Goal: Task Accomplishment & Management: Manage account settings

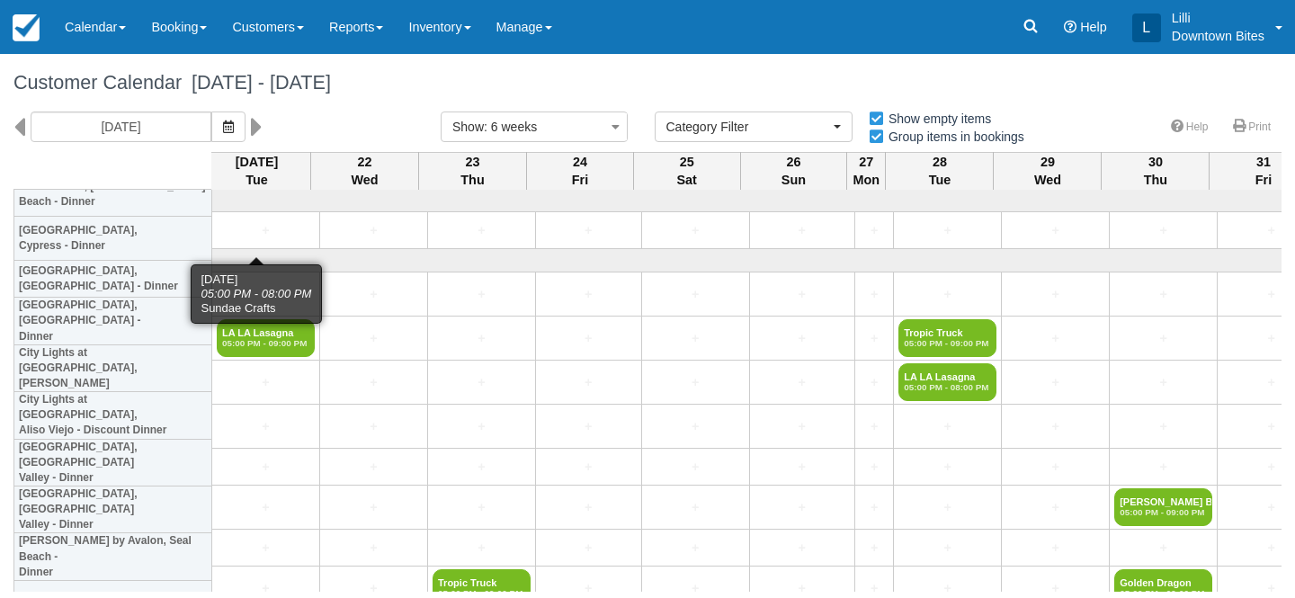
select select
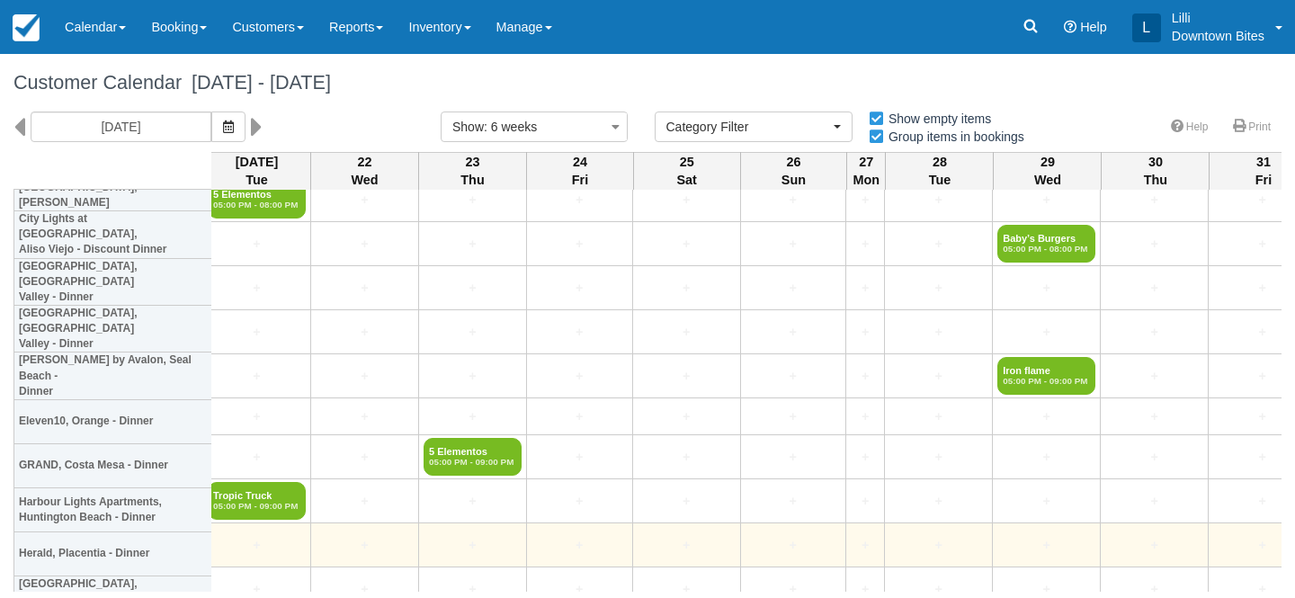
scroll to position [3821, 9]
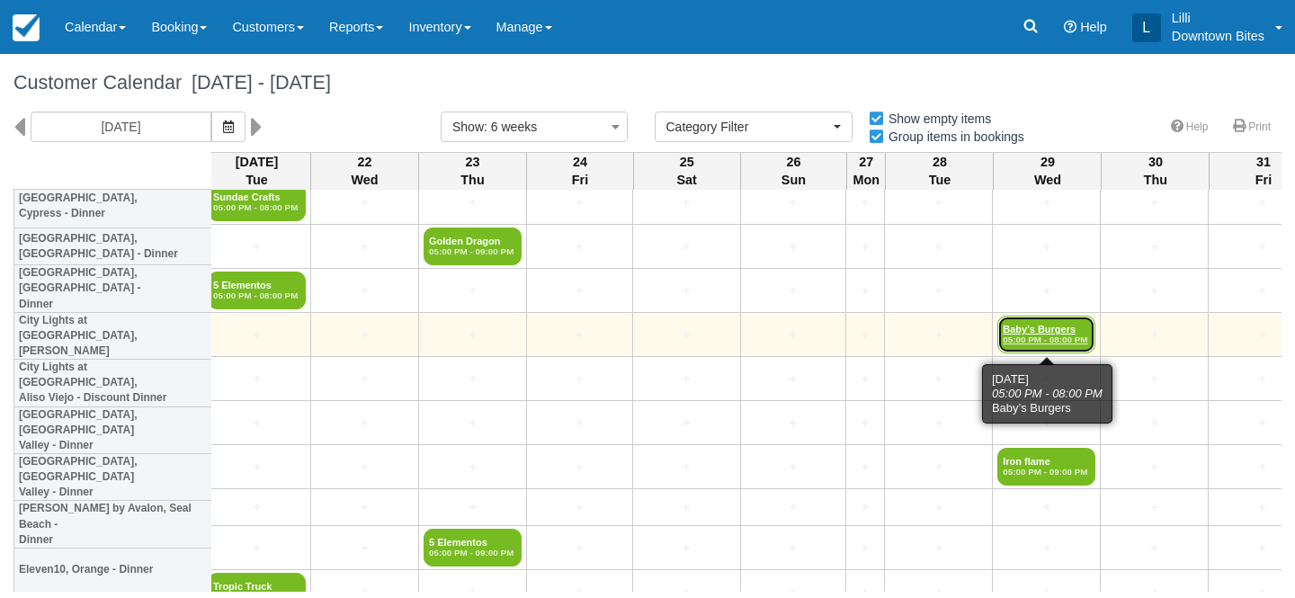
click at [1033, 332] on link "Baby’s Burgers 05:00 PM - 08:00 PM" at bounding box center [1046, 335] width 98 height 38
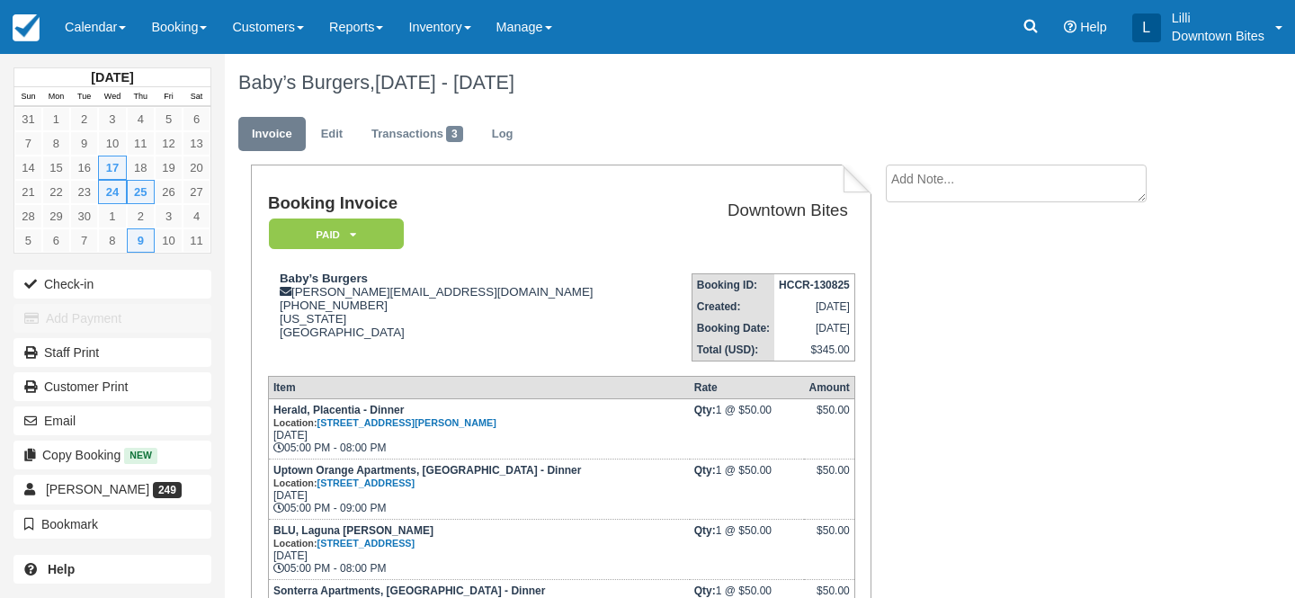
click at [928, 179] on textarea at bounding box center [1016, 184] width 261 height 38
paste textarea "kelly babysbadassburgers.com 10:48 AM (1 hour ago) to me Hi Lilli, Unfortunatel…"
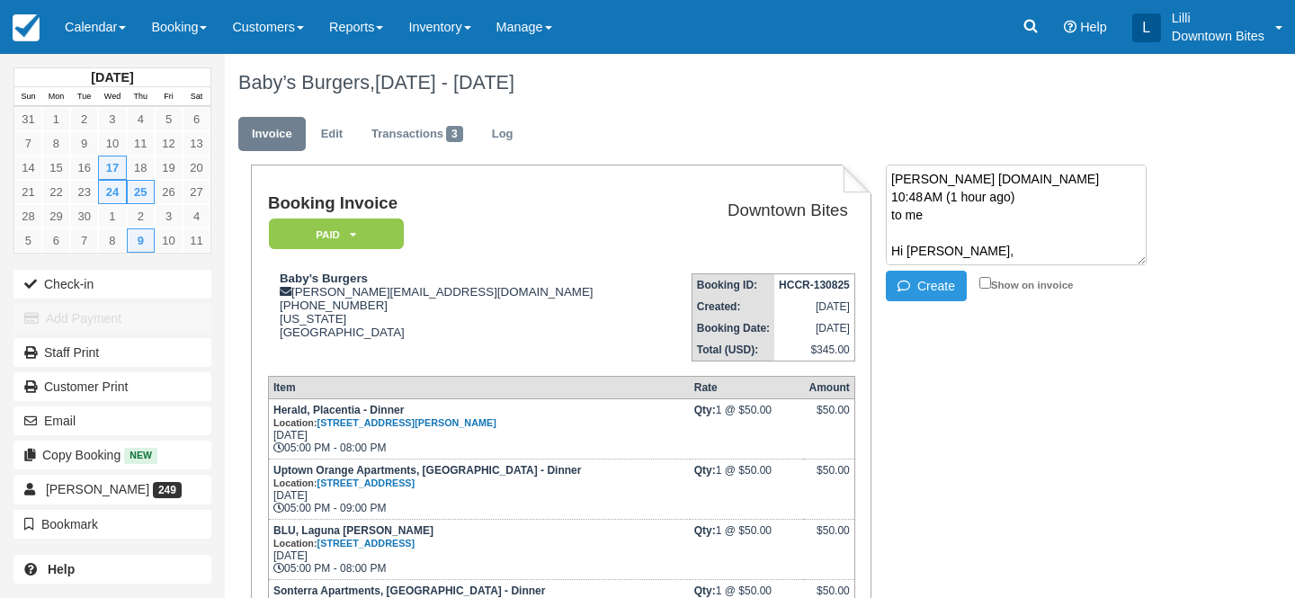
scroll to position [209, 0]
type textarea "kelly babysbadassburgers.com 10:48 AM (1 hour ago) to me Hi Lilli, Unfortunatel…"
click at [984, 283] on input "Show on invoice" at bounding box center [985, 283] width 12 height 12
checkbox input "true"
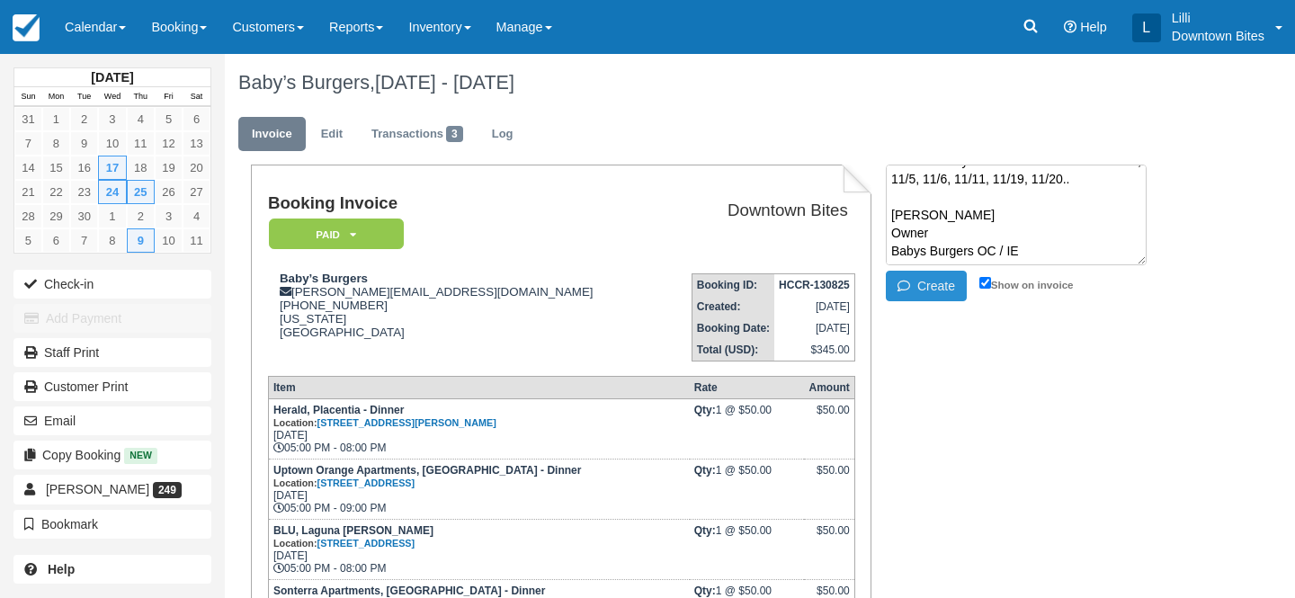
click at [931, 283] on button "Create" at bounding box center [926, 286] width 81 height 31
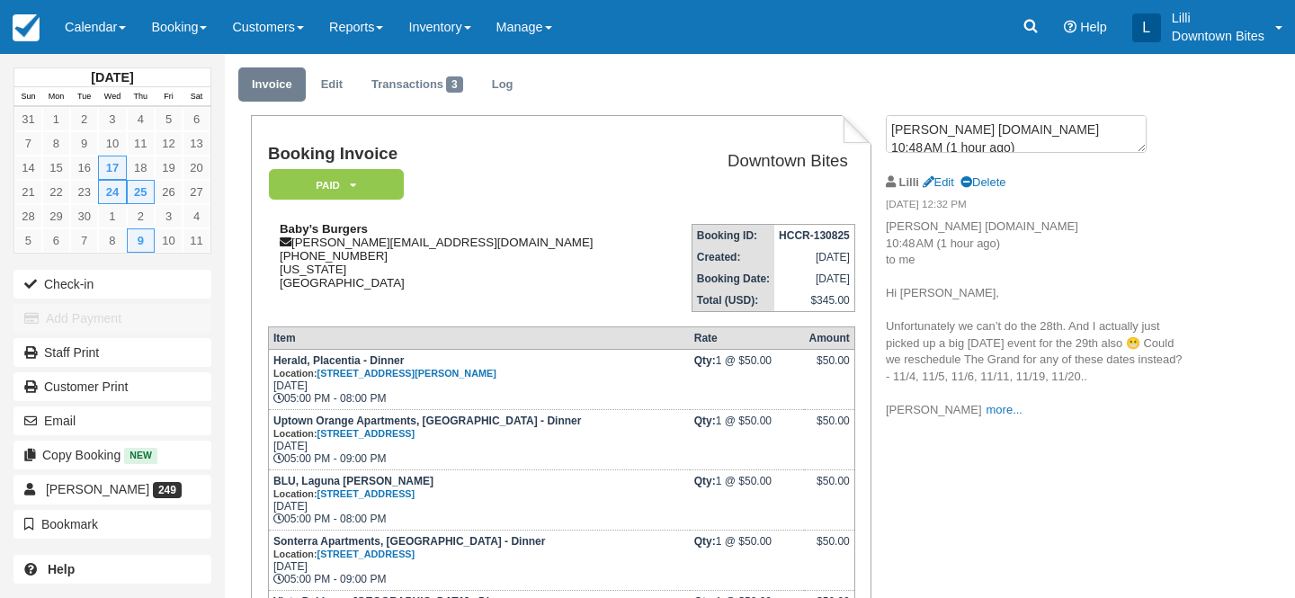
scroll to position [0, 0]
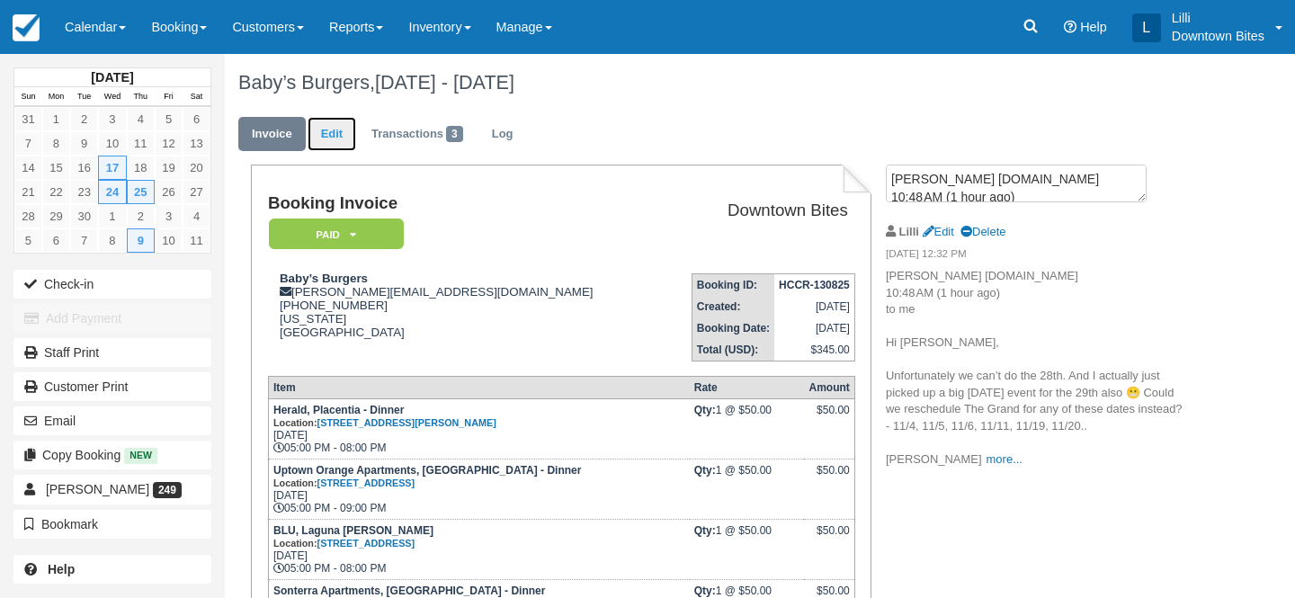
click at [325, 128] on link "Edit" at bounding box center [331, 134] width 49 height 35
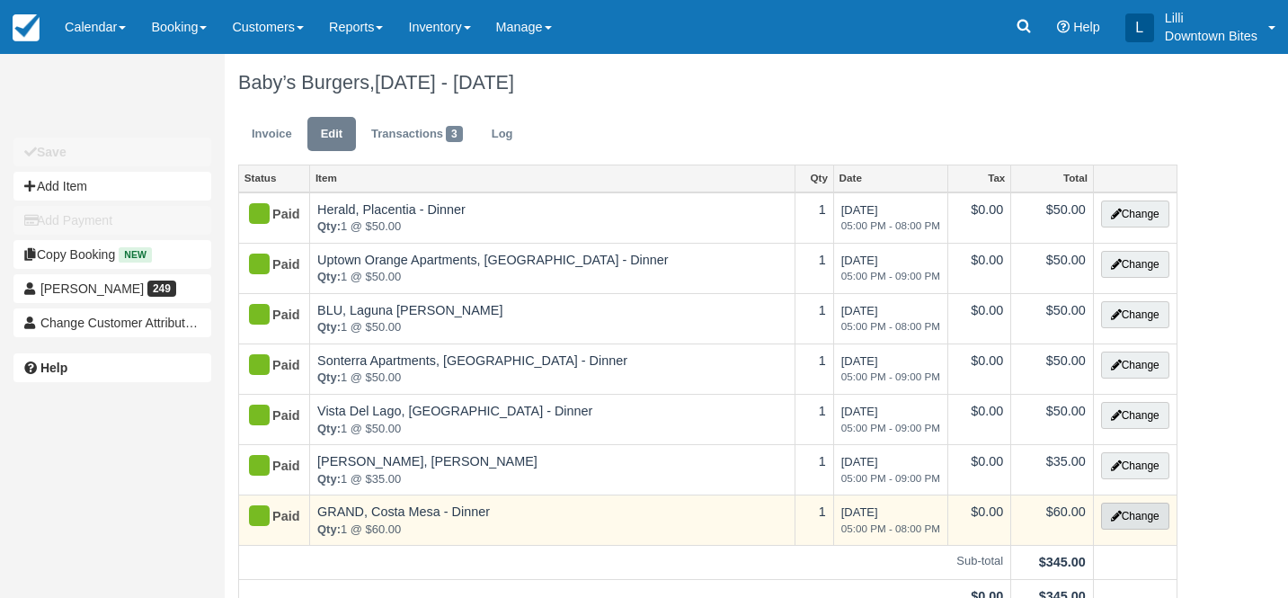
click at [1125, 521] on button "Change" at bounding box center [1135, 516] width 68 height 27
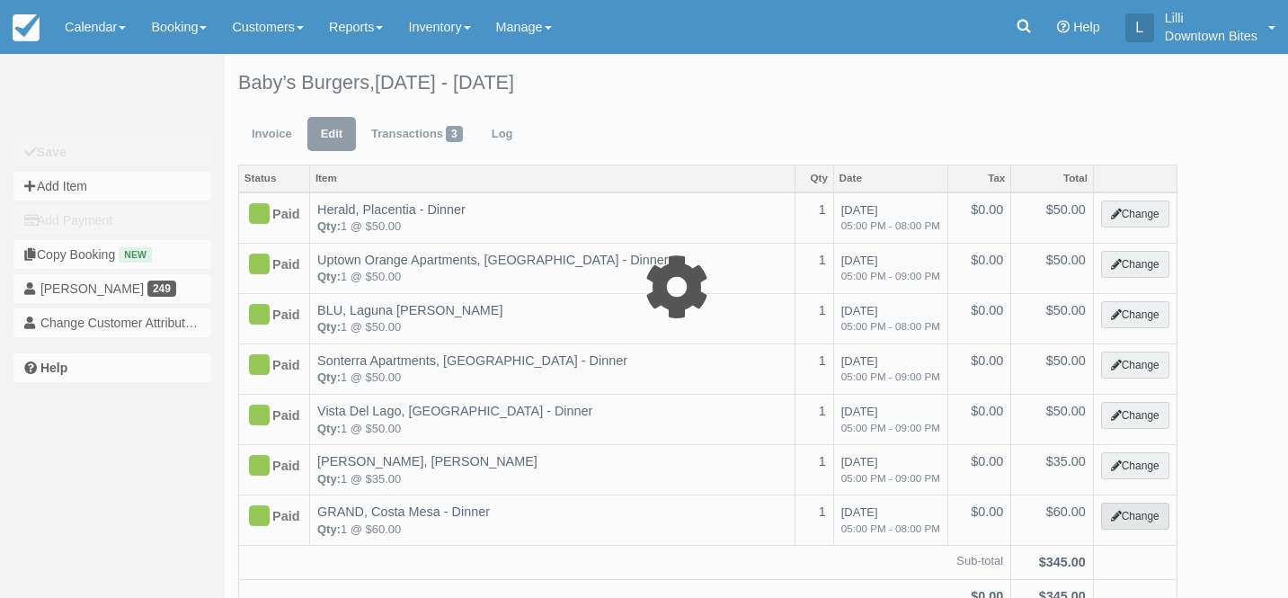
select select "4"
type input "60.00"
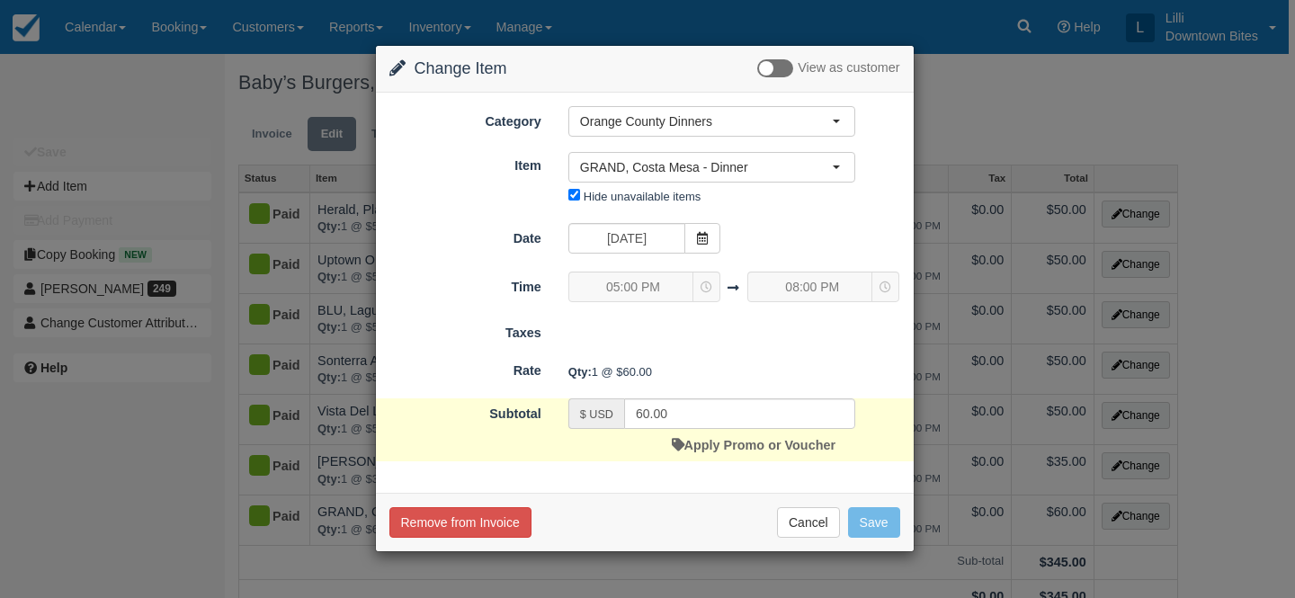
click at [576, 200] on div "Nothing selected GRAND, Costa Mesa - Dinner GRAND, Costa Mesa - Dinner GRAND, C…" at bounding box center [712, 181] width 314 height 59
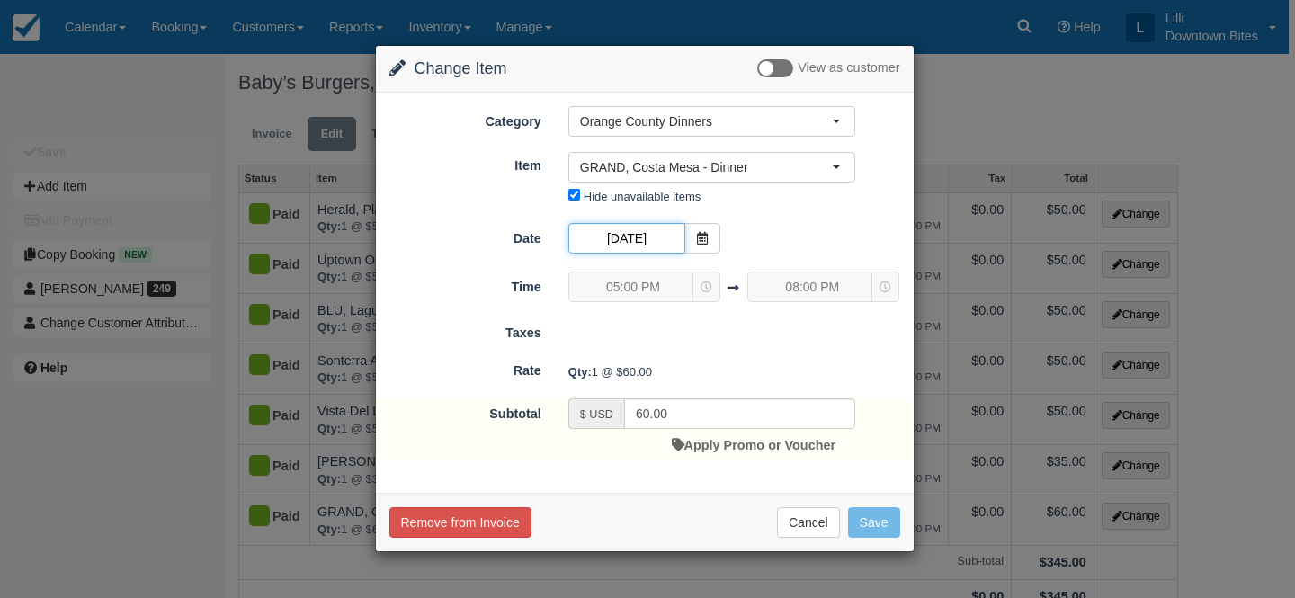
click at [643, 237] on input "10/29/25" at bounding box center [626, 238] width 117 height 31
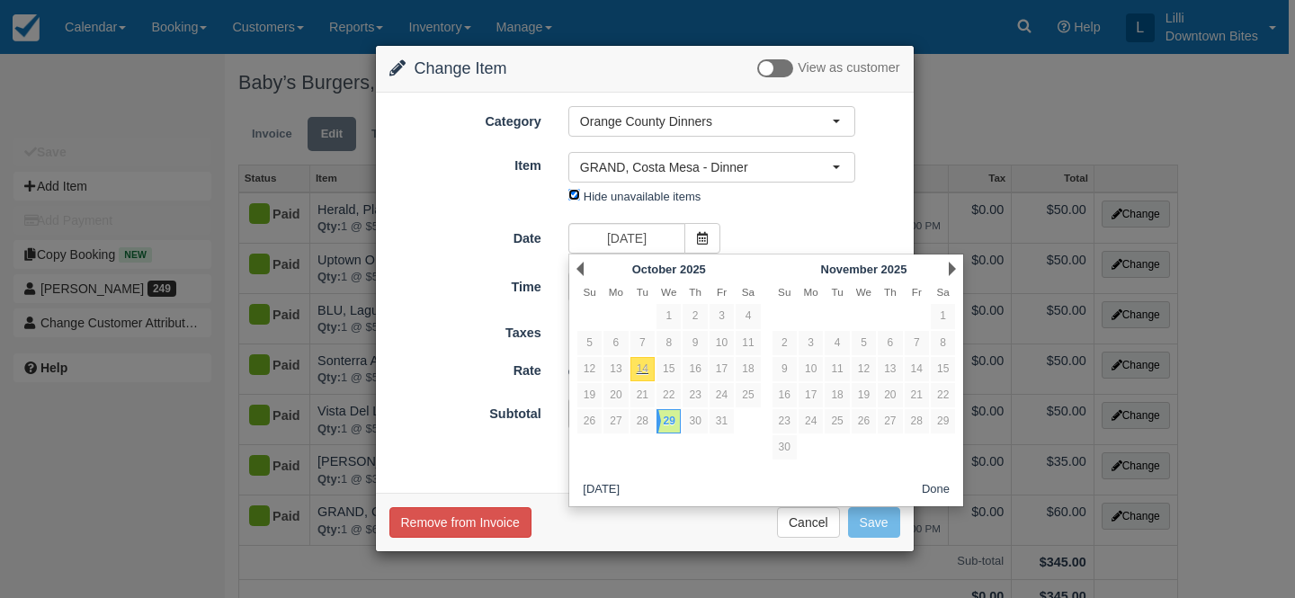
click at [575, 192] on input "Hide unavailable items" at bounding box center [574, 195] width 12 height 12
checkbox input "false"
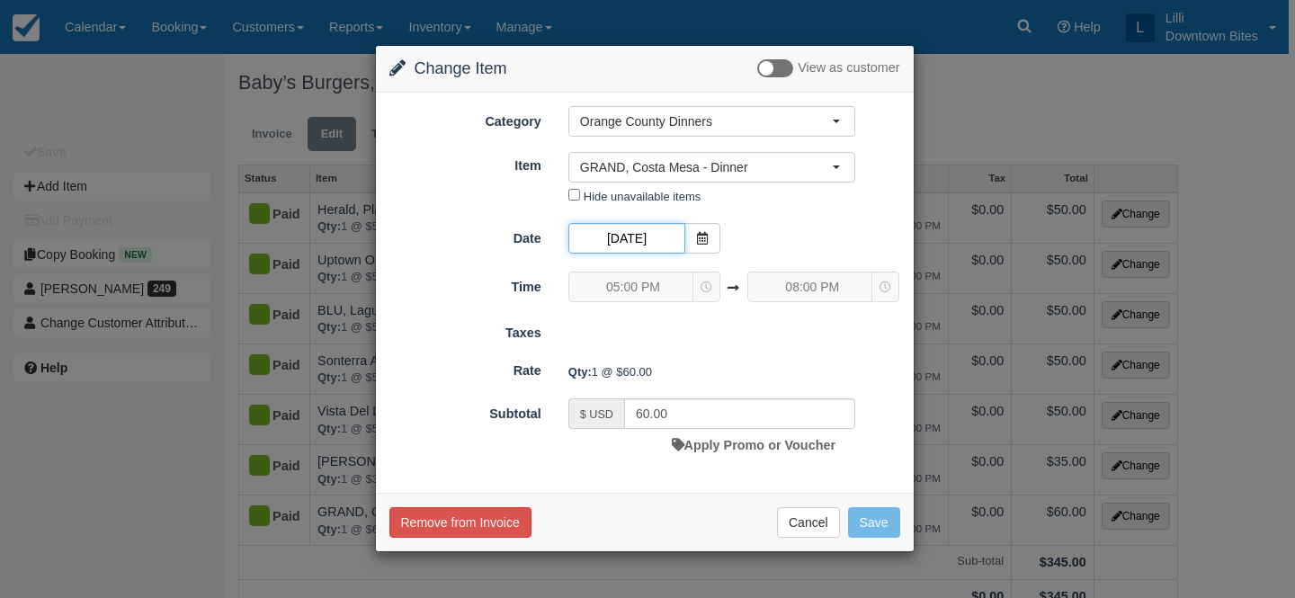
click at [639, 234] on input "10/29/25" at bounding box center [626, 238] width 117 height 31
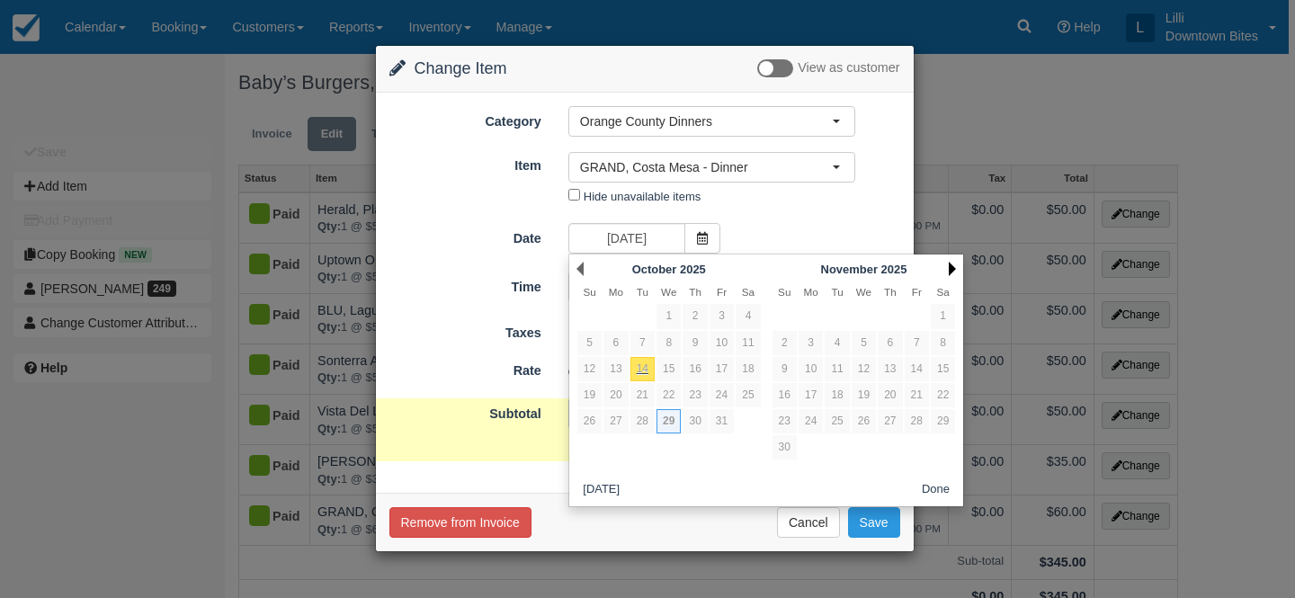
click at [949, 266] on link "Next" at bounding box center [952, 269] width 7 height 14
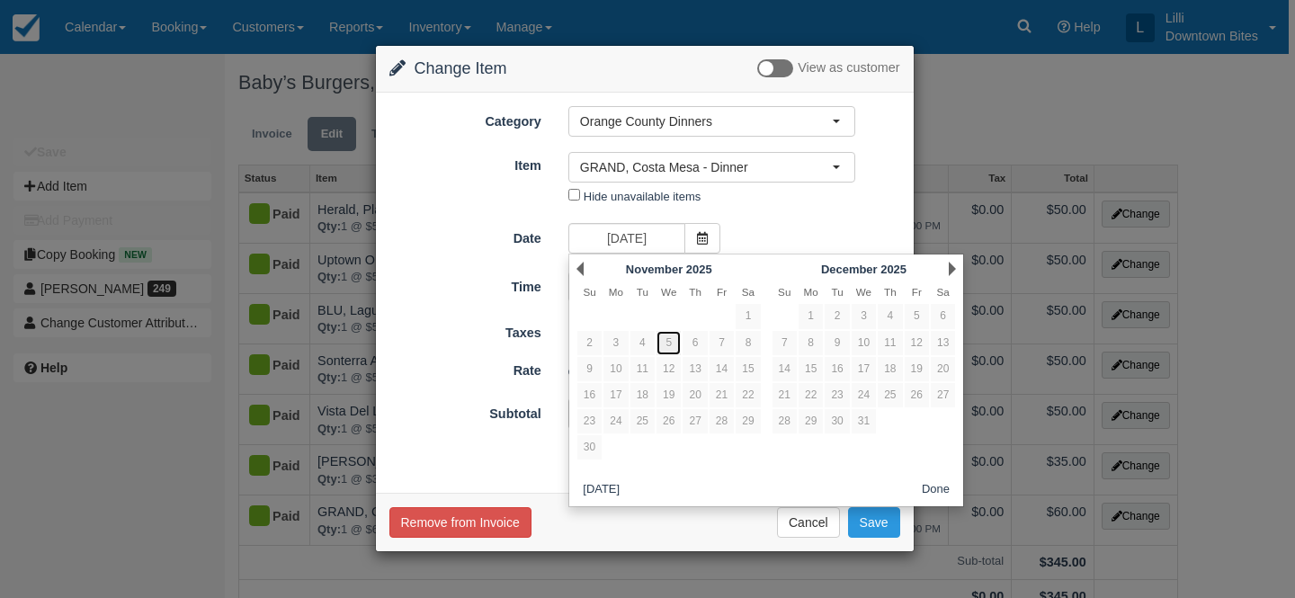
click at [669, 343] on link "5" at bounding box center [668, 343] width 24 height 24
type input "[DATE]"
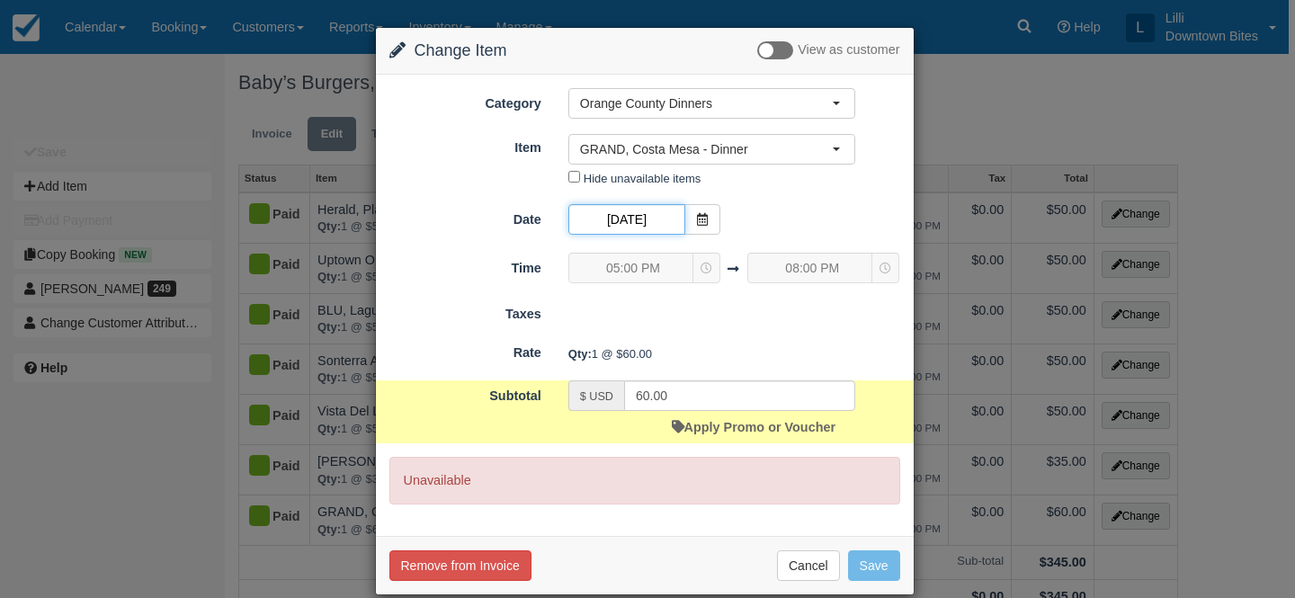
click at [637, 218] on input "11/05/25" at bounding box center [626, 219] width 117 height 31
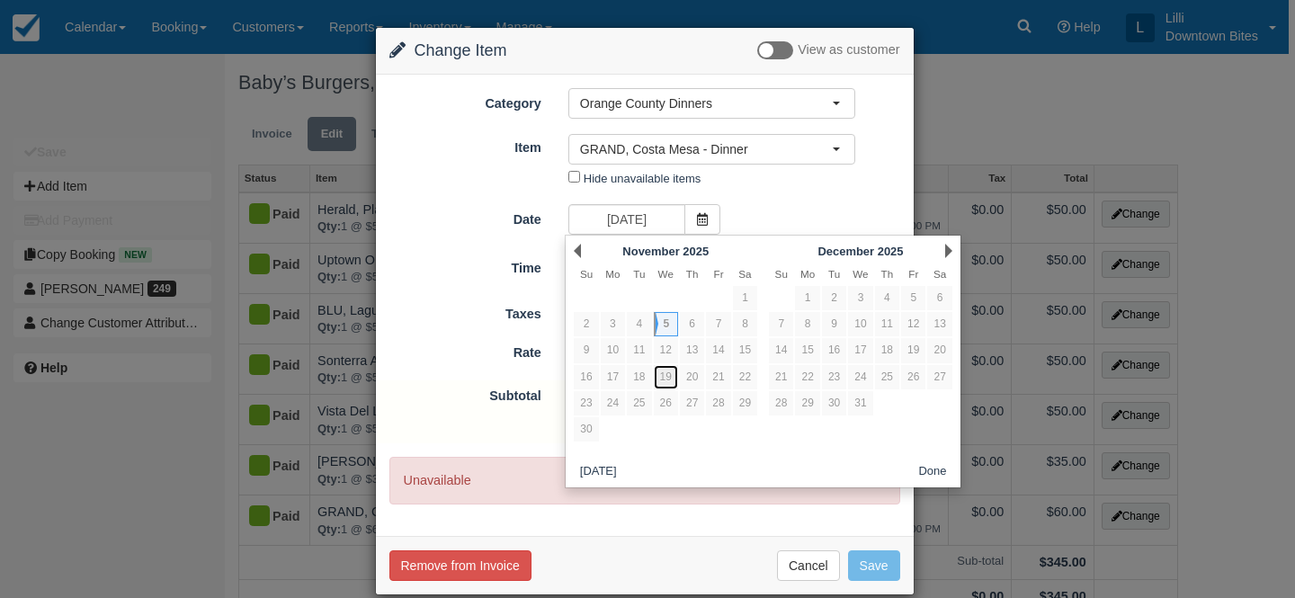
click at [667, 377] on link "19" at bounding box center [666, 377] width 24 height 24
type input "11/19/25"
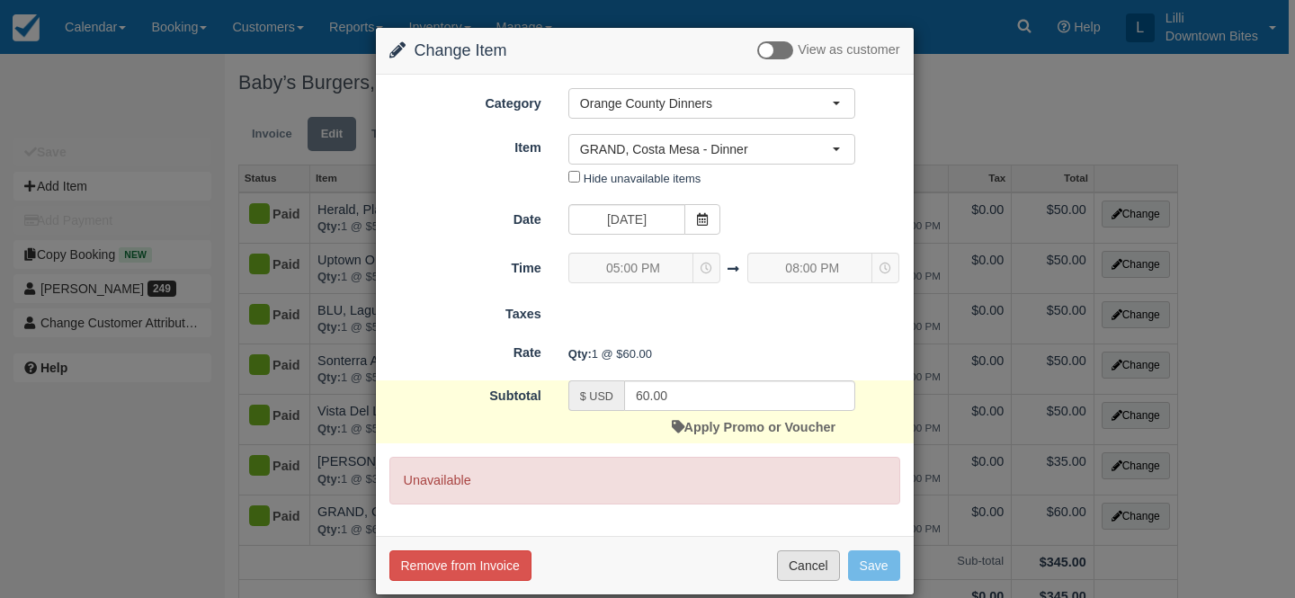
click at [797, 566] on button "Cancel" at bounding box center [808, 565] width 63 height 31
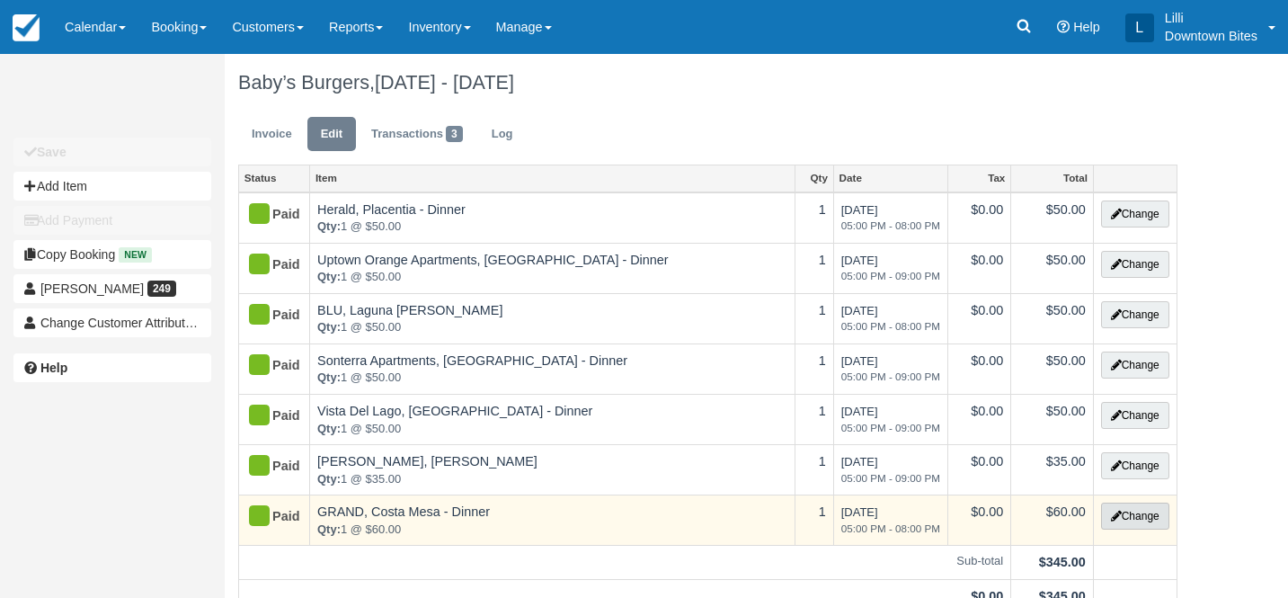
click at [1127, 516] on button "Change" at bounding box center [1135, 516] width 68 height 27
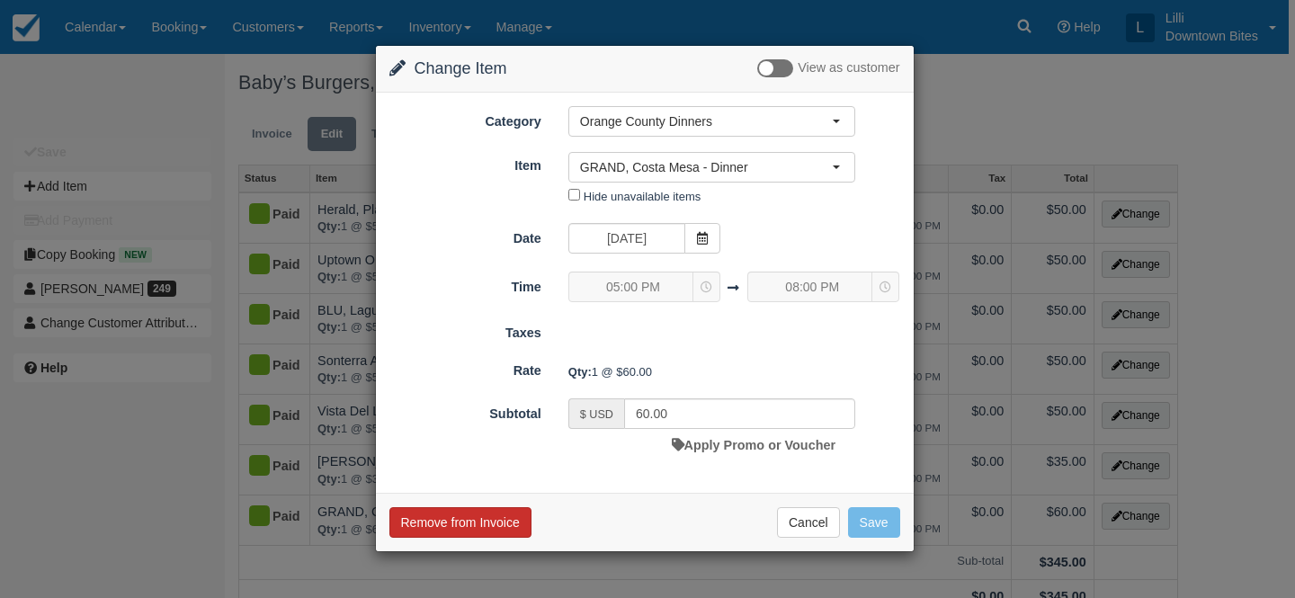
click at [461, 526] on button "Remove from Invoice" at bounding box center [460, 522] width 142 height 31
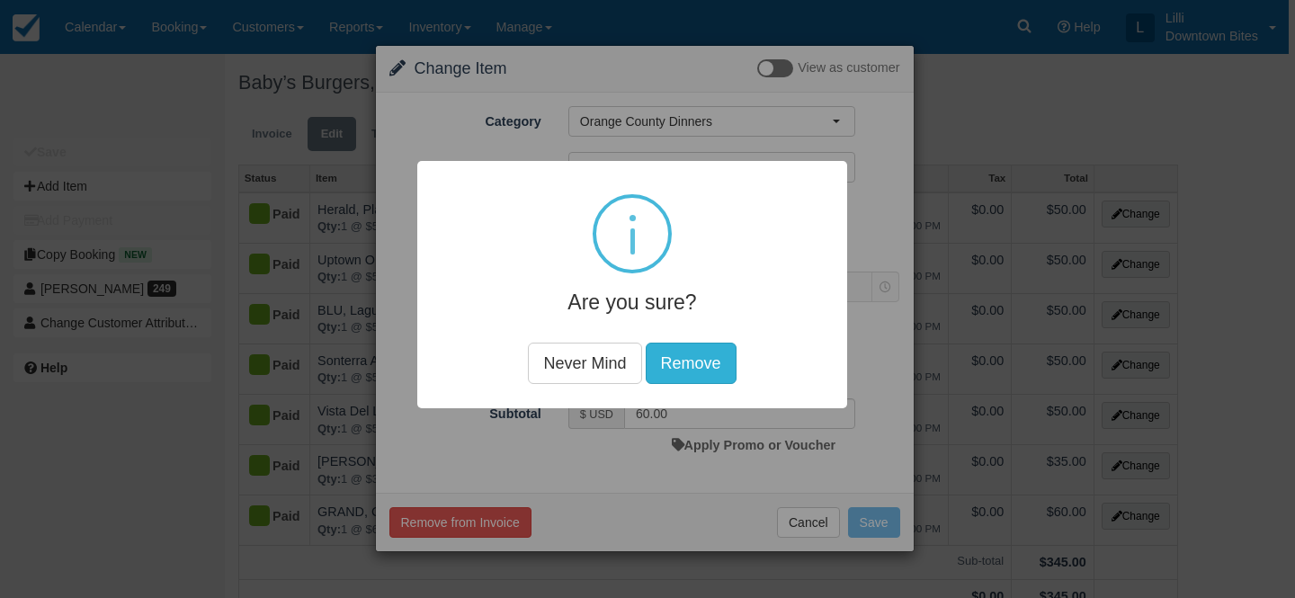
click at [704, 364] on button "Remove" at bounding box center [691, 362] width 91 height 41
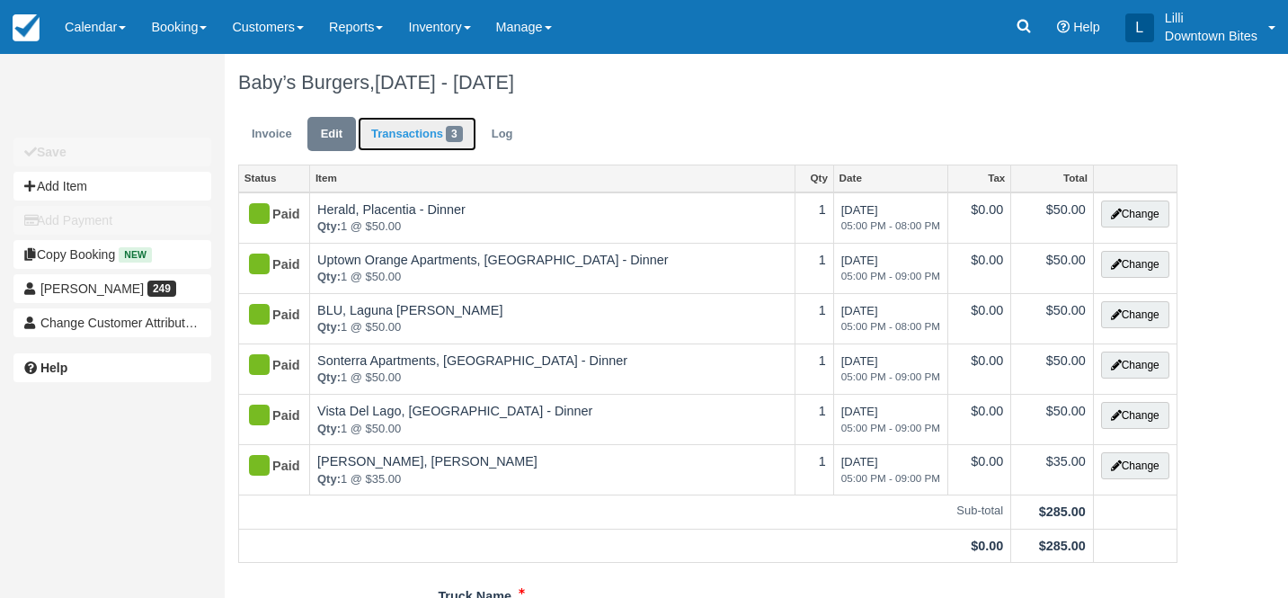
click at [408, 132] on link "Transactions 3" at bounding box center [417, 134] width 119 height 35
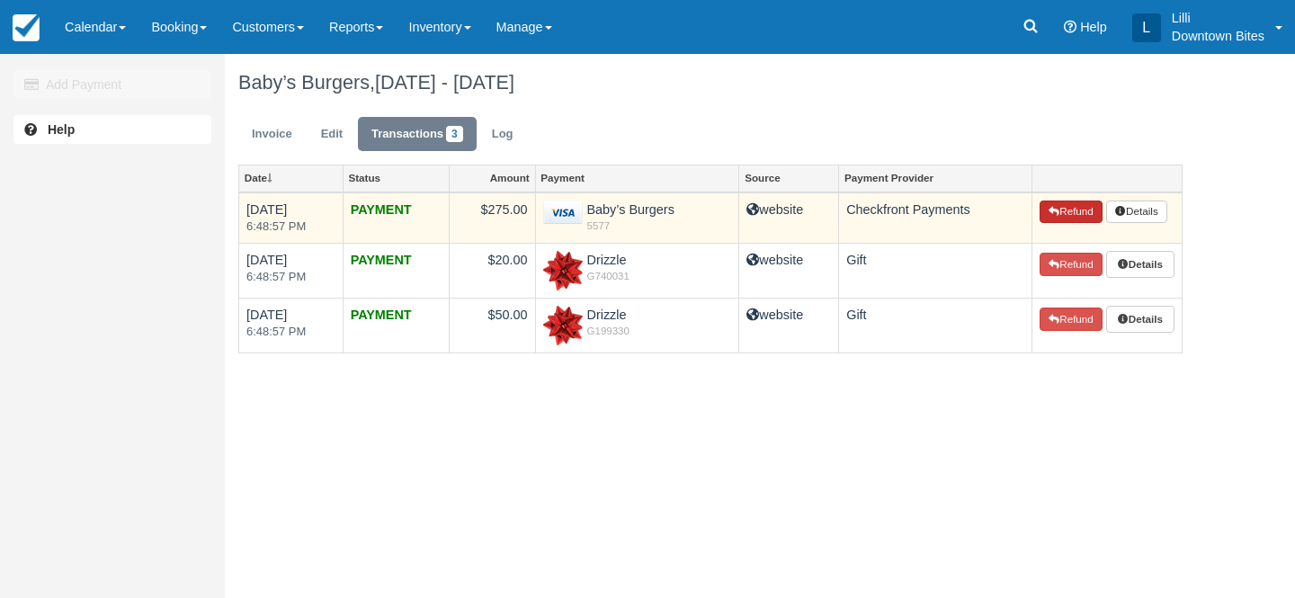
click at [1071, 211] on button "Refund" at bounding box center [1070, 211] width 63 height 23
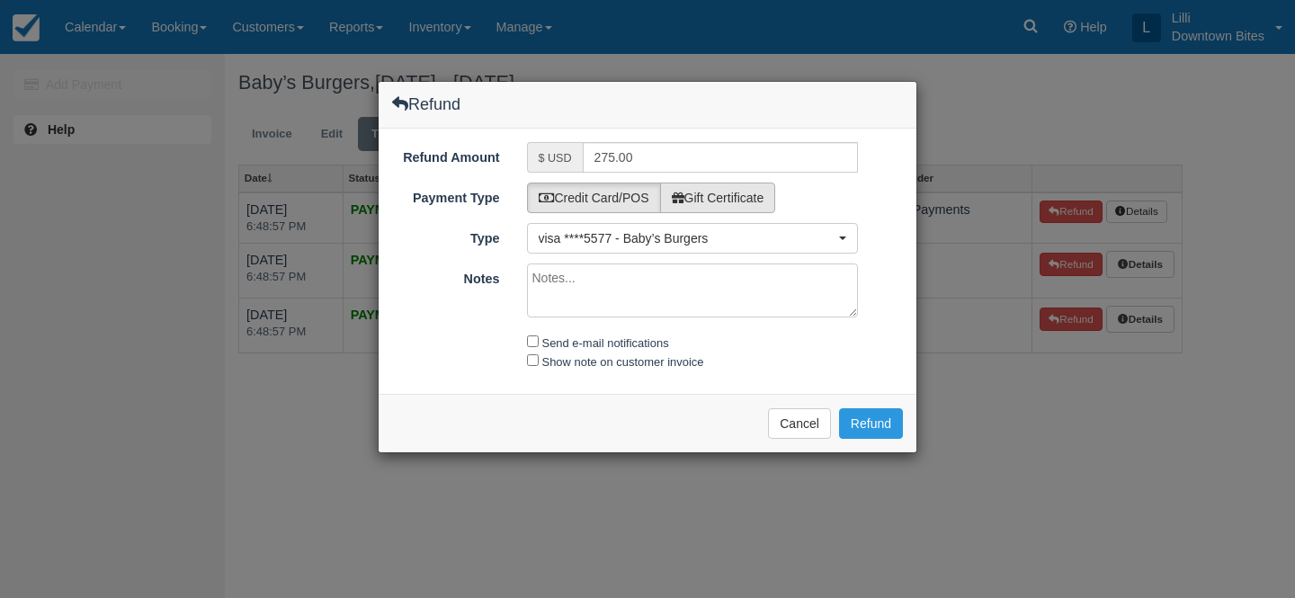
click at [755, 193] on label "Gift Certificate" at bounding box center [718, 198] width 116 height 31
radio input "true"
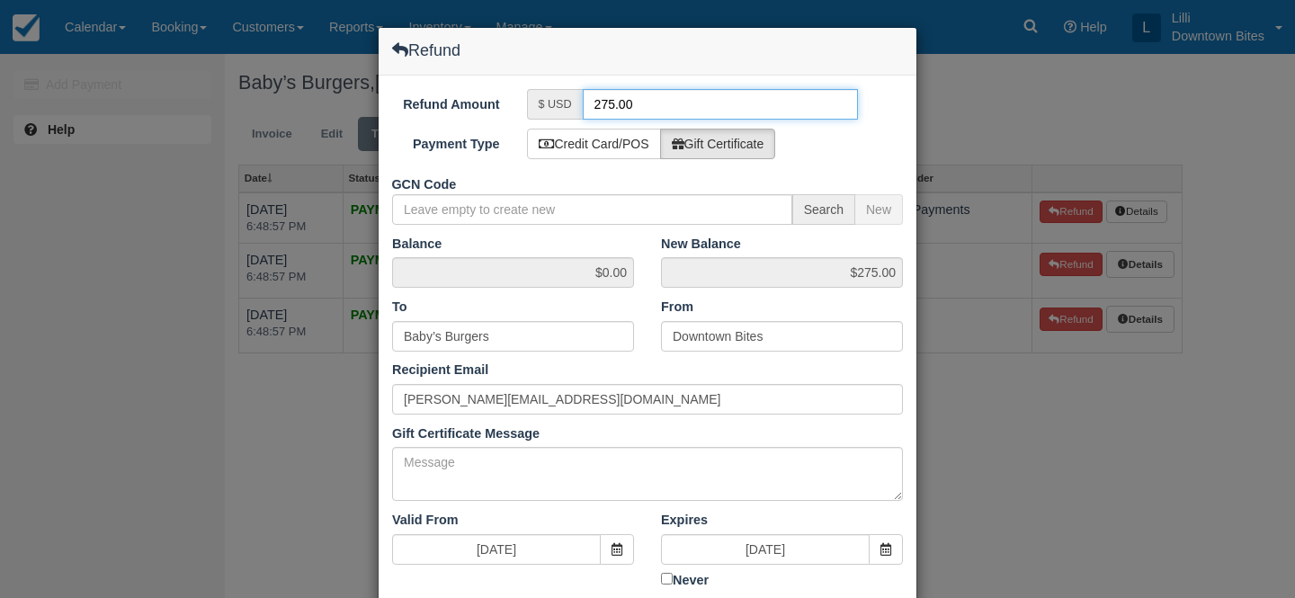
click at [612, 101] on input "275.00" at bounding box center [721, 104] width 276 height 31
type input "60.00"
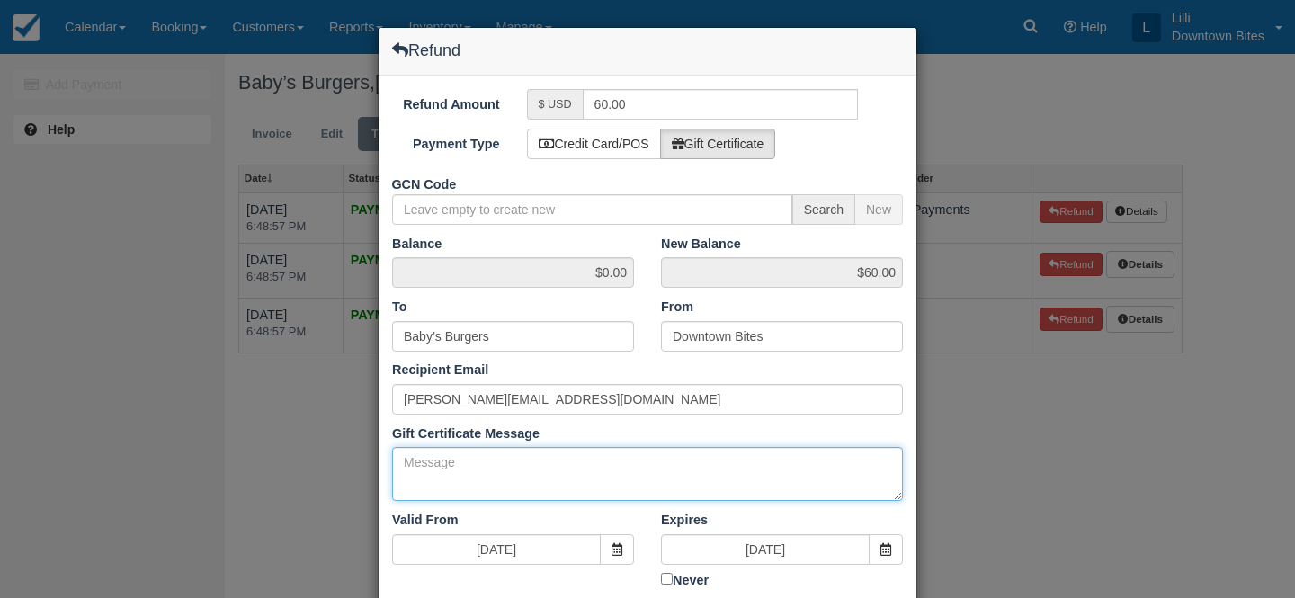
click at [428, 465] on textarea "Gift Certificate Message" at bounding box center [647, 474] width 511 height 54
paste textarea "kelly babysbadassburgers.com 10:48 AM (1 hour ago) to me Hi Lilli, Unfortunatel…"
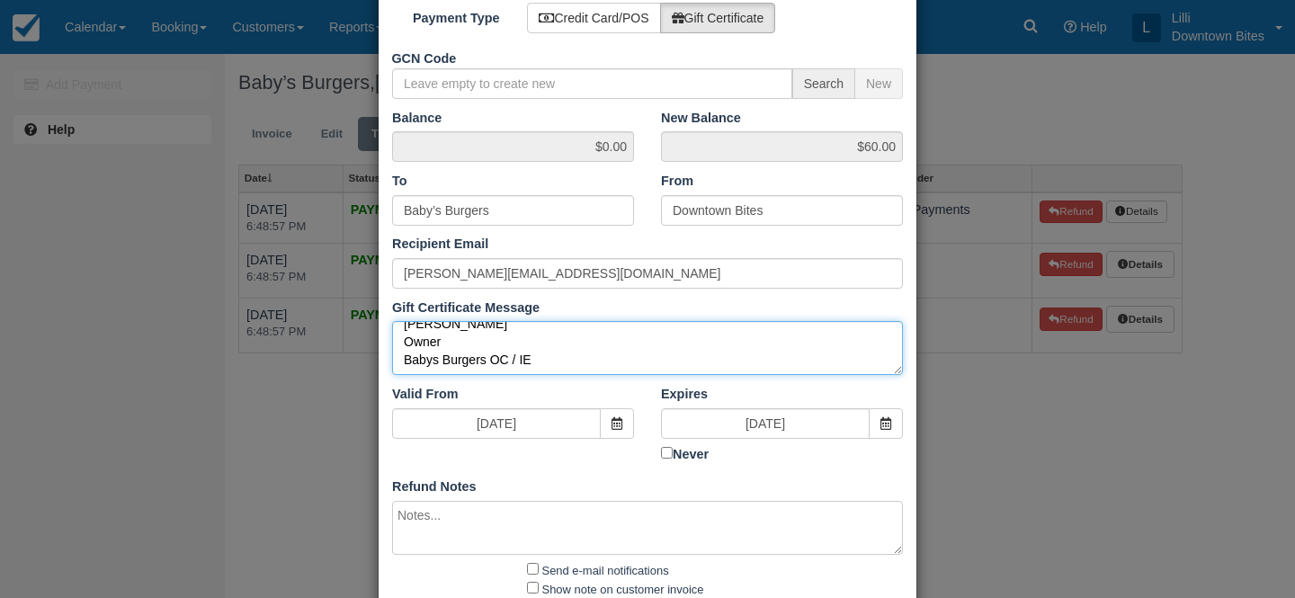
scroll to position [234, 0]
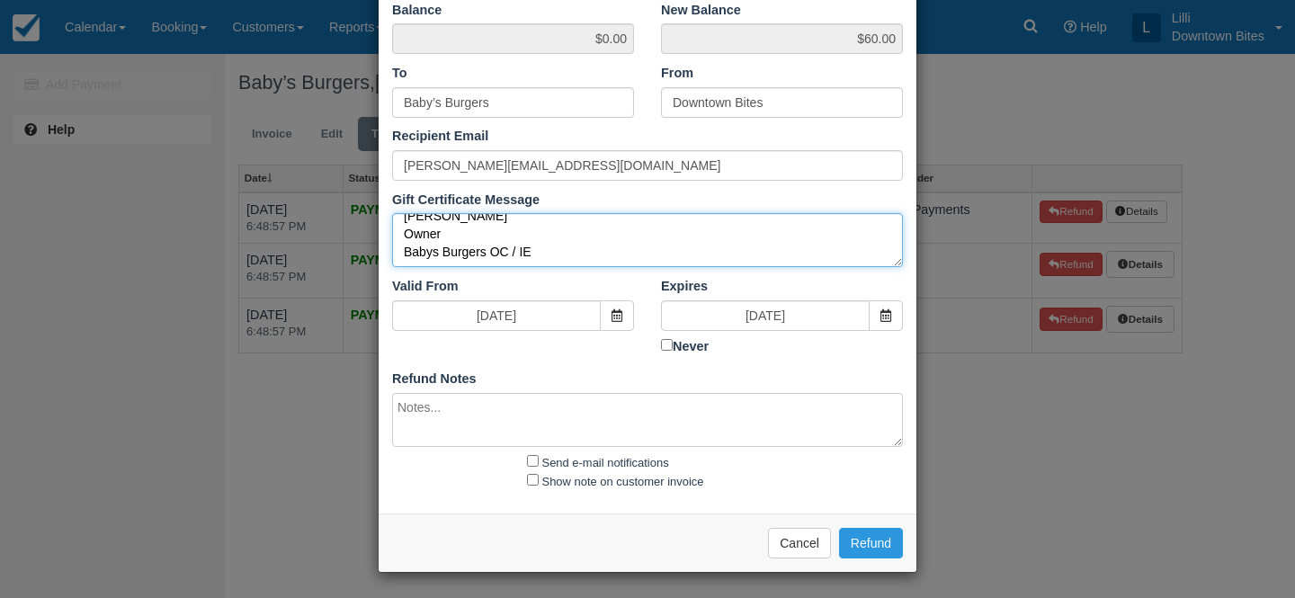
type textarea "kelly babysbadassburgers.com 10:48 AM (1 hour ago) to me Hi Lilli, Unfortunatel…"
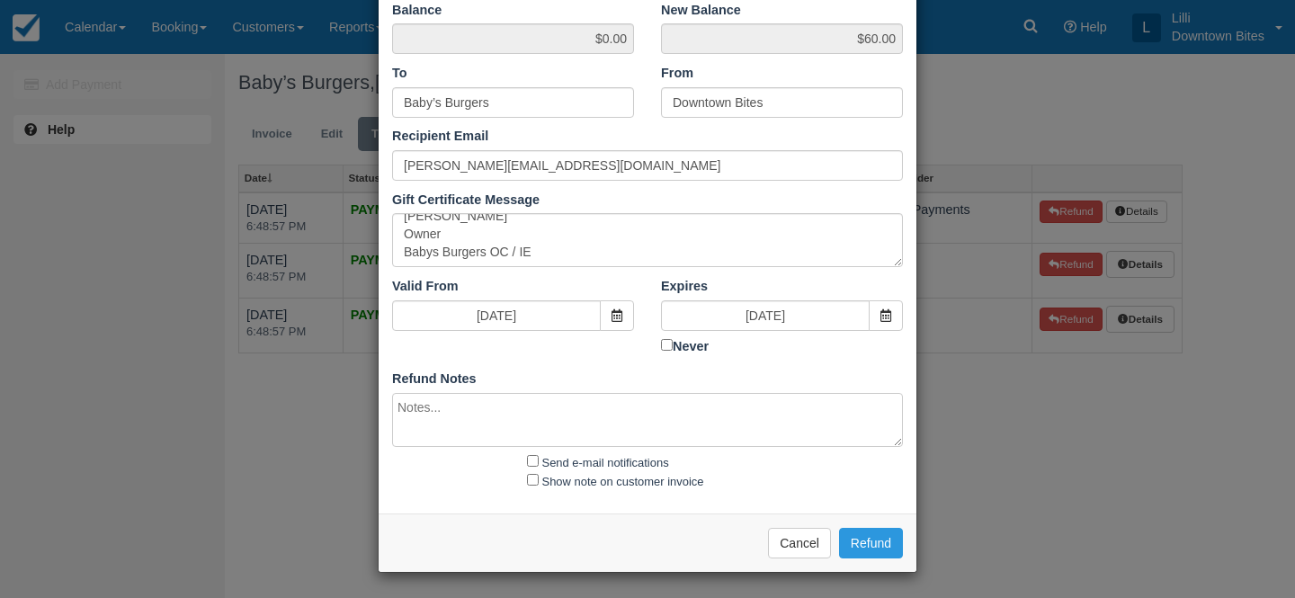
click at [475, 414] on textarea at bounding box center [647, 420] width 511 height 54
paste textarea "kelly babysbadassburgers.com 10:48 AM (1 hour ago) to me Hi Lilli, Unfortunatel…"
type textarea "kelly babysbadassburgers.com 10:48 AM (1 hour ago) to me Hi Lilli, Unfortunatel…"
click at [533, 459] on input "Send e-mail notifications" at bounding box center [533, 461] width 12 height 12
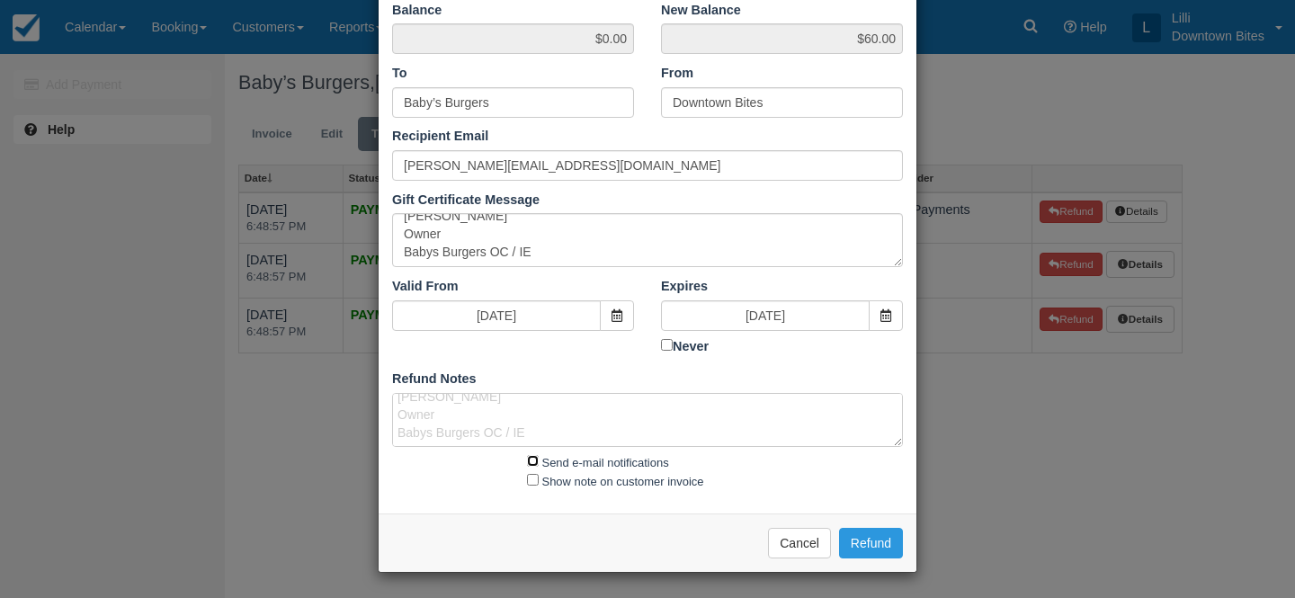
checkbox input "true"
click at [533, 479] on input "Show note on customer invoice" at bounding box center [533, 480] width 12 height 12
checkbox input "true"
click at [878, 544] on button "Refund" at bounding box center [871, 543] width 64 height 31
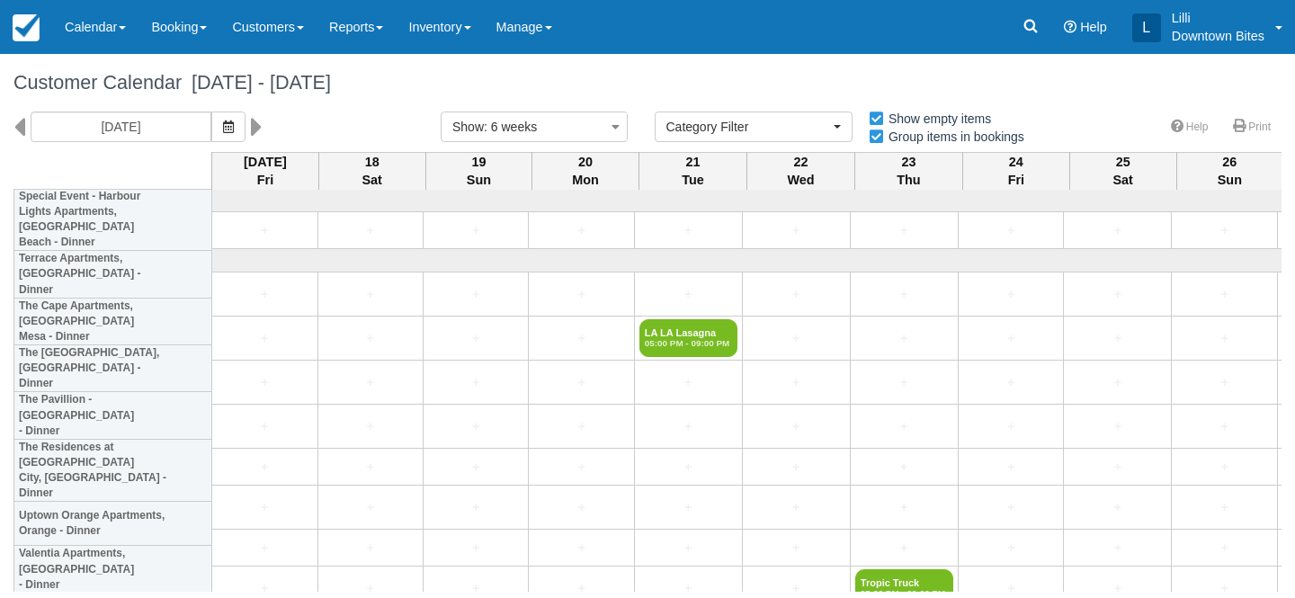
select select
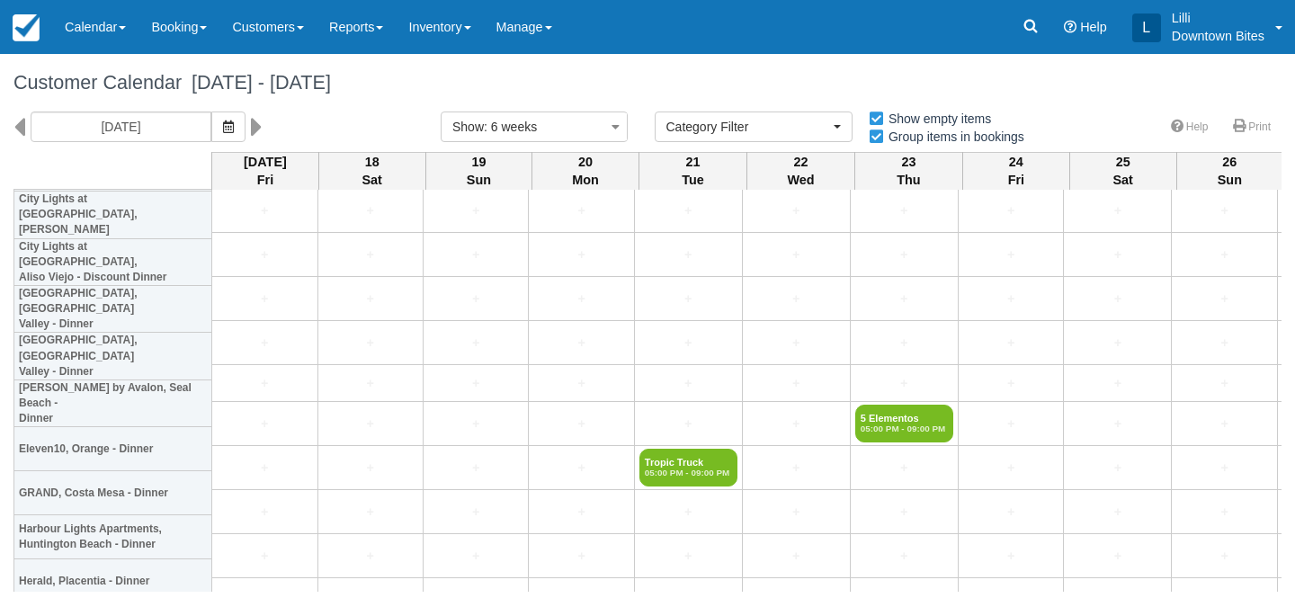
scroll to position [3941, 0]
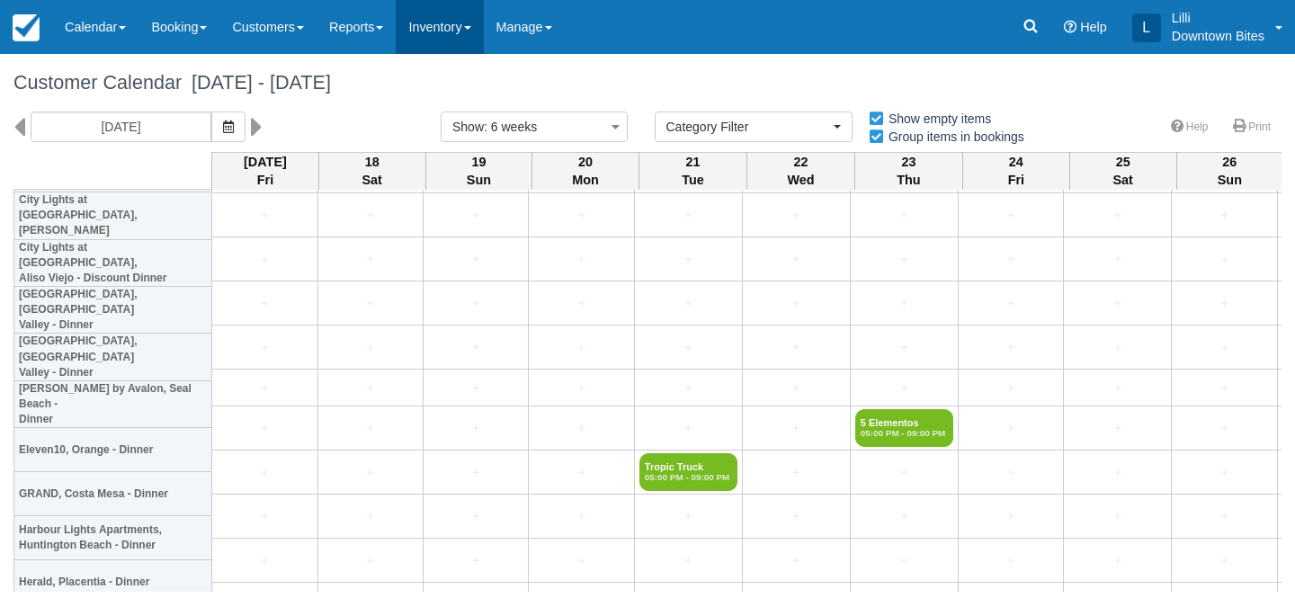
click at [460, 29] on link "Inventory" at bounding box center [439, 27] width 87 height 54
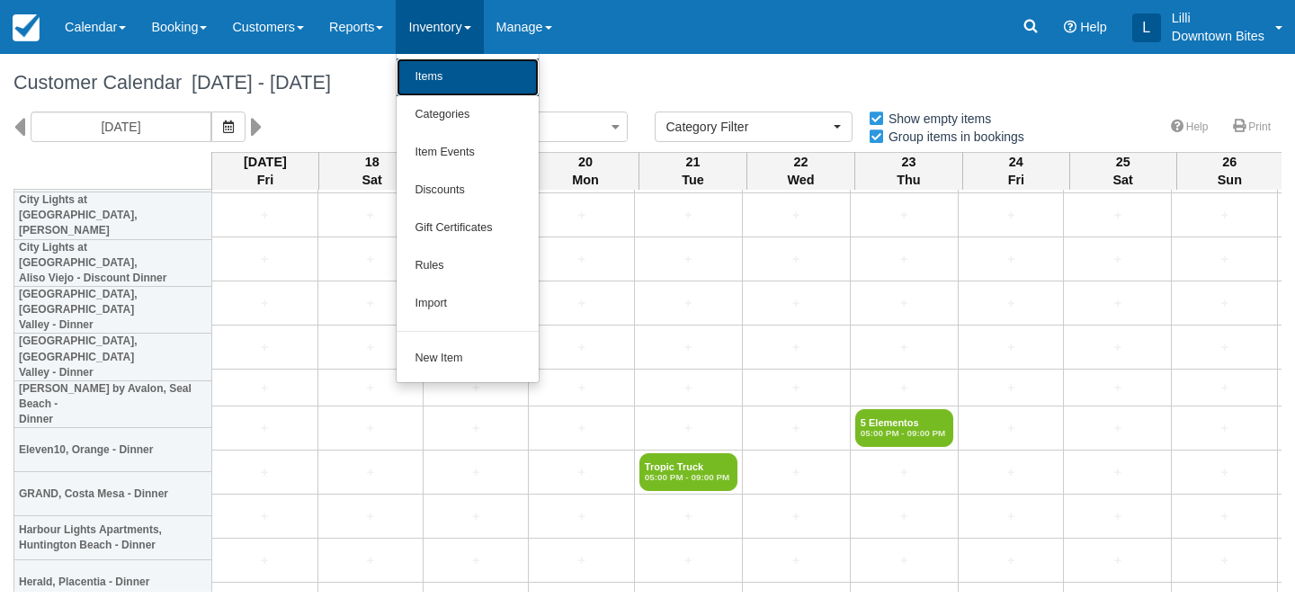
click at [461, 76] on link "Items" at bounding box center [467, 77] width 142 height 38
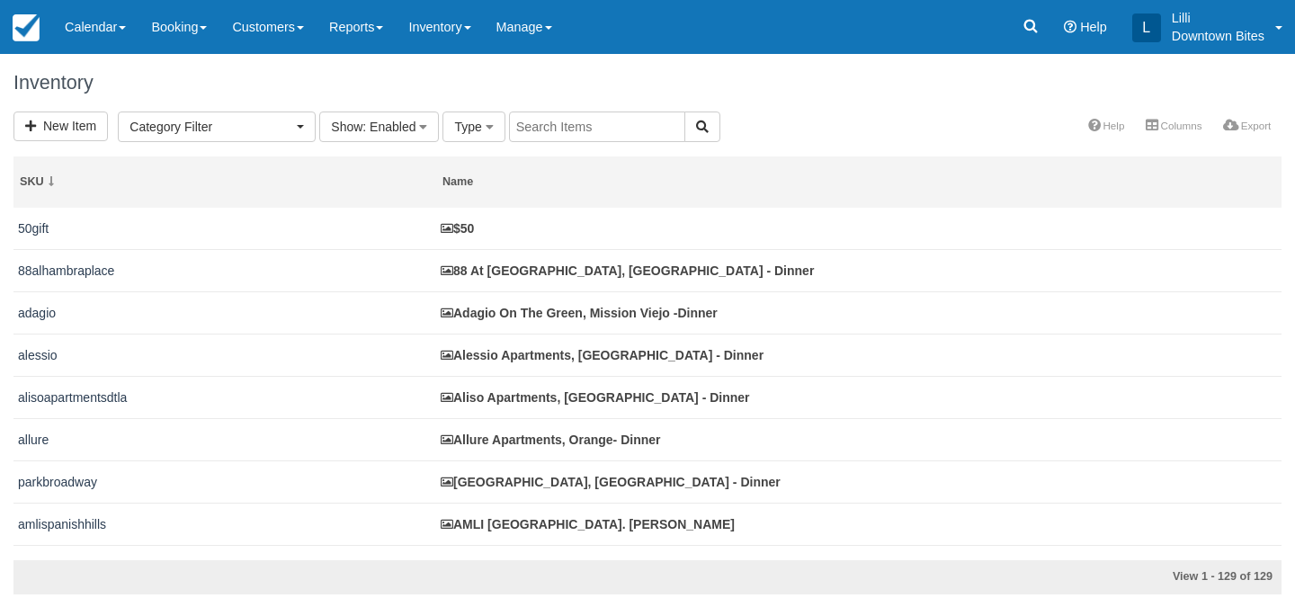
select select
click at [565, 125] on input "text" at bounding box center [597, 126] width 176 height 31
type input "grand"
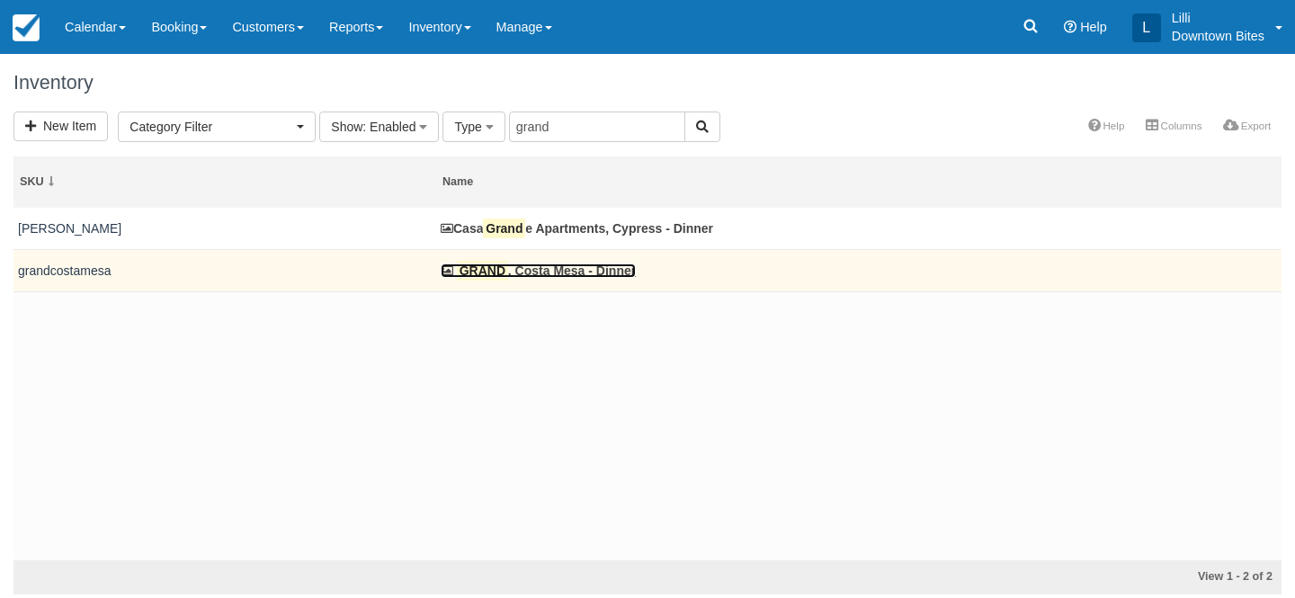
click at [549, 272] on link "GRAND , Costa Mesa - Dinner" at bounding box center [538, 270] width 195 height 14
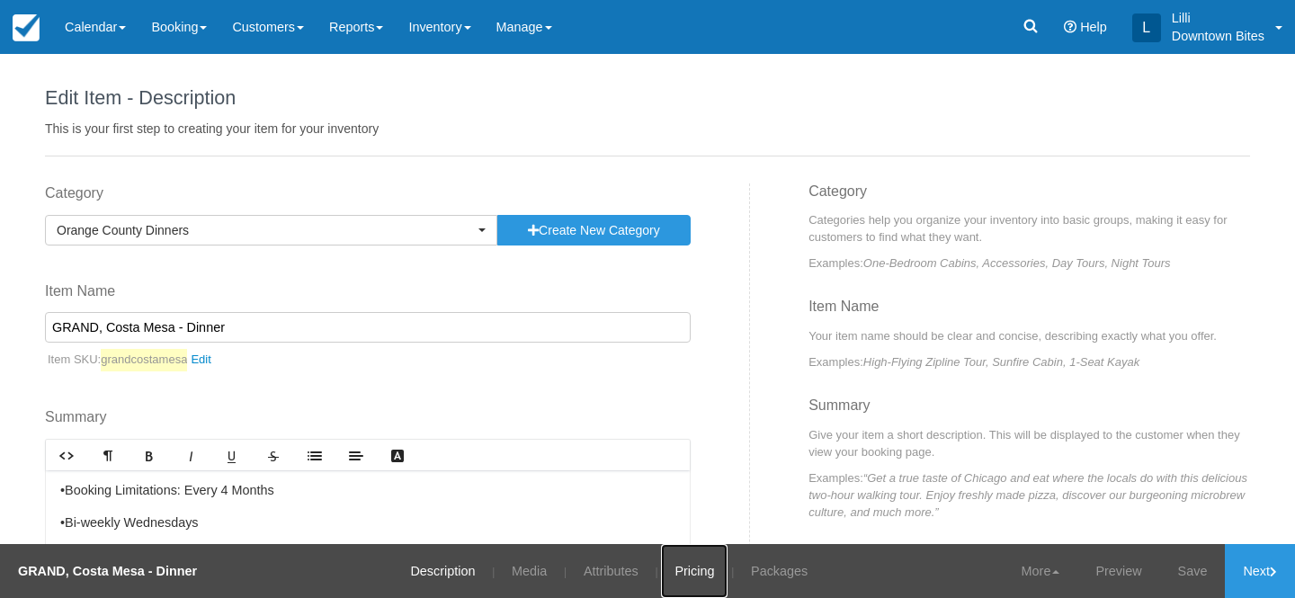
click at [679, 573] on link "Pricing" at bounding box center [694, 571] width 67 height 54
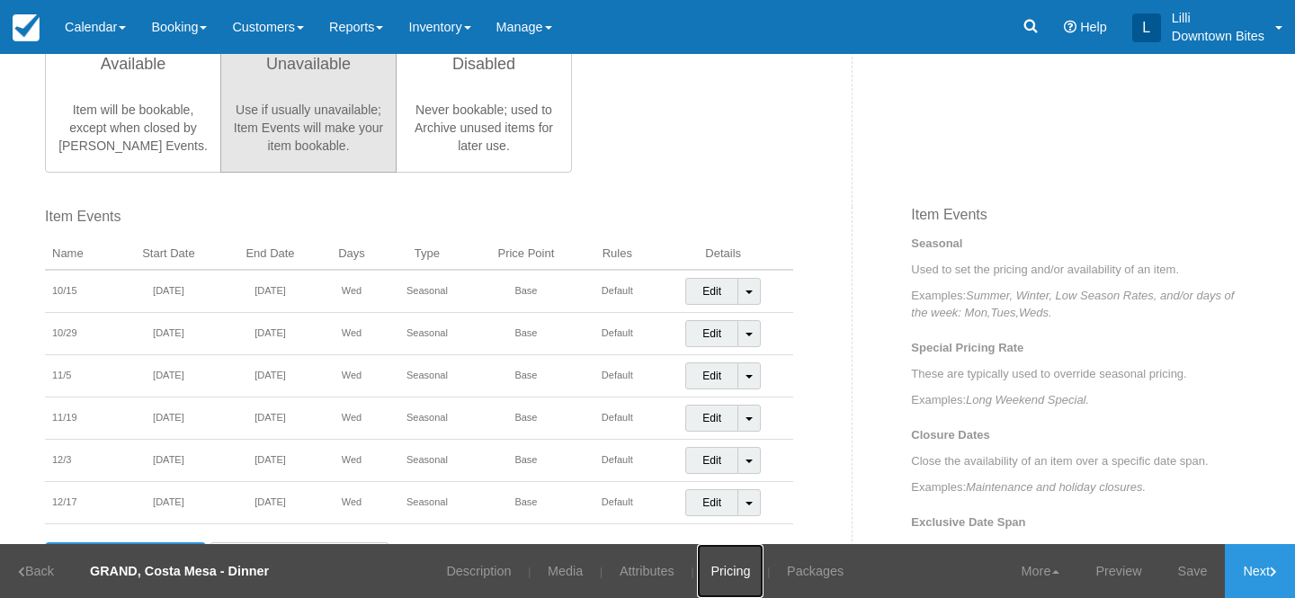
scroll to position [545, 0]
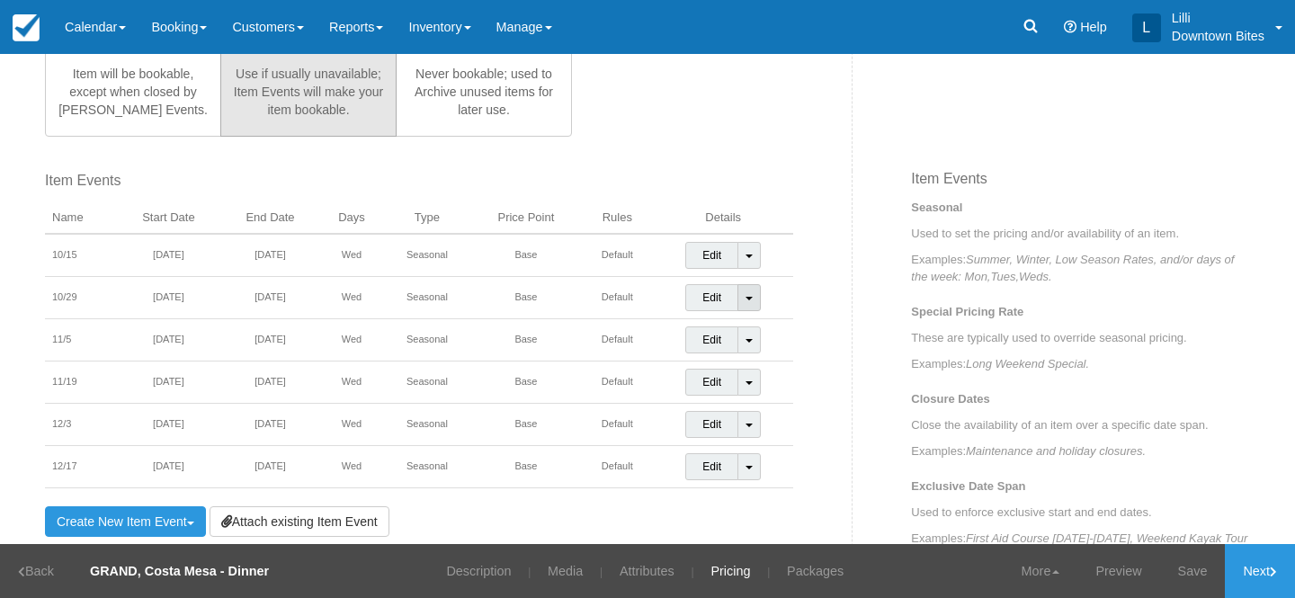
click at [749, 301] on link "Toggle Dropdown" at bounding box center [748, 297] width 23 height 27
click at [731, 339] on link "Detach Event" at bounding box center [736, 335] width 101 height 43
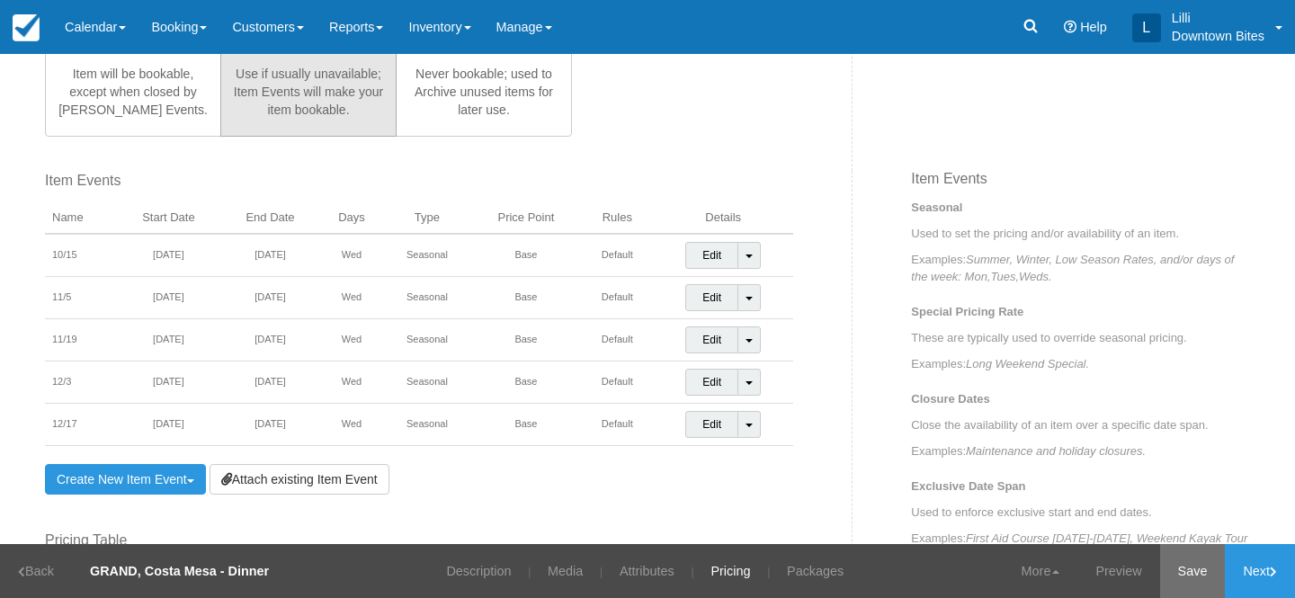
click at [1182, 565] on link "Save" at bounding box center [1193, 571] width 66 height 54
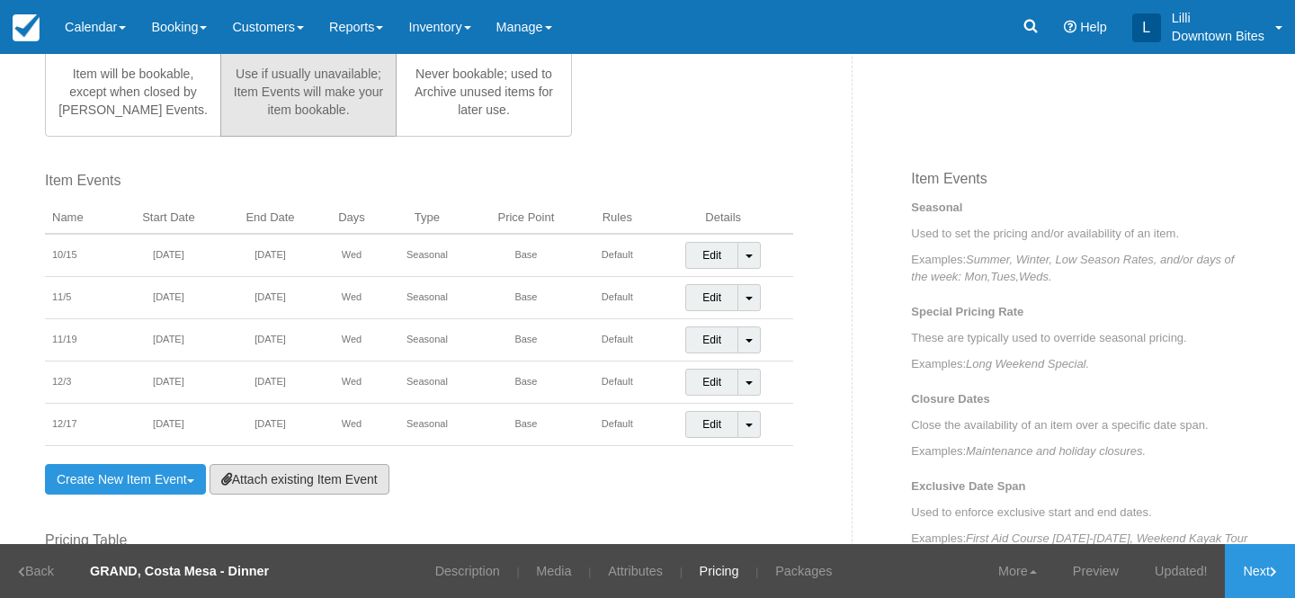
click at [351, 475] on link "Attach existing Item Event" at bounding box center [299, 479] width 180 height 31
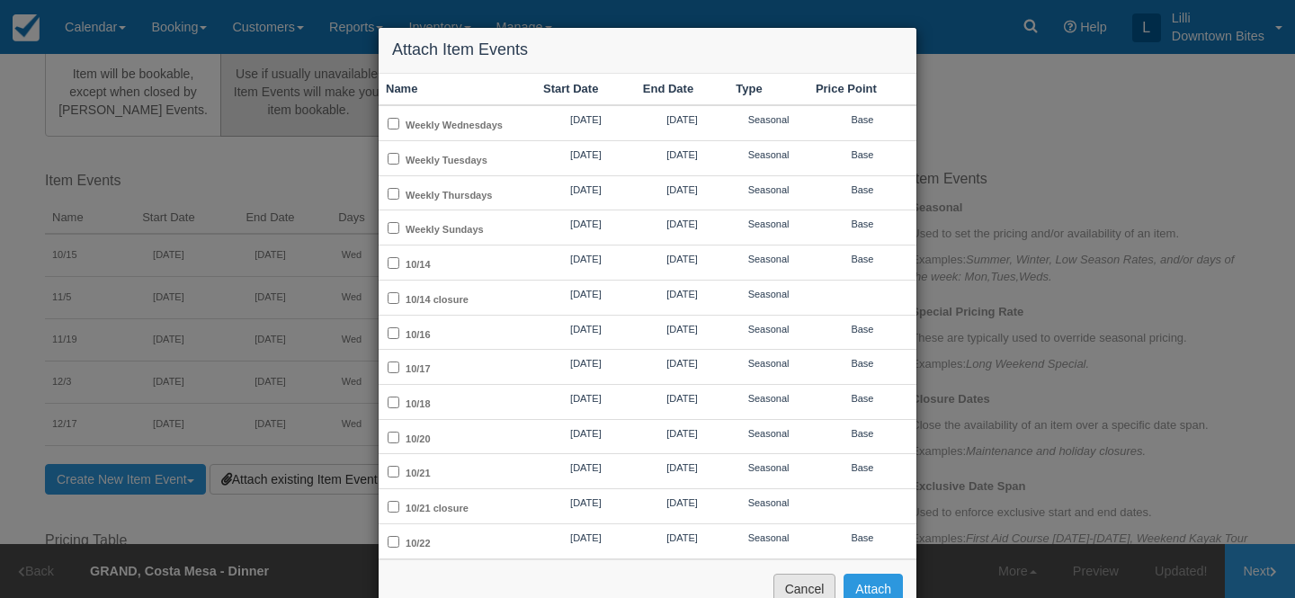
click at [816, 584] on button "Cancel" at bounding box center [804, 589] width 63 height 31
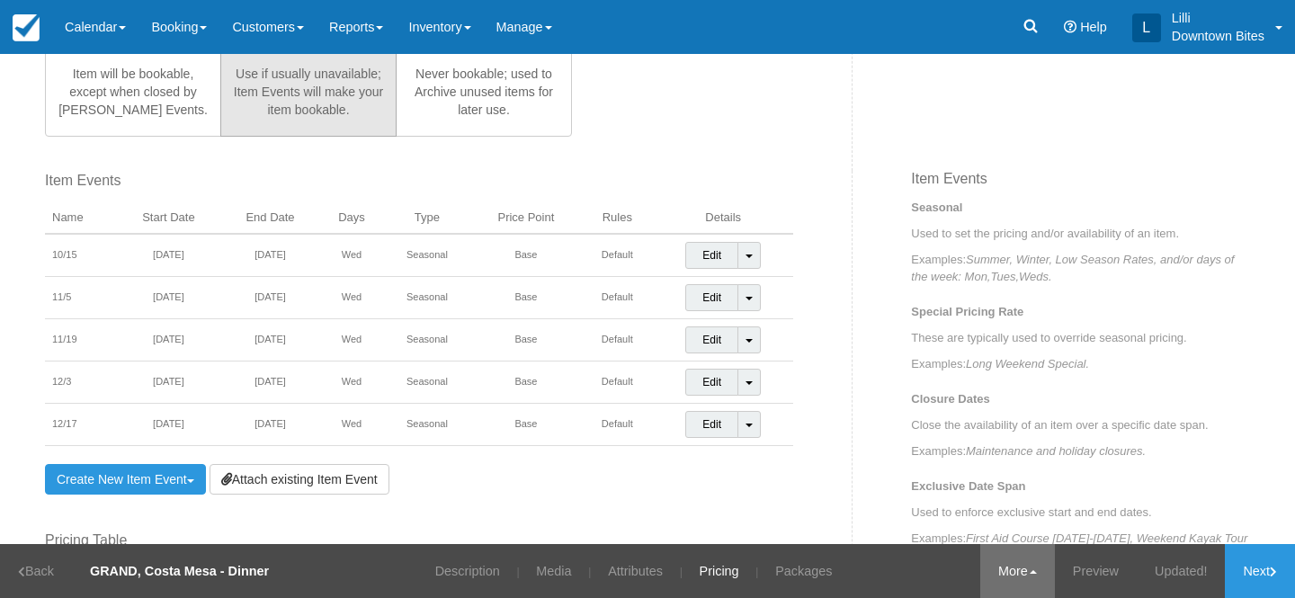
click at [1009, 567] on link "More" at bounding box center [1017, 571] width 75 height 54
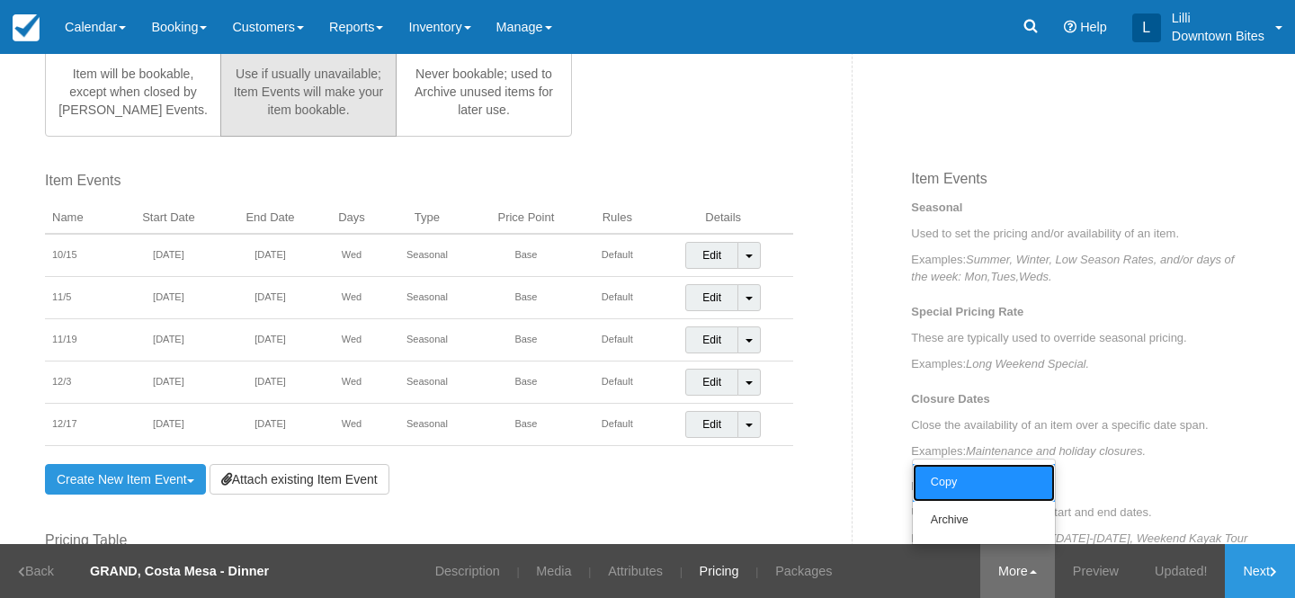
click at [963, 480] on link "Copy" at bounding box center [984, 483] width 142 height 38
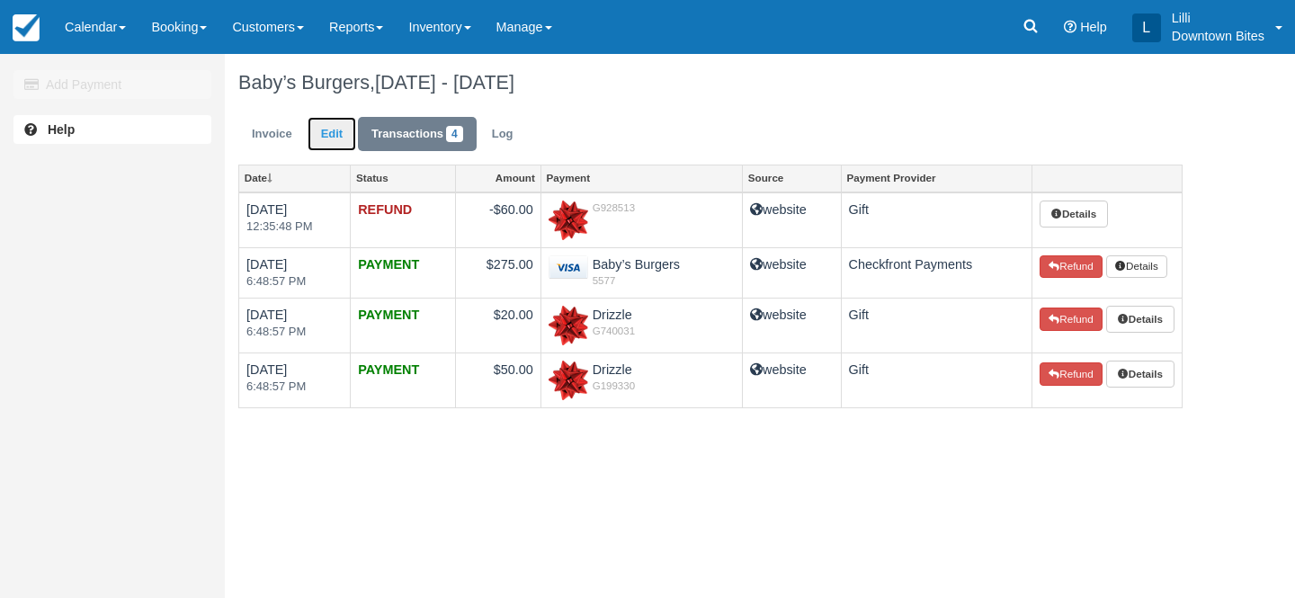
click at [323, 137] on link "Edit" at bounding box center [331, 134] width 49 height 35
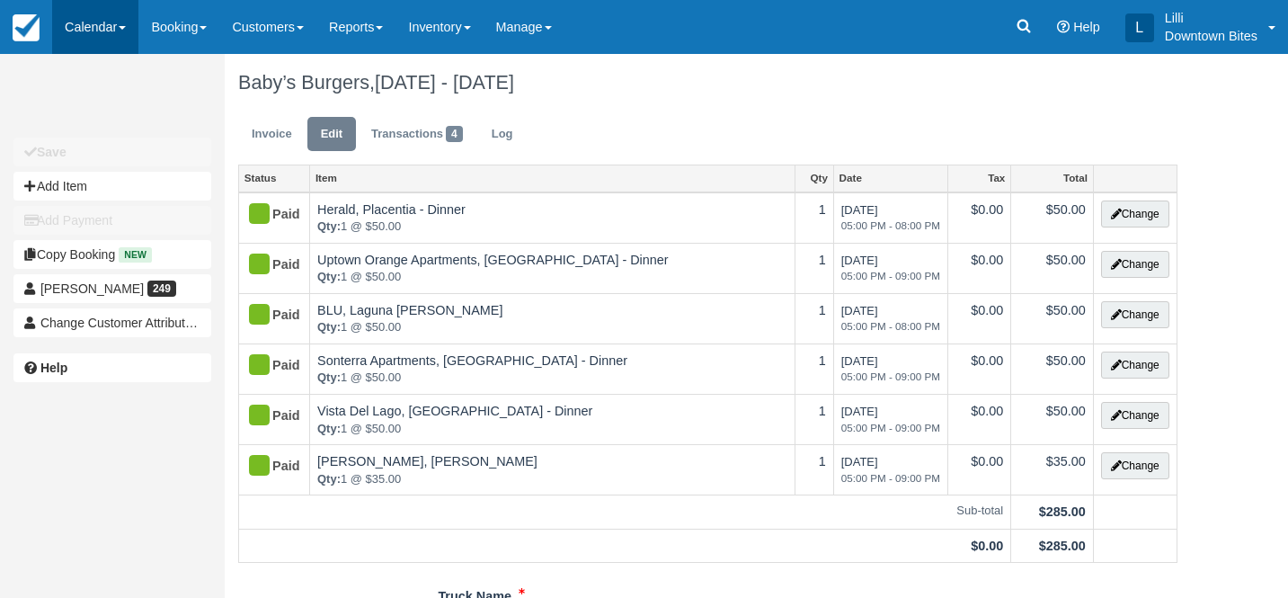
click at [62, 29] on link "Calendar" at bounding box center [95, 27] width 86 height 54
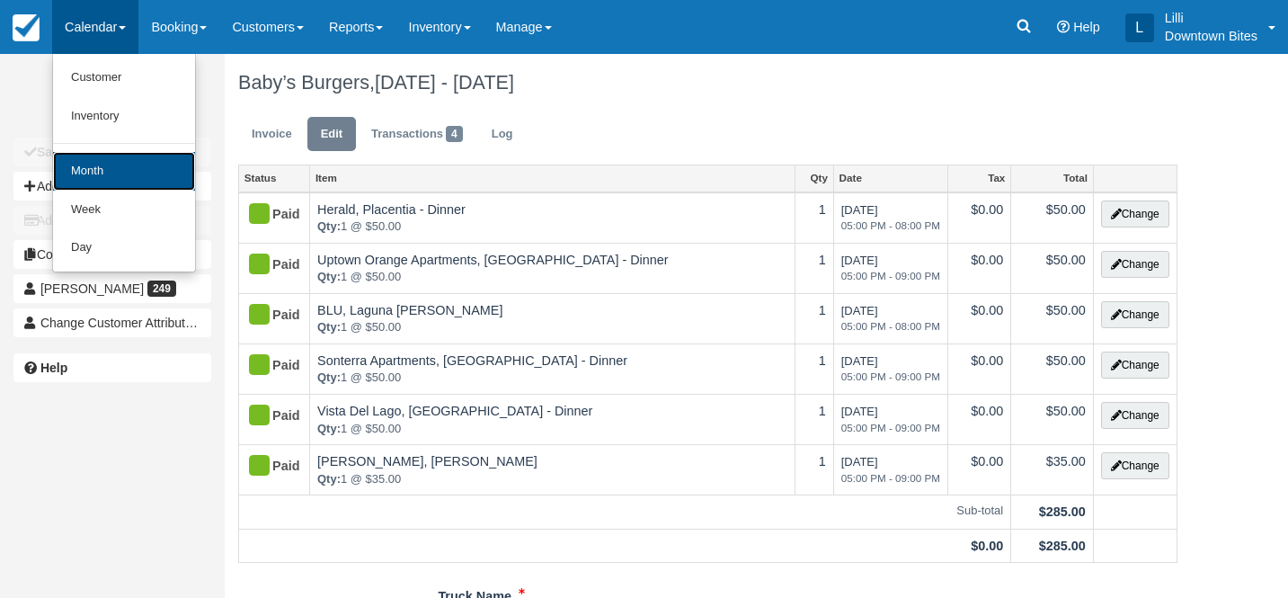
click at [139, 159] on link "Month" at bounding box center [124, 171] width 142 height 39
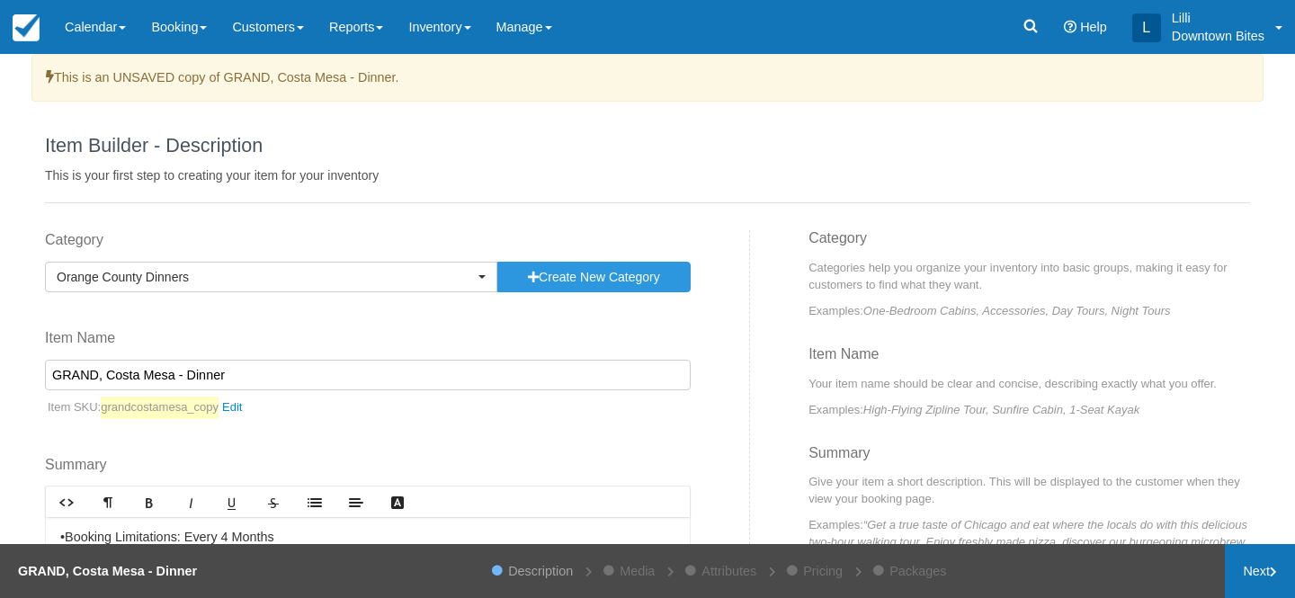
click at [1266, 572] on link "Next" at bounding box center [1260, 571] width 70 height 54
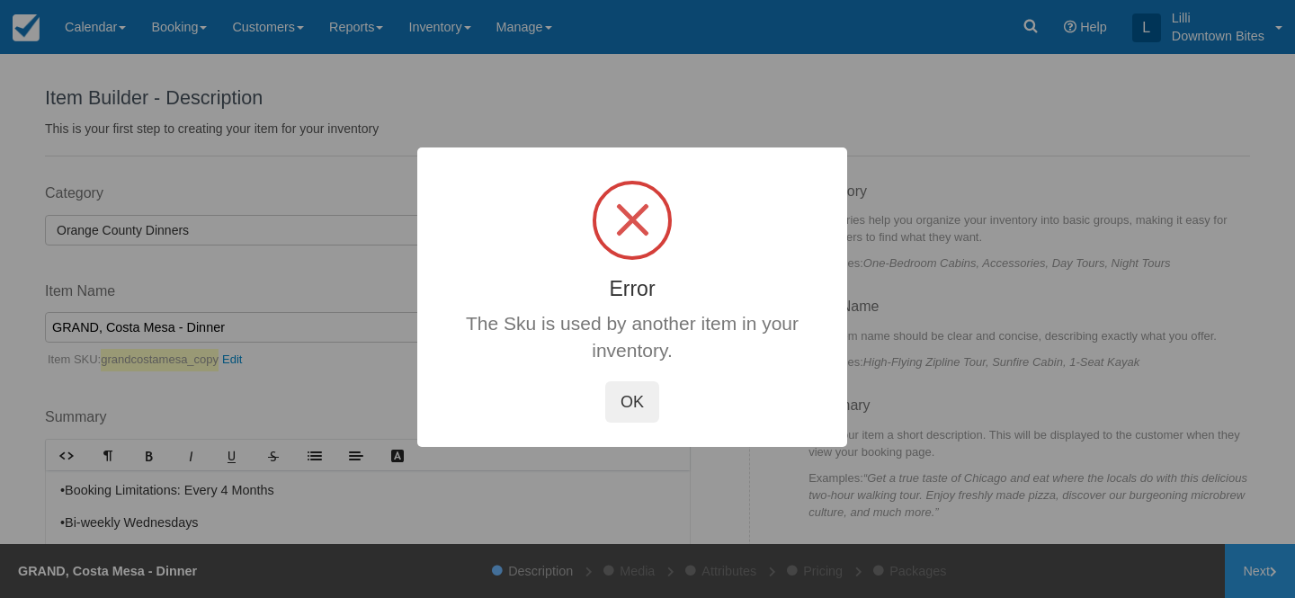
click at [626, 381] on button "OK" at bounding box center [632, 401] width 54 height 41
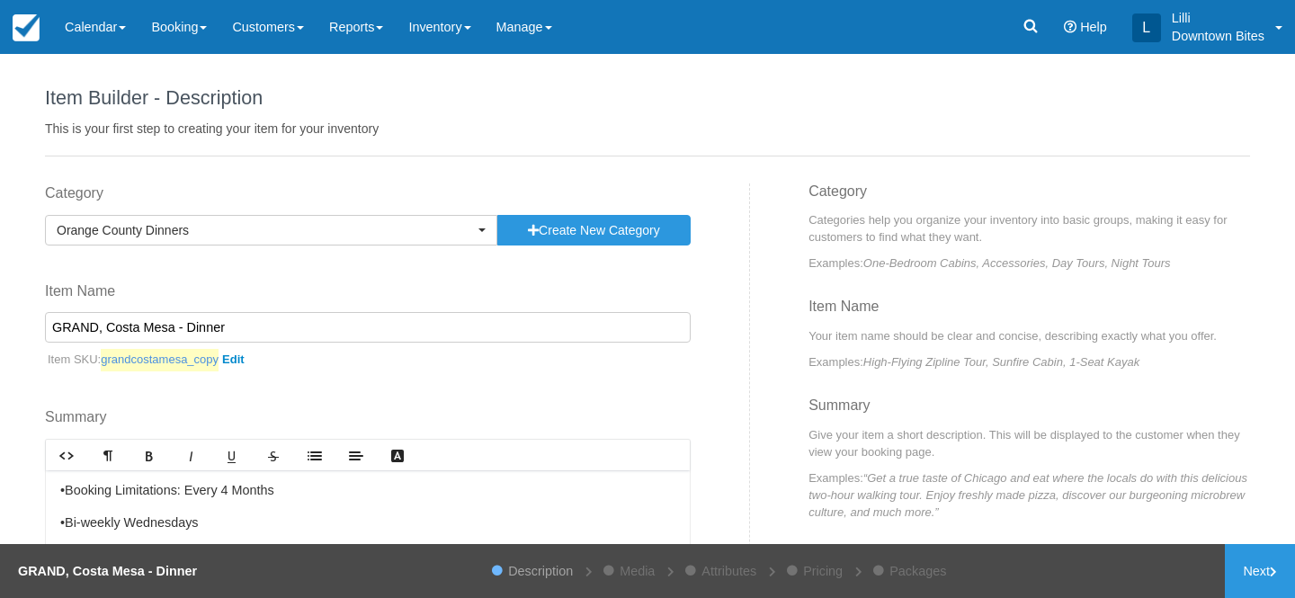
click at [220, 362] on link "grandcostamesa_copy" at bounding box center [176, 360] width 150 height 22
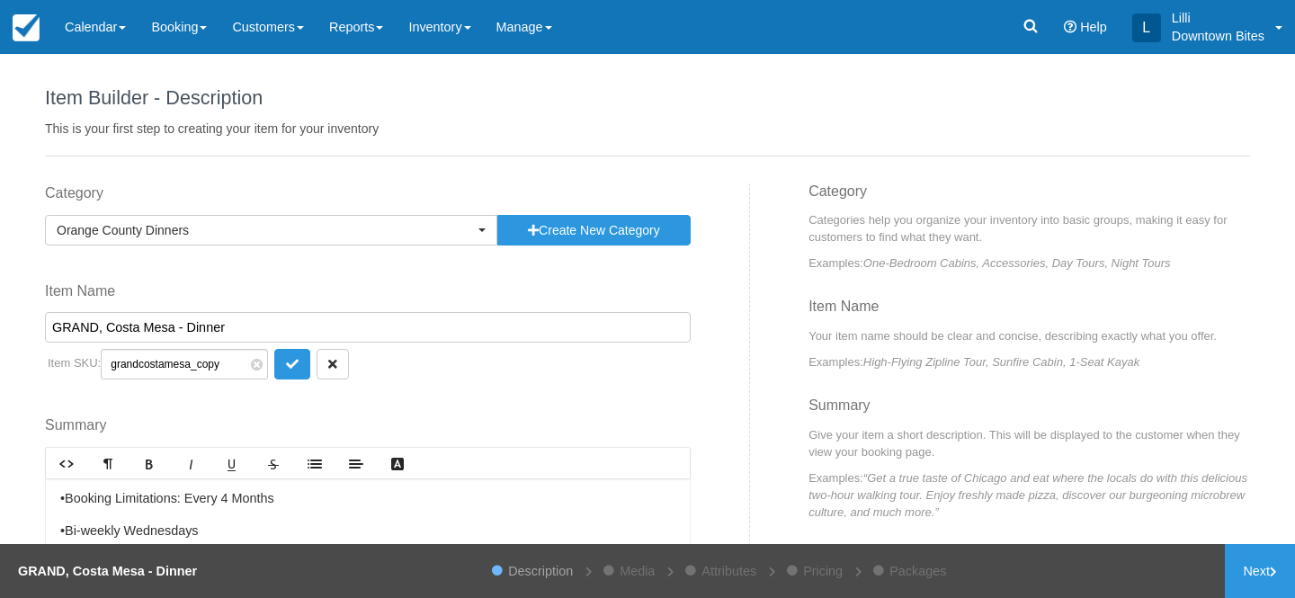
click at [220, 362] on input "grandcostamesa_copy" at bounding box center [184, 364] width 167 height 31
type input "grandcostamesa_3"
click at [274, 374] on button "submit" at bounding box center [292, 364] width 36 height 31
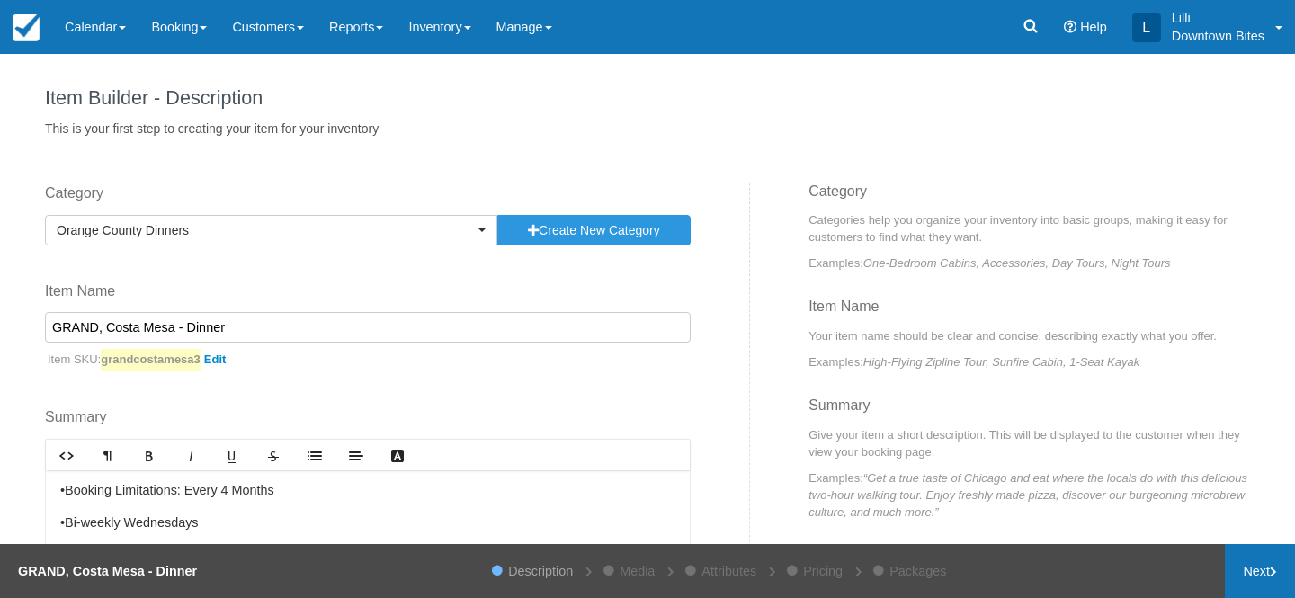
click at [1268, 583] on link "Next" at bounding box center [1260, 571] width 70 height 54
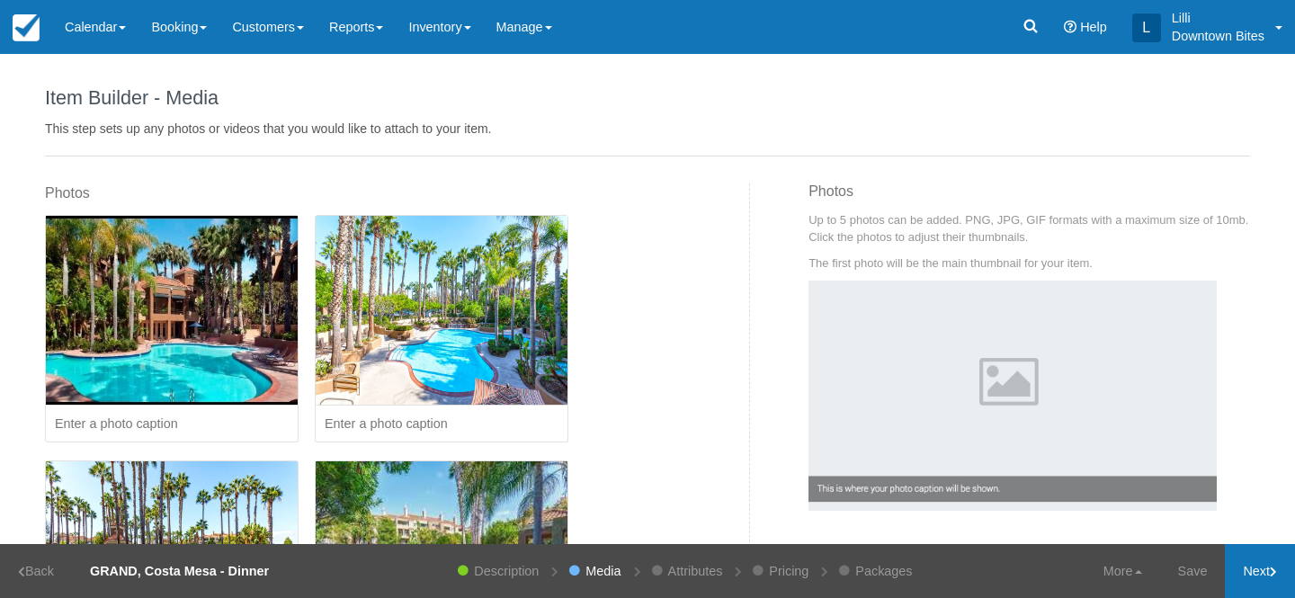
click at [1265, 583] on link "Next" at bounding box center [1260, 571] width 70 height 54
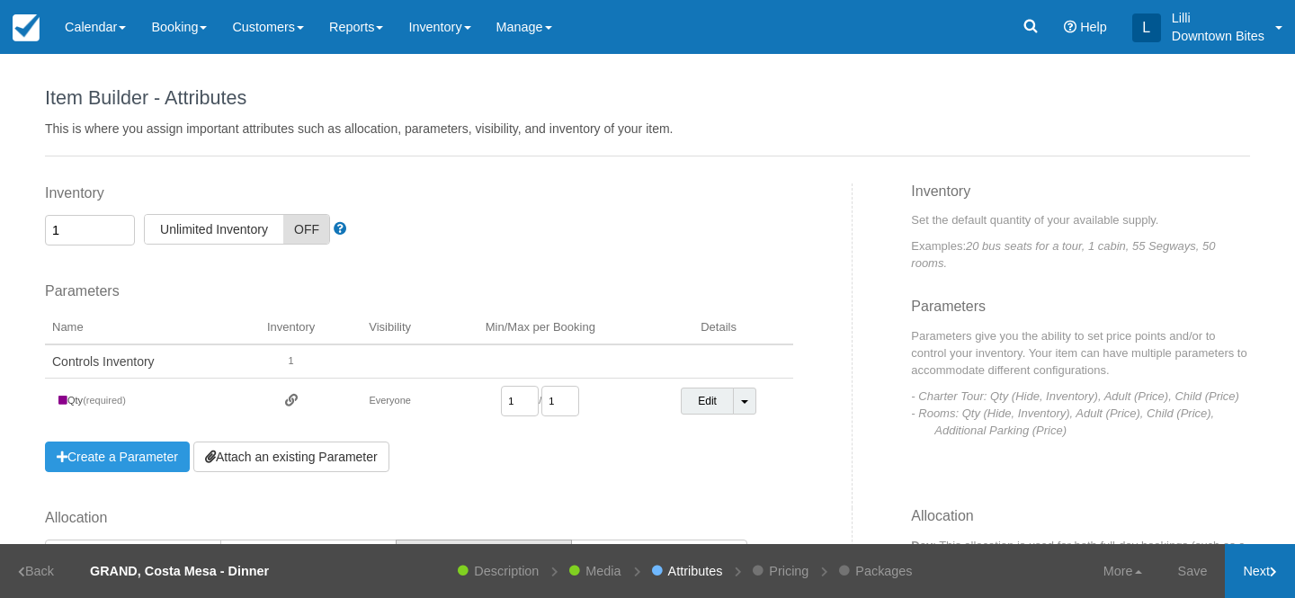
click at [1265, 583] on link "Next" at bounding box center [1260, 571] width 70 height 54
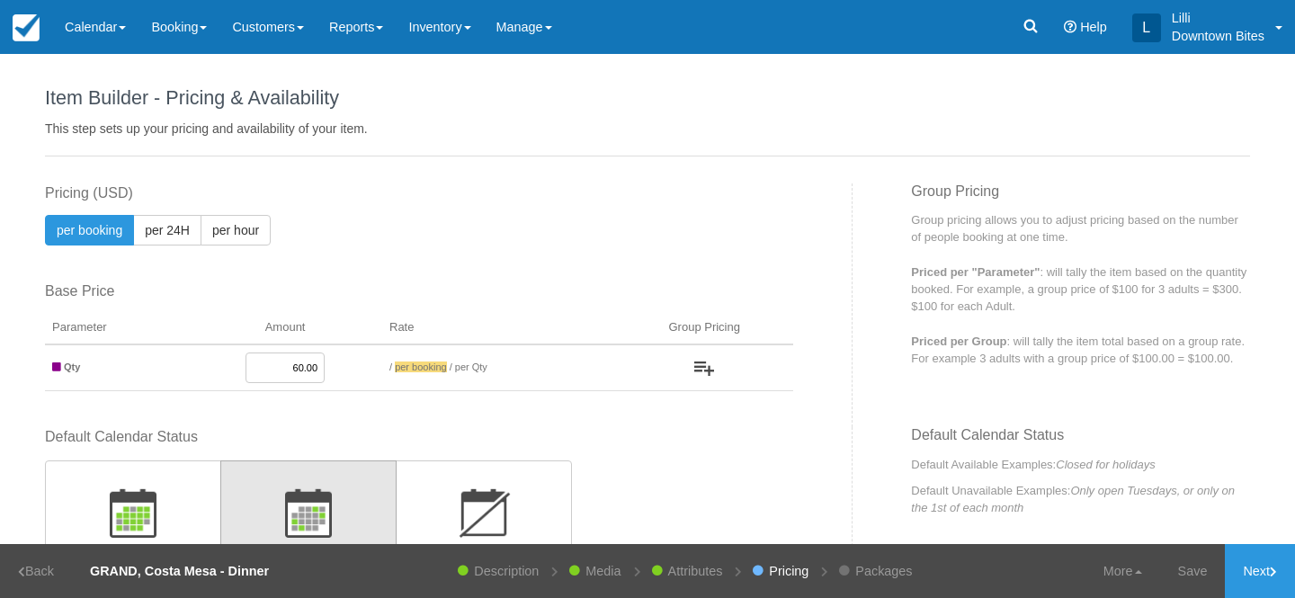
click at [297, 370] on input "60.00" at bounding box center [284, 367] width 79 height 31
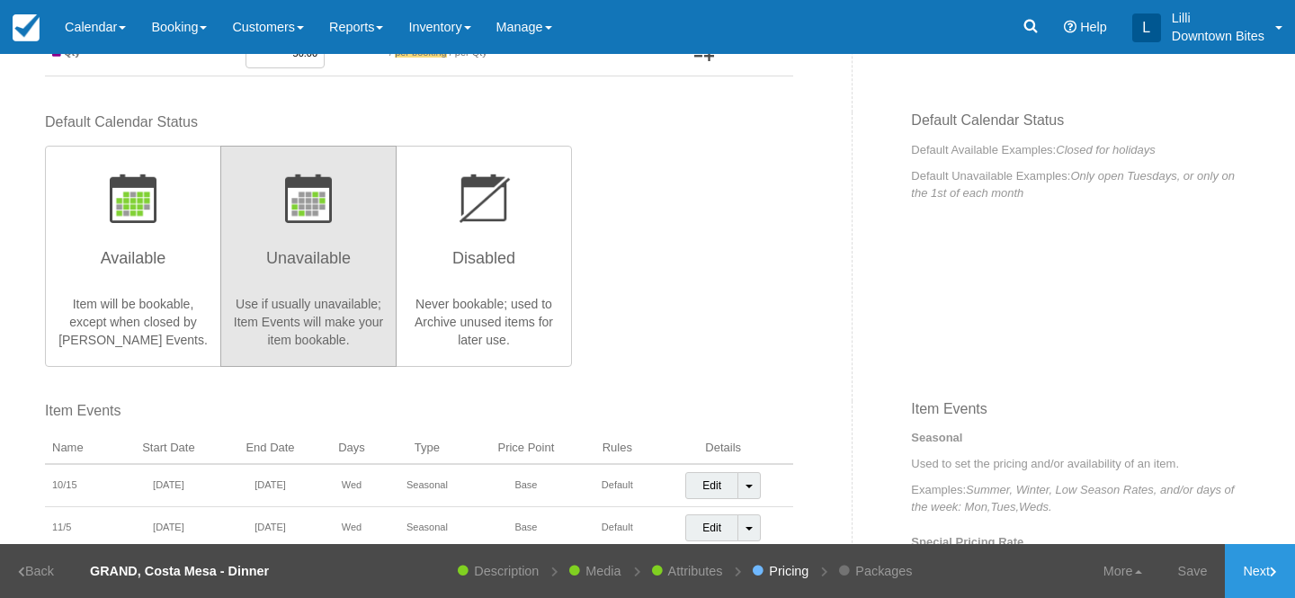
scroll to position [549, 0]
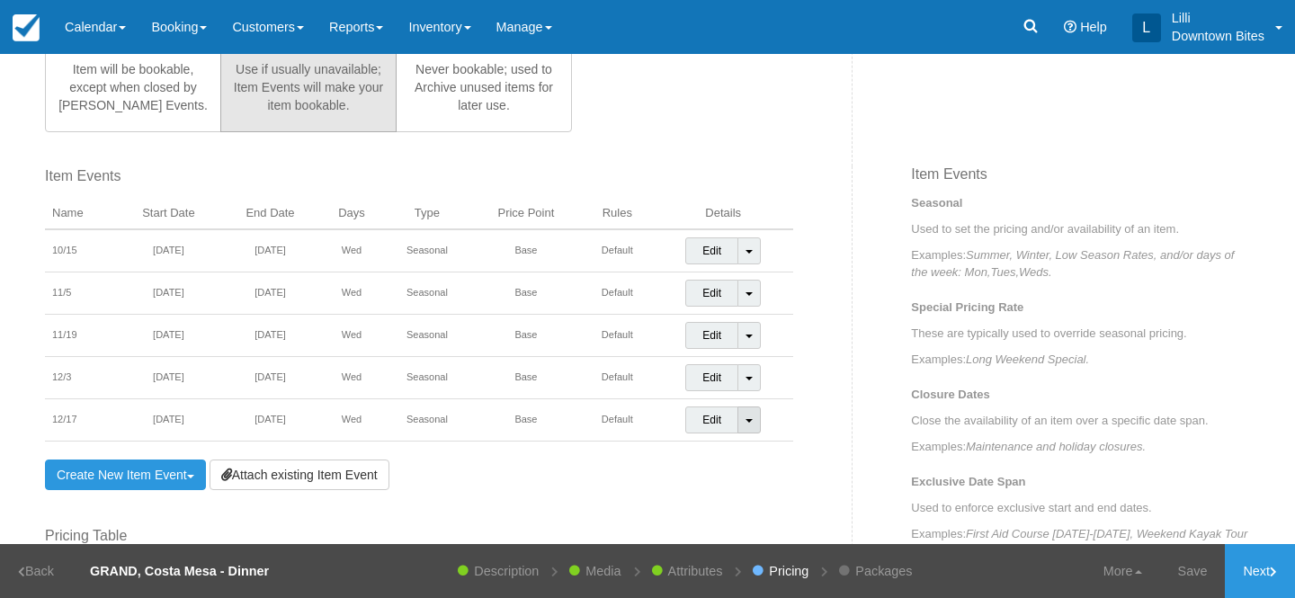
type input "50.00"
click at [745, 416] on link "Toggle Dropdown" at bounding box center [748, 419] width 23 height 27
click at [711, 455] on link "Detach Event" at bounding box center [736, 457] width 101 height 43
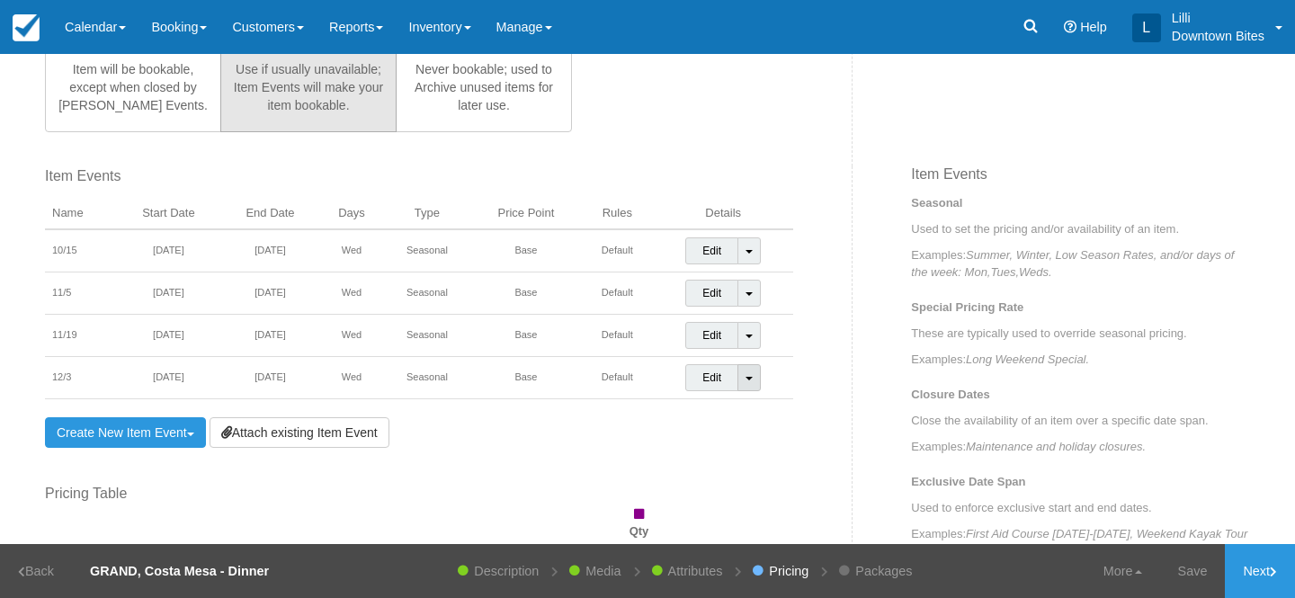
click at [759, 379] on link "Toggle Dropdown" at bounding box center [748, 377] width 23 height 27
click at [732, 423] on link "Detach Event" at bounding box center [736, 415] width 101 height 43
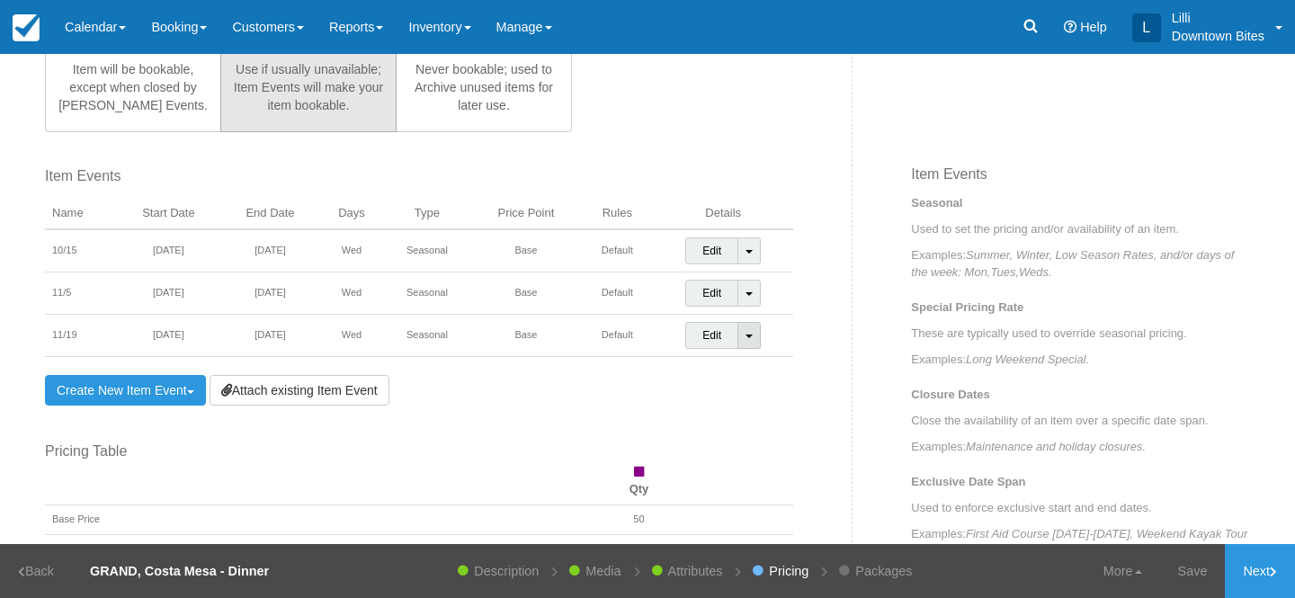
click at [751, 337] on span at bounding box center [748, 336] width 7 height 4
click at [723, 377] on link "Detach Event" at bounding box center [736, 373] width 101 height 43
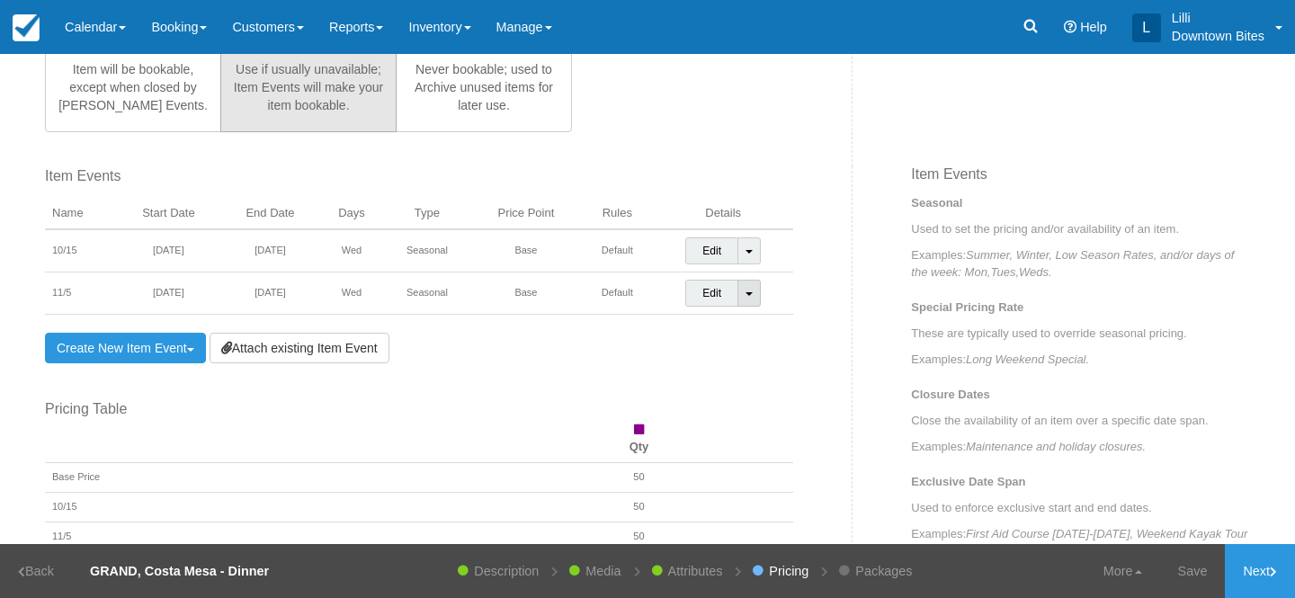
click at [754, 295] on link "Toggle Dropdown" at bounding box center [748, 293] width 23 height 27
click at [742, 336] on link "Detach Event" at bounding box center [736, 330] width 101 height 43
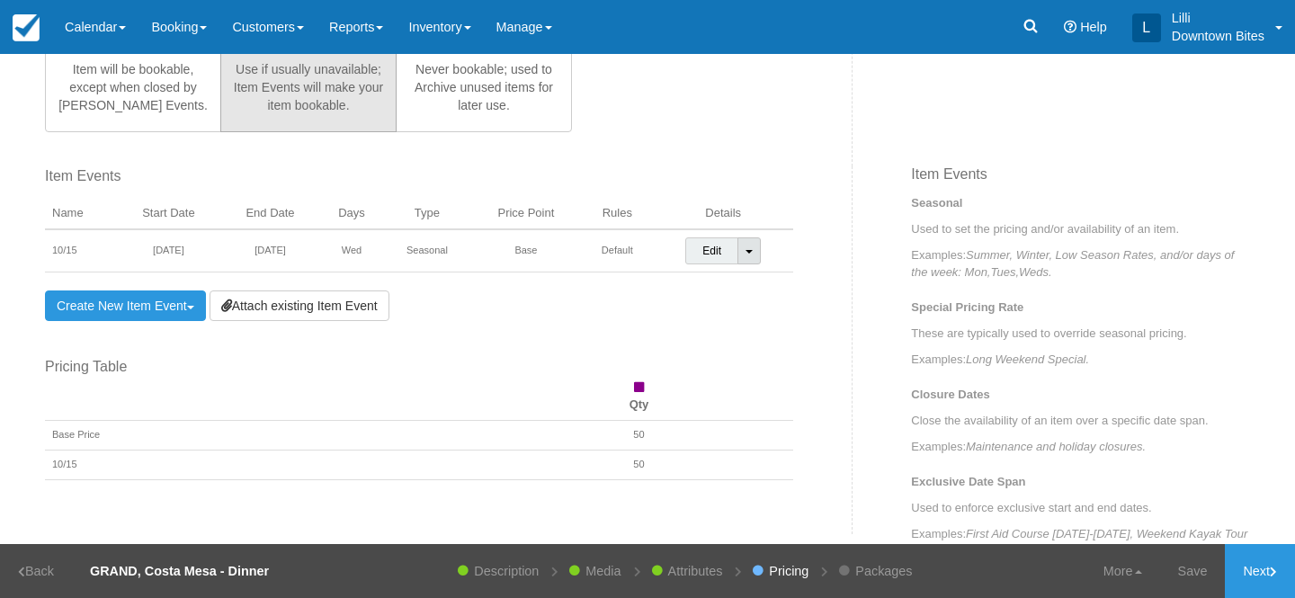
click at [754, 248] on link "Toggle Dropdown" at bounding box center [748, 250] width 23 height 27
click at [744, 294] on link "Detach Event" at bounding box center [736, 288] width 101 height 43
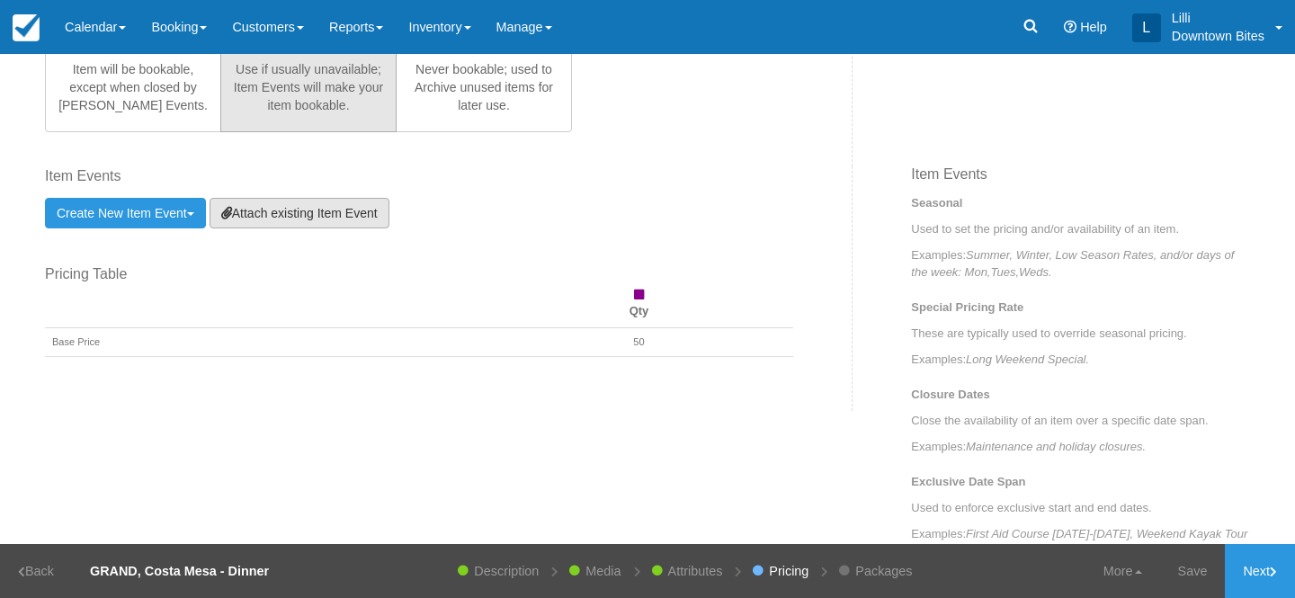
click at [286, 213] on link "Attach existing Item Event" at bounding box center [299, 213] width 180 height 31
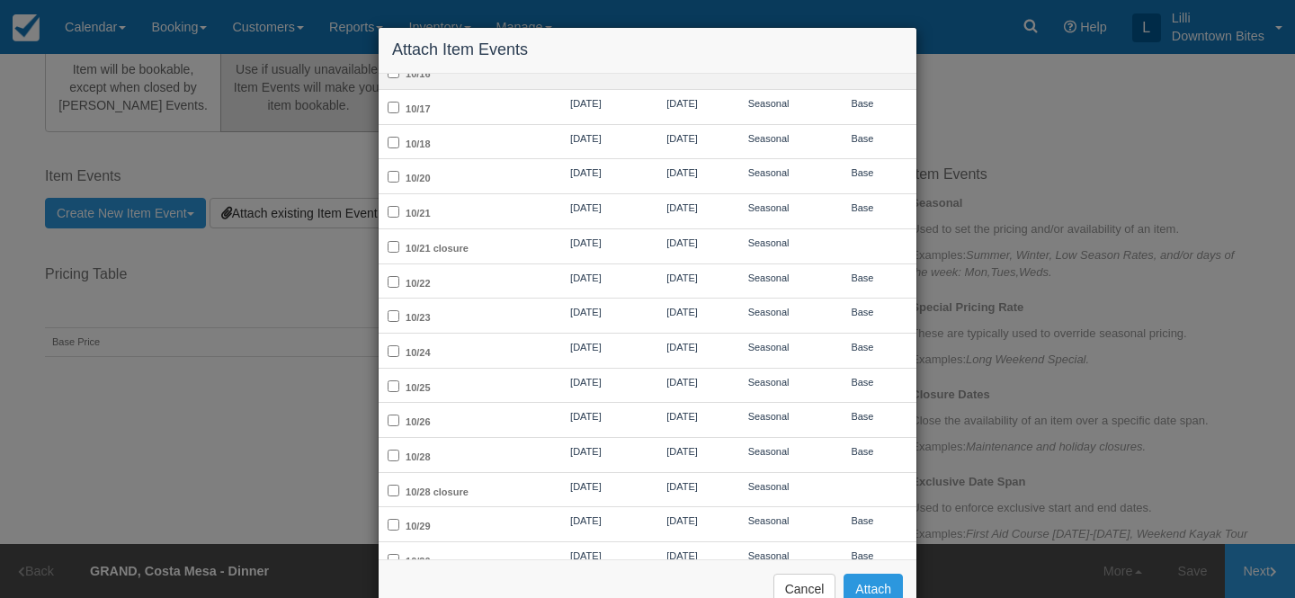
scroll to position [300, 0]
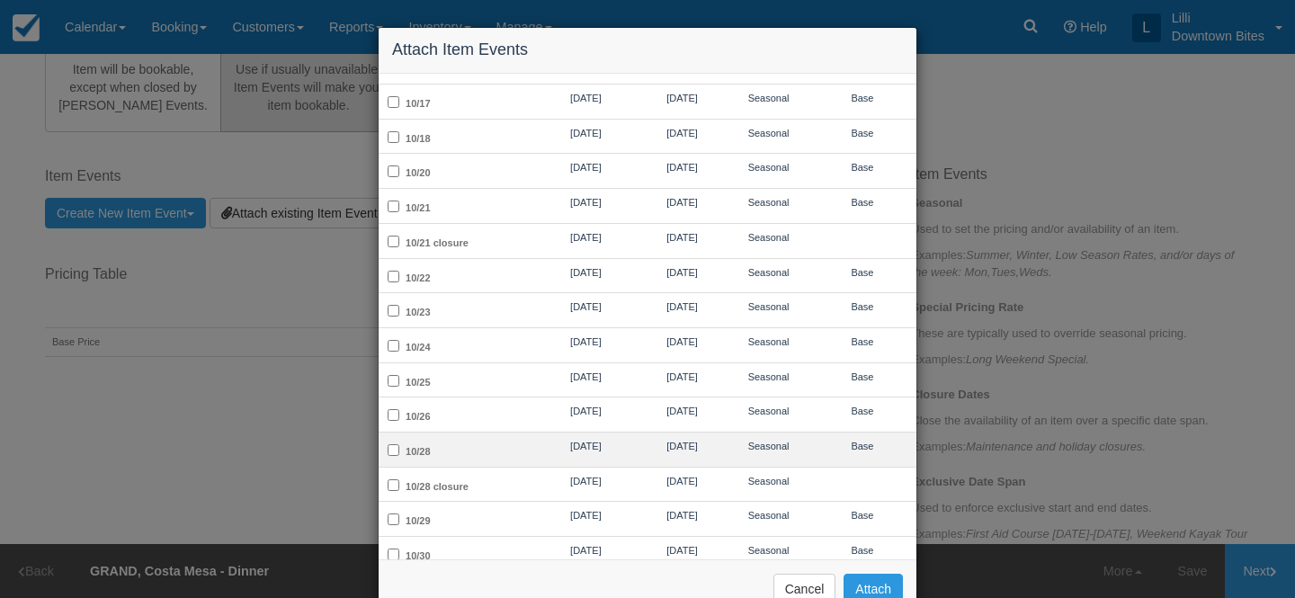
click at [432, 444] on td "10/28" at bounding box center [457, 449] width 157 height 35
checkbox input "true"
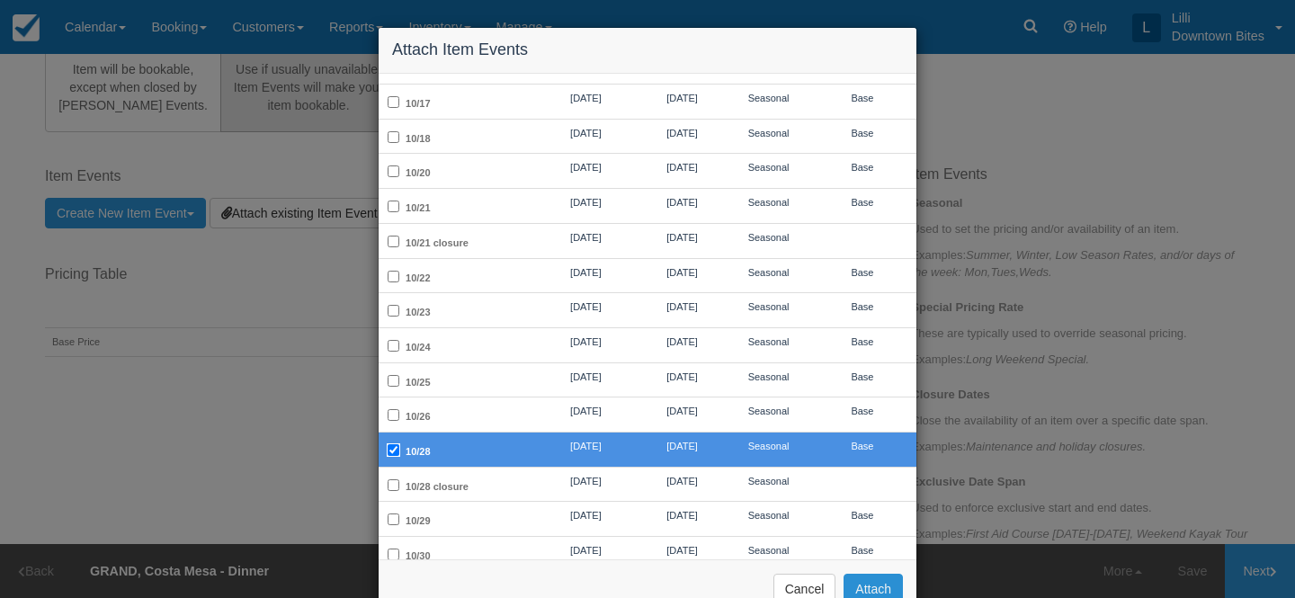
click at [883, 584] on button "Attach" at bounding box center [872, 589] width 59 height 31
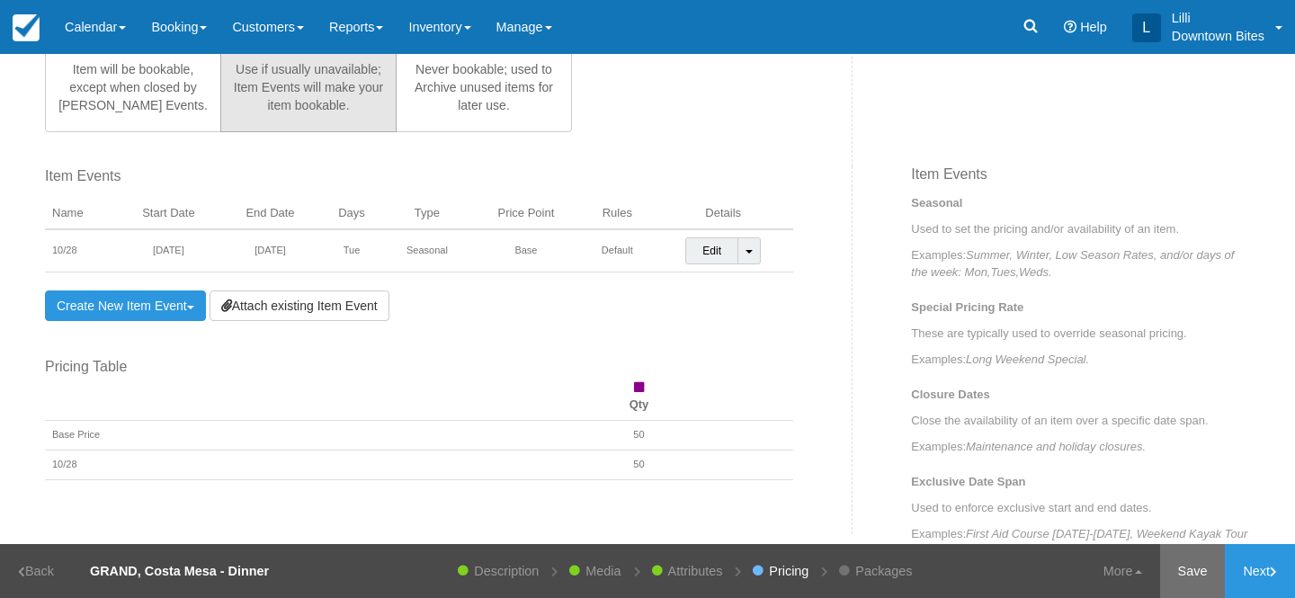
click at [1193, 571] on link "Save" at bounding box center [1193, 571] width 66 height 54
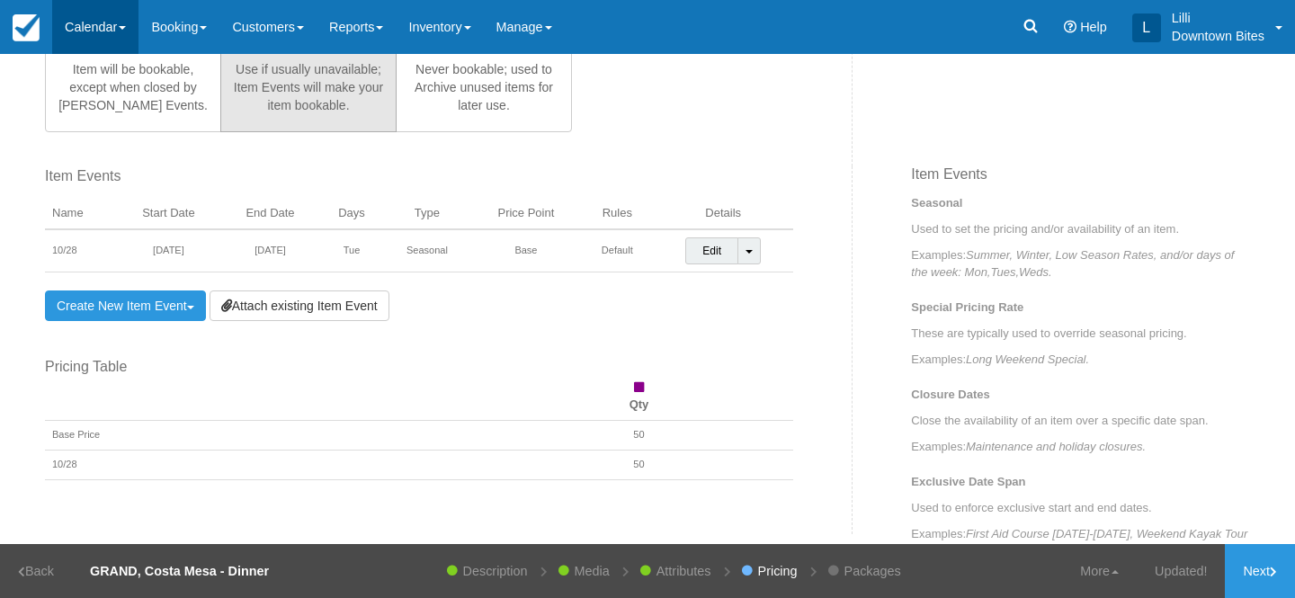
click at [88, 29] on link "Calendar" at bounding box center [95, 27] width 86 height 54
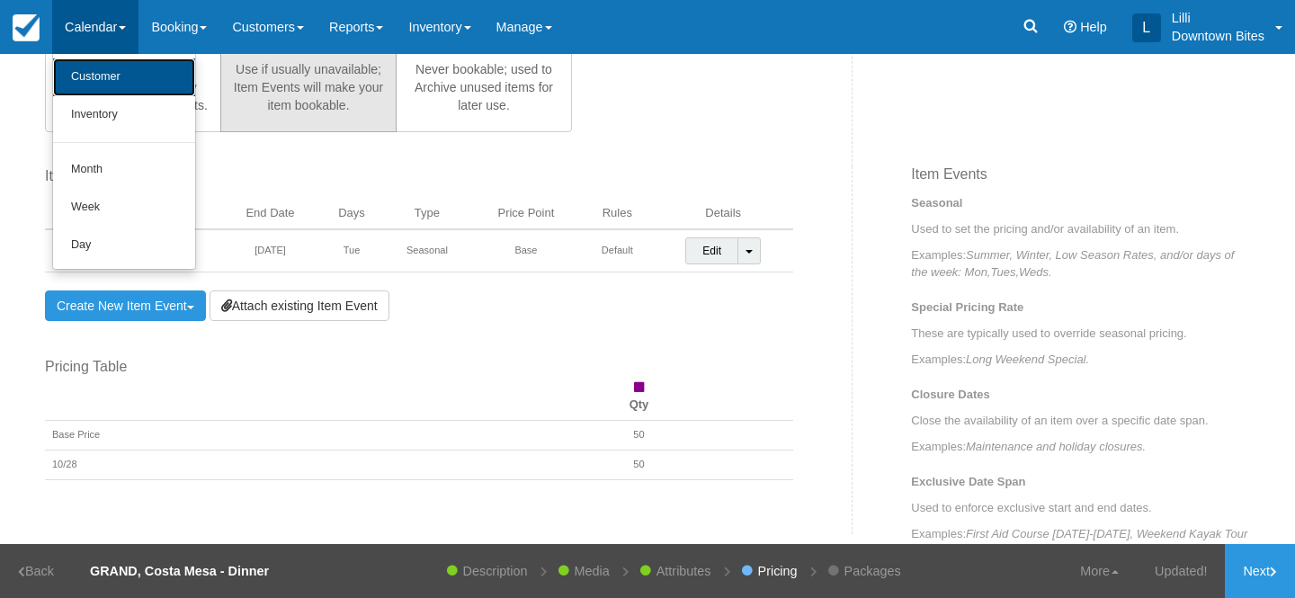
click at [87, 78] on link "Customer" at bounding box center [124, 77] width 142 height 38
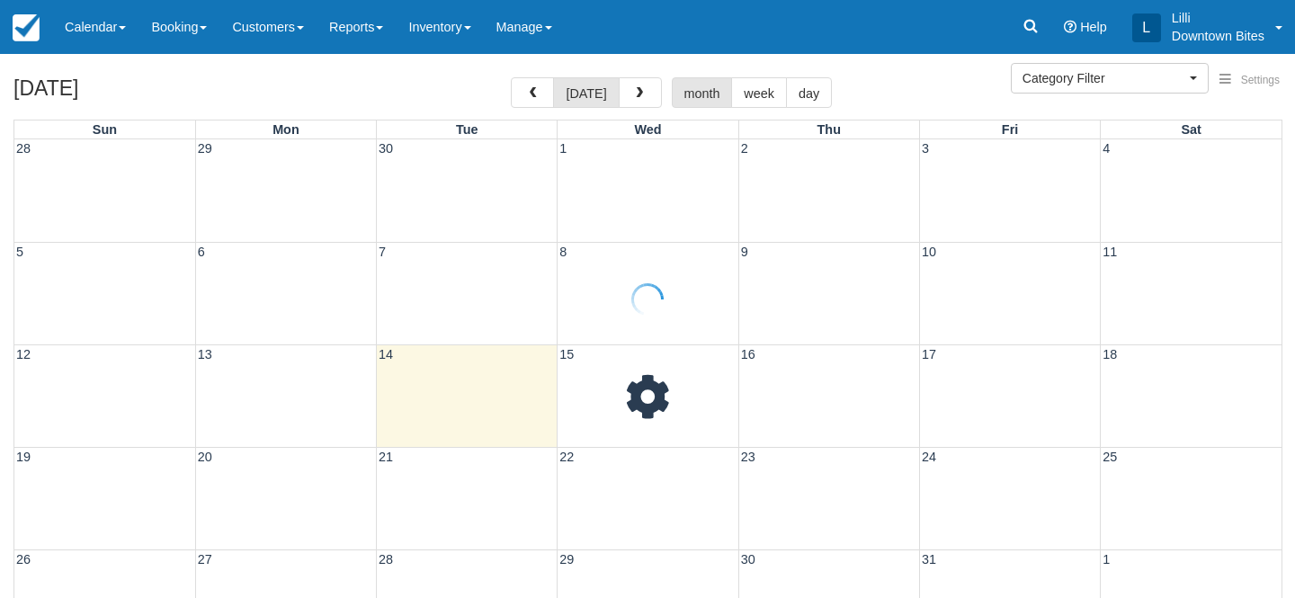
select select
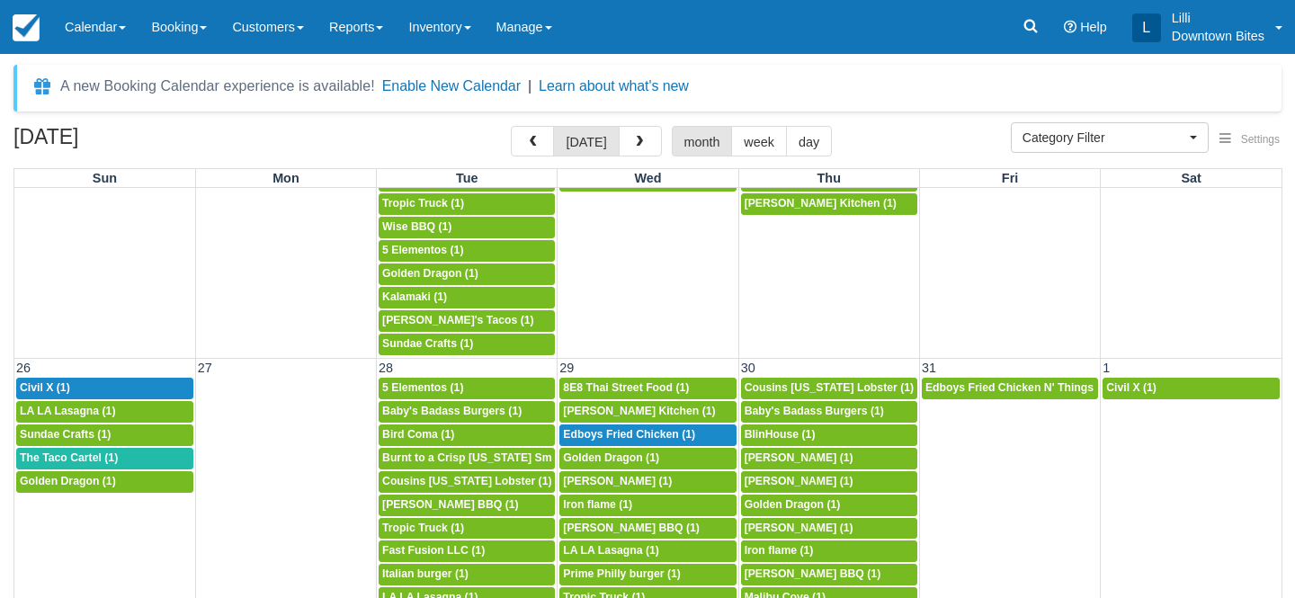
scroll to position [1356, 0]
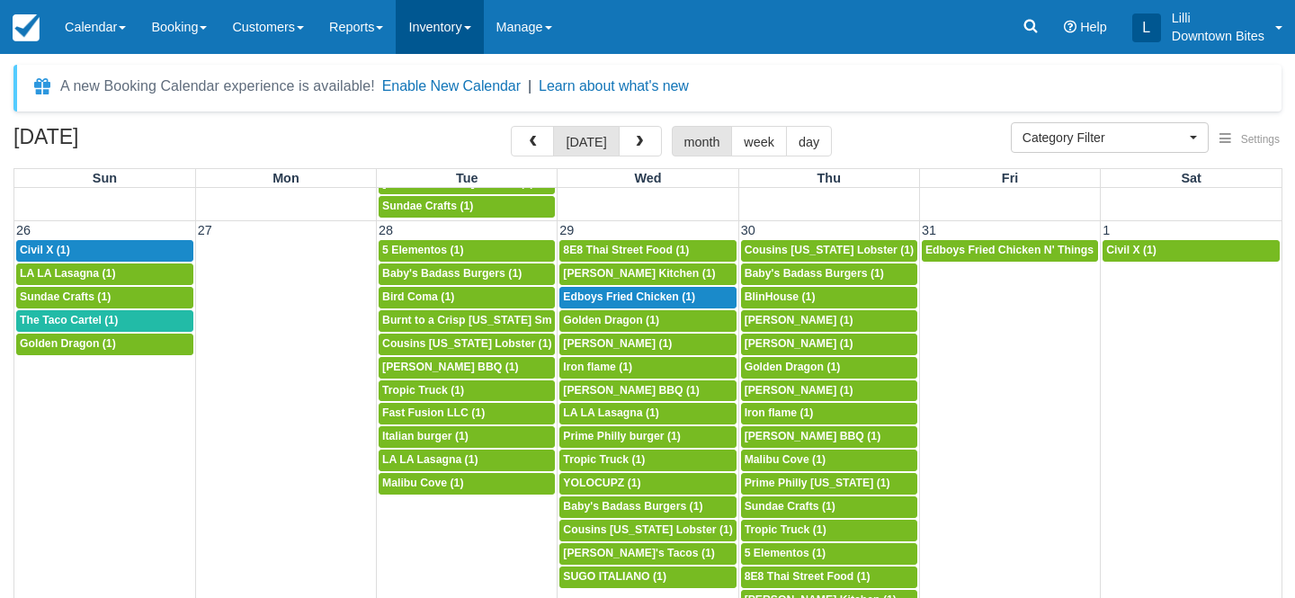
click at [483, 24] on link "Inventory" at bounding box center [439, 27] width 87 height 54
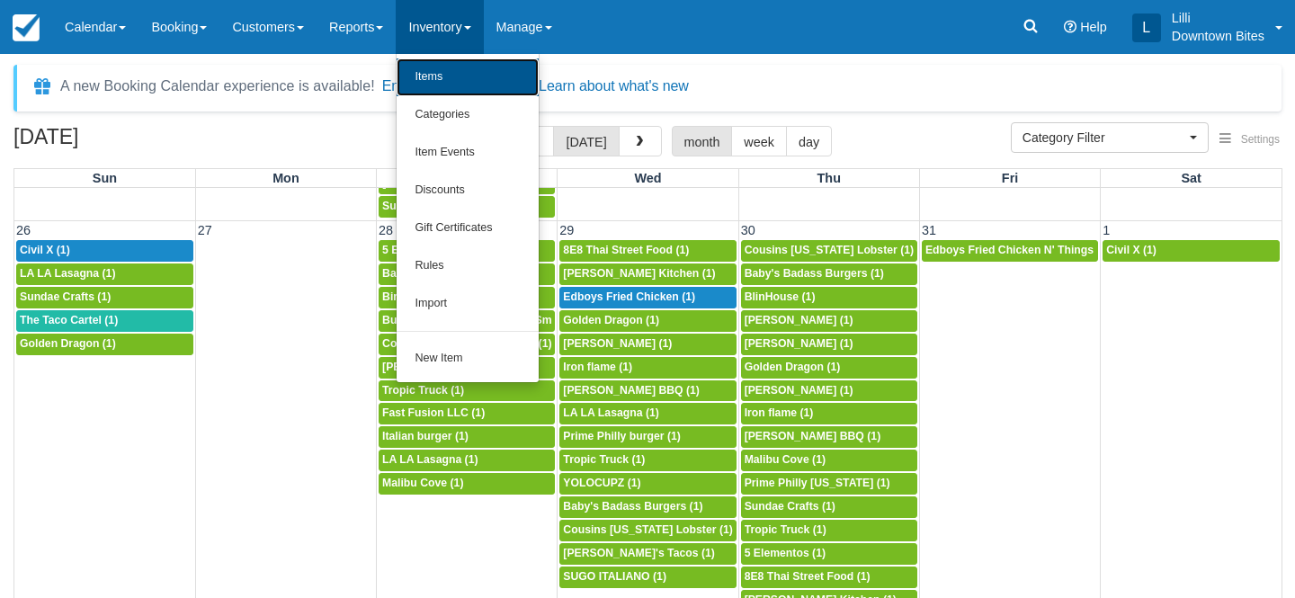
click at [449, 91] on link "Items" at bounding box center [467, 77] width 142 height 38
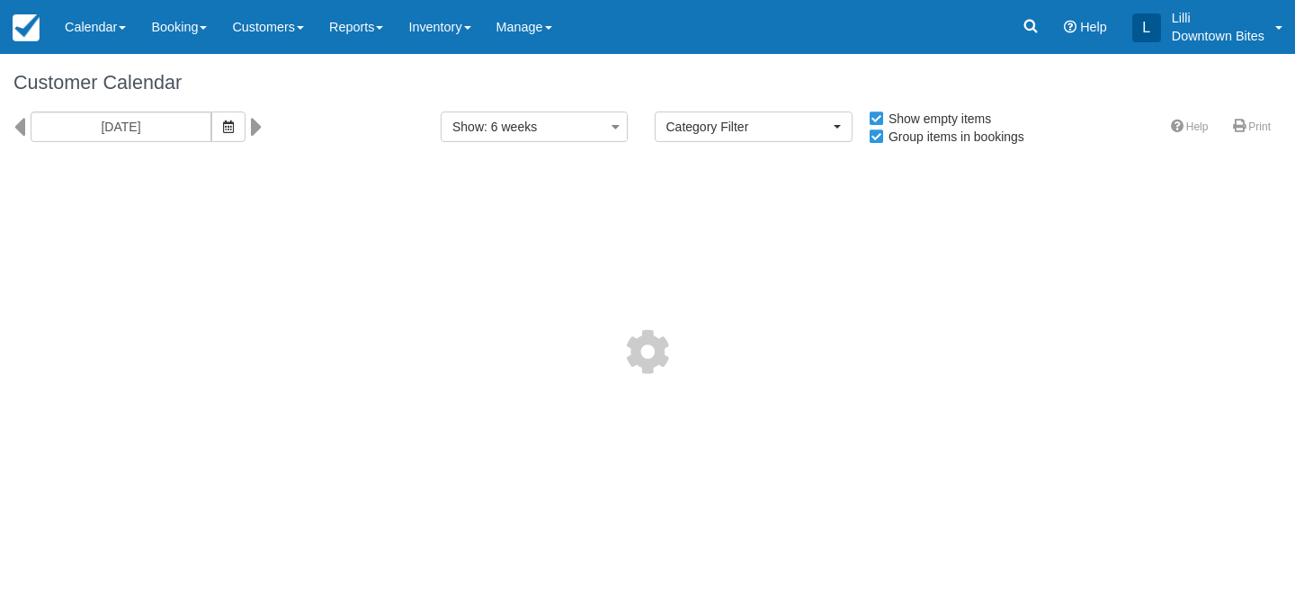
select select
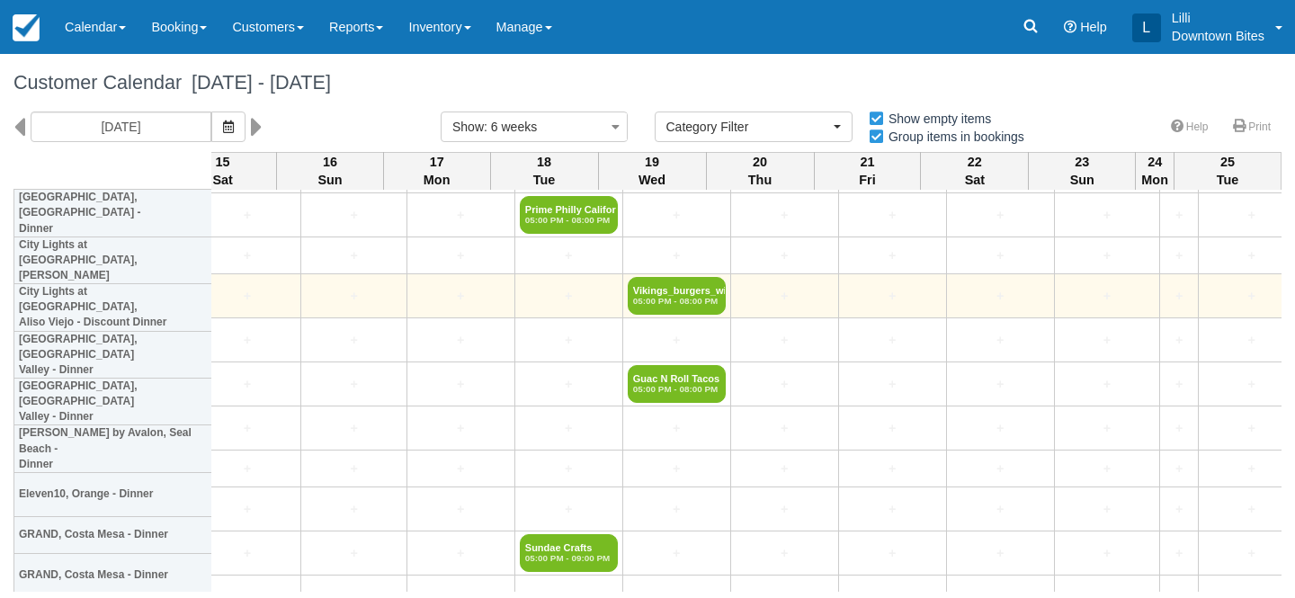
scroll to position [3897, 3339]
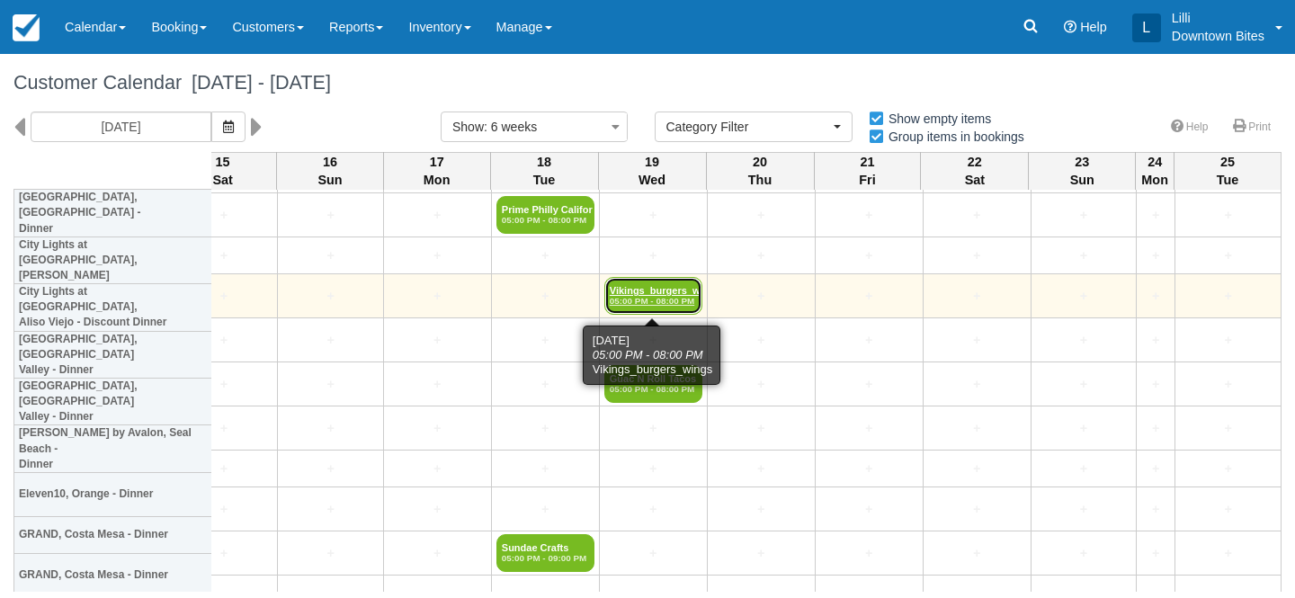
click at [668, 290] on link "Vikings_burgers_wing 05:00 PM - 08:00 PM" at bounding box center [653, 296] width 98 height 38
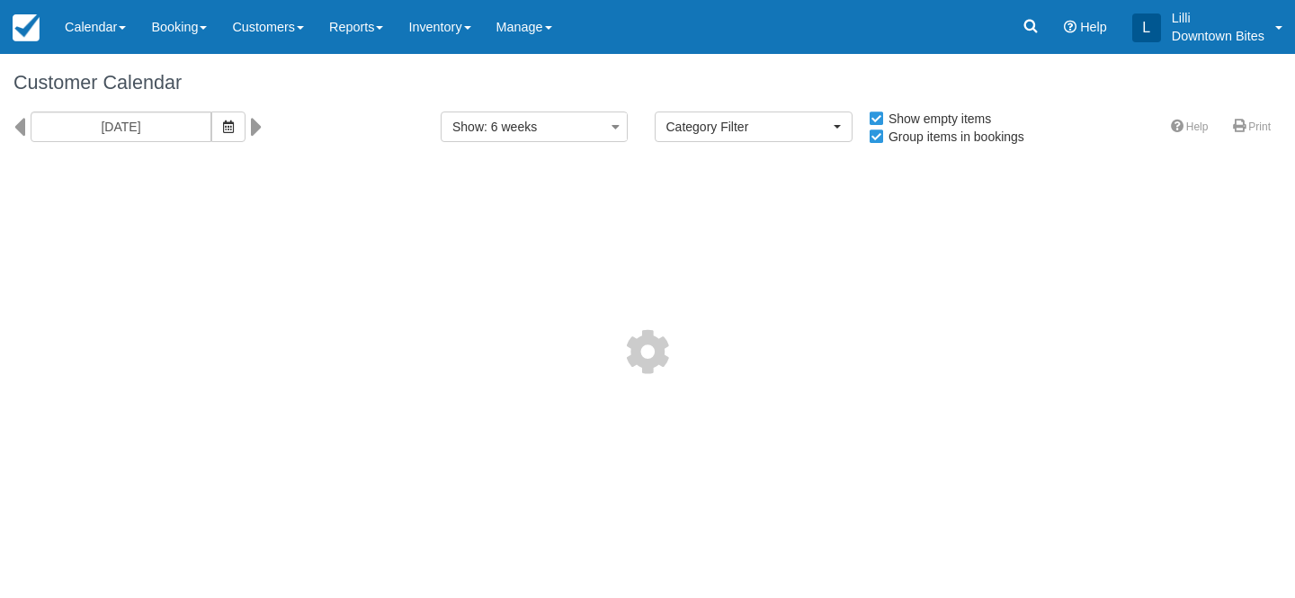
select select
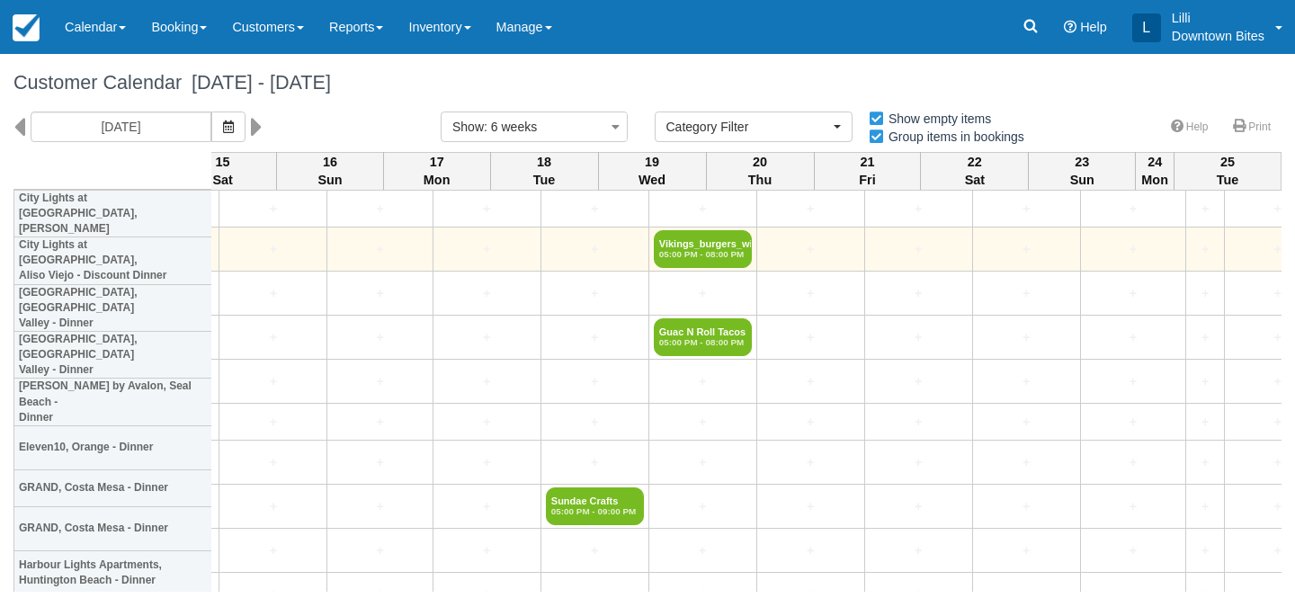
scroll to position [3943, 3339]
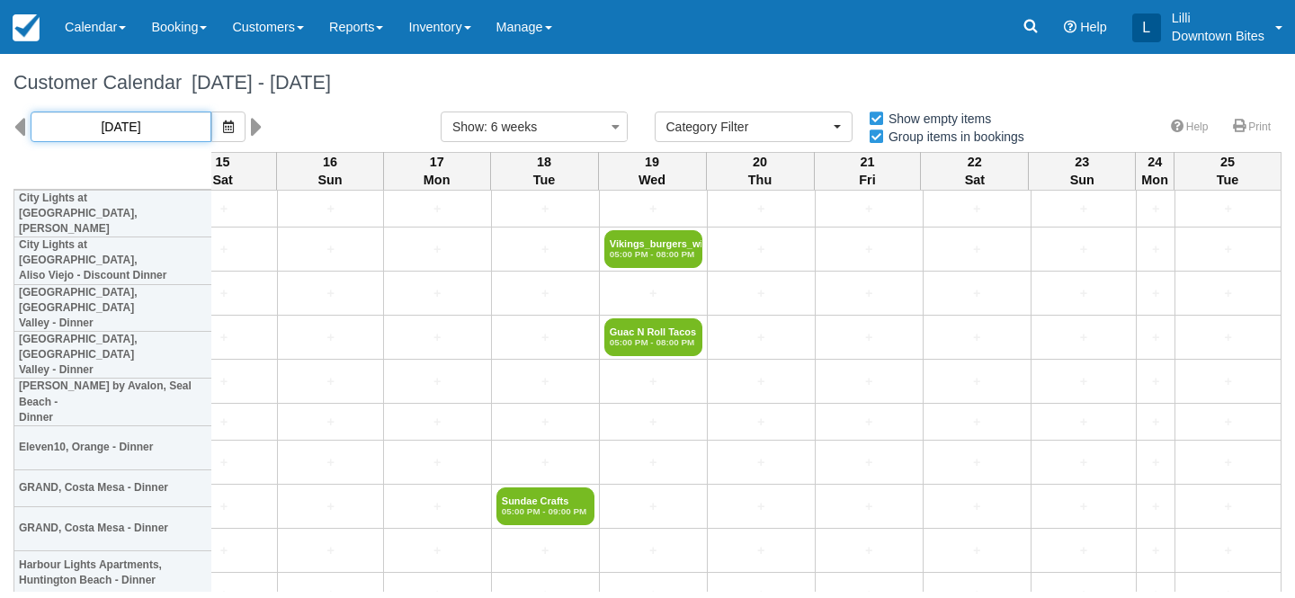
click at [147, 123] on input "10/14/25" at bounding box center [121, 126] width 181 height 31
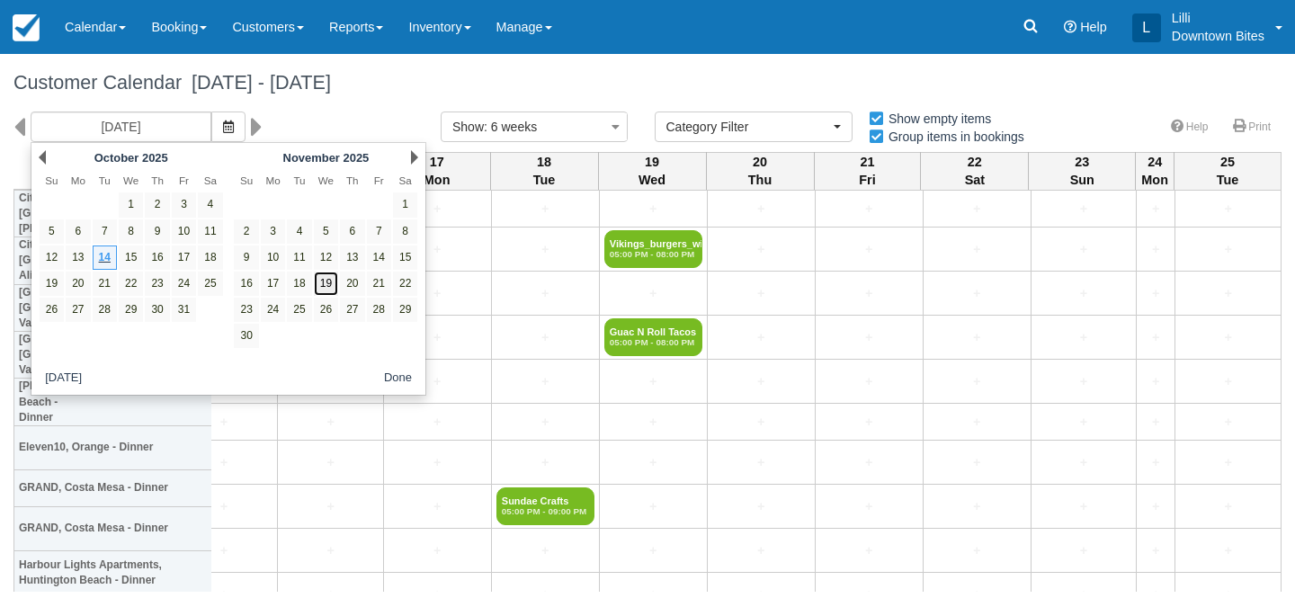
click at [328, 286] on link "19" at bounding box center [326, 284] width 24 height 24
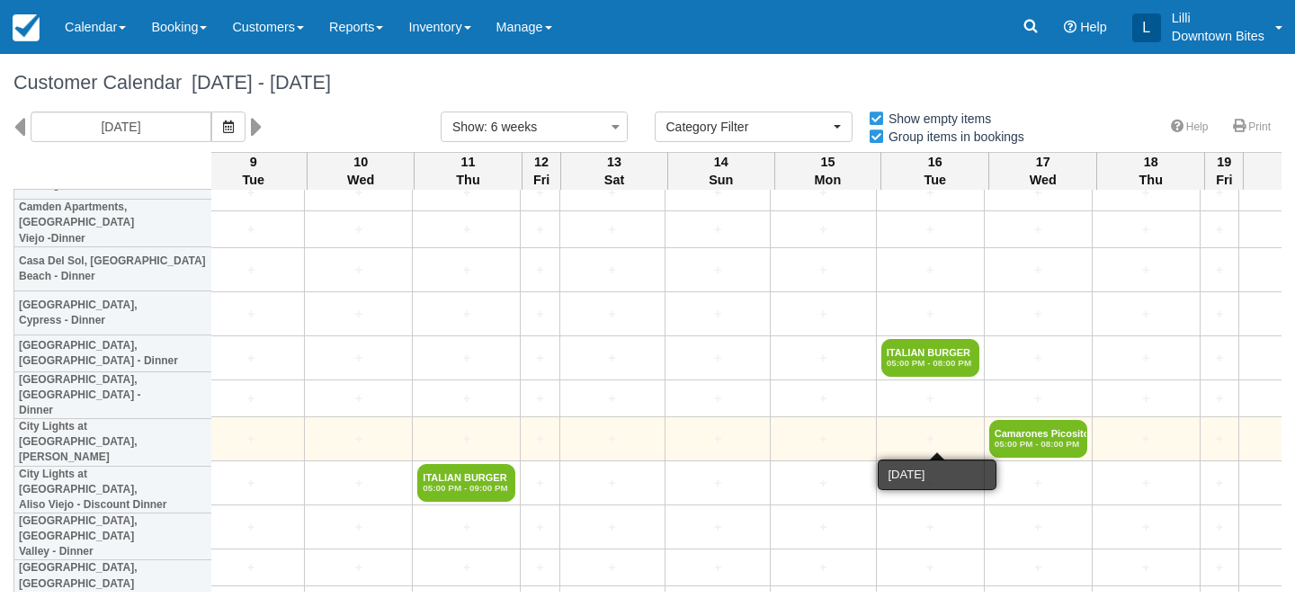
scroll to position [3552, 1681]
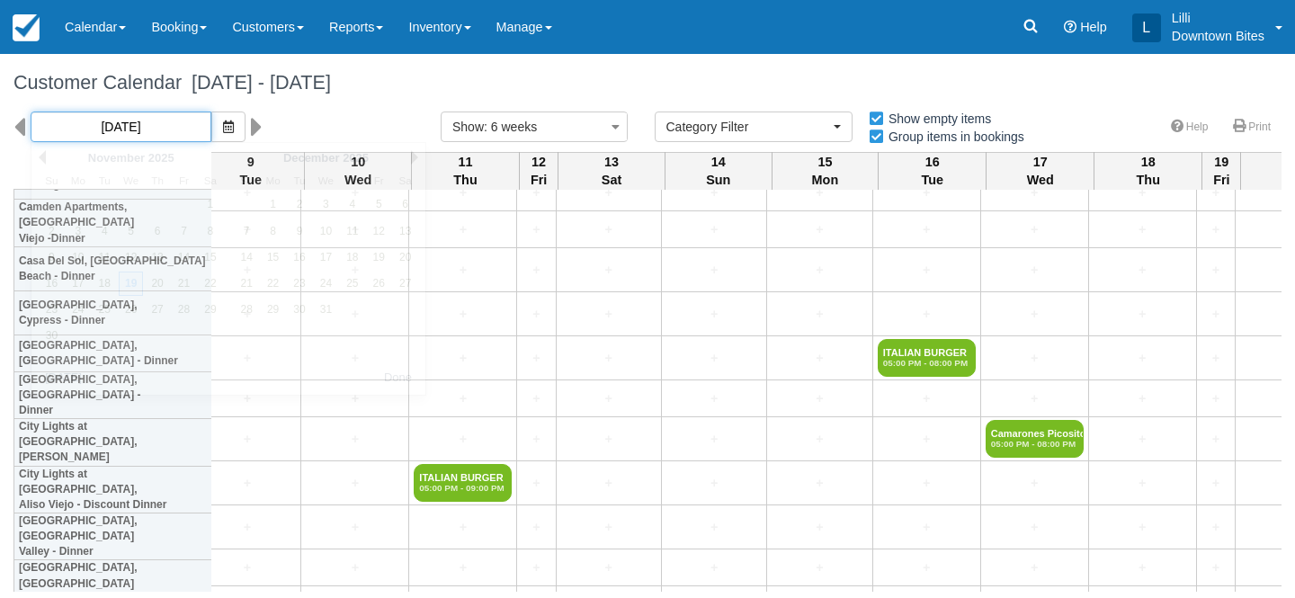
click at [145, 112] on input "11/19/25" at bounding box center [121, 126] width 181 height 31
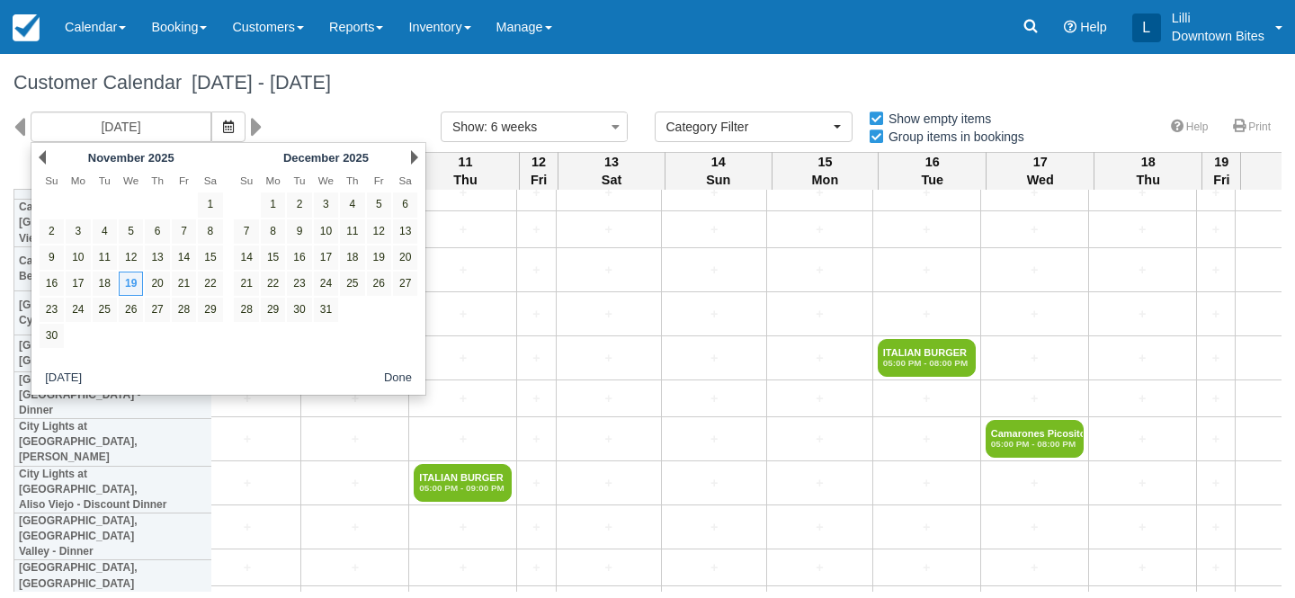
click at [46, 156] on div "Prev November 2025" at bounding box center [130, 157] width 195 height 25
click at [43, 156] on link "Prev" at bounding box center [42, 157] width 7 height 14
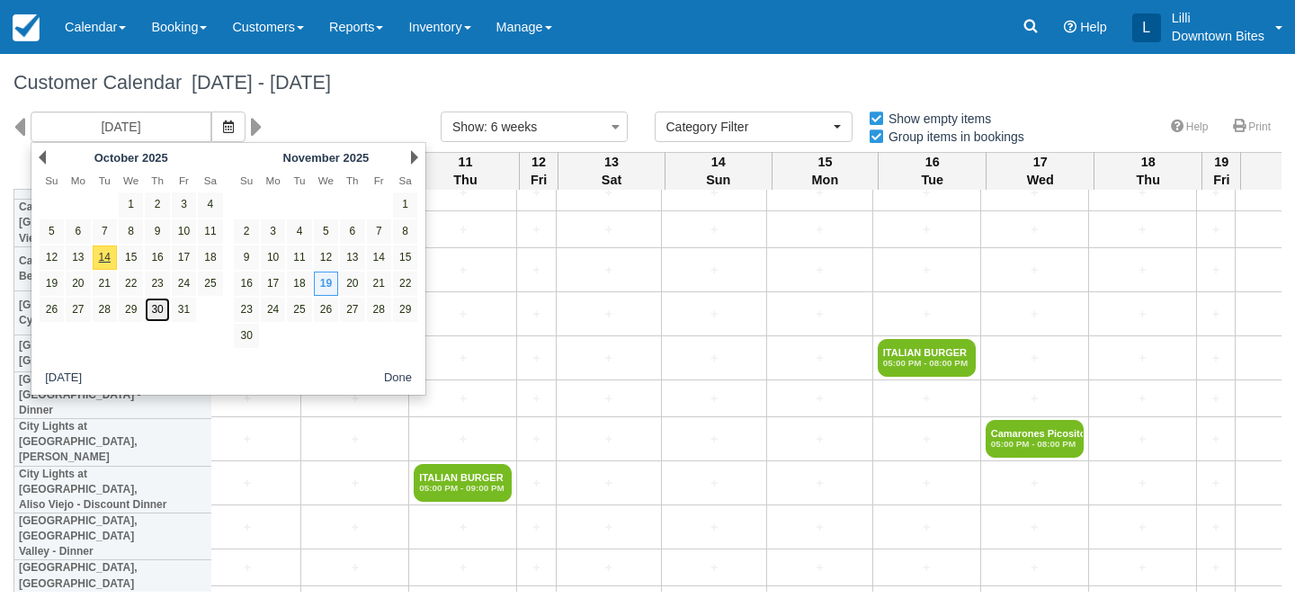
click at [164, 308] on link "30" at bounding box center [157, 310] width 24 height 24
type input "10/30/25"
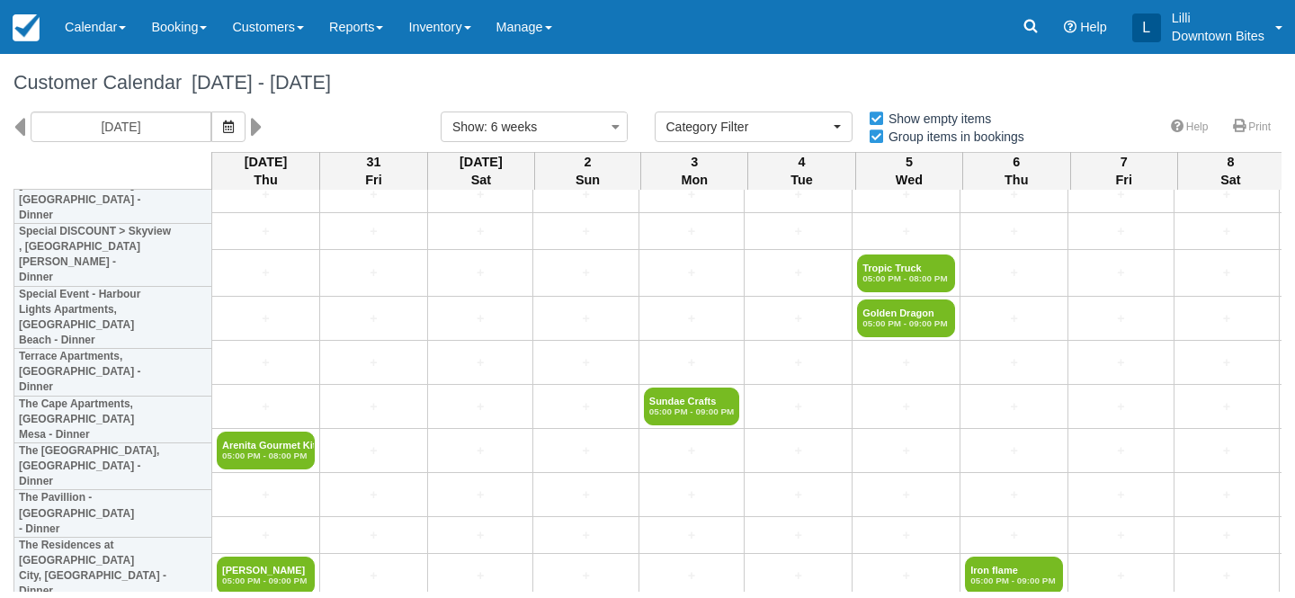
scroll to position [4940, 0]
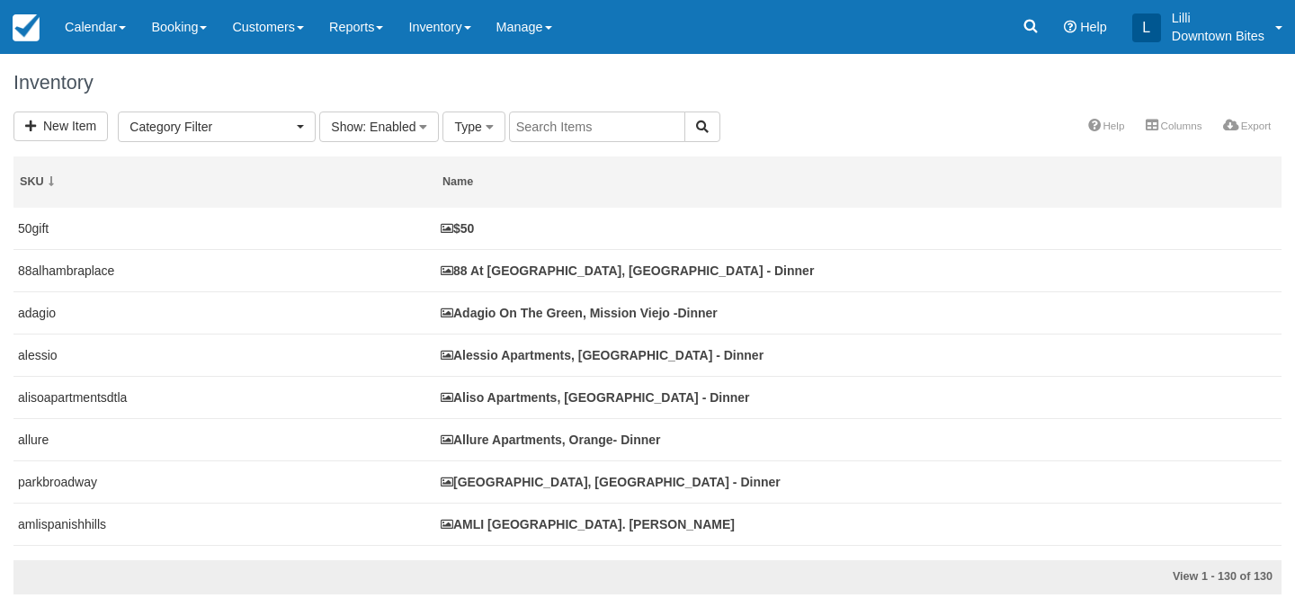
select select
click at [606, 129] on input "text" at bounding box center [597, 126] width 176 height 31
type input "vercanta"
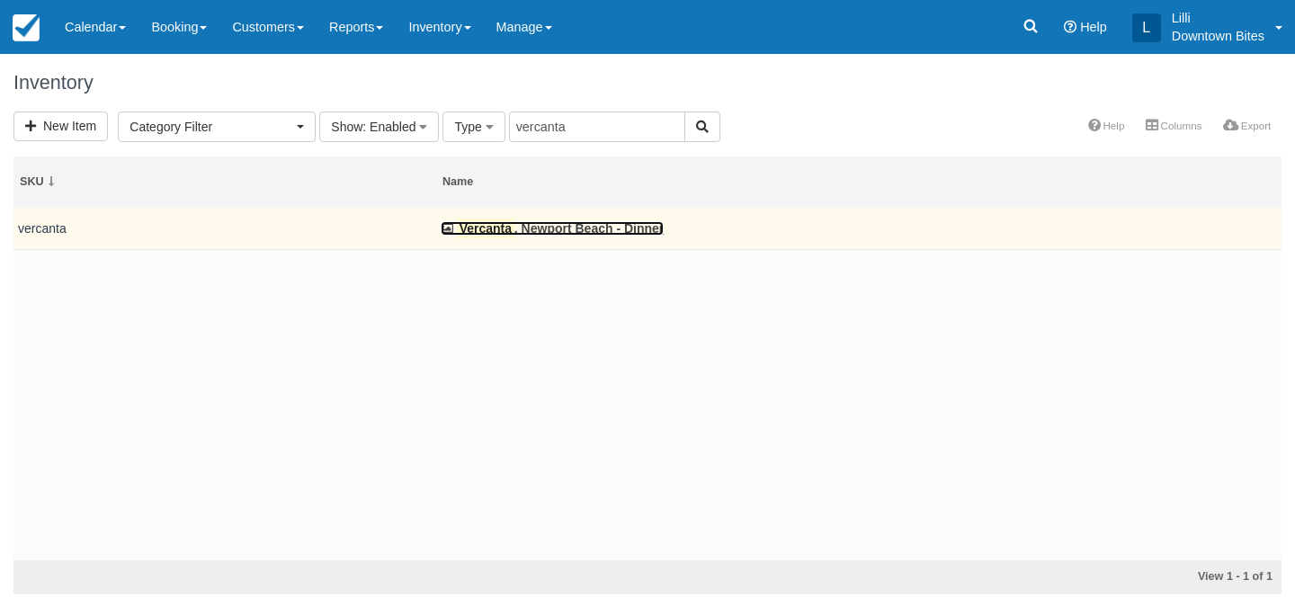
click at [551, 227] on link "Vercanta , Newport Beach - Dinner" at bounding box center [552, 228] width 223 height 14
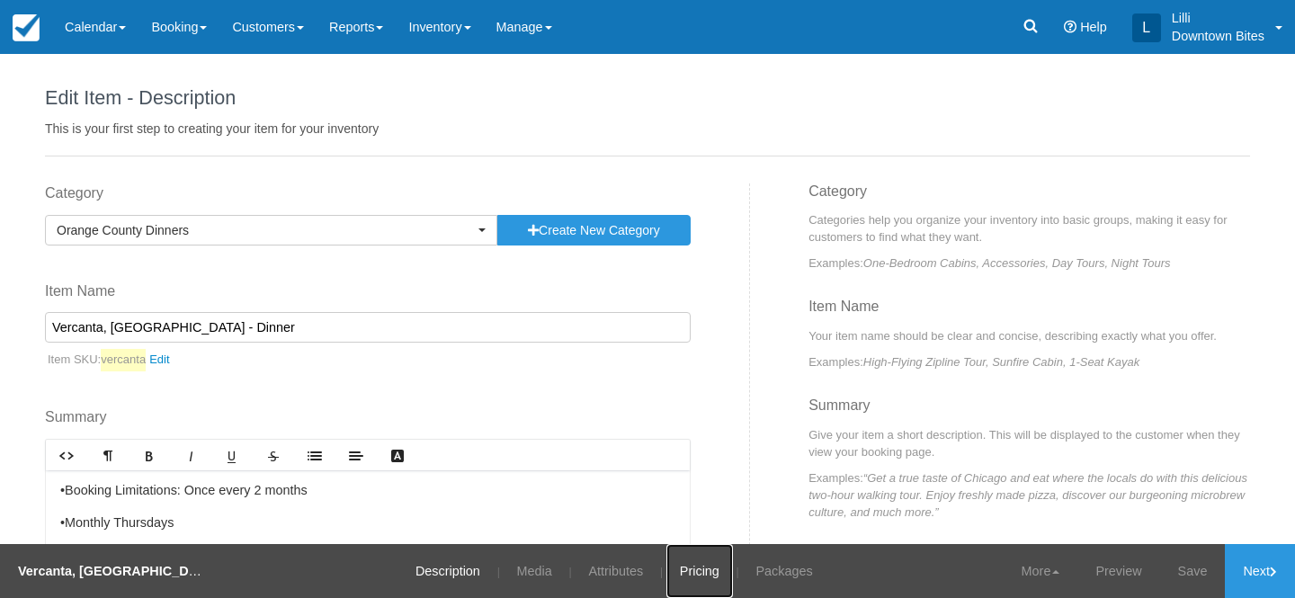
click at [708, 568] on link "Pricing" at bounding box center [699, 571] width 67 height 54
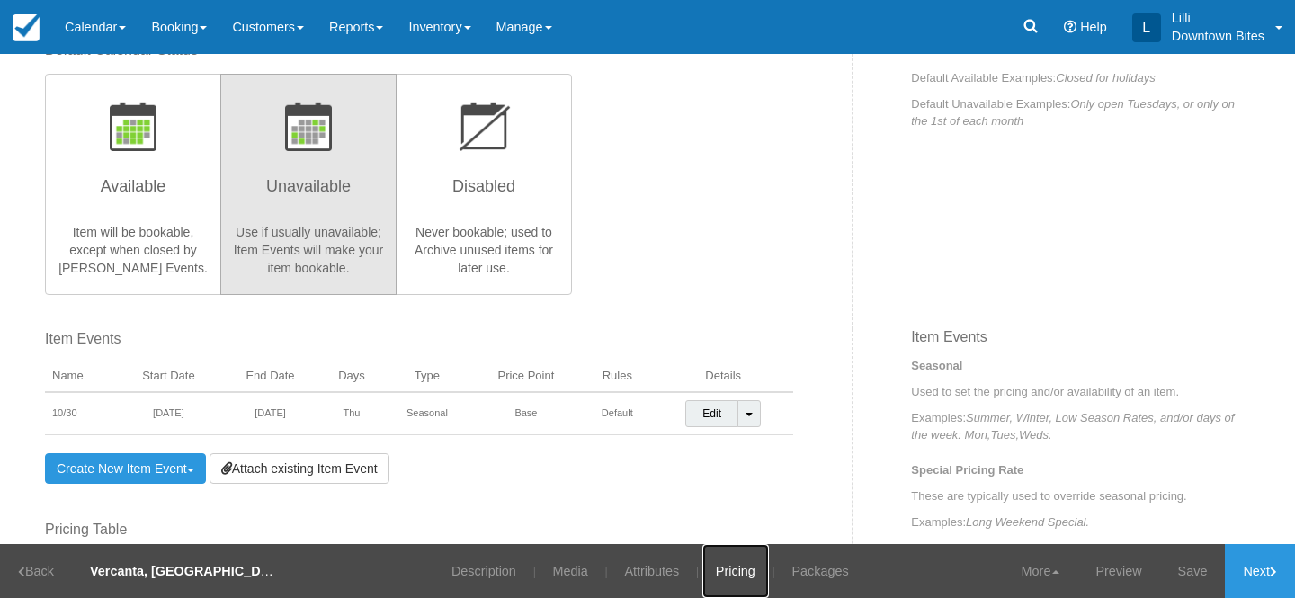
scroll to position [555, 0]
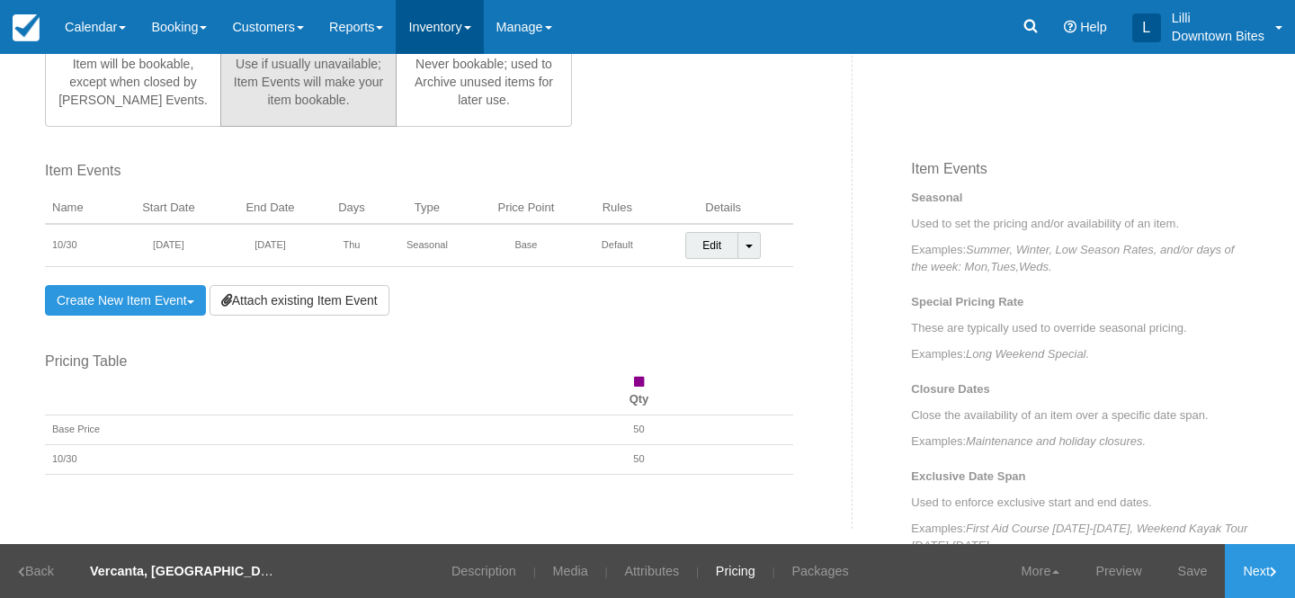
click at [438, 35] on link "Inventory" at bounding box center [439, 27] width 87 height 54
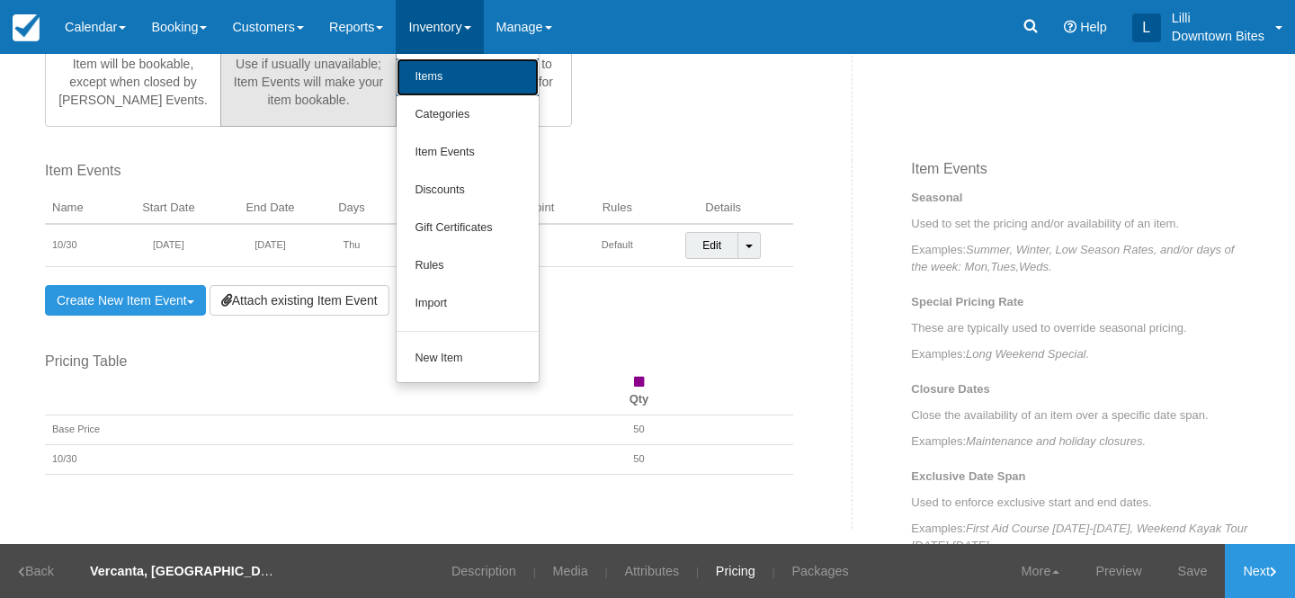
click at [445, 77] on link "Items" at bounding box center [467, 77] width 142 height 38
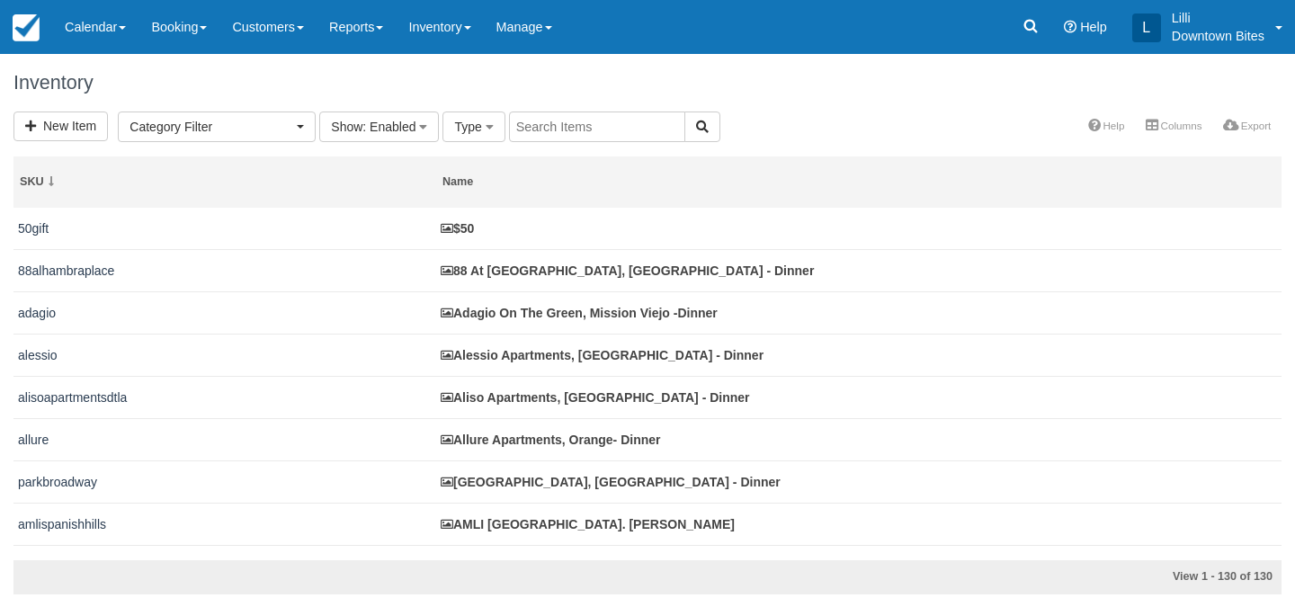
select select
click at [561, 131] on input "text" at bounding box center [597, 126] width 176 height 31
type input "madison"
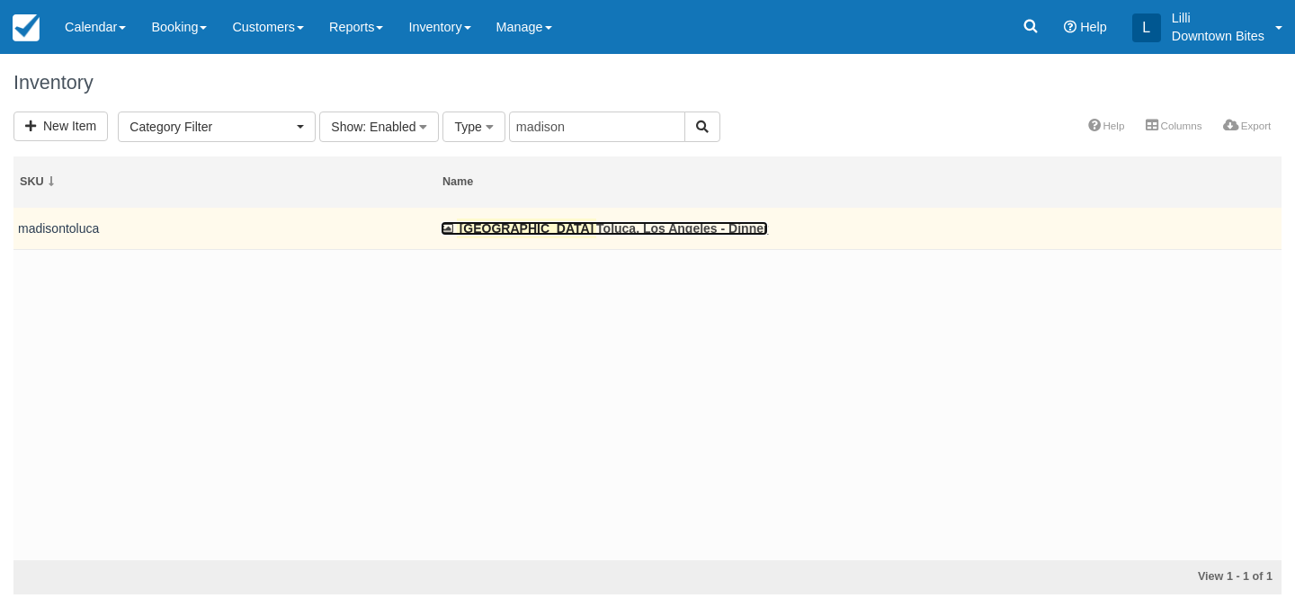
click at [575, 233] on link "[PERSON_NAME], [GEOGRAPHIC_DATA] - Dinner" at bounding box center [604, 228] width 327 height 14
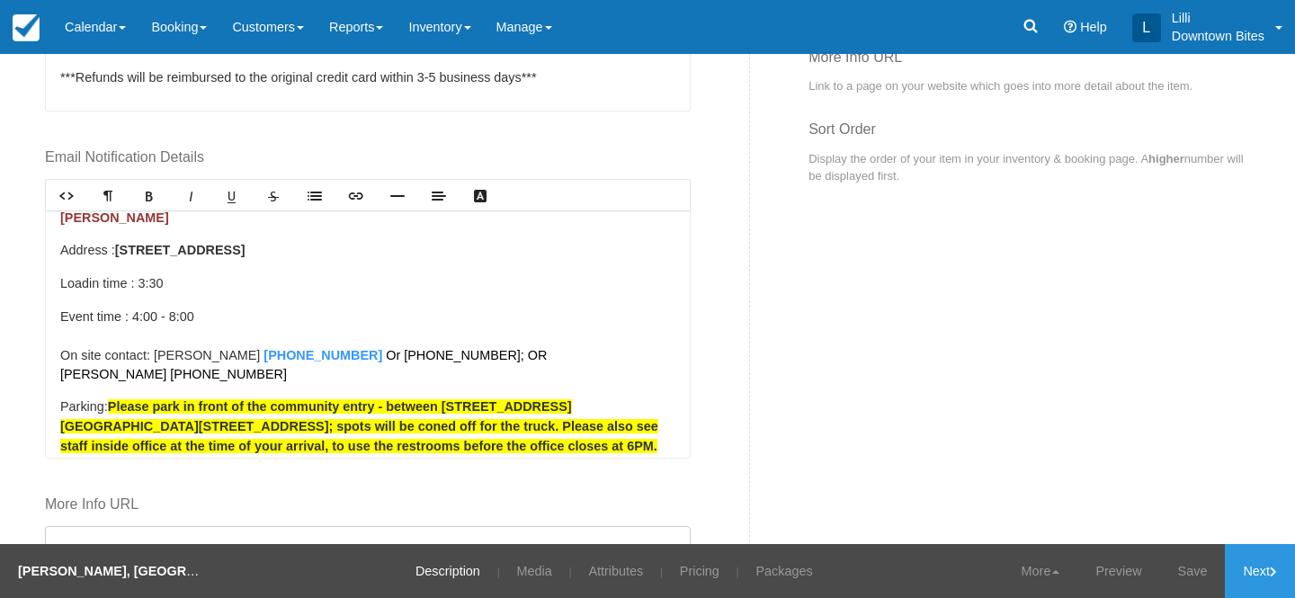
scroll to position [13, 0]
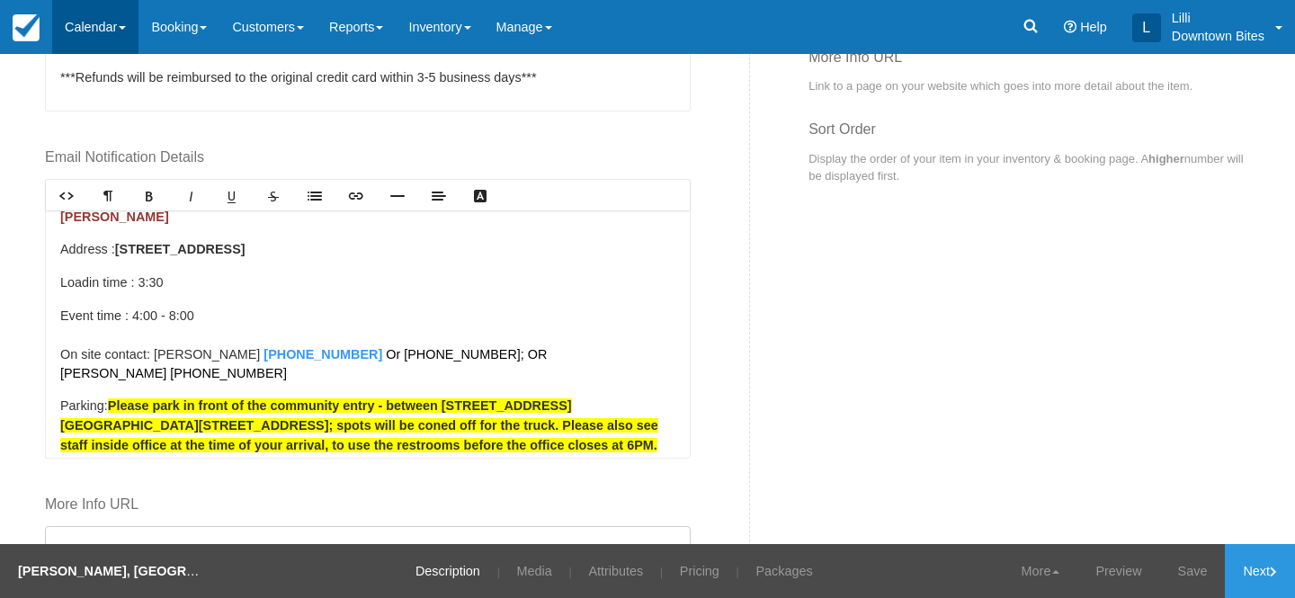
click at [94, 27] on link "Calendar" at bounding box center [95, 27] width 86 height 54
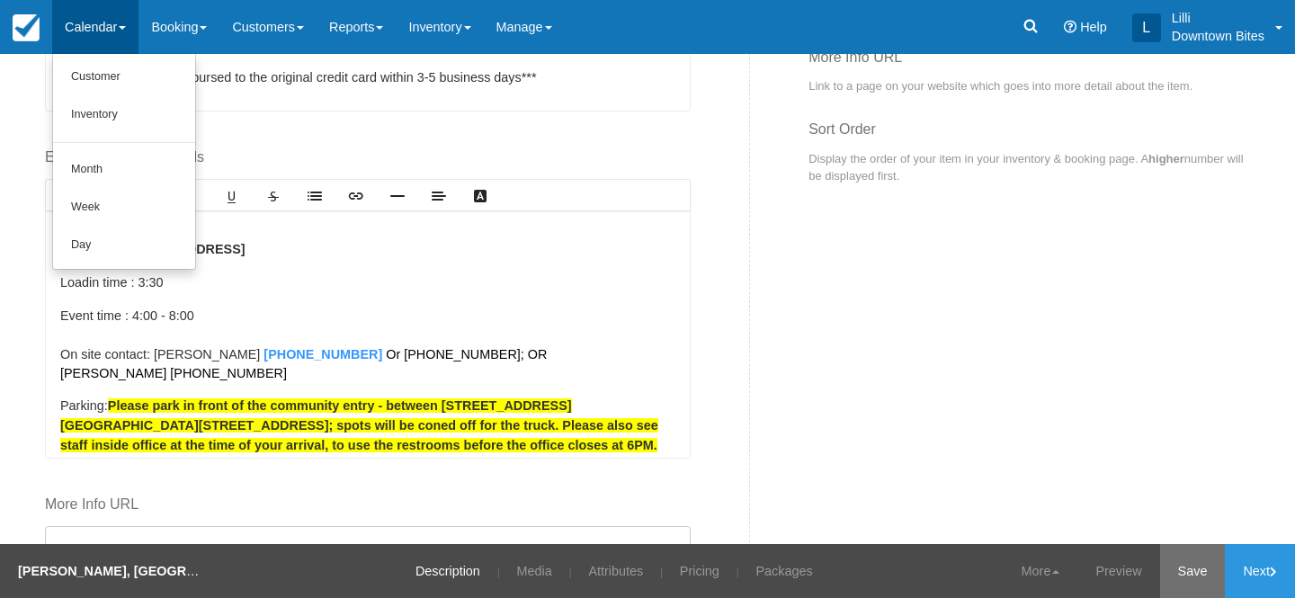
click at [1175, 574] on link "Save" at bounding box center [1193, 571] width 66 height 54
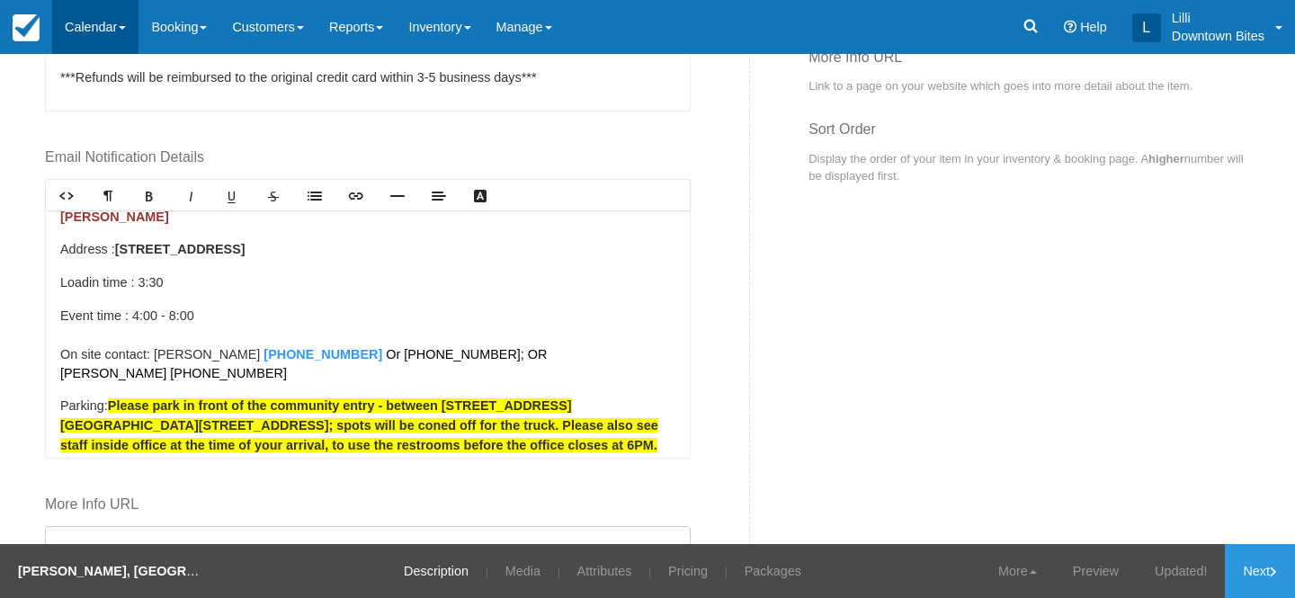
click at [75, 31] on link "Calendar" at bounding box center [95, 27] width 86 height 54
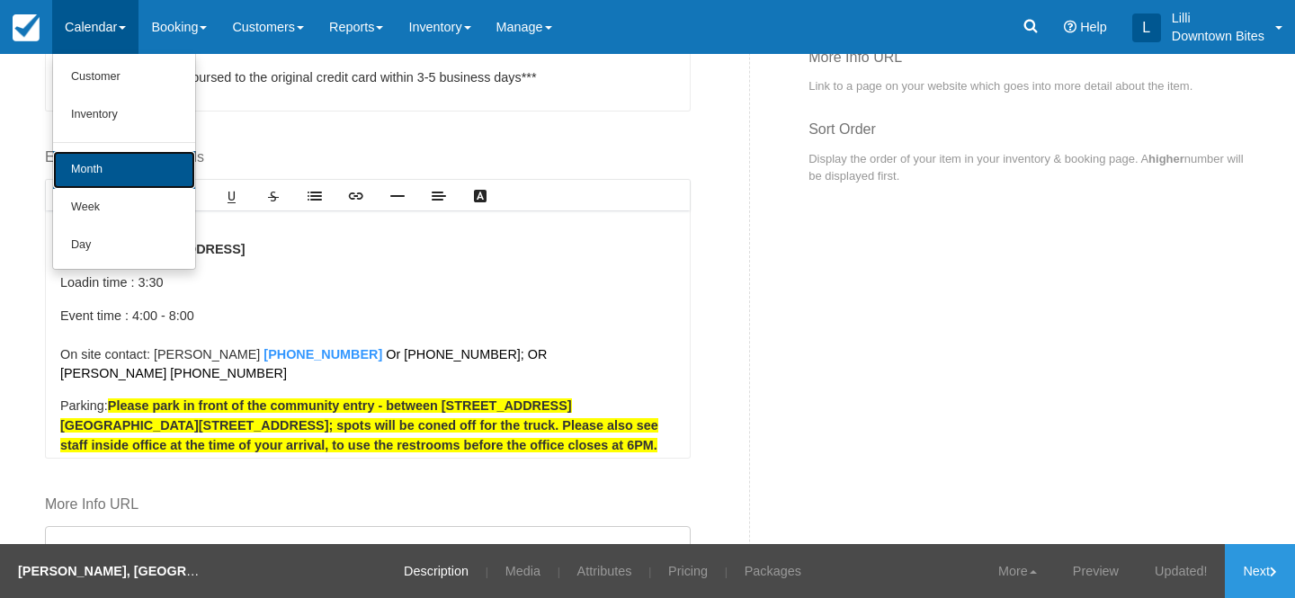
click at [100, 175] on link "Month" at bounding box center [124, 170] width 142 height 38
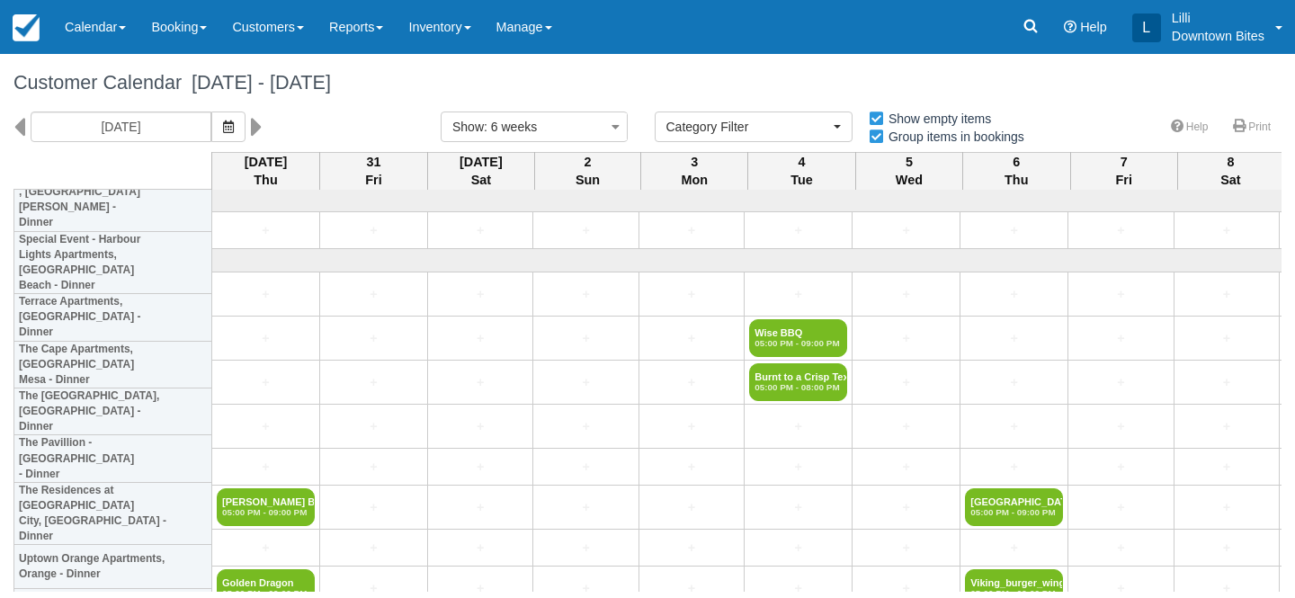
select select
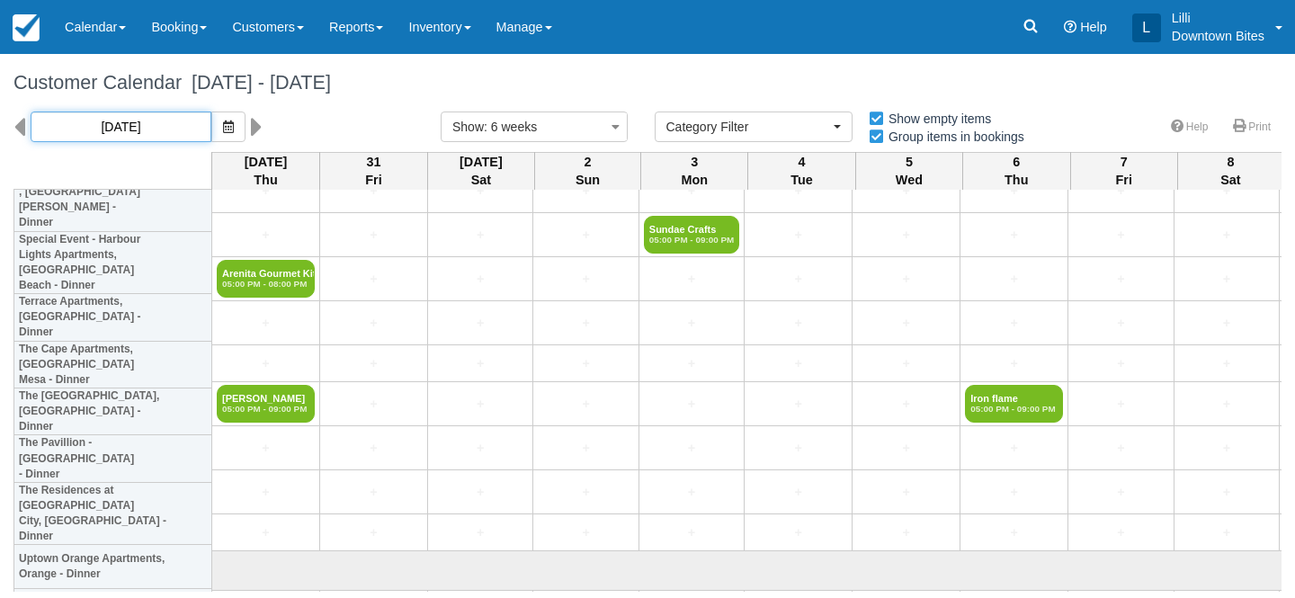
click at [109, 132] on input "10/30/25" at bounding box center [121, 126] width 181 height 31
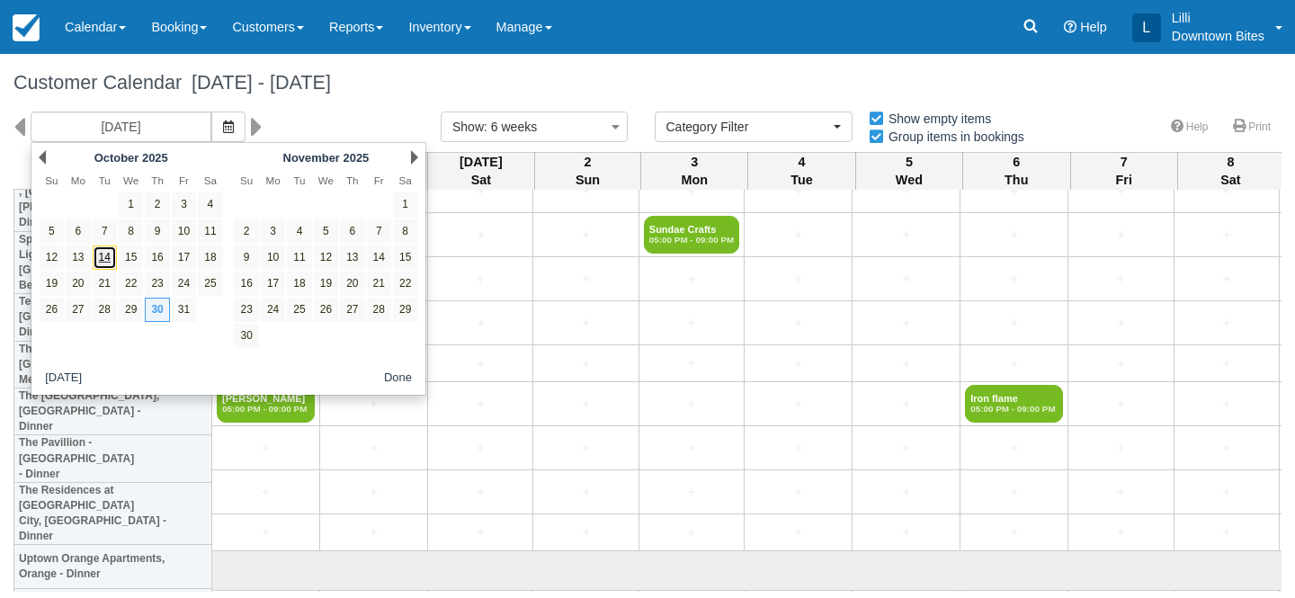
click at [110, 252] on link "14" at bounding box center [105, 257] width 24 height 24
type input "10/14/25"
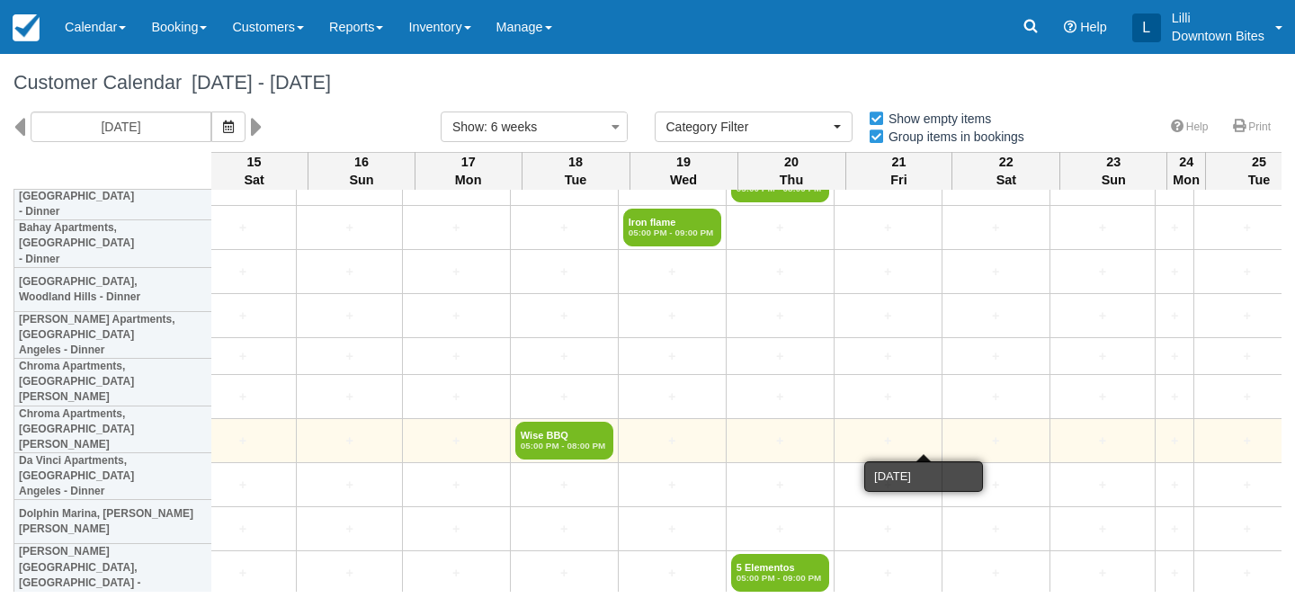
scroll to position [875, 3339]
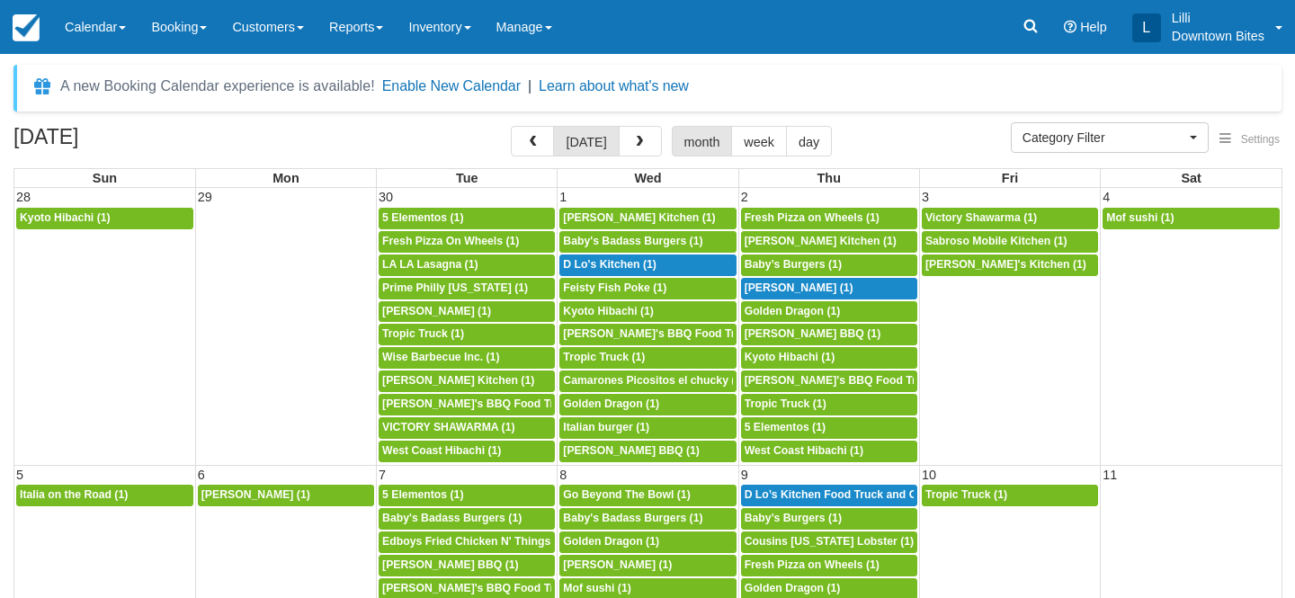
select select
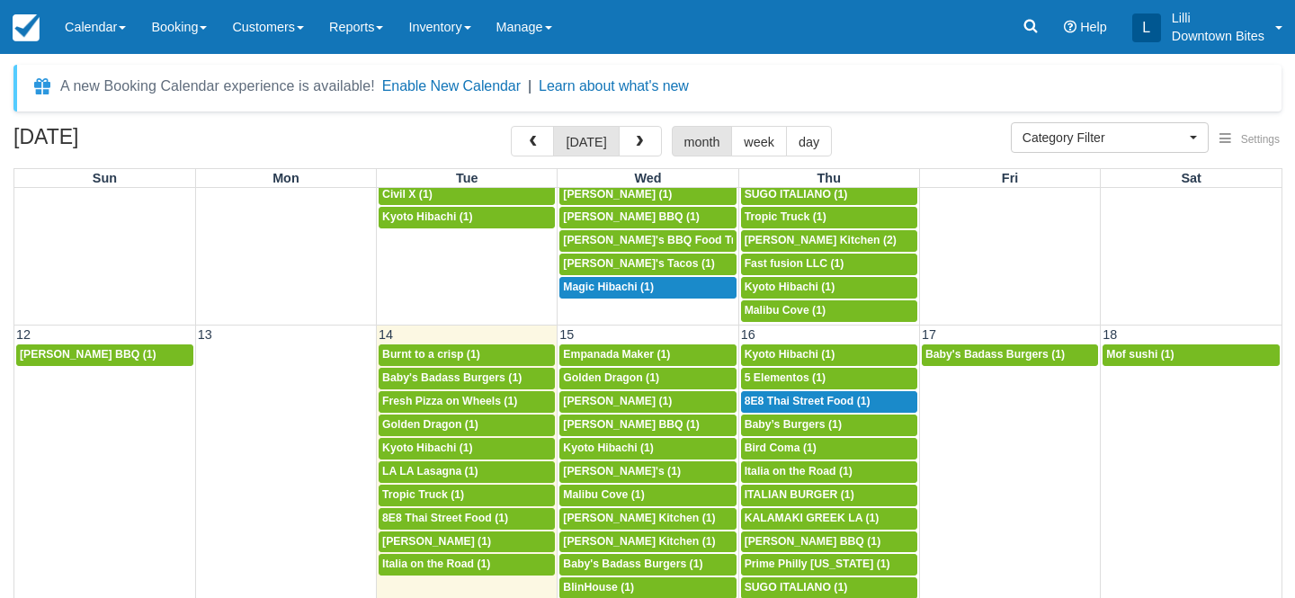
scroll to position [590, 0]
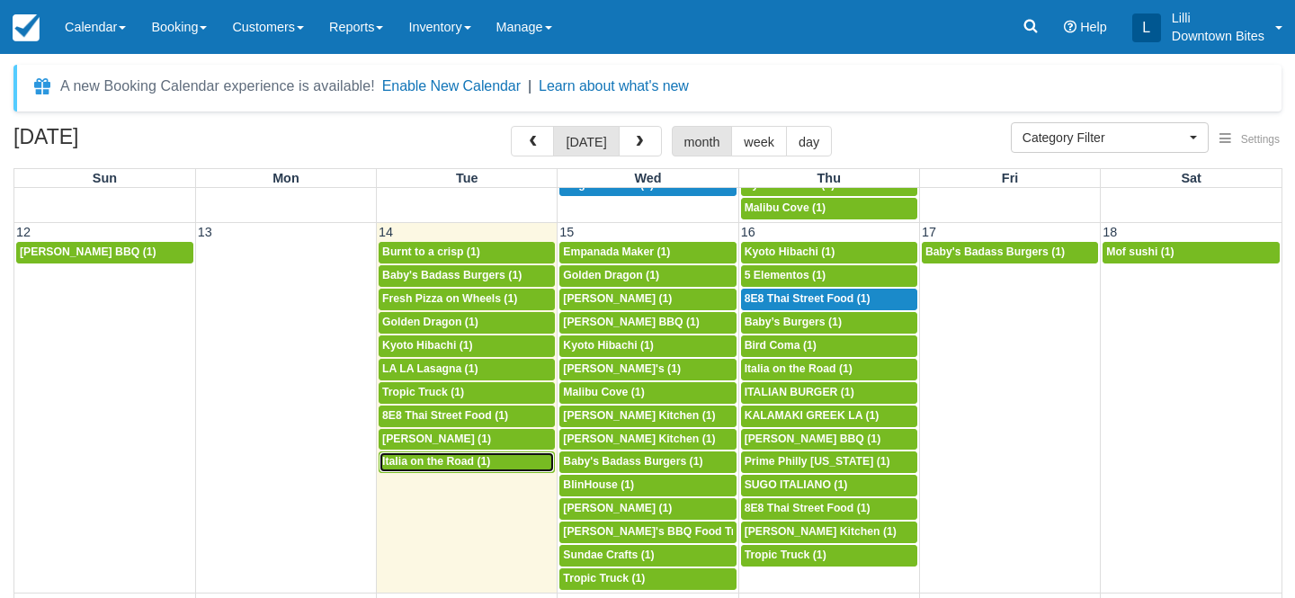
click at [425, 463] on span "Italia on the Road (1)" at bounding box center [436, 461] width 108 height 13
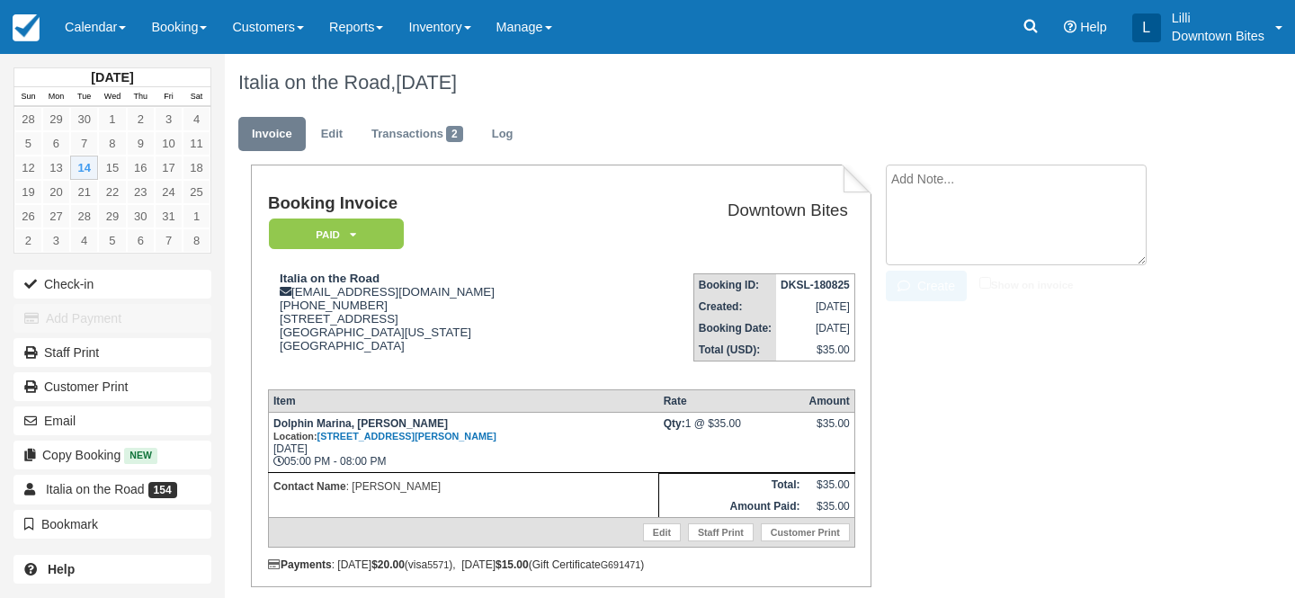
click at [958, 169] on textarea at bounding box center [1016, 215] width 261 height 101
paste textarea "Issue with Trailer Power Outlet – Unable to Operate Today External Inbox Italia…"
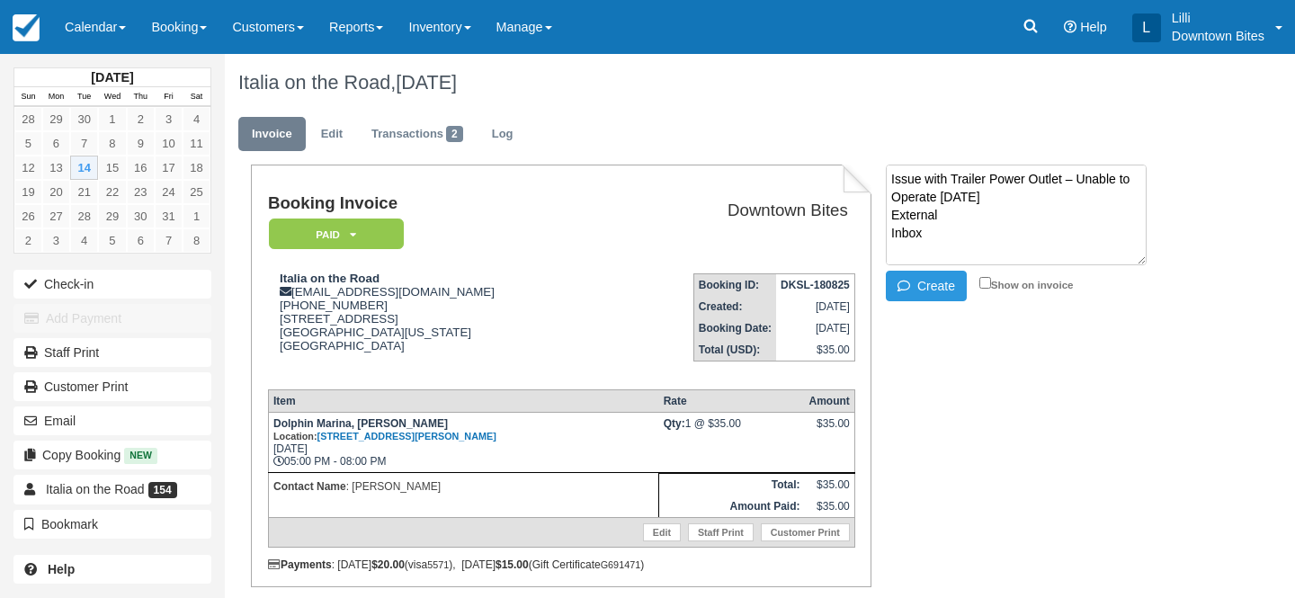
scroll to position [479, 0]
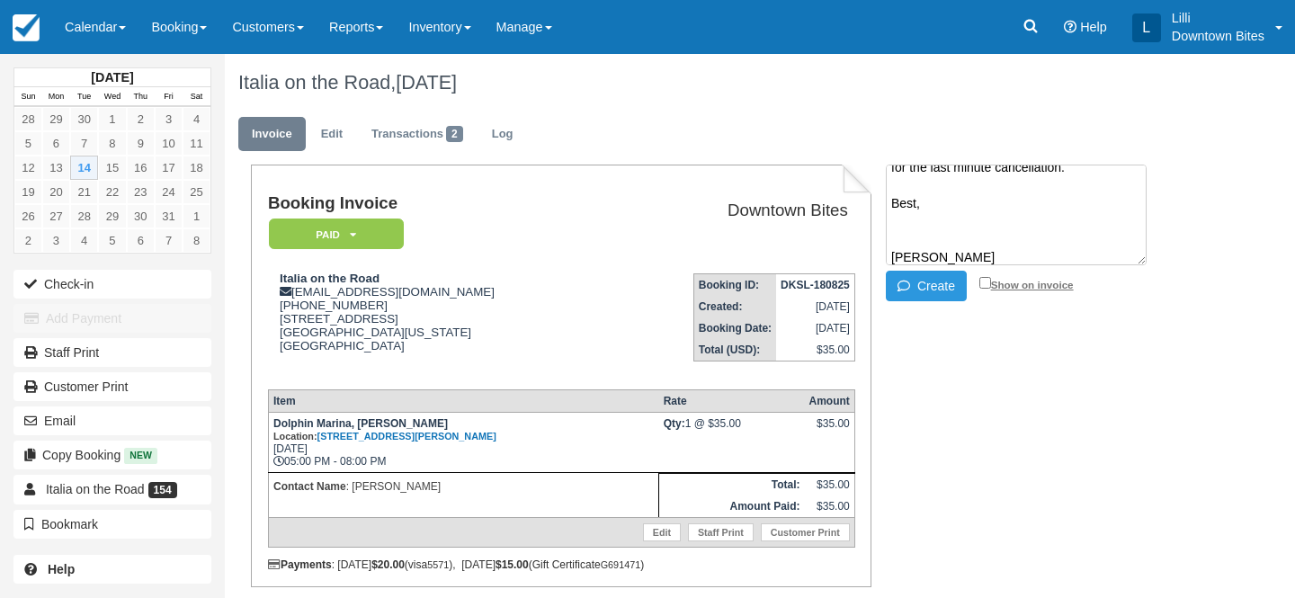
type textarea "Issue with Trailer Power Outlet – Unable to Operate Today External Inbox Italia…"
click at [984, 282] on input "Show on invoice" at bounding box center [985, 283] width 12 height 12
checkbox input "true"
click at [935, 282] on button "Create" at bounding box center [926, 286] width 81 height 31
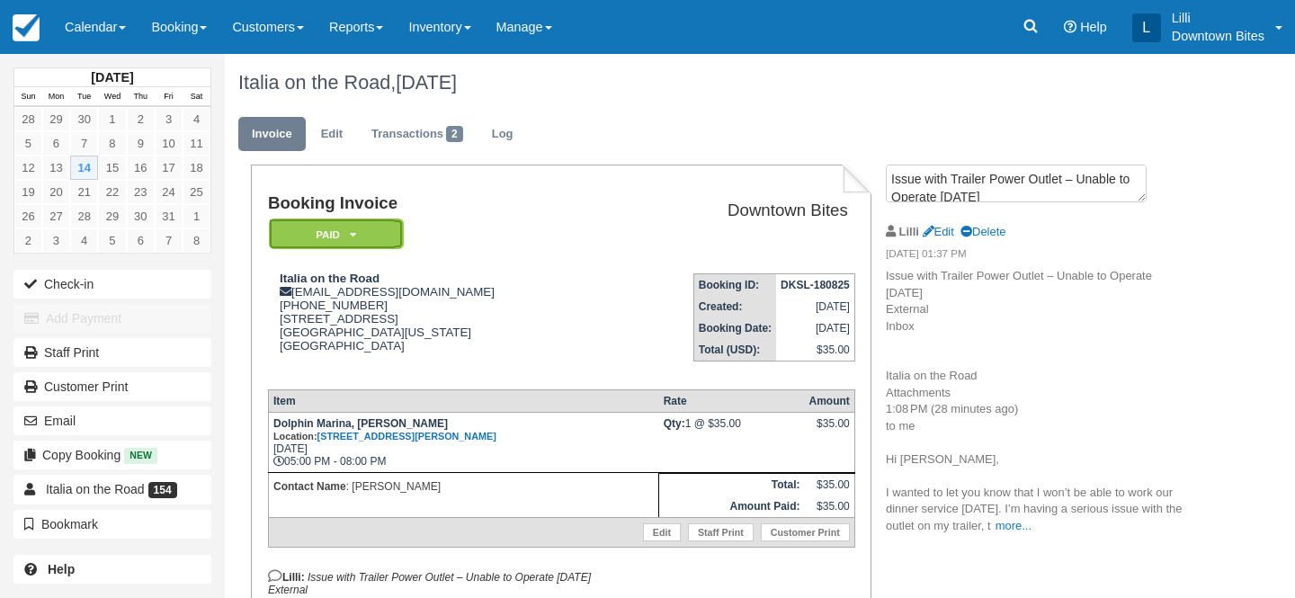
click at [384, 236] on em "Paid" at bounding box center [336, 233] width 135 height 31
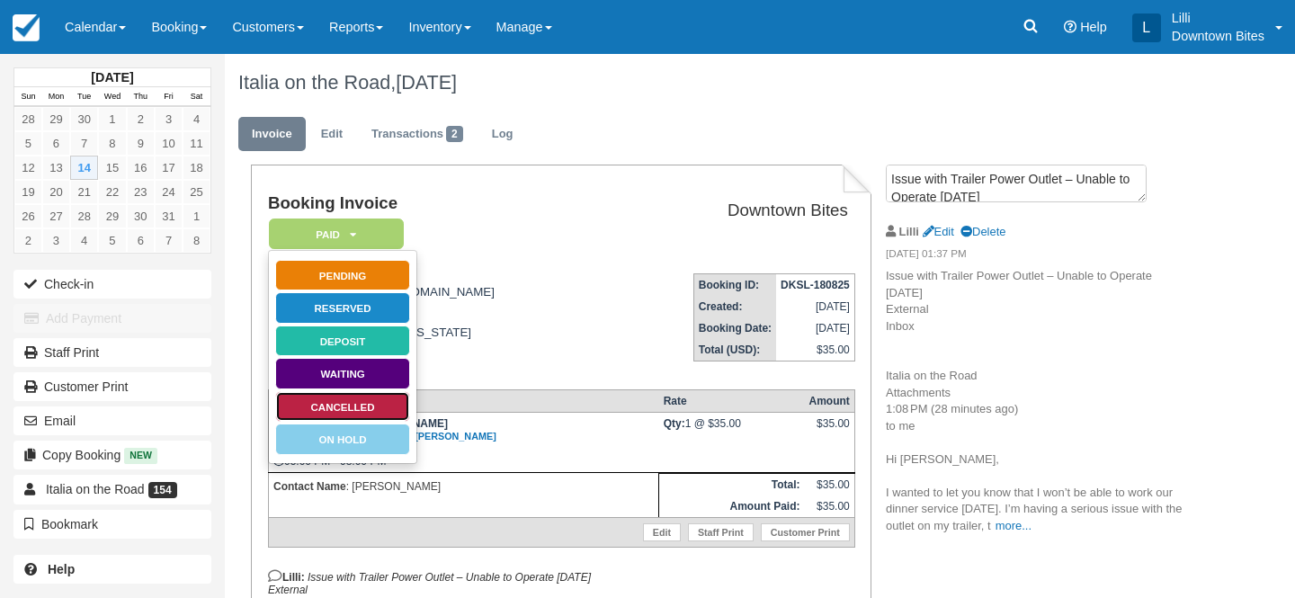
click at [379, 415] on link "Cancelled" at bounding box center [342, 406] width 135 height 31
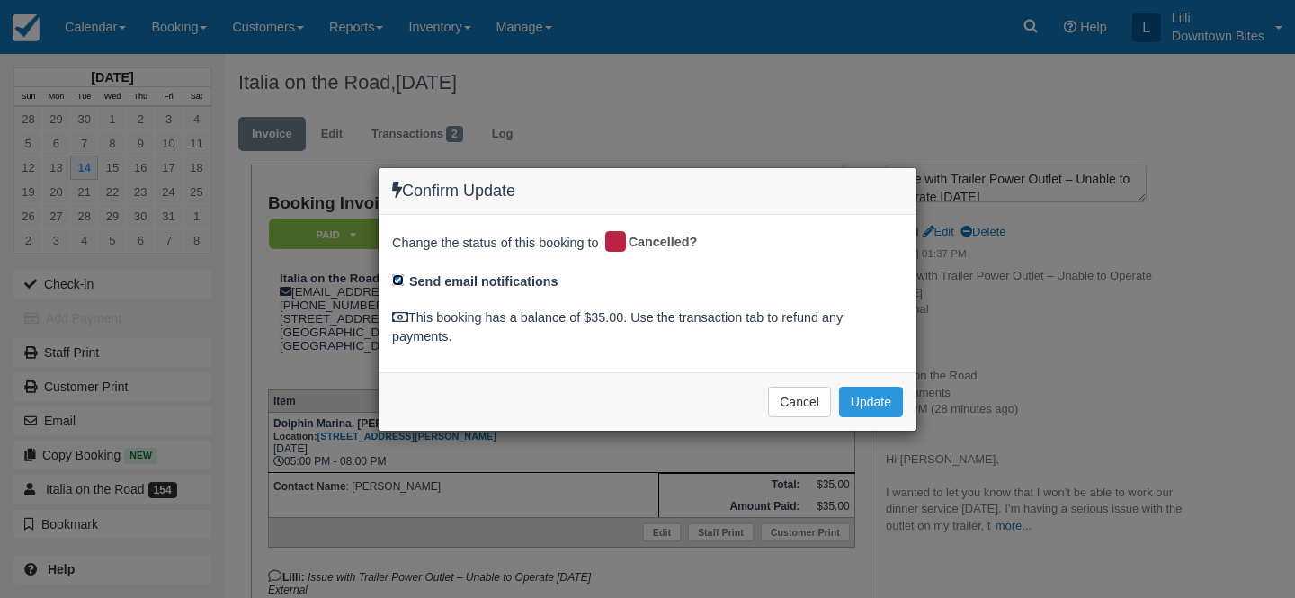
click at [400, 274] on input "Send email notifications" at bounding box center [398, 280] width 12 height 12
checkbox input "false"
click at [886, 405] on button "Update" at bounding box center [871, 402] width 64 height 31
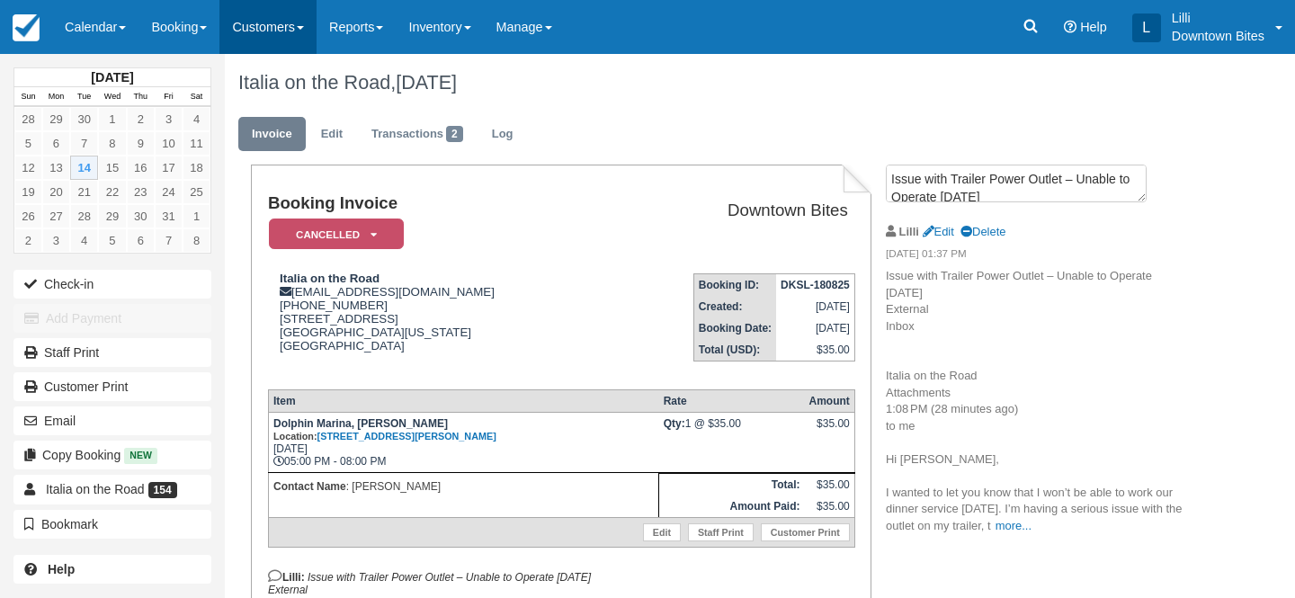
click at [281, 9] on link "Customers" at bounding box center [267, 27] width 97 height 54
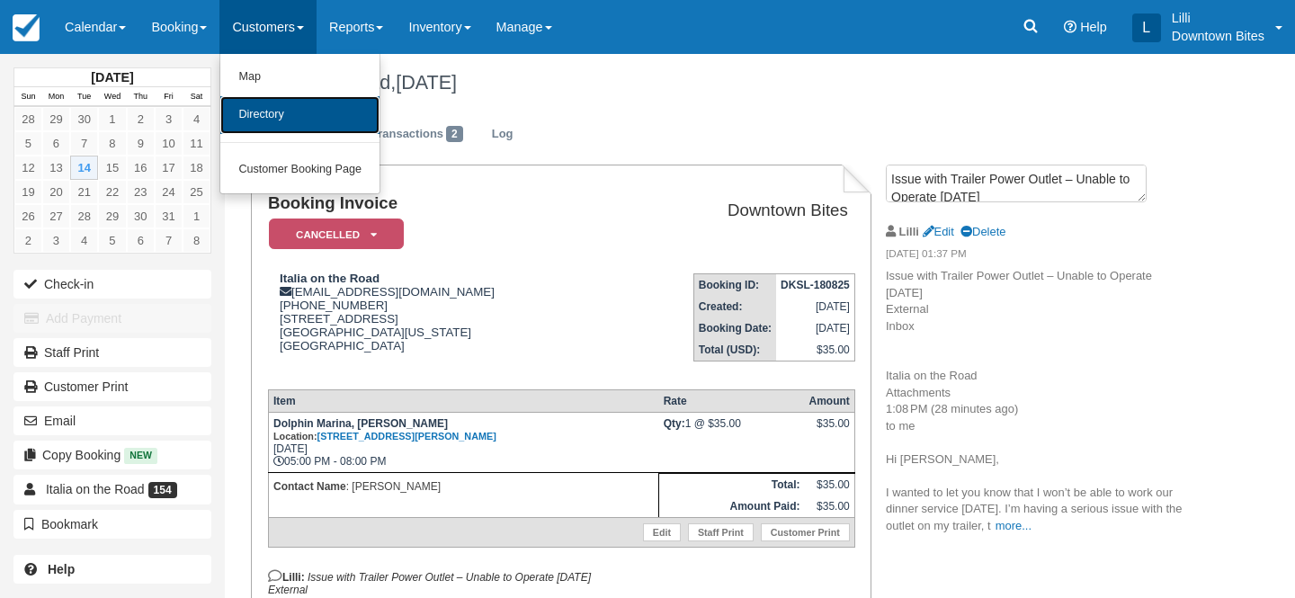
click at [285, 107] on link "Directory" at bounding box center [299, 115] width 159 height 38
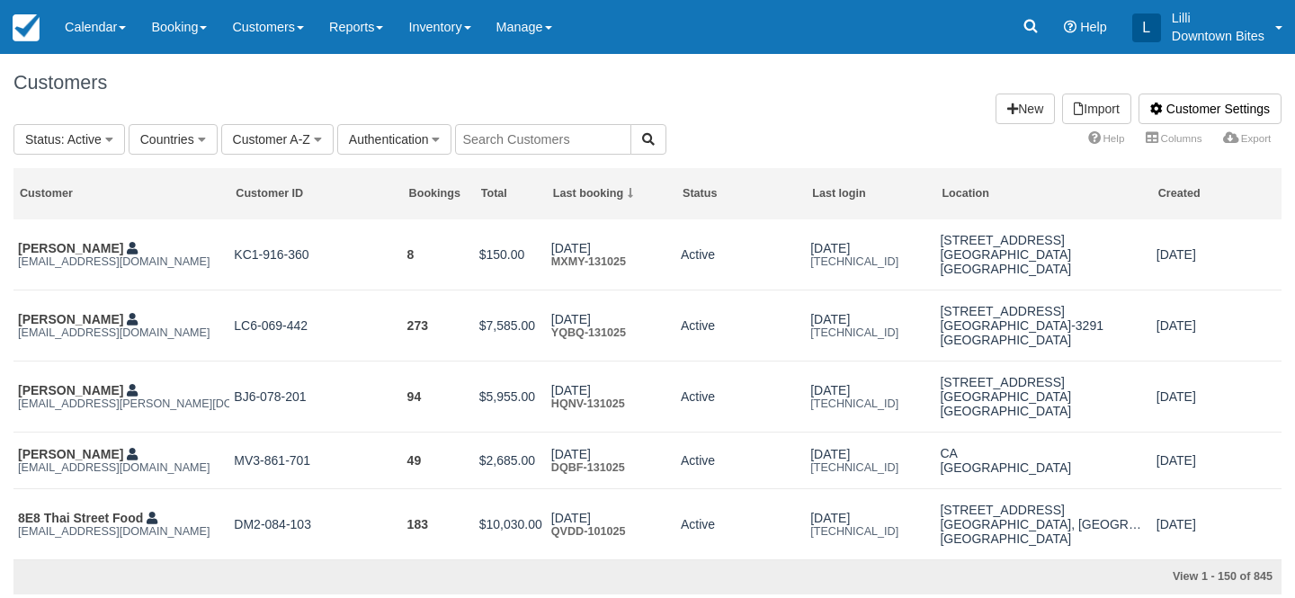
click at [502, 140] on input "text" at bounding box center [543, 139] width 176 height 31
type input "dila"
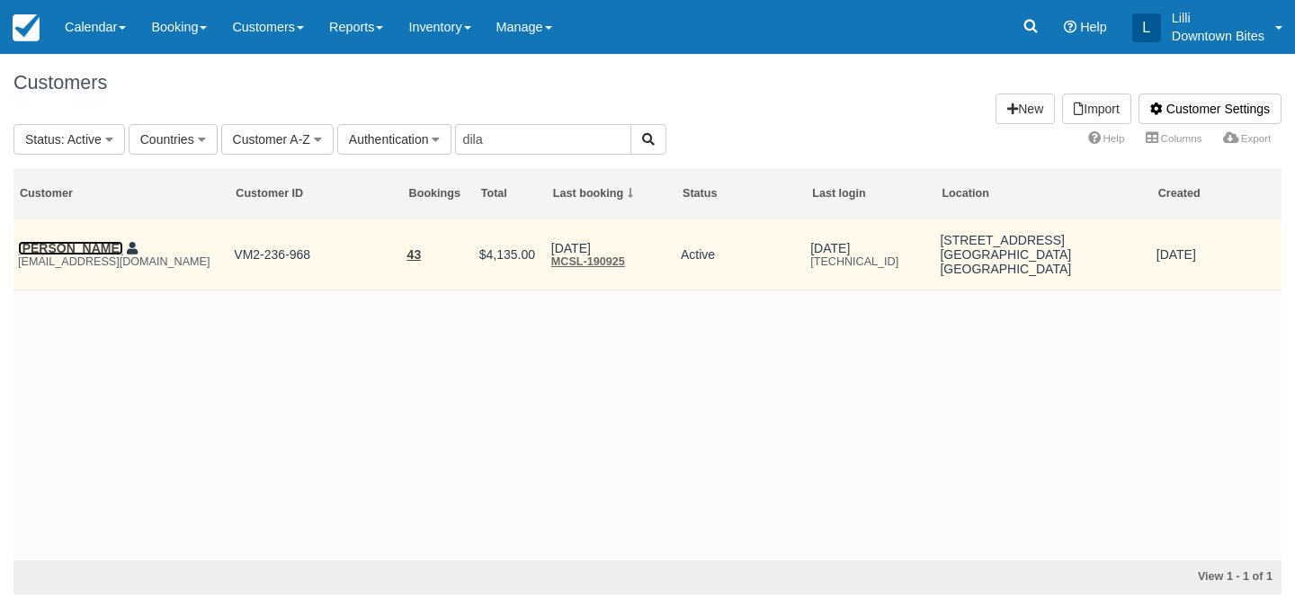
click at [65, 245] on link "[PERSON_NAME]" at bounding box center [70, 248] width 105 height 14
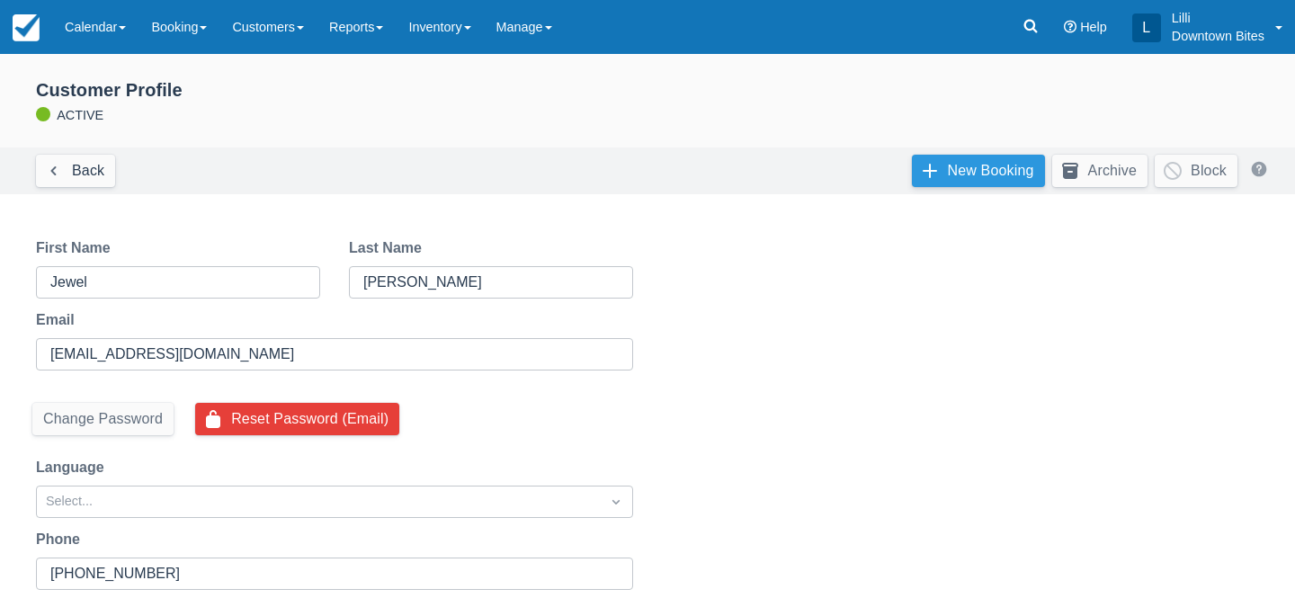
click at [933, 180] on link "New Booking" at bounding box center [978, 171] width 133 height 32
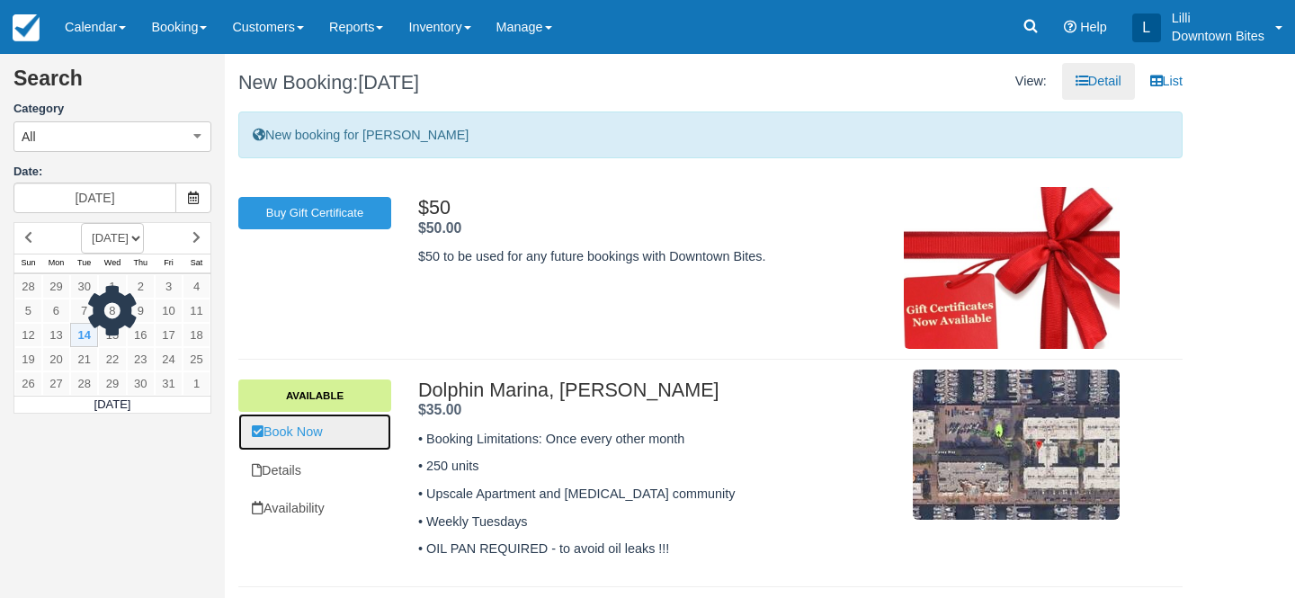
click at [299, 434] on link "Book Now" at bounding box center [314, 432] width 153 height 37
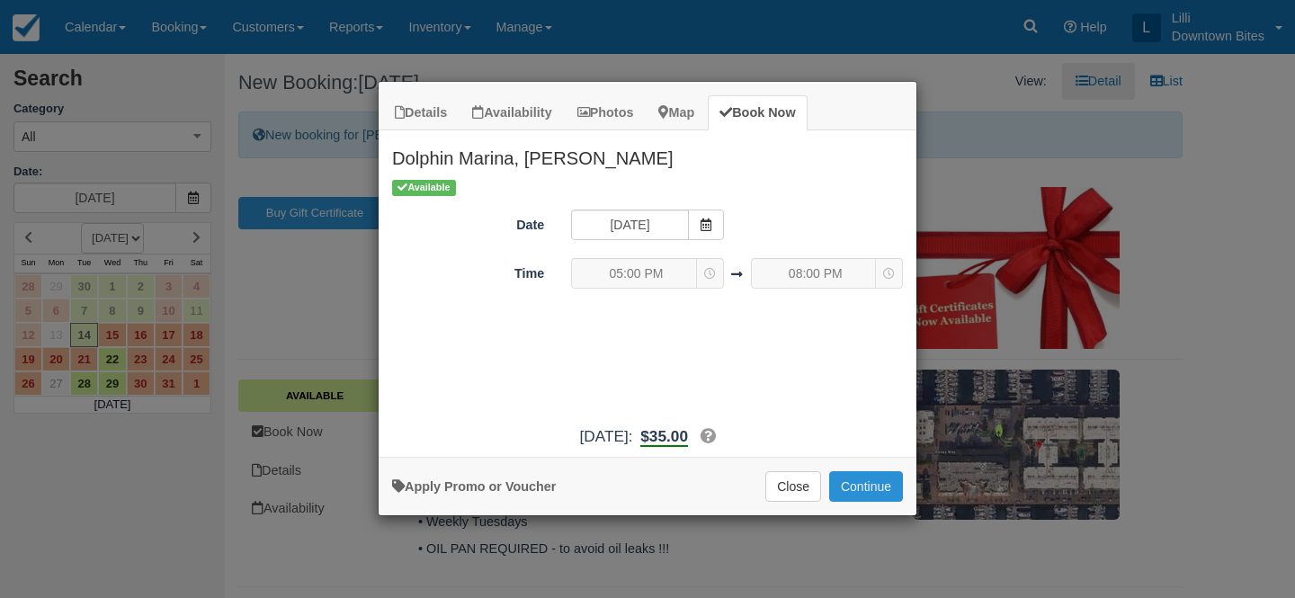
click at [848, 491] on button "Continue" at bounding box center [866, 486] width 74 height 31
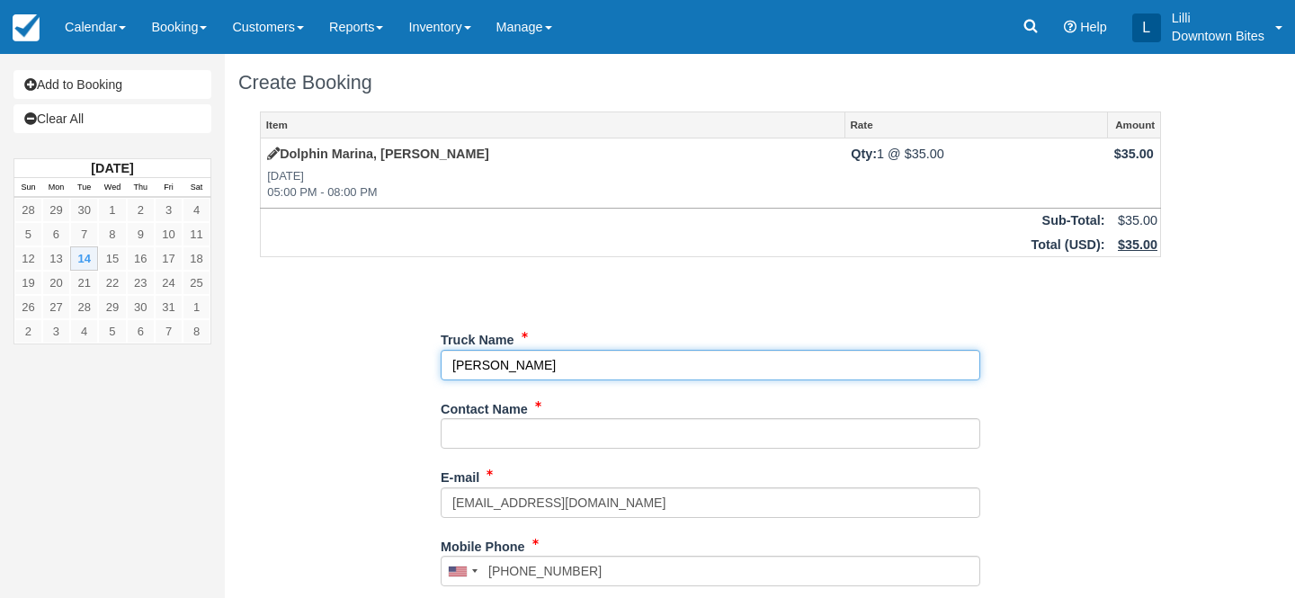
drag, startPoint x: 544, startPoint y: 357, endPoint x: 397, endPoint y: 357, distance: 146.6
click at [397, 357] on div "Item Rate Amount [GEOGRAPHIC_DATA], [PERSON_NAME] [DATE] 05:00 PM - 08:00 PM Qt…" at bounding box center [710, 571] width 944 height 920
type input "[PERSON_NAME]'s Caribbean Grill"
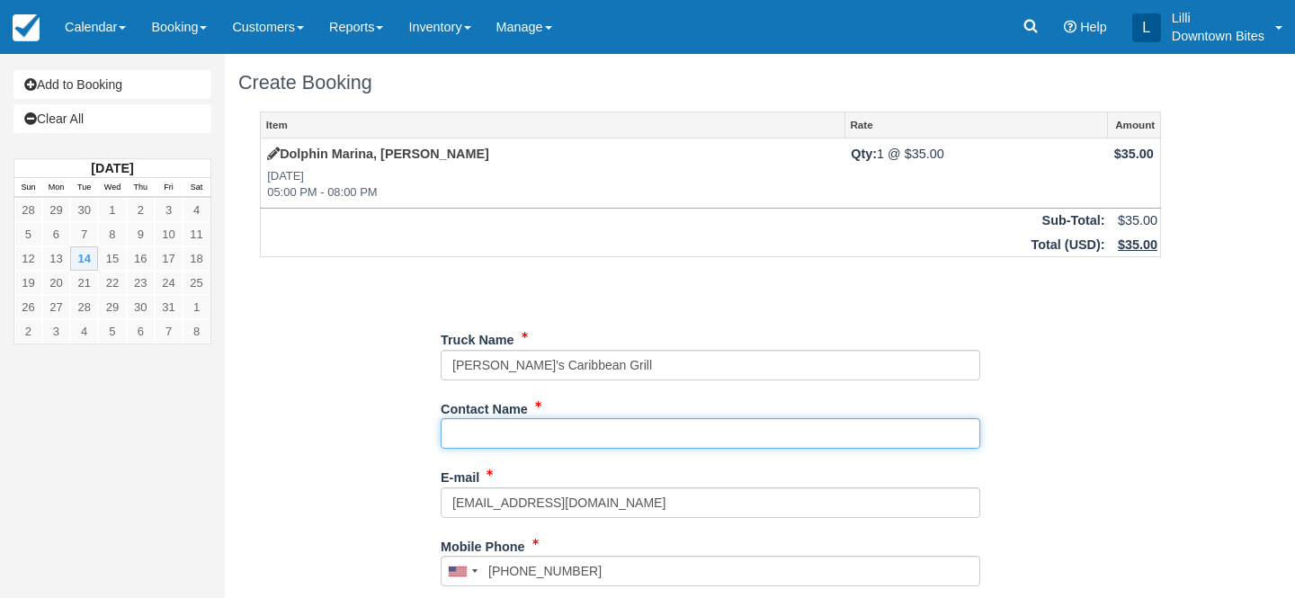
paste input "[PERSON_NAME]"
type input "[PERSON_NAME]"
type input "[PHONE_NUMBER]"
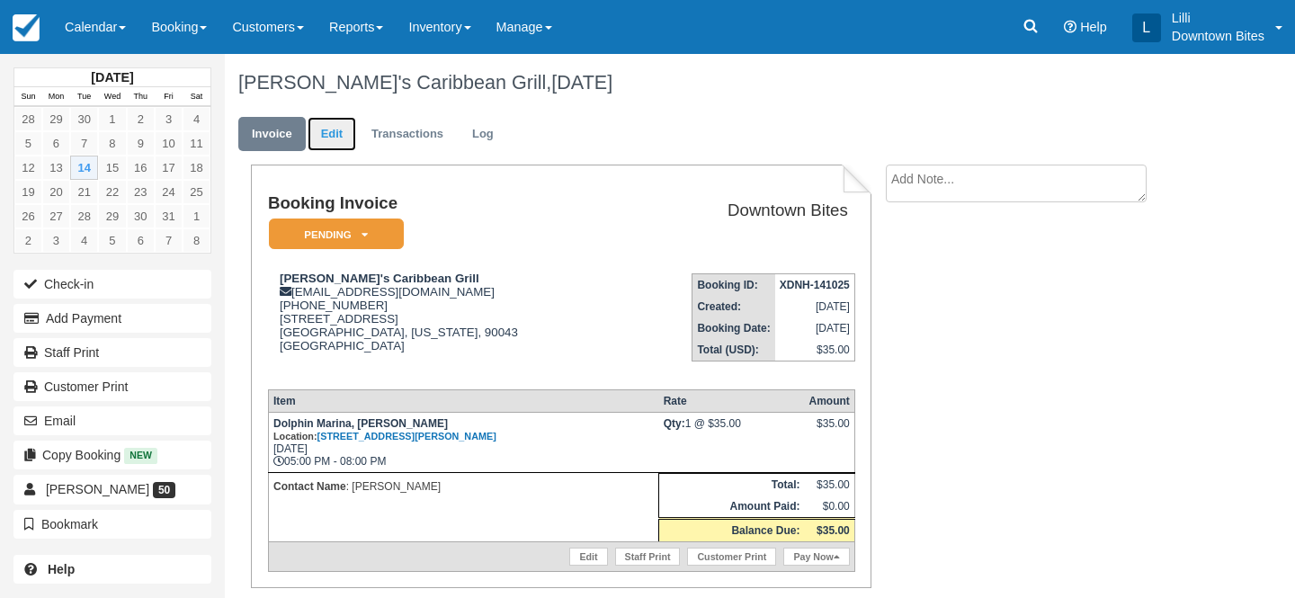
click at [333, 135] on link "Edit" at bounding box center [331, 134] width 49 height 35
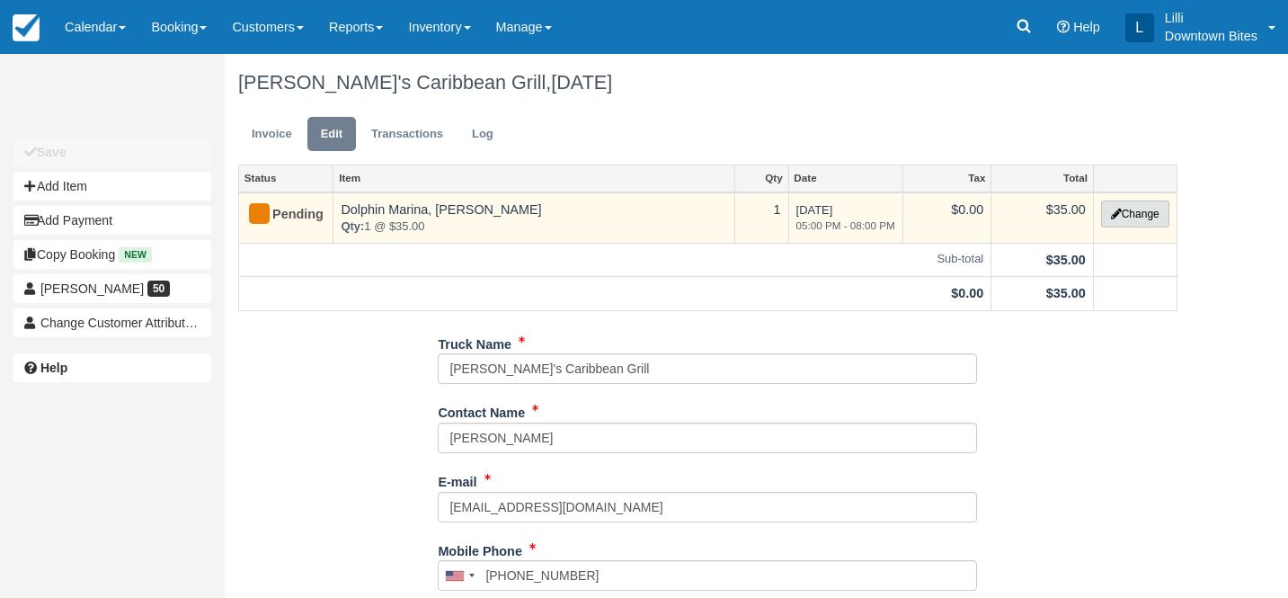
click at [1163, 216] on button "Change" at bounding box center [1135, 213] width 68 height 27
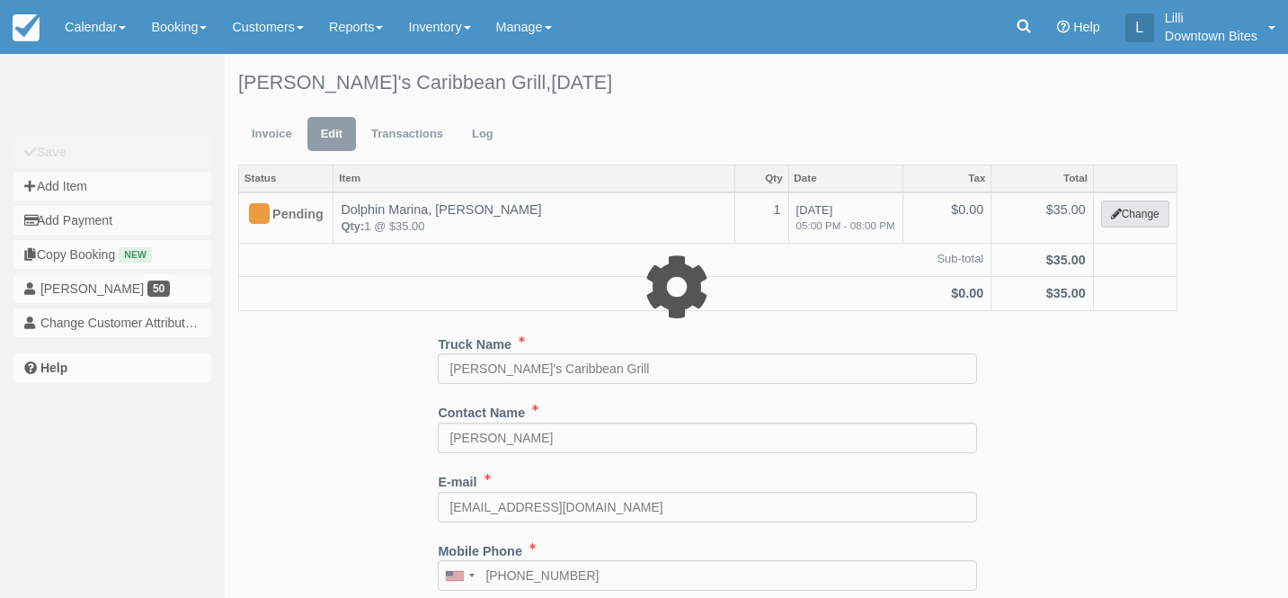
select select "2"
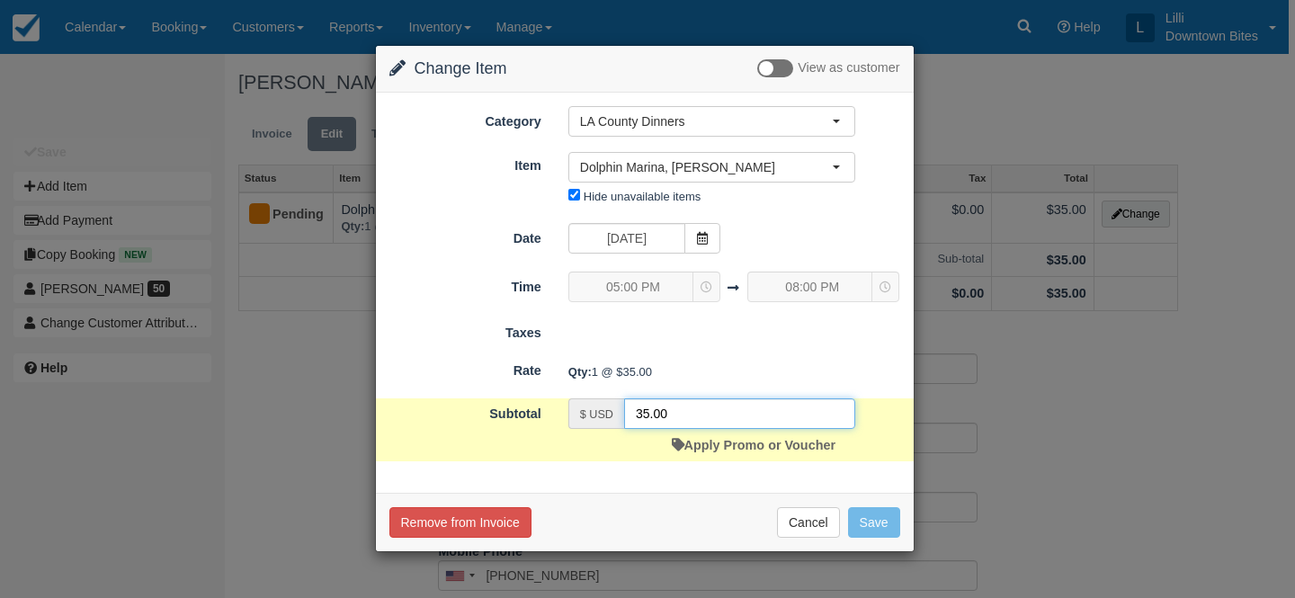
click at [655, 416] on input "35.00" at bounding box center [739, 413] width 231 height 31
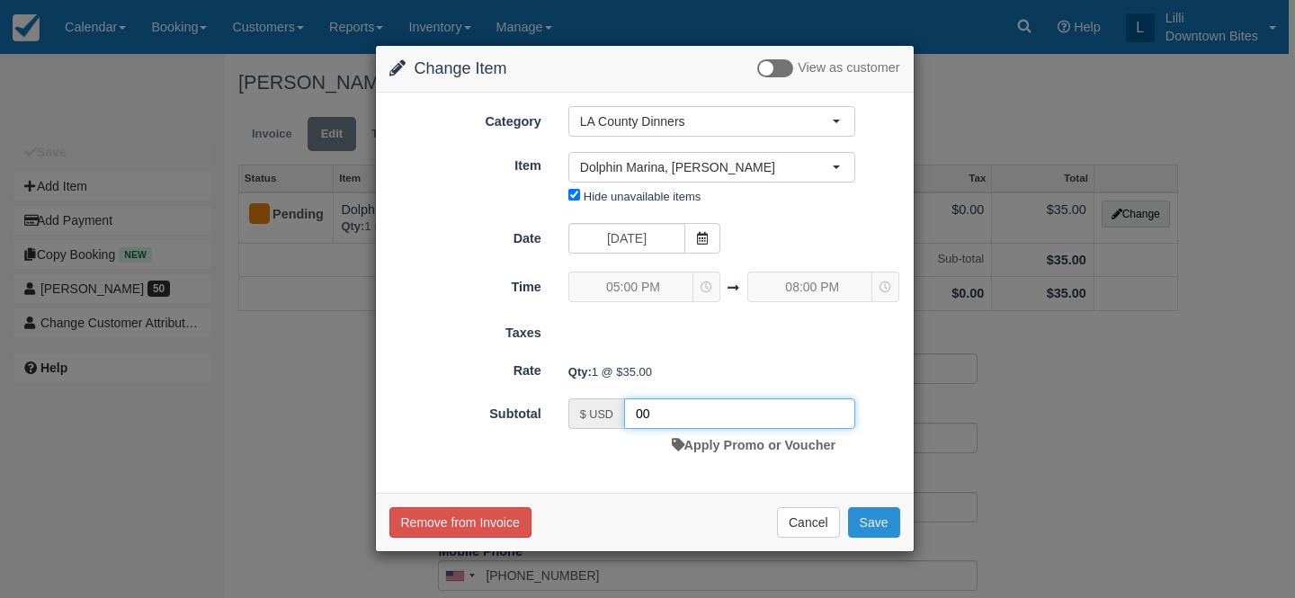
type input "00"
click at [875, 522] on button "Save" at bounding box center [874, 522] width 52 height 31
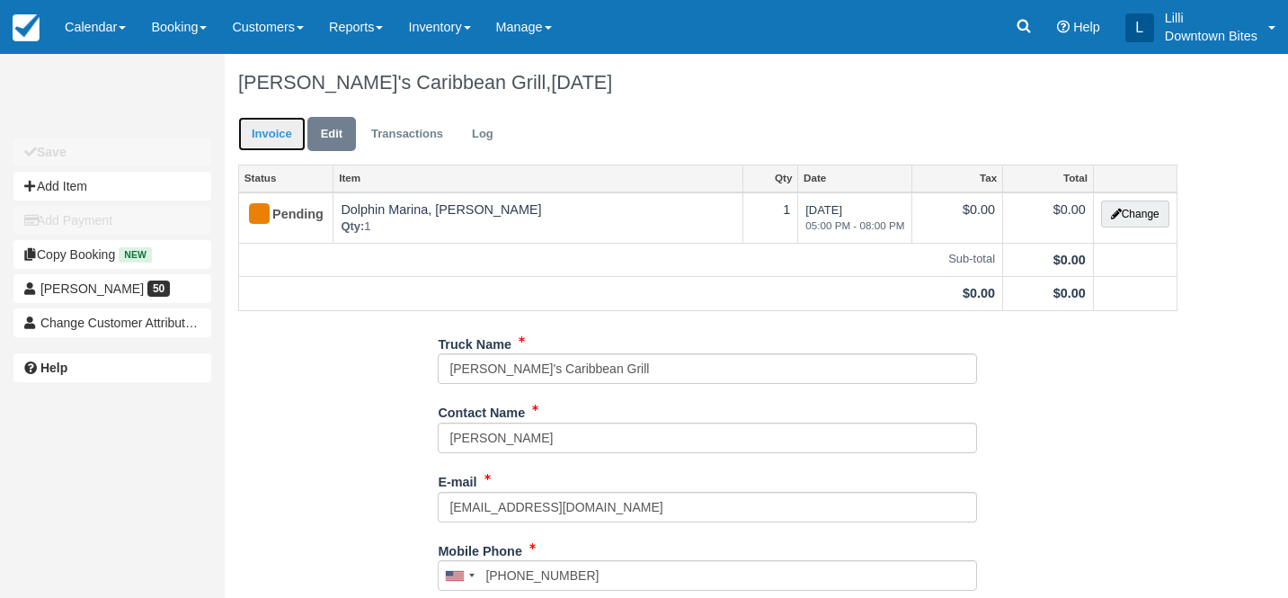
click at [284, 133] on link "Invoice" at bounding box center [271, 134] width 67 height 35
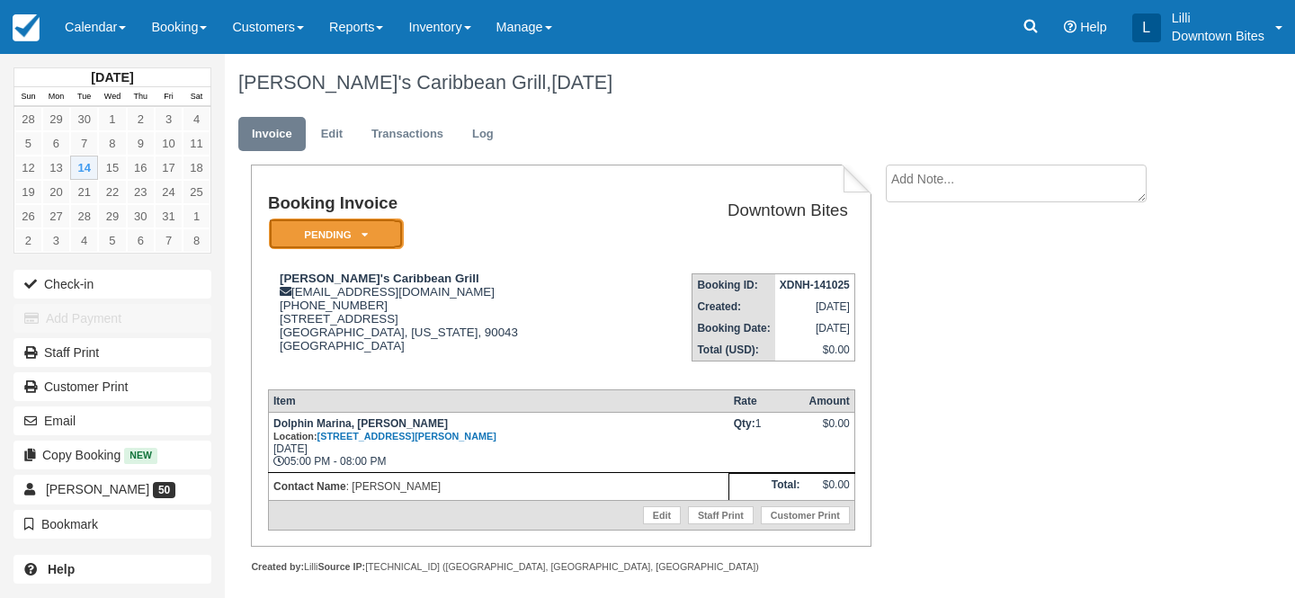
click at [388, 233] on em "Pending" at bounding box center [336, 233] width 135 height 31
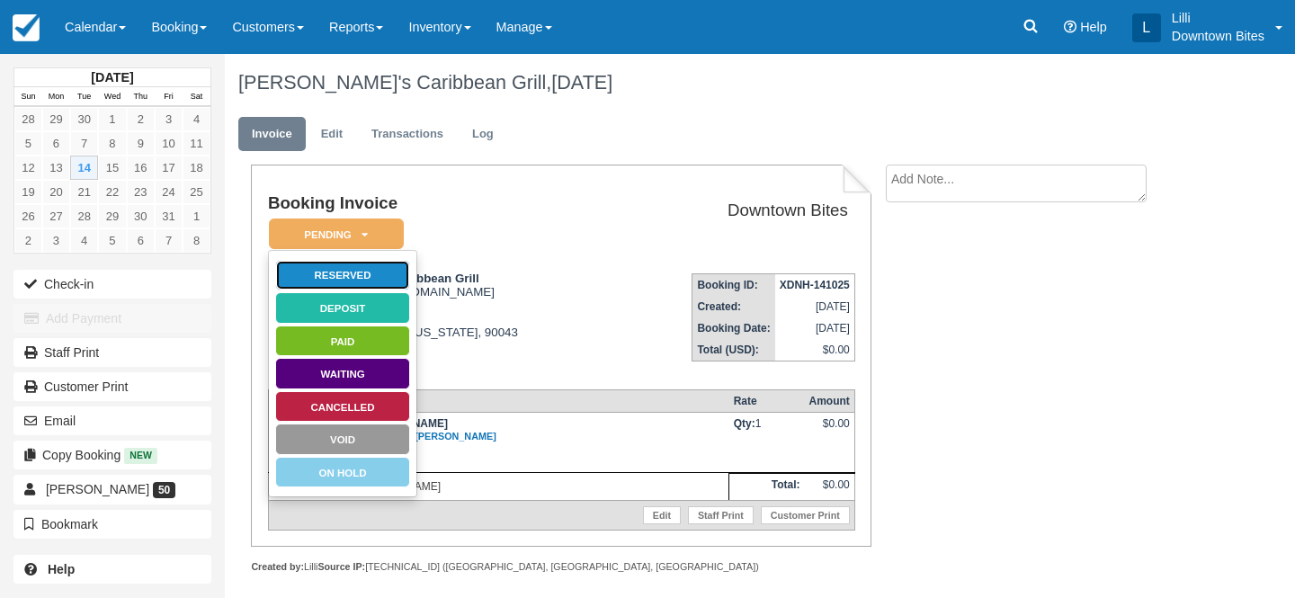
click at [398, 277] on link "Reserved" at bounding box center [342, 275] width 135 height 31
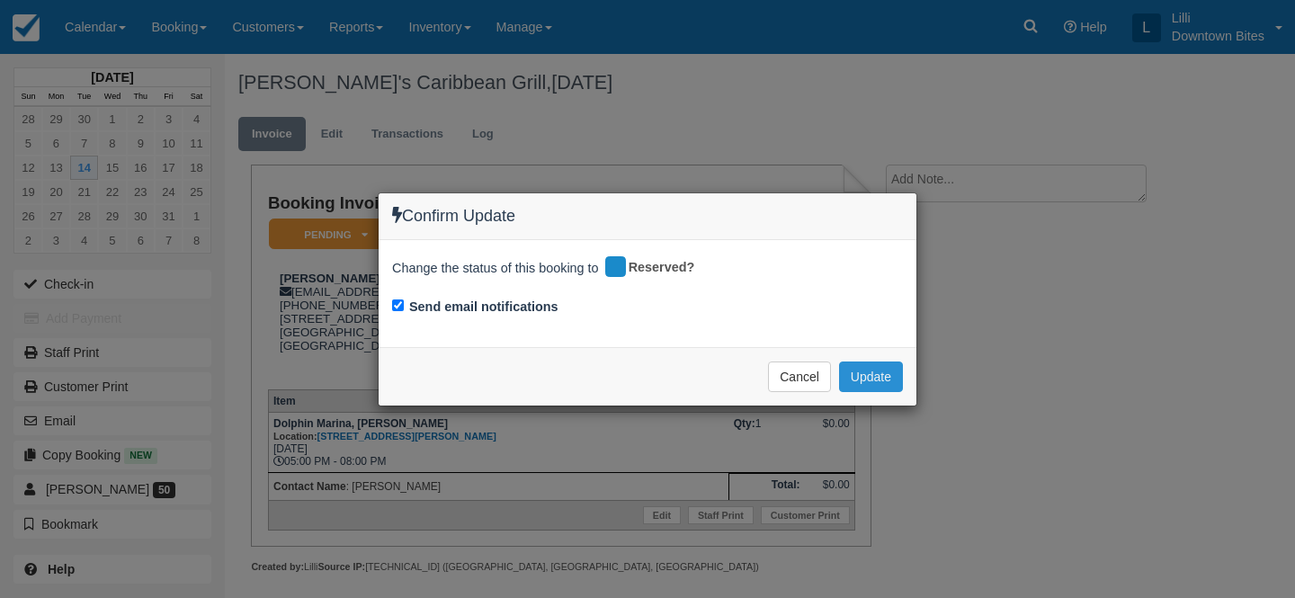
click at [884, 375] on button "Update" at bounding box center [871, 376] width 64 height 31
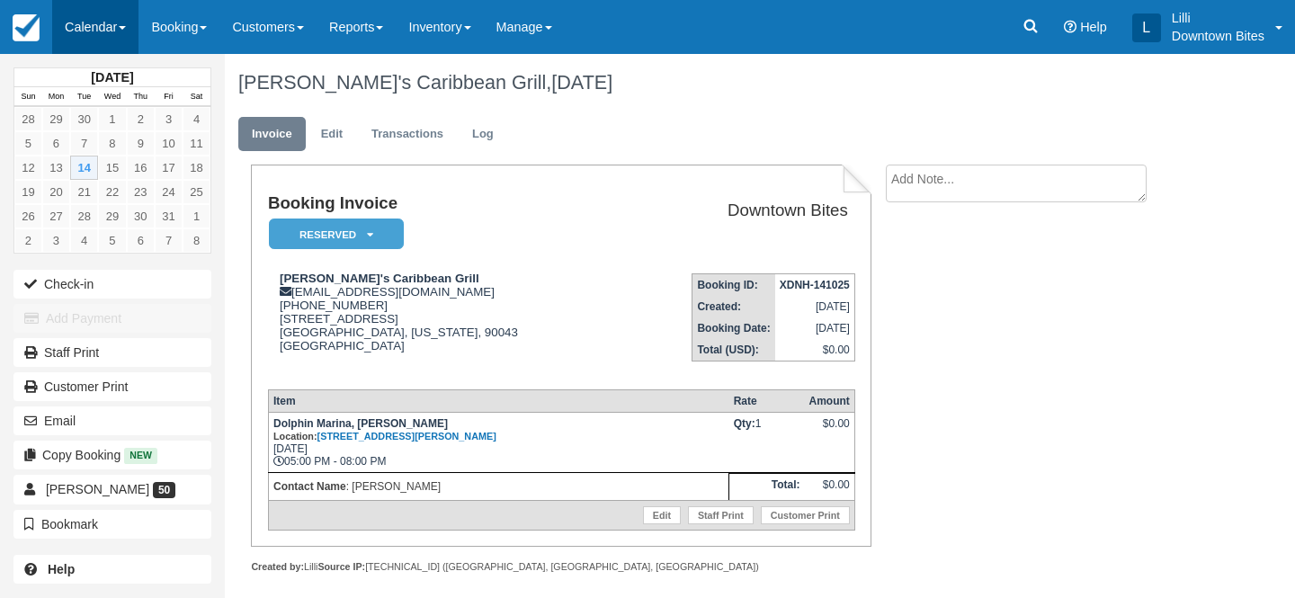
click at [109, 31] on link "Calendar" at bounding box center [95, 27] width 86 height 54
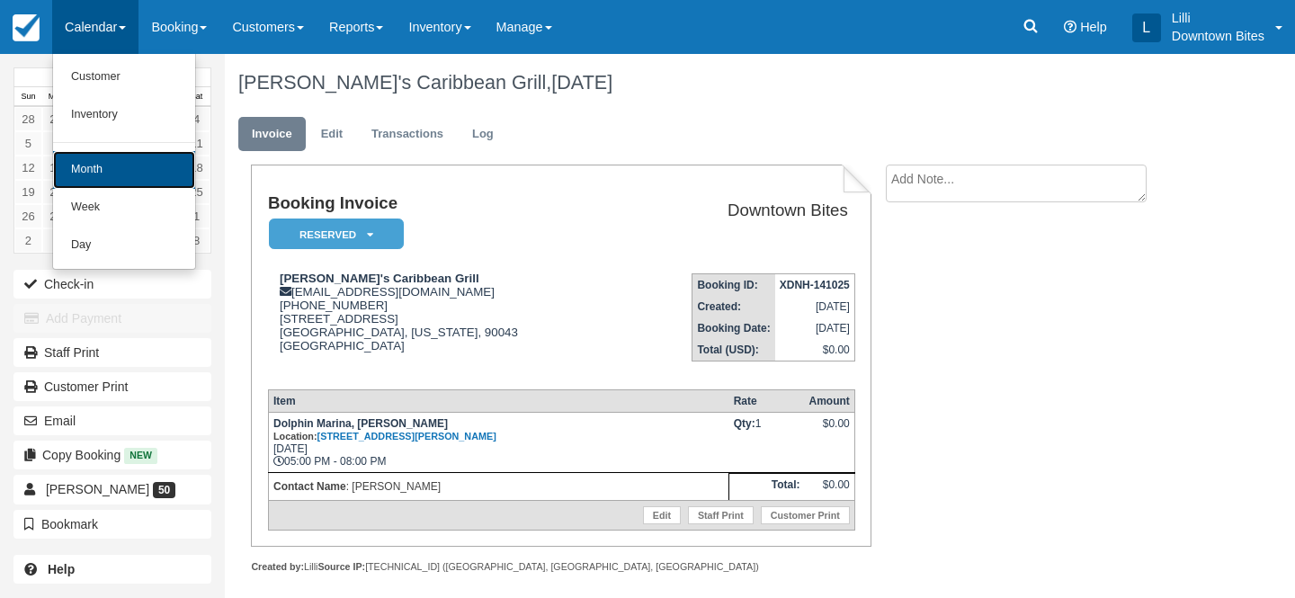
click at [129, 158] on link "Month" at bounding box center [124, 170] width 142 height 38
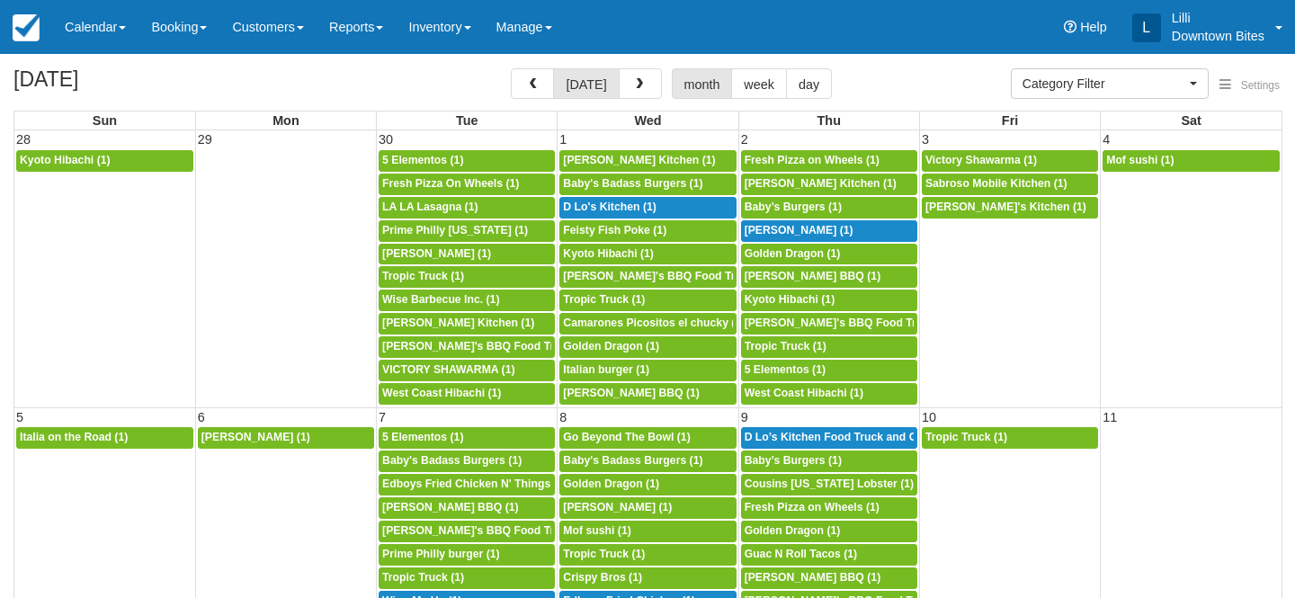
select select
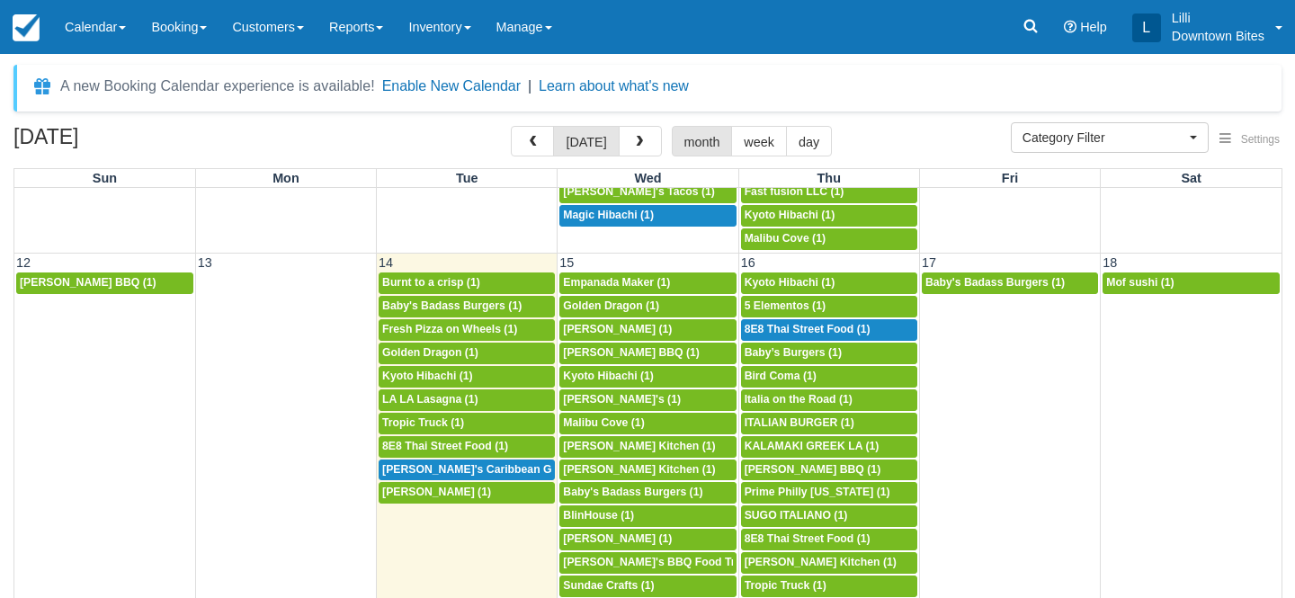
scroll to position [589, 0]
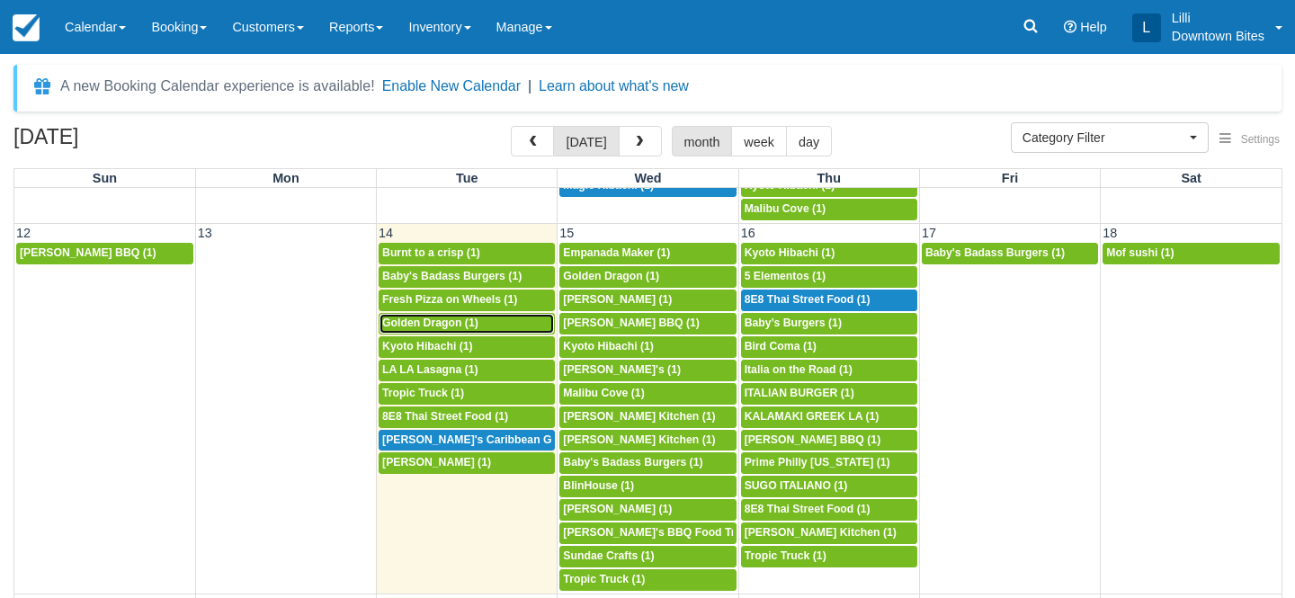
click at [479, 321] on div "5p Golden Dragon (1)" at bounding box center [466, 323] width 169 height 14
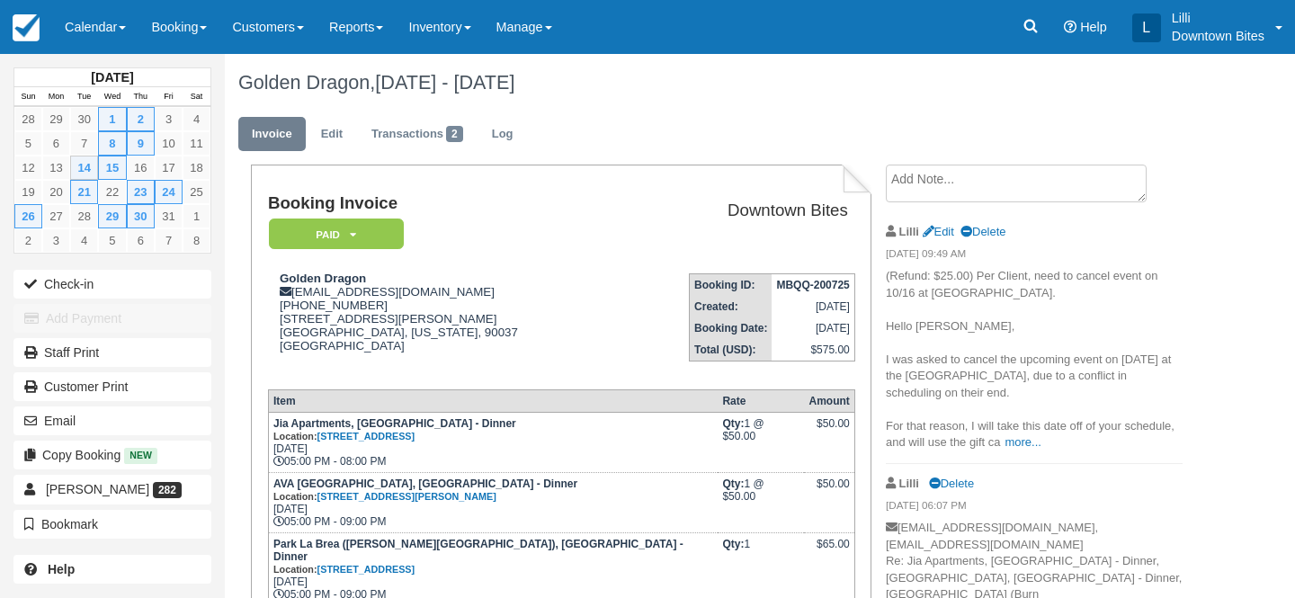
click at [904, 183] on textarea at bounding box center [1016, 184] width 261 height 38
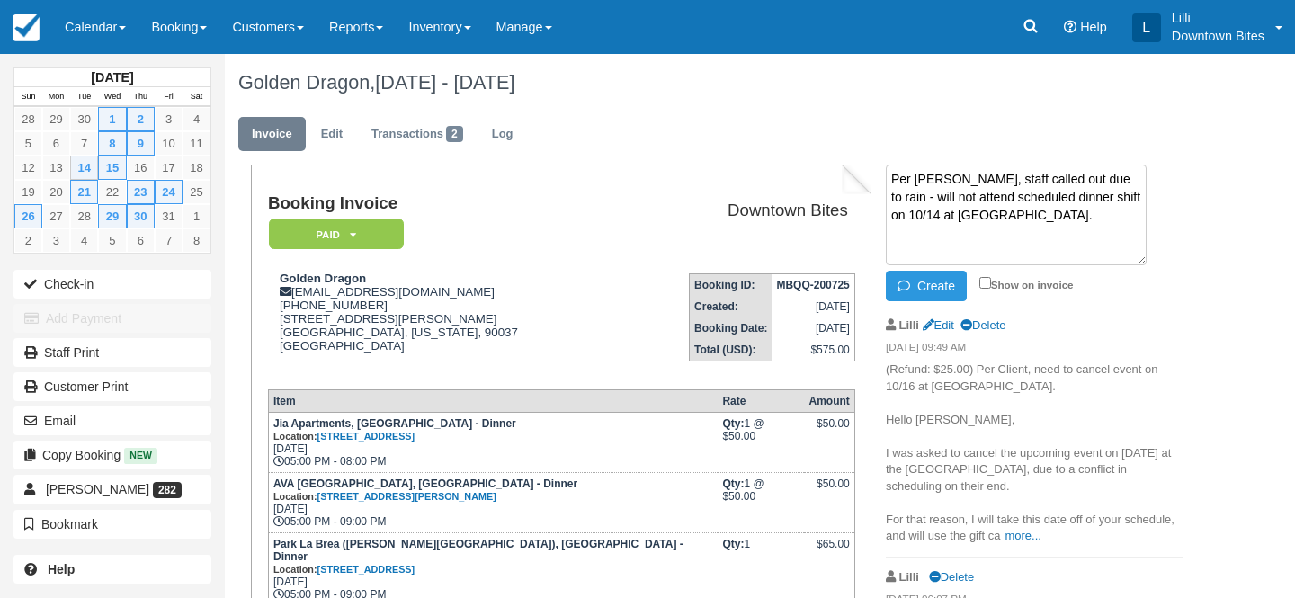
drag, startPoint x: 1015, startPoint y: 223, endPoint x: 844, endPoint y: 174, distance: 177.6
type textarea "Per Josephine, staff called out due to rain - will not attend scheduled dinner …"
click at [979, 283] on input "Show on invoice" at bounding box center [985, 283] width 12 height 12
checkbox input "true"
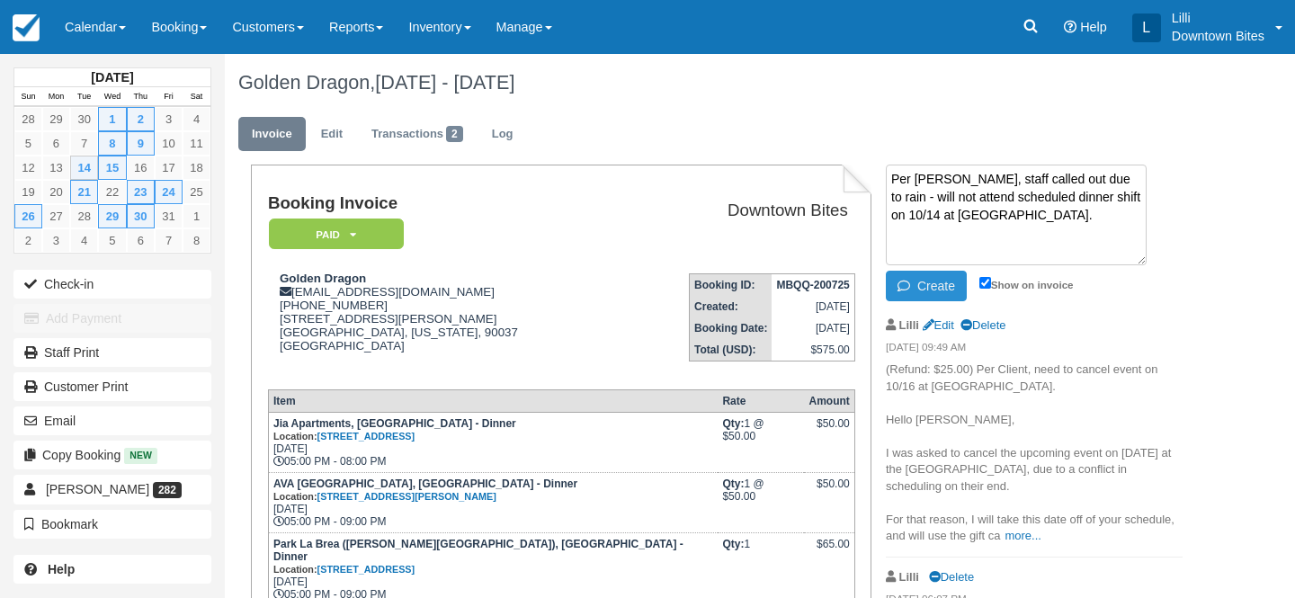
click at [933, 281] on button "Create" at bounding box center [926, 286] width 81 height 31
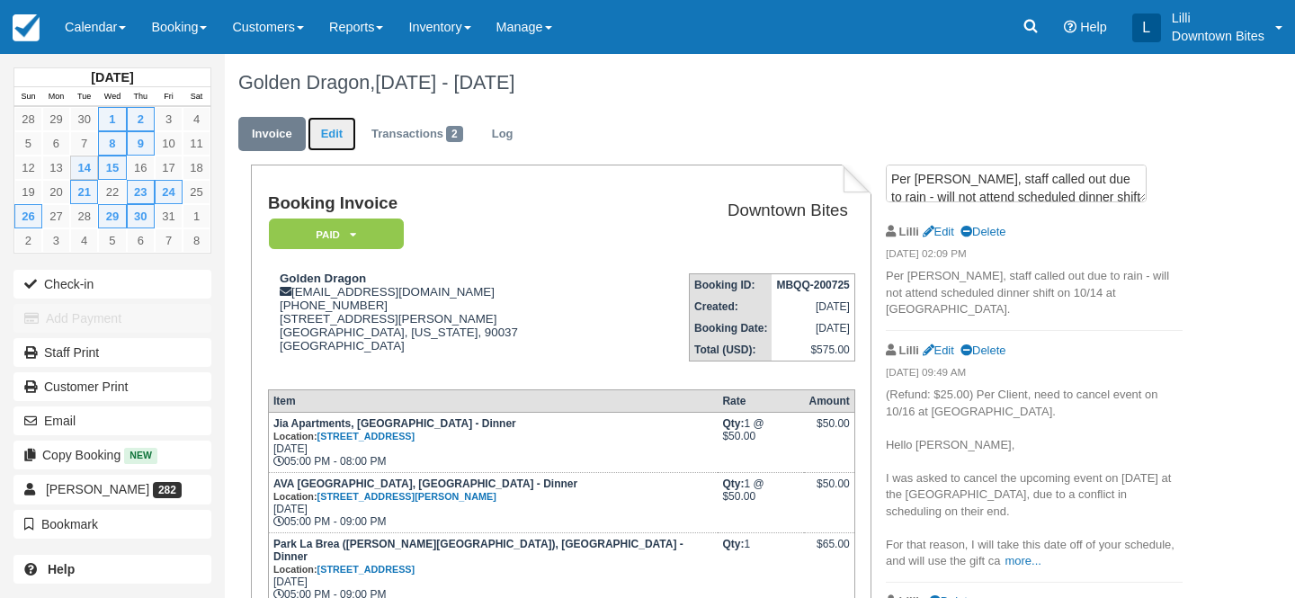
click at [320, 135] on link "Edit" at bounding box center [331, 134] width 49 height 35
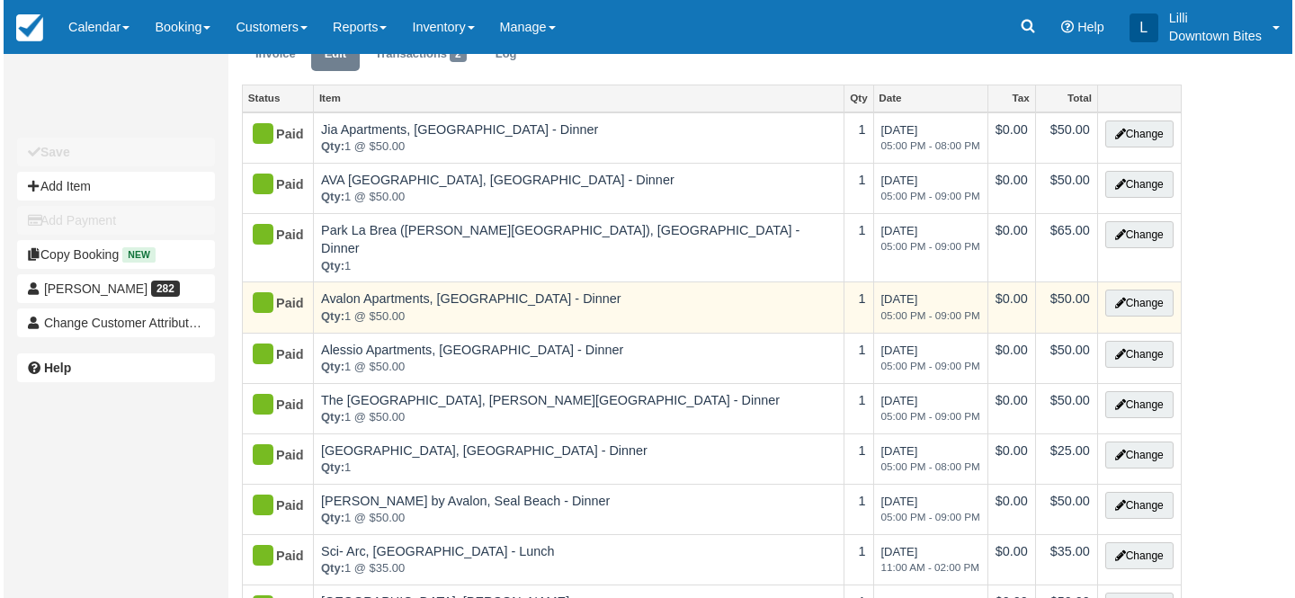
scroll to position [183, 0]
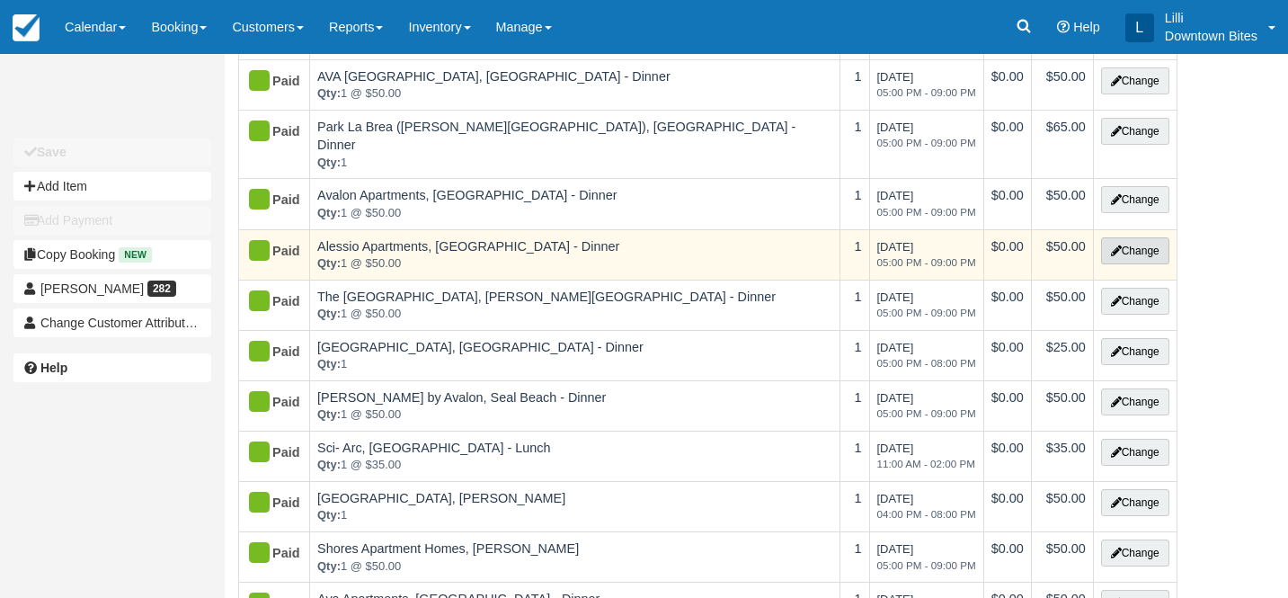
click at [1136, 237] on button "Change" at bounding box center [1135, 250] width 68 height 27
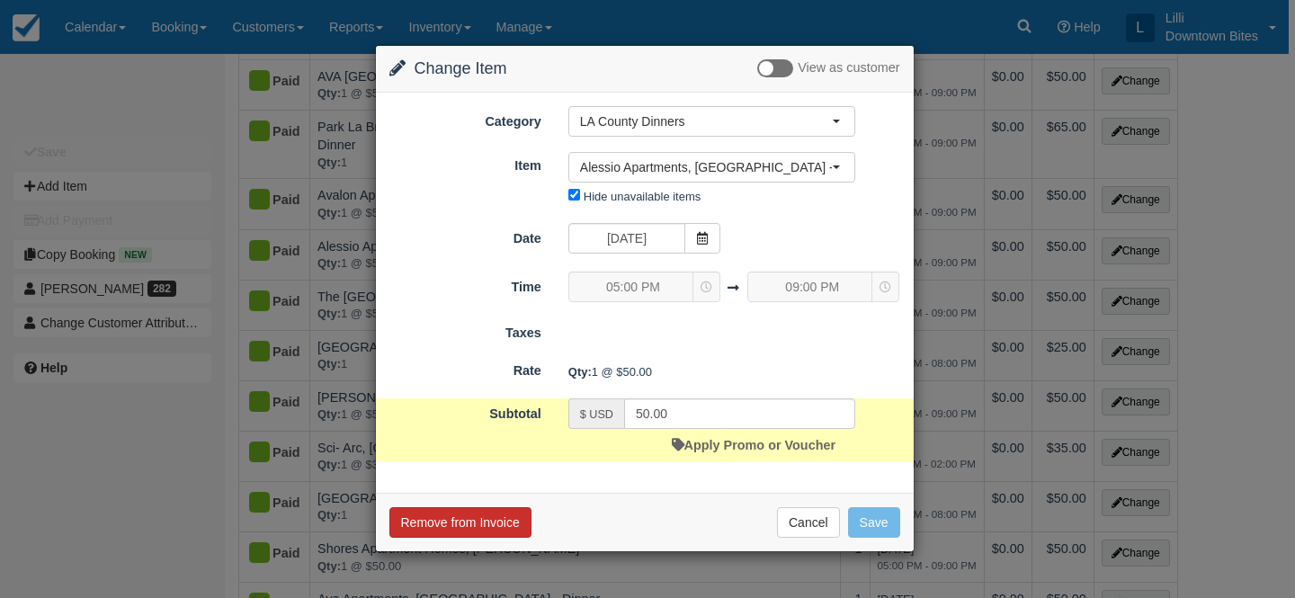
click at [496, 529] on button "Remove from Invoice" at bounding box center [460, 522] width 142 height 31
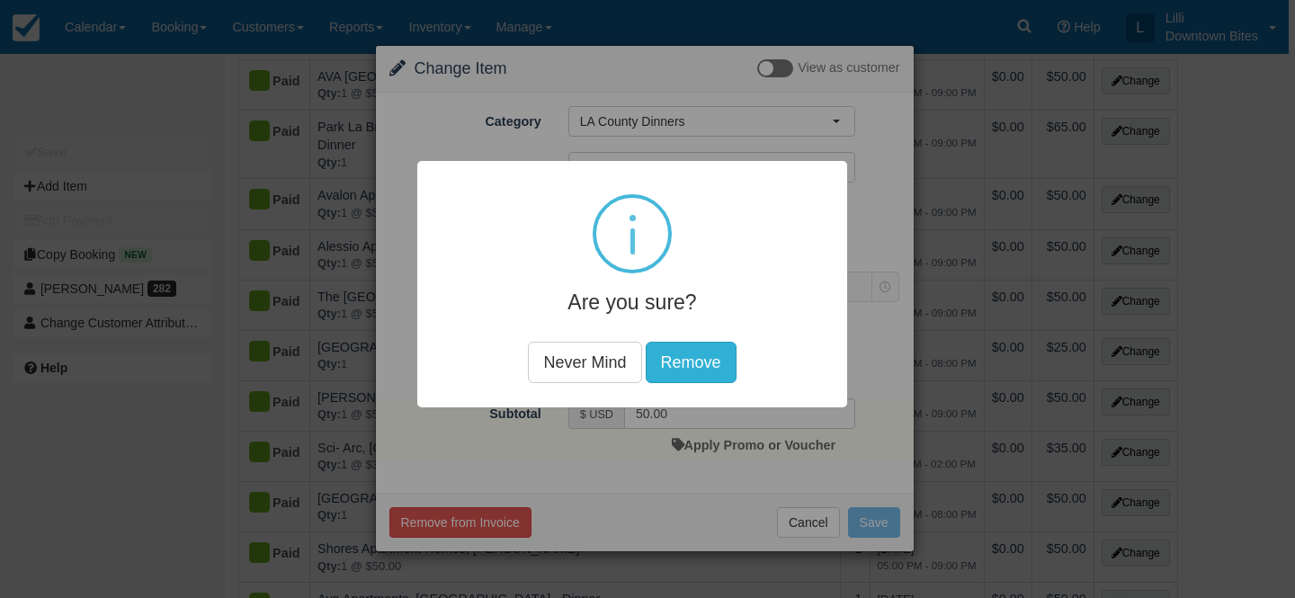
click at [682, 358] on button "Remove" at bounding box center [691, 362] width 91 height 41
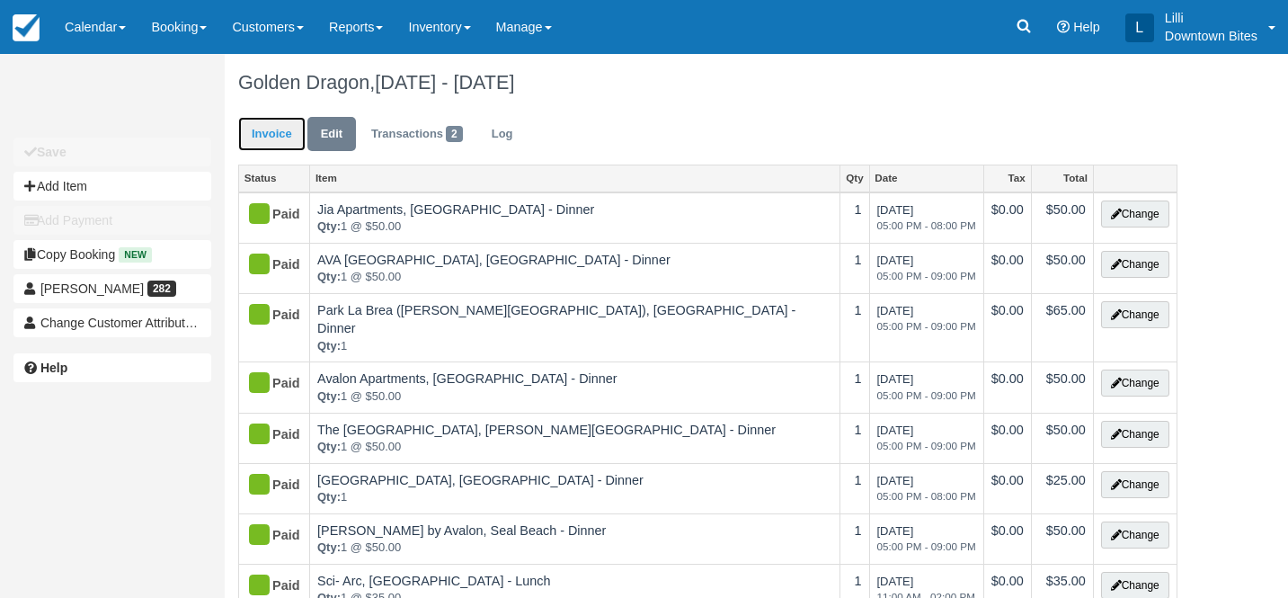
click at [255, 122] on link "Invoice" at bounding box center [271, 134] width 67 height 35
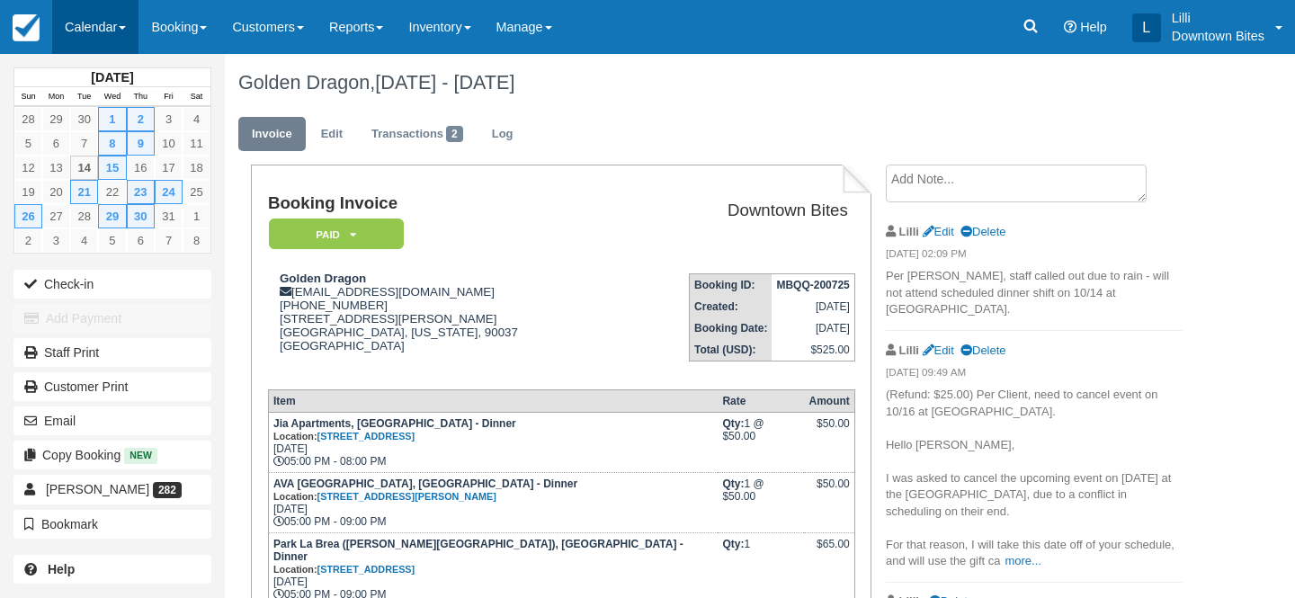
click at [90, 30] on link "Calendar" at bounding box center [95, 27] width 86 height 54
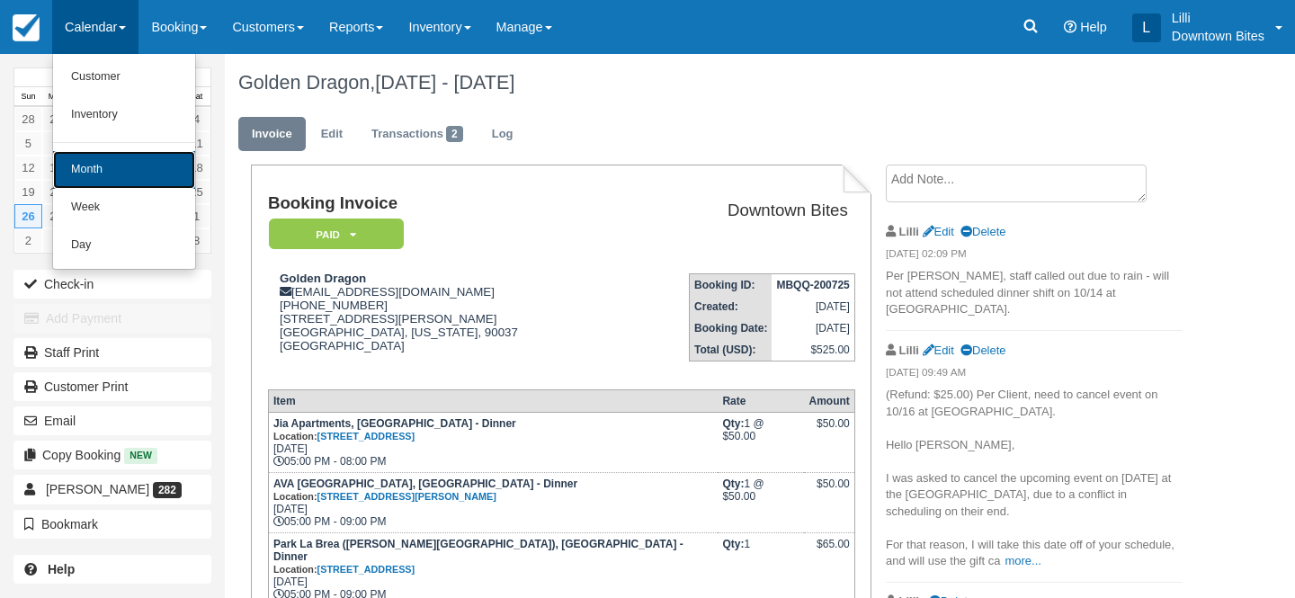
click at [104, 174] on link "Month" at bounding box center [124, 170] width 142 height 38
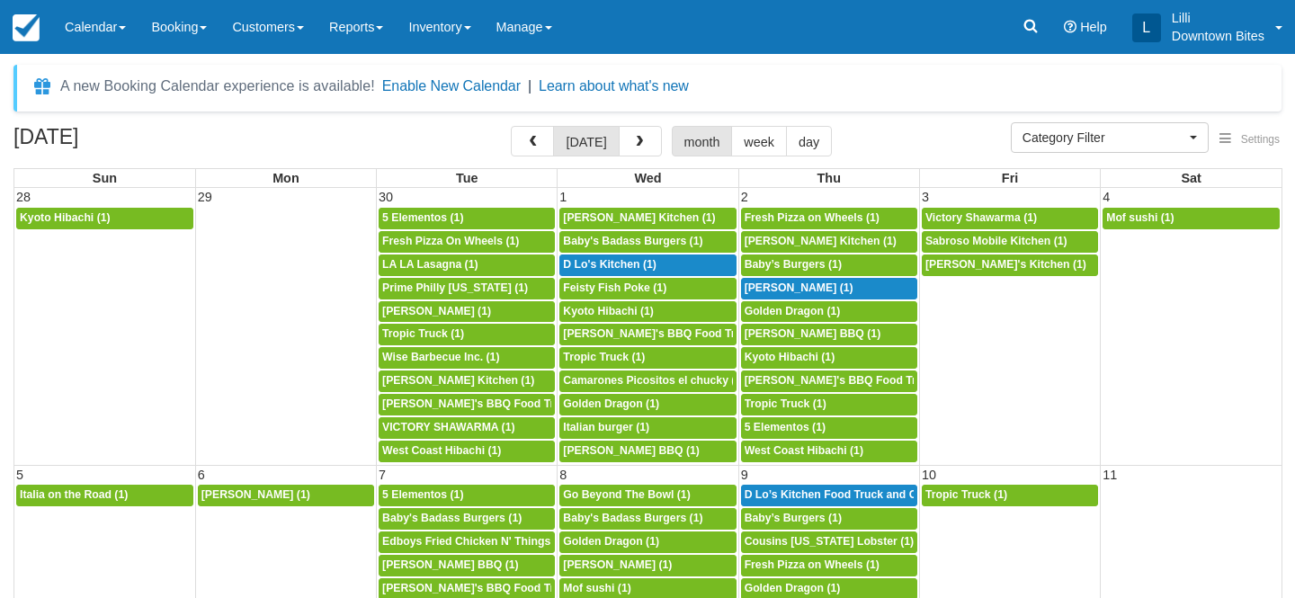
select select
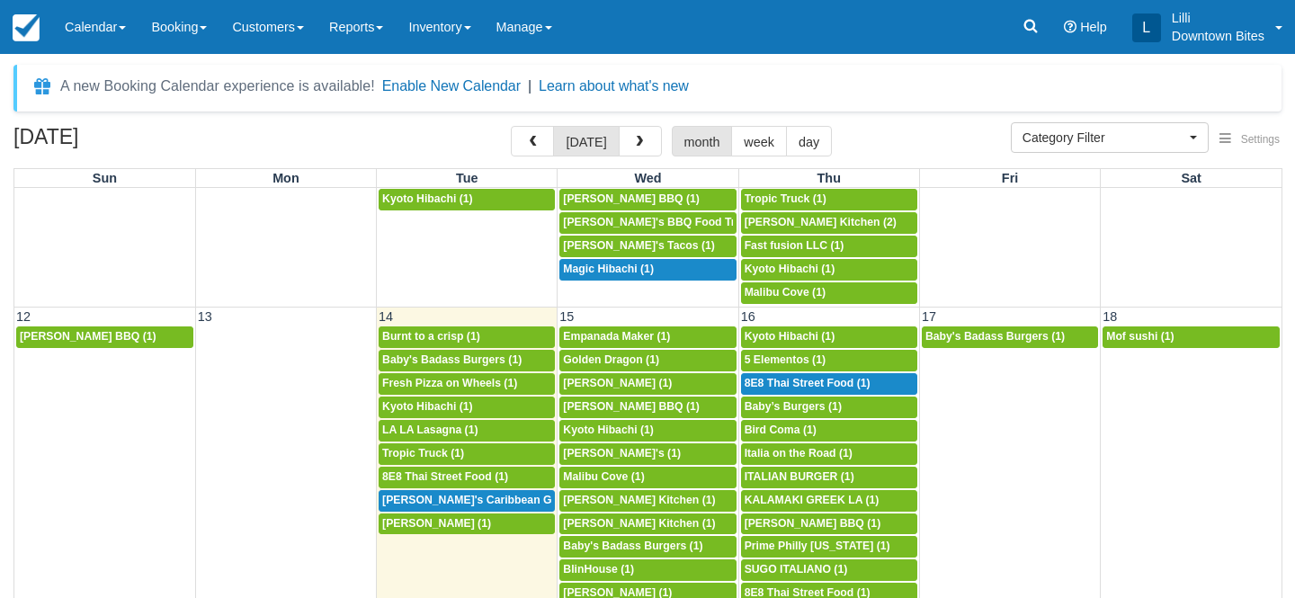
scroll to position [508, 0]
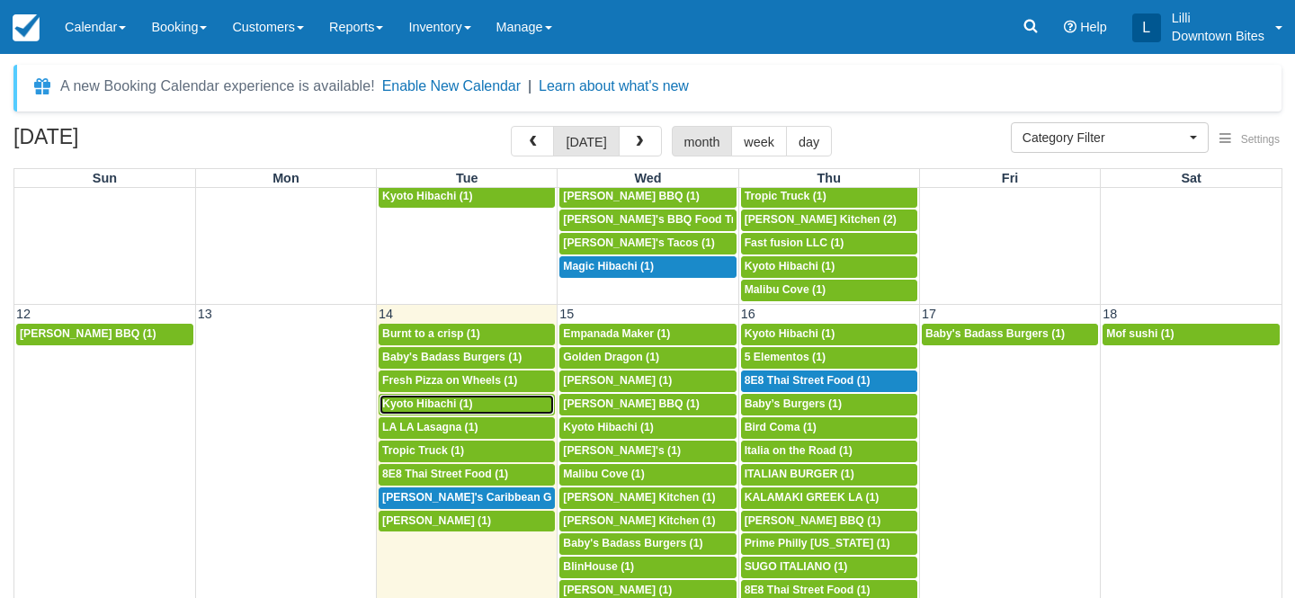
click at [446, 409] on span "Kyoto Hibachi (1)" at bounding box center [427, 403] width 91 height 13
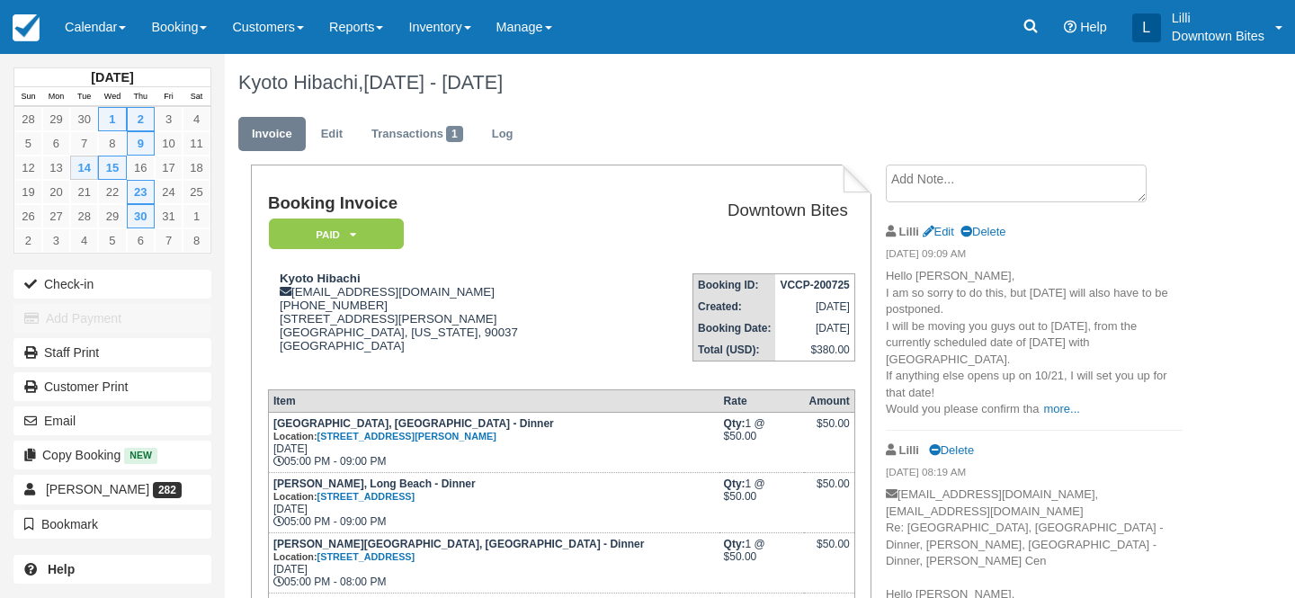
click at [896, 192] on textarea at bounding box center [1016, 184] width 261 height 38
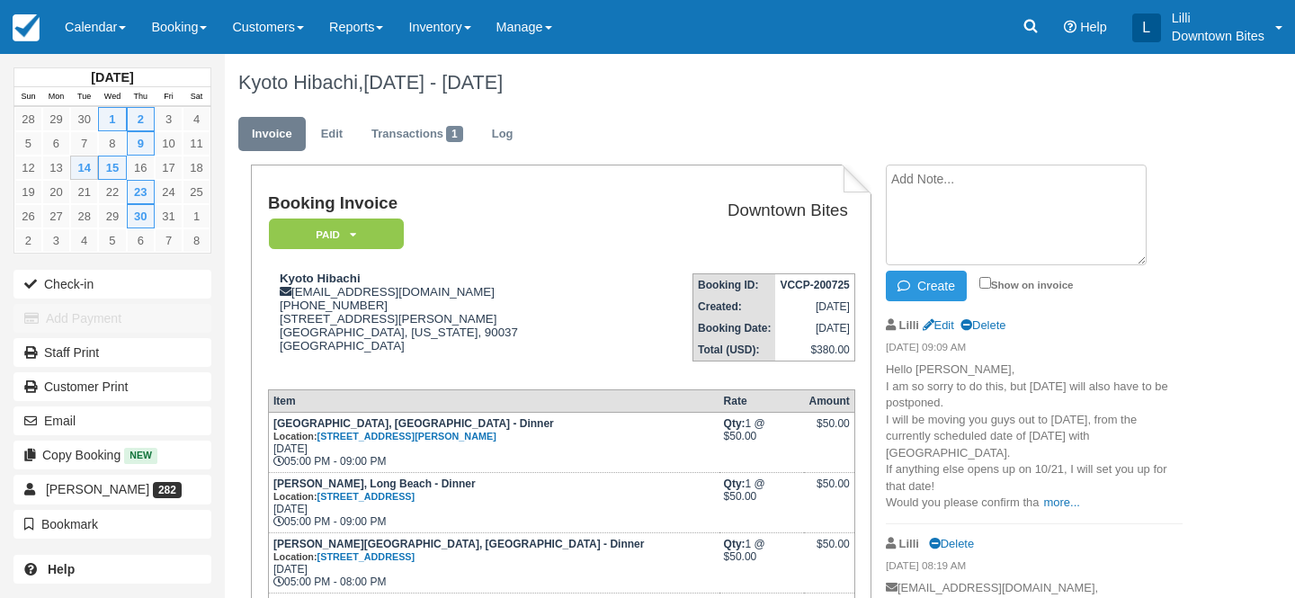
paste textarea "Per Josephine, staff called out due to rain - will not attend scheduled dinner …"
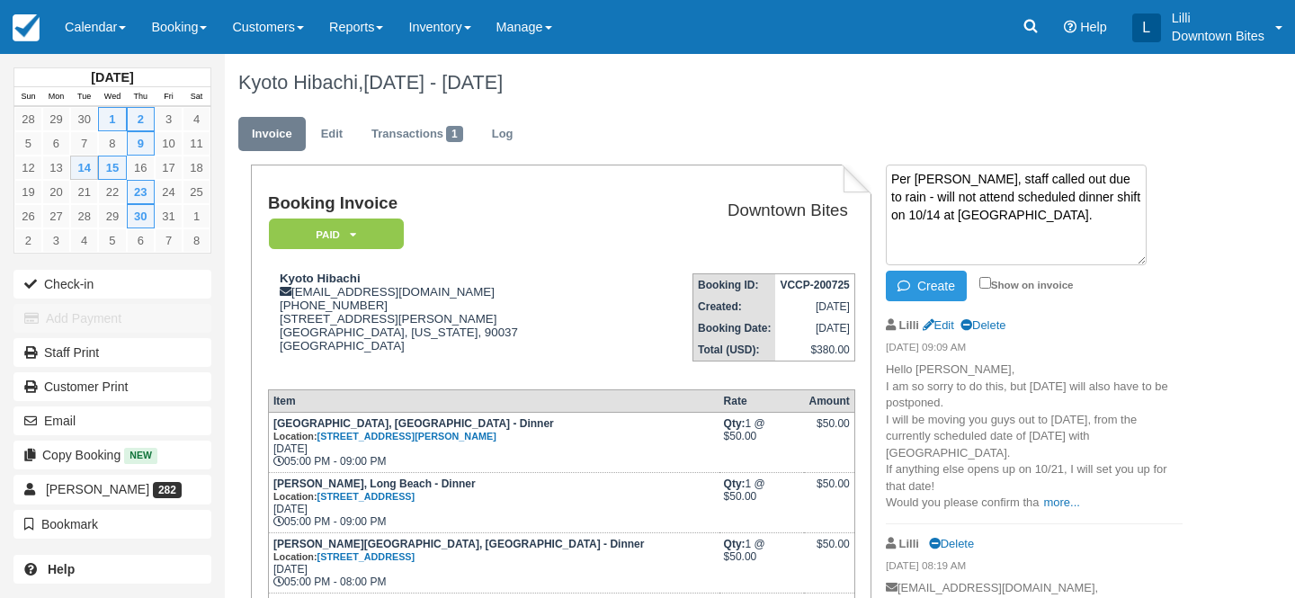
drag, startPoint x: 982, startPoint y: 217, endPoint x: 943, endPoint y: 217, distance: 38.7
click at [943, 217] on textarea "Per Josephine, staff called out due to rain - will not attend scheduled dinner …" at bounding box center [1016, 215] width 261 height 101
type textarea "Per Josephine, staff called out due to rain - will not attend scheduled dinner …"
click at [983, 289] on label "Show on invoice" at bounding box center [1026, 285] width 94 height 12
click at [983, 289] on input "Show on invoice" at bounding box center [985, 283] width 12 height 12
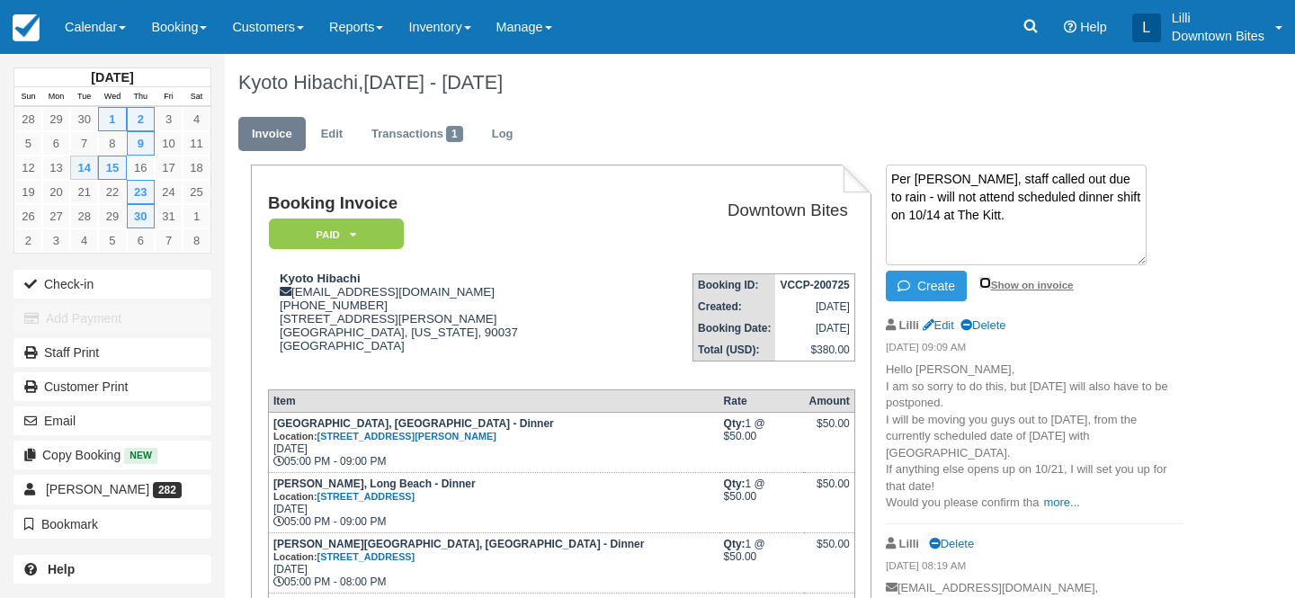
checkbox input "true"
click at [929, 292] on button "Create" at bounding box center [926, 286] width 81 height 31
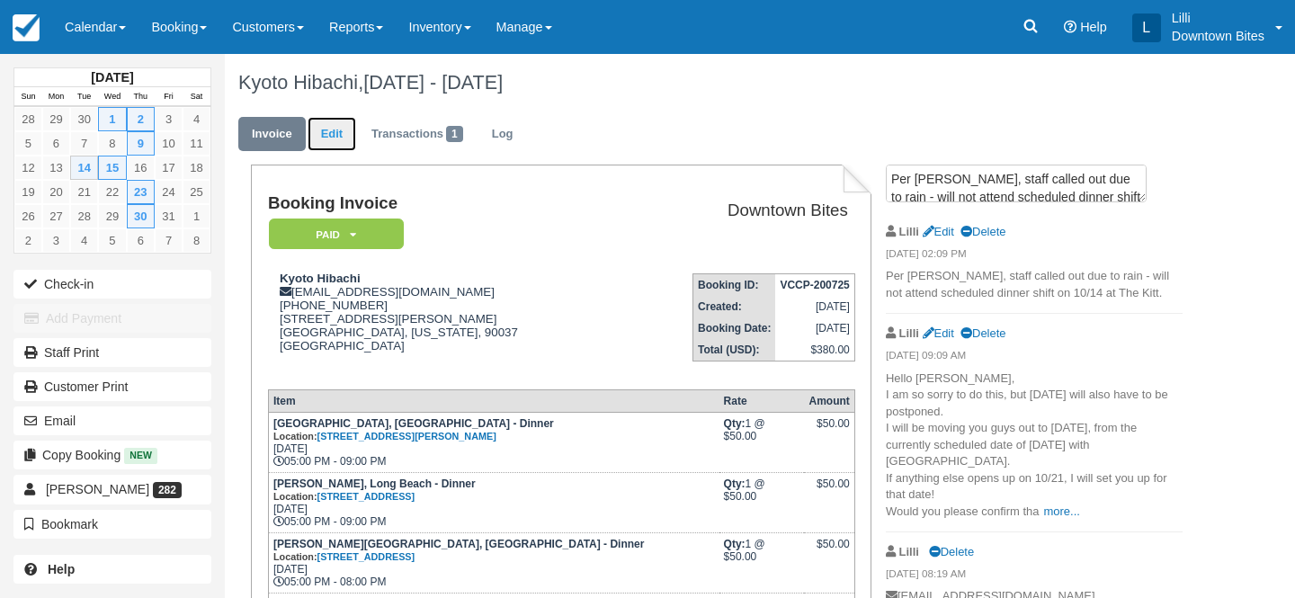
click at [340, 139] on link "Edit" at bounding box center [331, 134] width 49 height 35
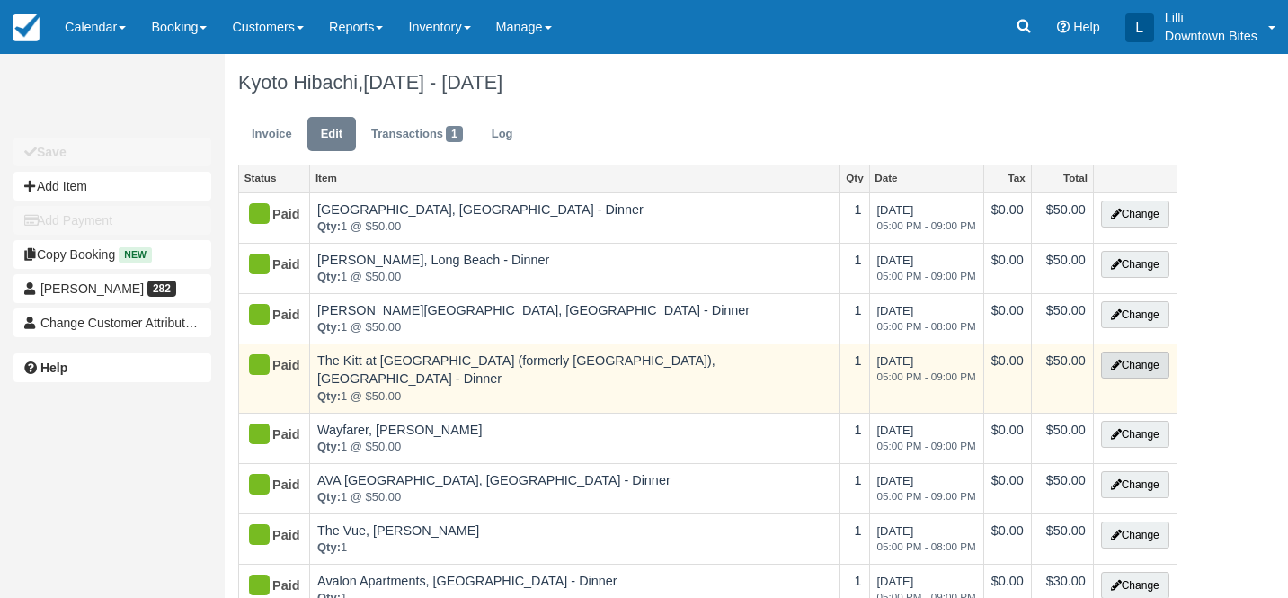
click at [1152, 366] on button "Change" at bounding box center [1135, 365] width 68 height 27
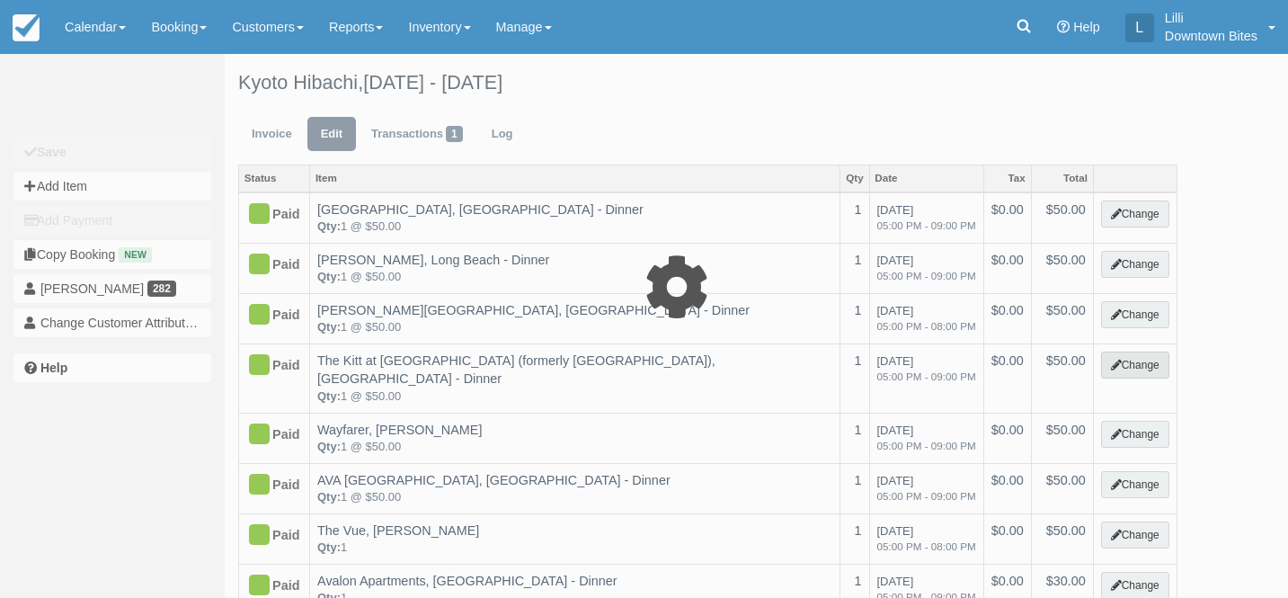
select select "2"
type input "50.00"
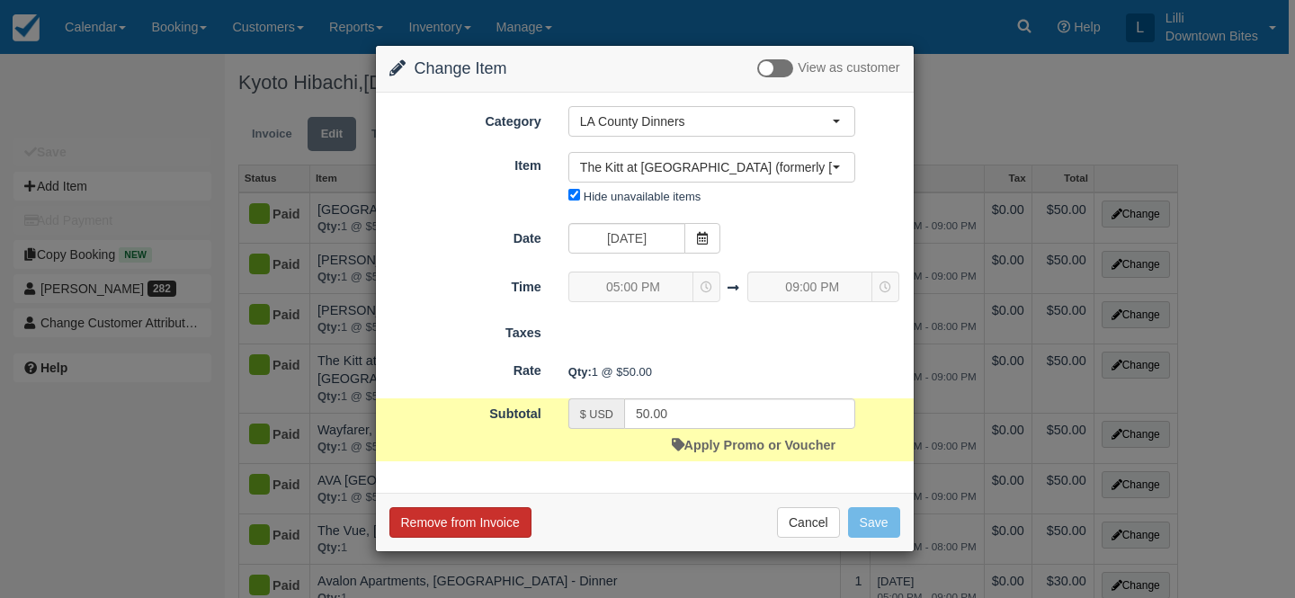
click at [471, 521] on button "Remove from Invoice" at bounding box center [460, 522] width 142 height 31
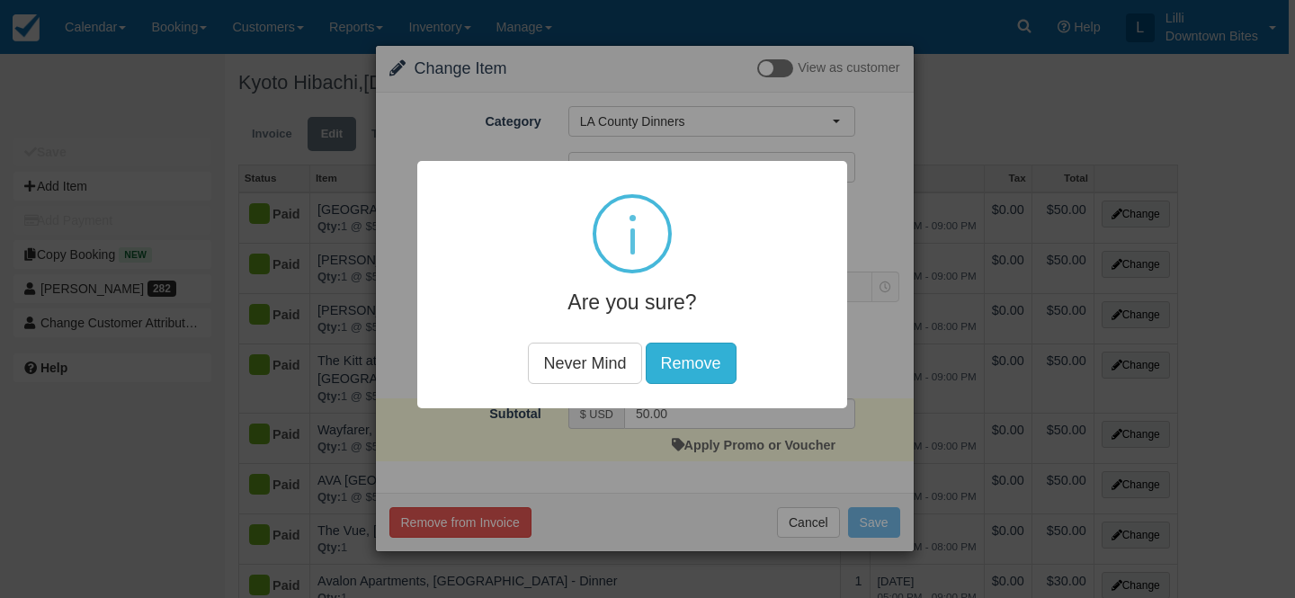
click at [665, 365] on button "Remove" at bounding box center [691, 362] width 91 height 41
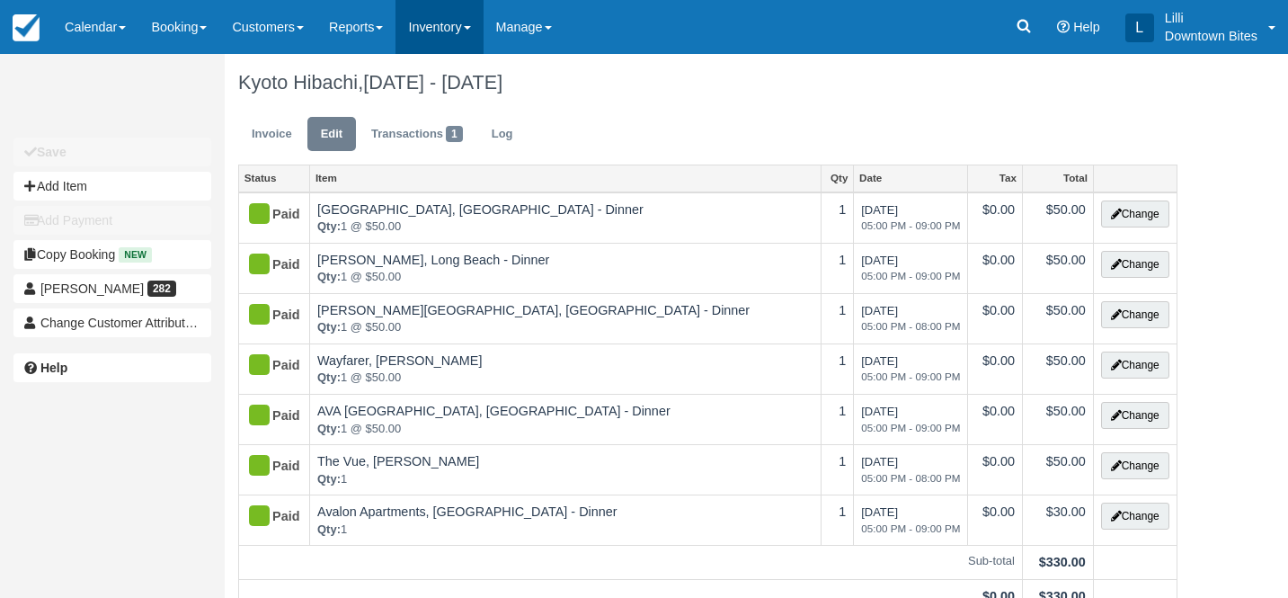
click at [456, 27] on link "Inventory" at bounding box center [439, 27] width 87 height 54
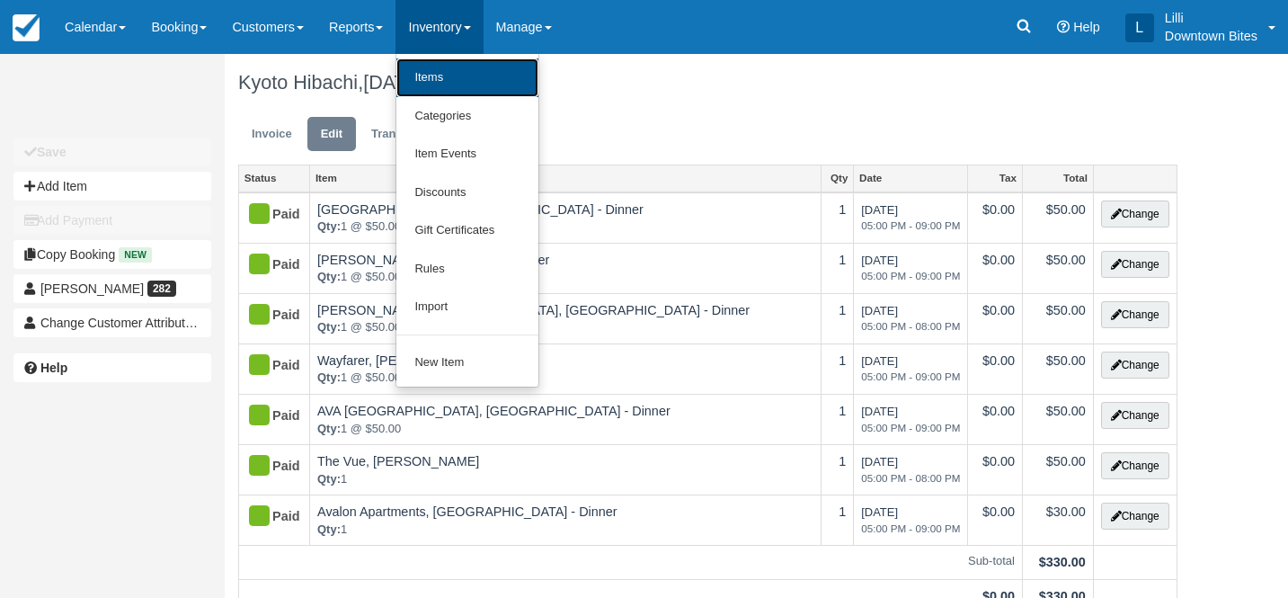
click at [456, 80] on link "Items" at bounding box center [467, 77] width 142 height 39
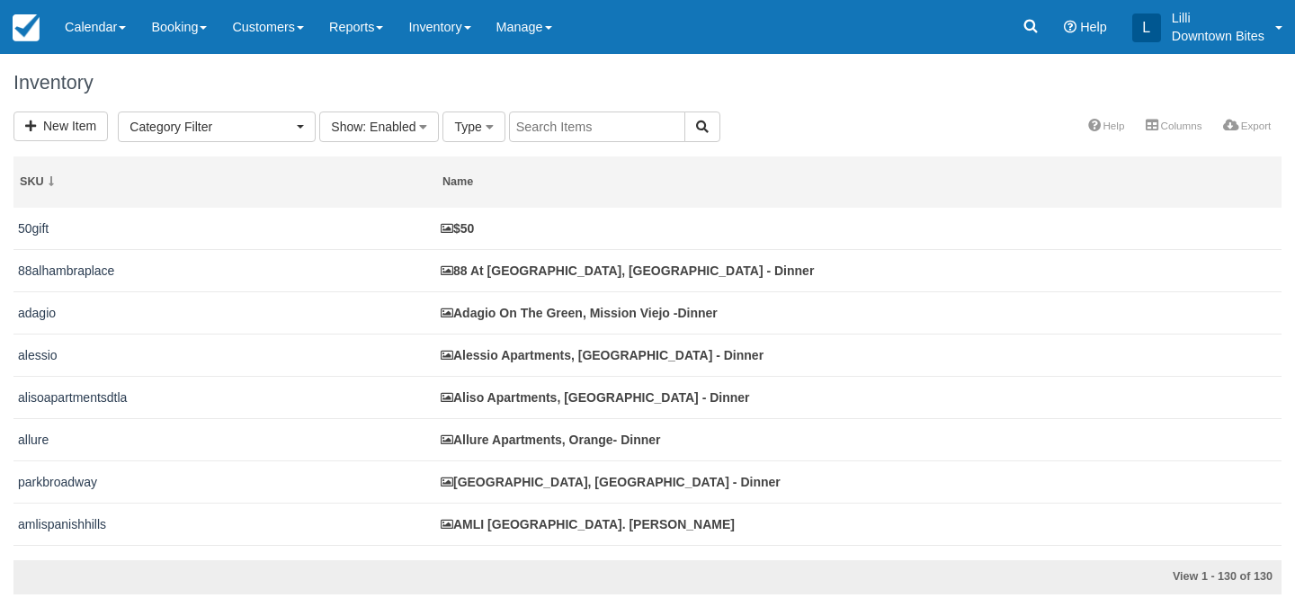
select select
click at [557, 120] on input "text" at bounding box center [597, 126] width 176 height 31
type input "madison"
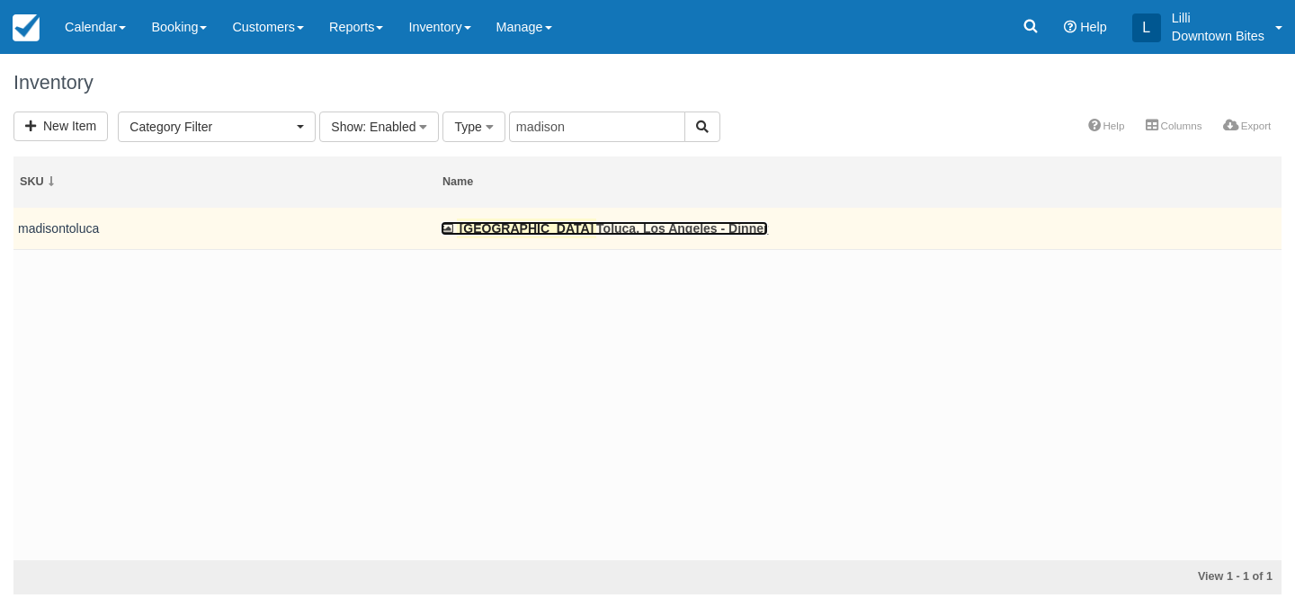
click at [539, 225] on link "Madison Toluca, Los Angeles - Dinner" at bounding box center [604, 228] width 327 height 14
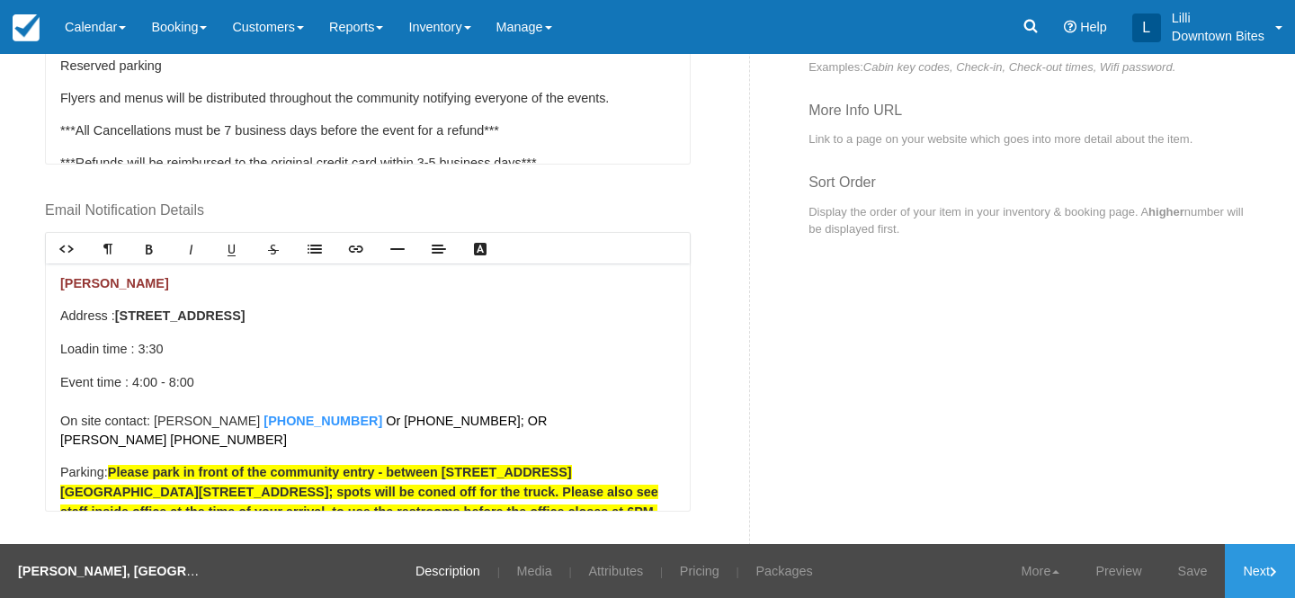
scroll to position [858, 0]
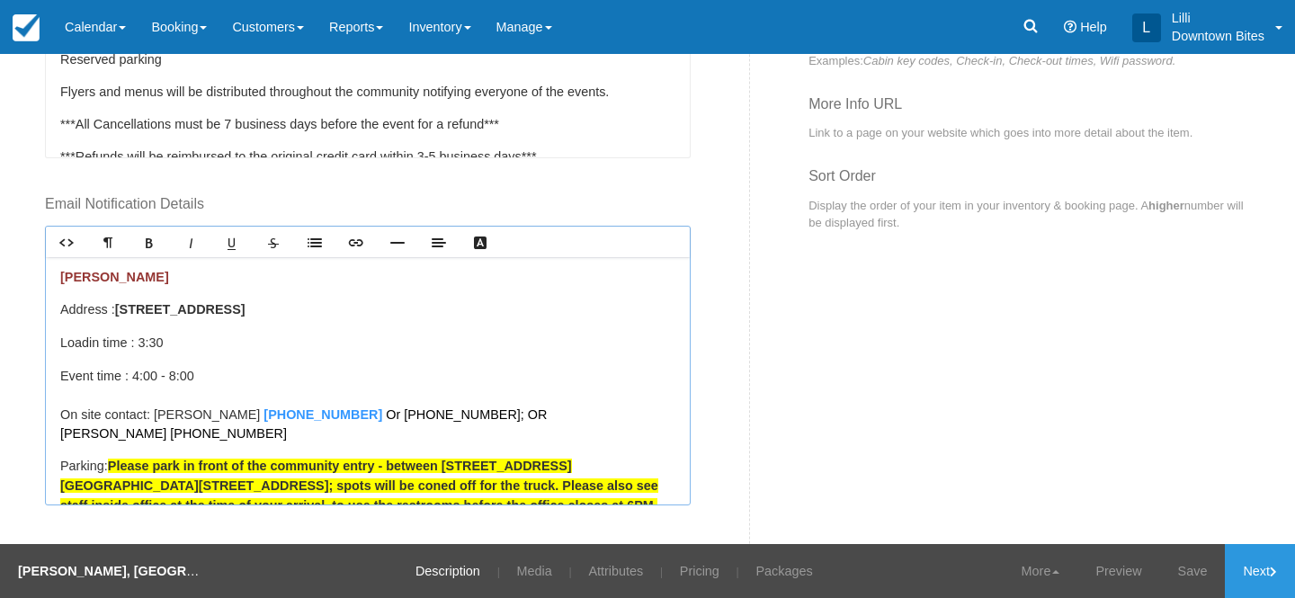
drag, startPoint x: 439, startPoint y: 308, endPoint x: 120, endPoint y: 310, distance: 318.3
click at [120, 310] on p "Address : 10407 Magnolia Blvd, North Hollywood, CA 91601" at bounding box center [367, 310] width 615 height 20
copy strong "10407 Magnolia Blvd, North Hollywood, CA 91601"
click at [437, 27] on link "Inventory" at bounding box center [439, 27] width 87 height 54
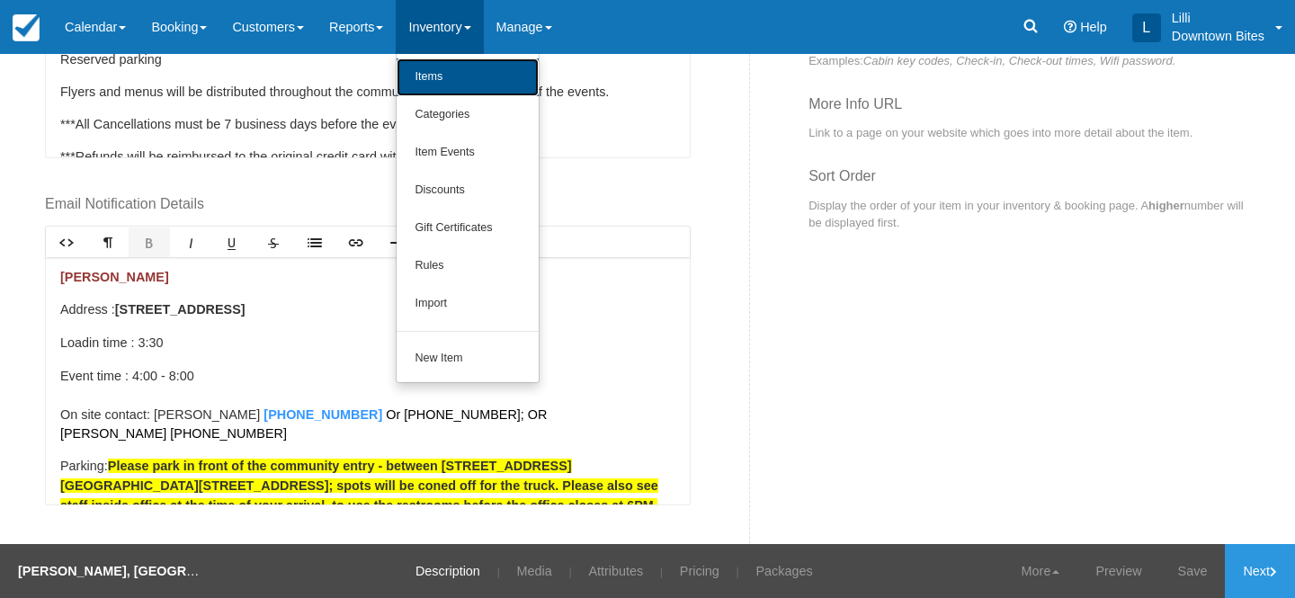
click at [444, 71] on link "Items" at bounding box center [467, 77] width 142 height 38
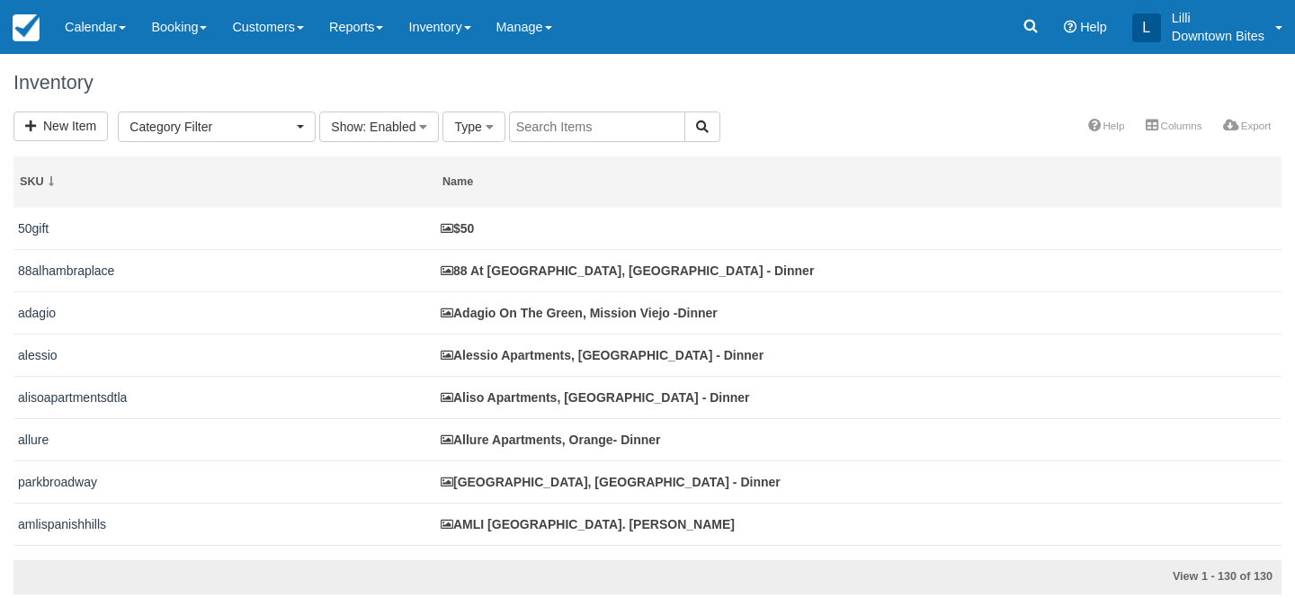
select select
click at [613, 109] on div "Inventory" at bounding box center [647, 83] width 1295 height 58
click at [602, 128] on input "text" at bounding box center [597, 126] width 176 height 31
type input "alessio"
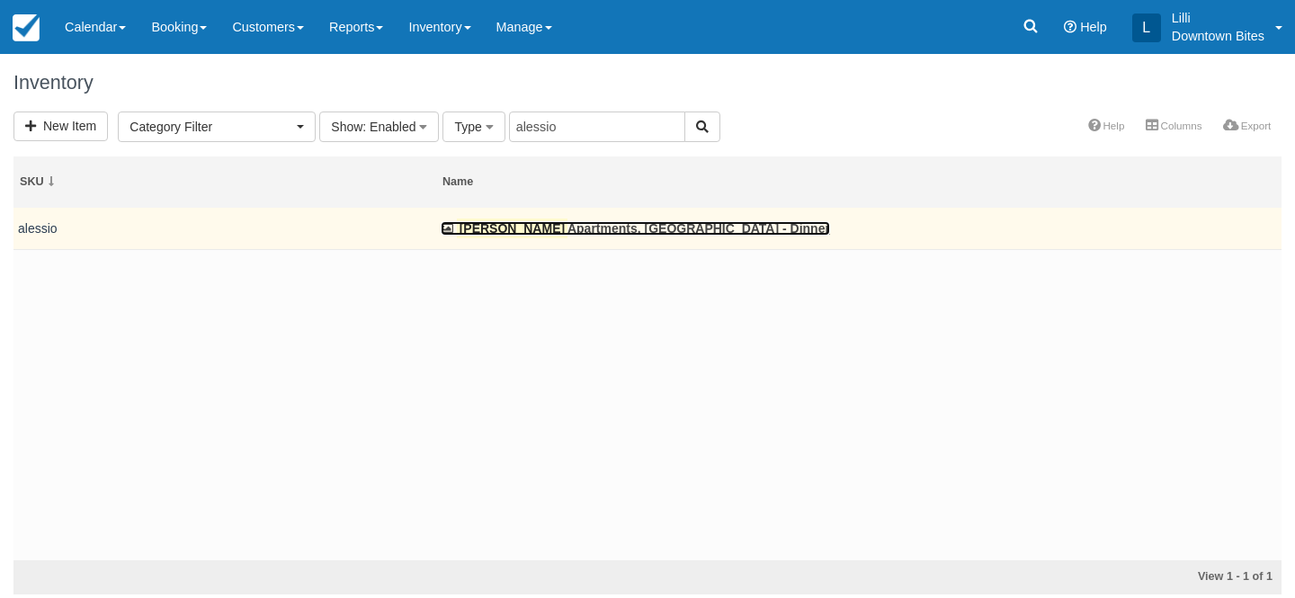
click at [555, 229] on link "Alessio Apartments, Los Angeles - Dinner" at bounding box center [635, 228] width 389 height 14
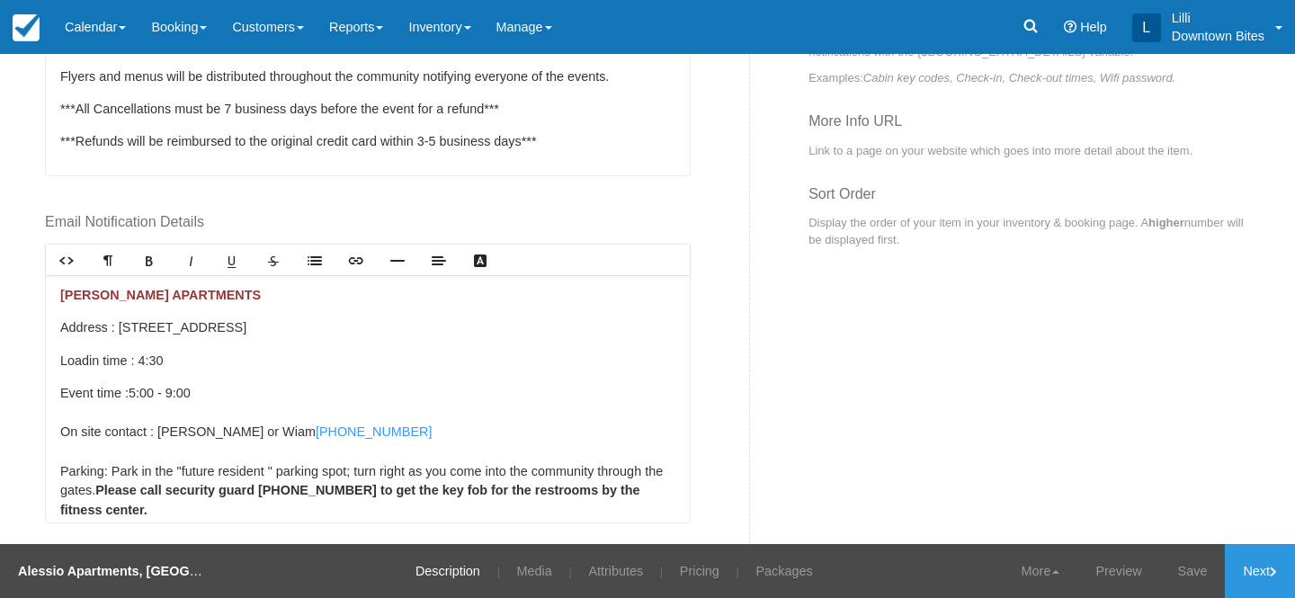
scroll to position [947, 0]
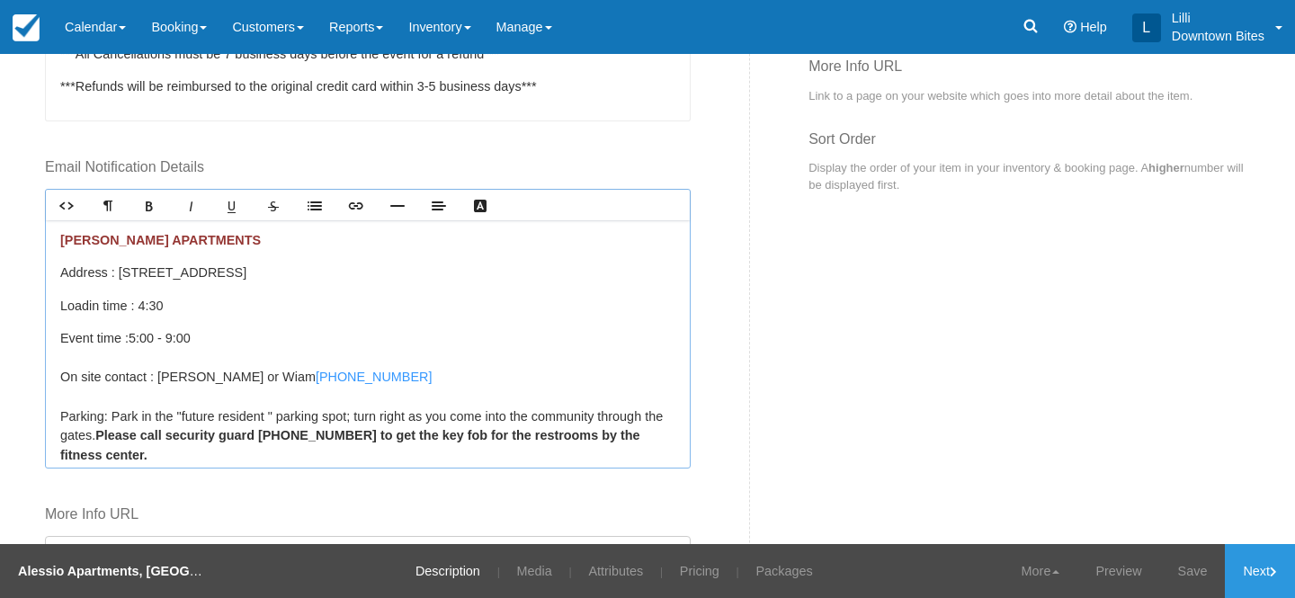
drag, startPoint x: 414, startPoint y: 272, endPoint x: 120, endPoint y: 273, distance: 294.9
click at [120, 273] on p "Address : 5700 W Centinela Ave, Los Angeles, CA 90045, USA" at bounding box center [367, 273] width 615 height 20
copy p "5700 W Centinela Ave, Los Angeles, CA 90045, USA"
click at [445, 29] on link "Inventory" at bounding box center [439, 27] width 87 height 54
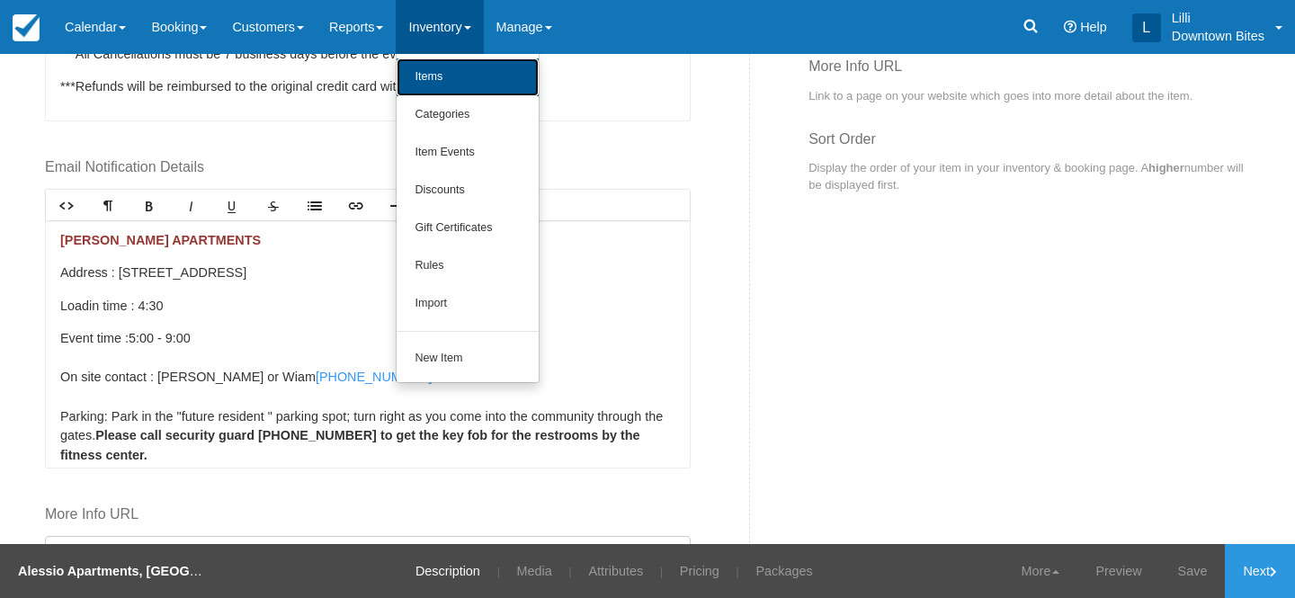
click at [456, 76] on link "Items" at bounding box center [467, 77] width 142 height 38
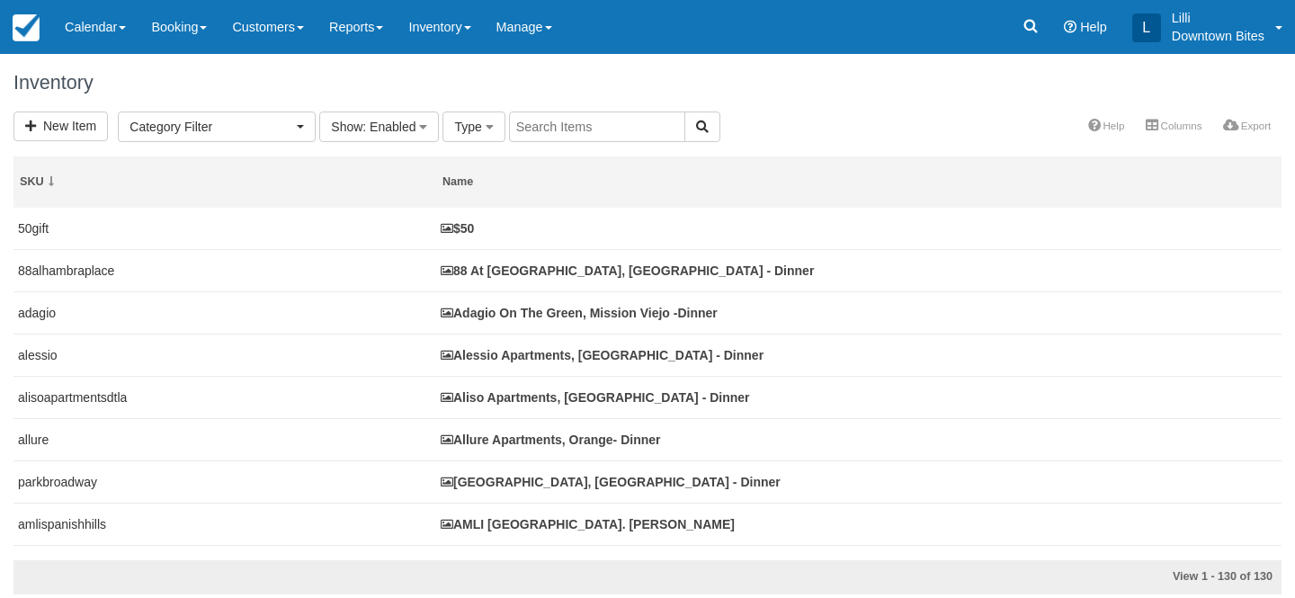
select select
click at [525, 120] on input "text" at bounding box center [597, 126] width 176 height 31
type input "kitt"
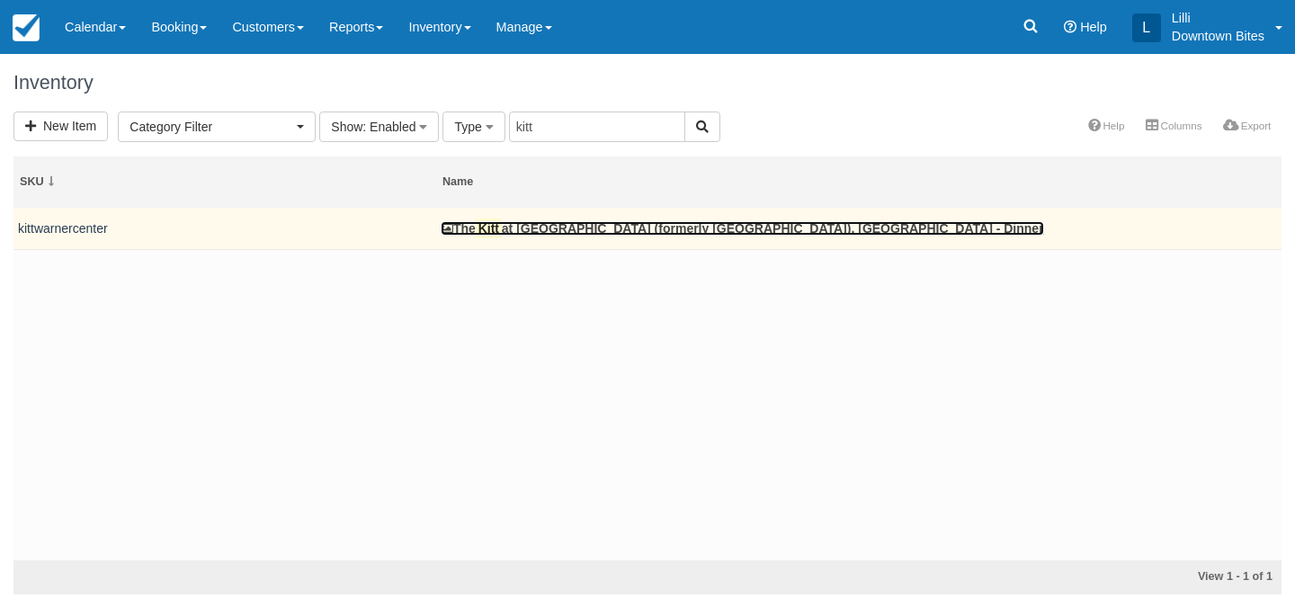
click at [539, 223] on link "The Kitt at Warner Center (formerly AMLI Warner Center), Woodland Hills - Dinner" at bounding box center [742, 228] width 603 height 14
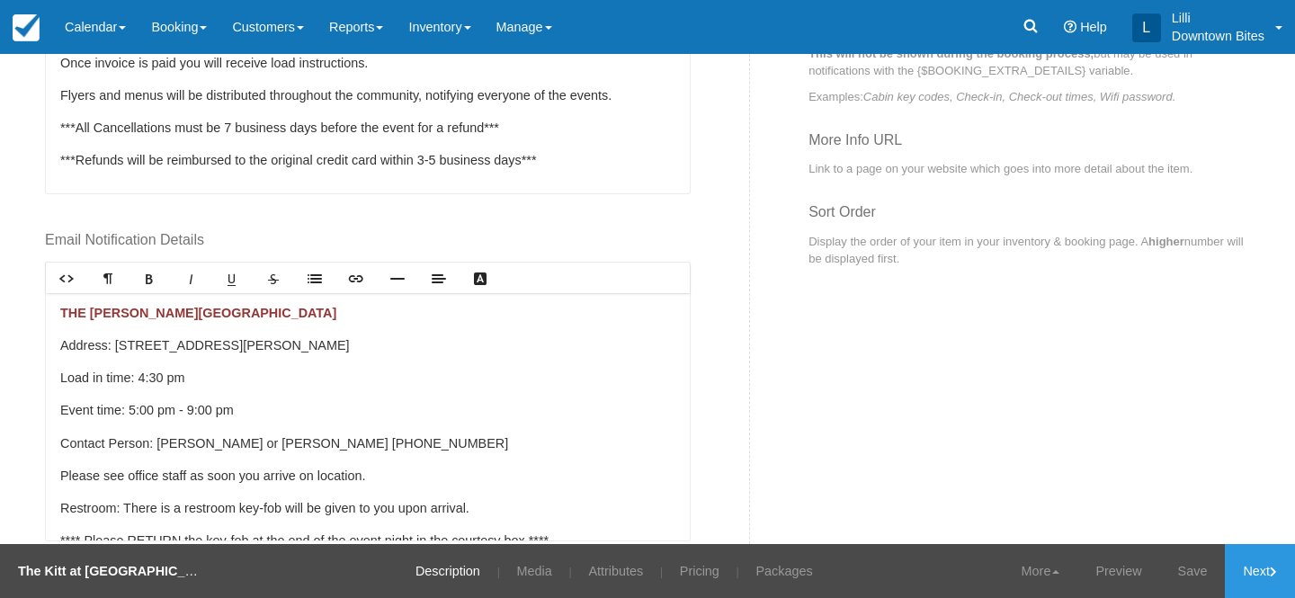
scroll to position [909, 0]
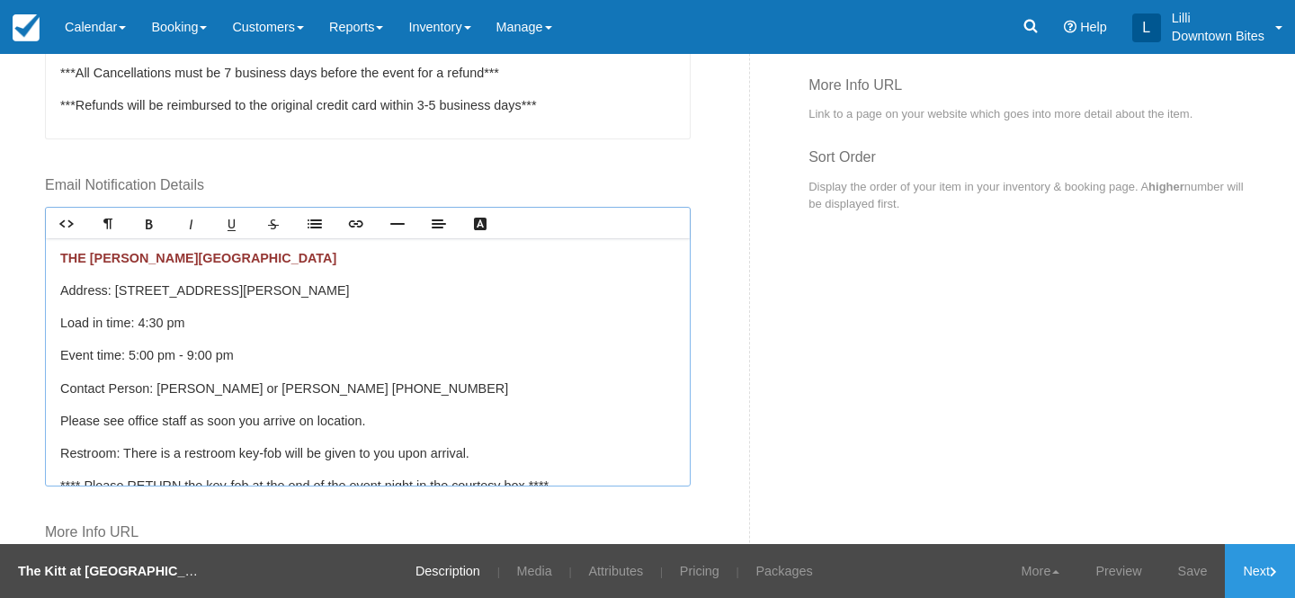
drag, startPoint x: 395, startPoint y: 286, endPoint x: 117, endPoint y: 293, distance: 277.9
click at [116, 293] on p "Address: 21200 Kittridge Street, Canoga Park, CA 91303" at bounding box center [367, 291] width 615 height 20
copy p "21200 Kittridge Street, Canoga Park, CA 91303"
click at [274, 13] on link "Customers" at bounding box center [267, 27] width 97 height 54
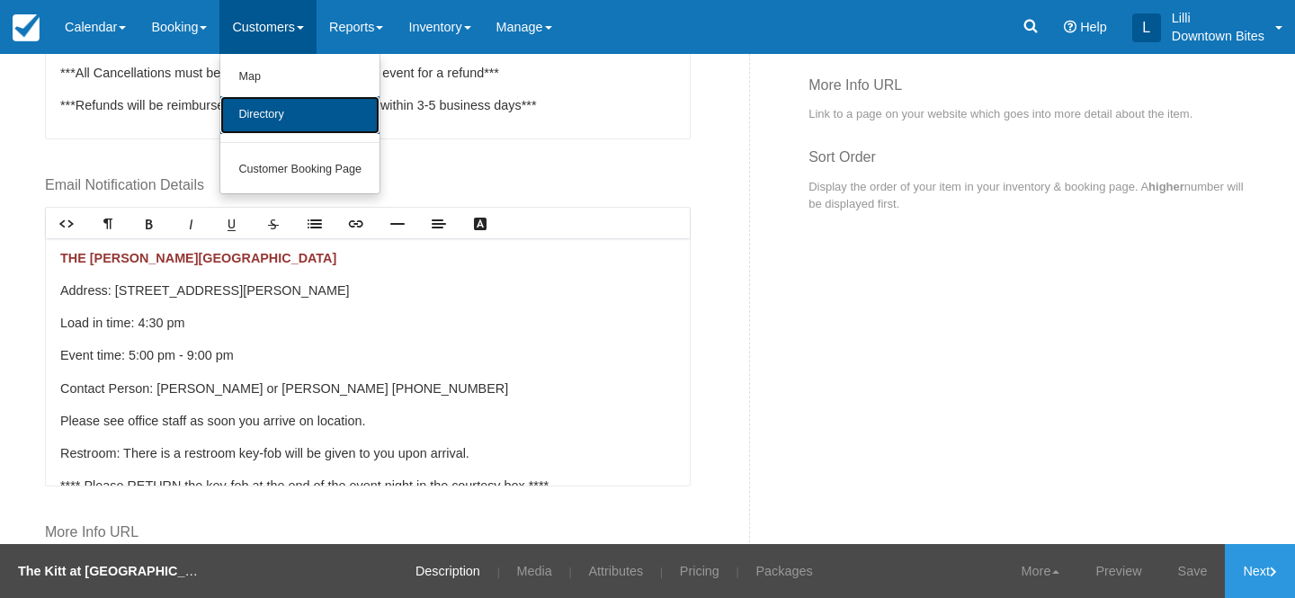
click at [281, 113] on link "Directory" at bounding box center [299, 115] width 159 height 38
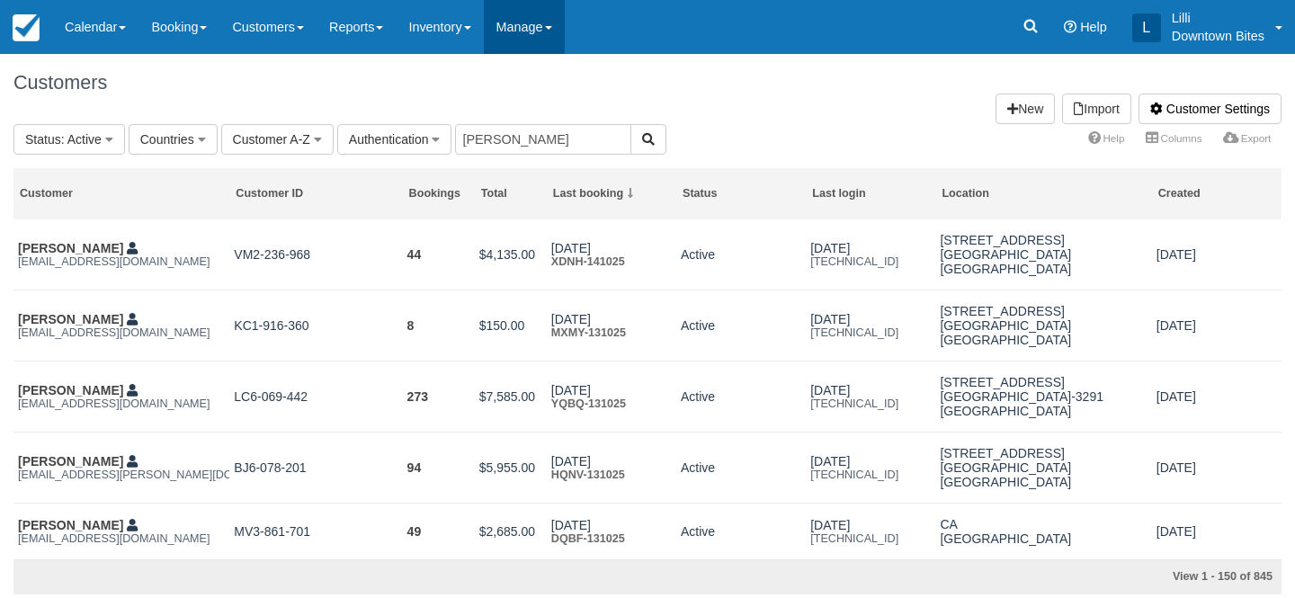
type input "[PERSON_NAME]"
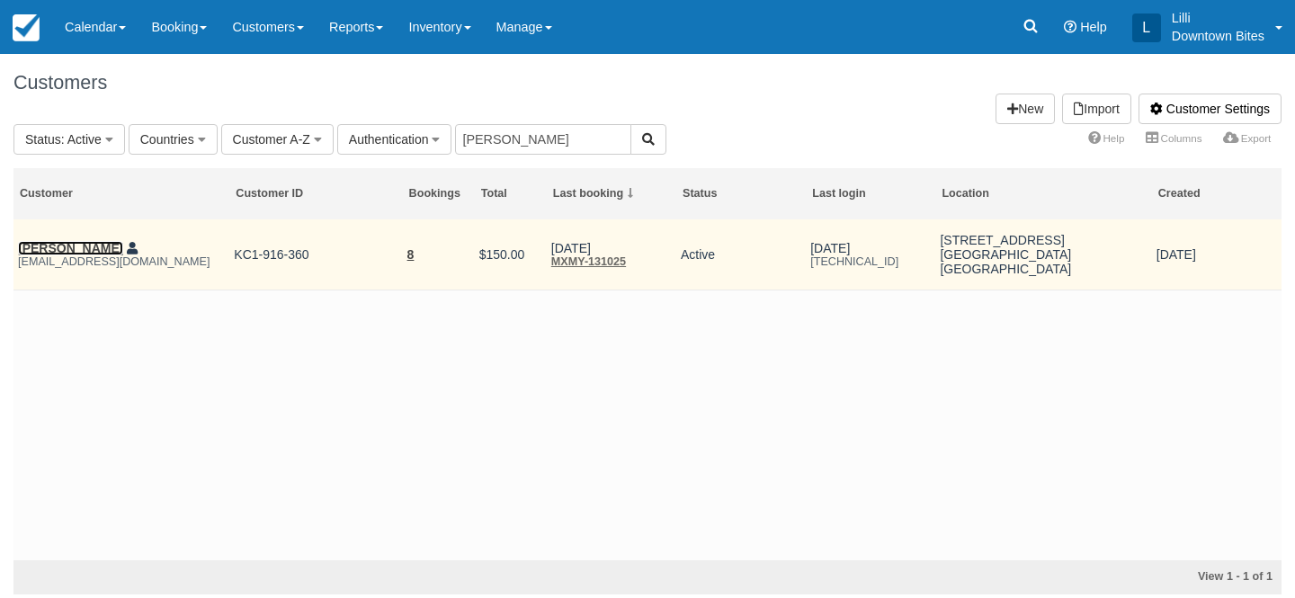
click at [67, 254] on link "[PERSON_NAME]" at bounding box center [70, 248] width 105 height 14
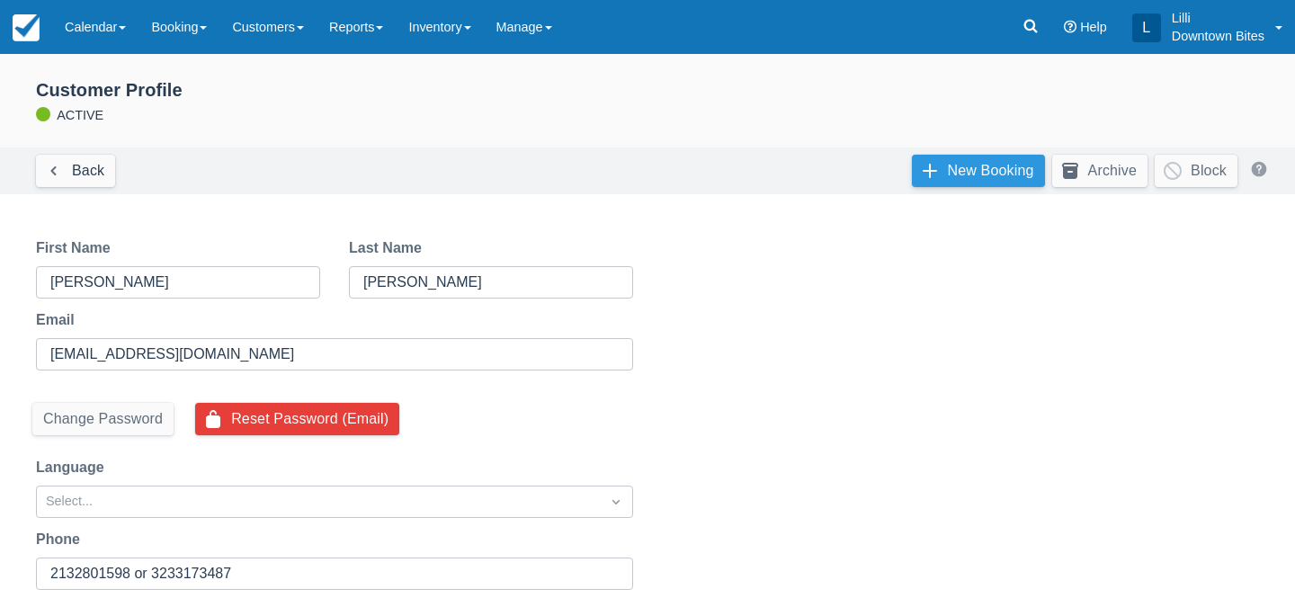
click at [974, 160] on link "New Booking" at bounding box center [978, 171] width 133 height 32
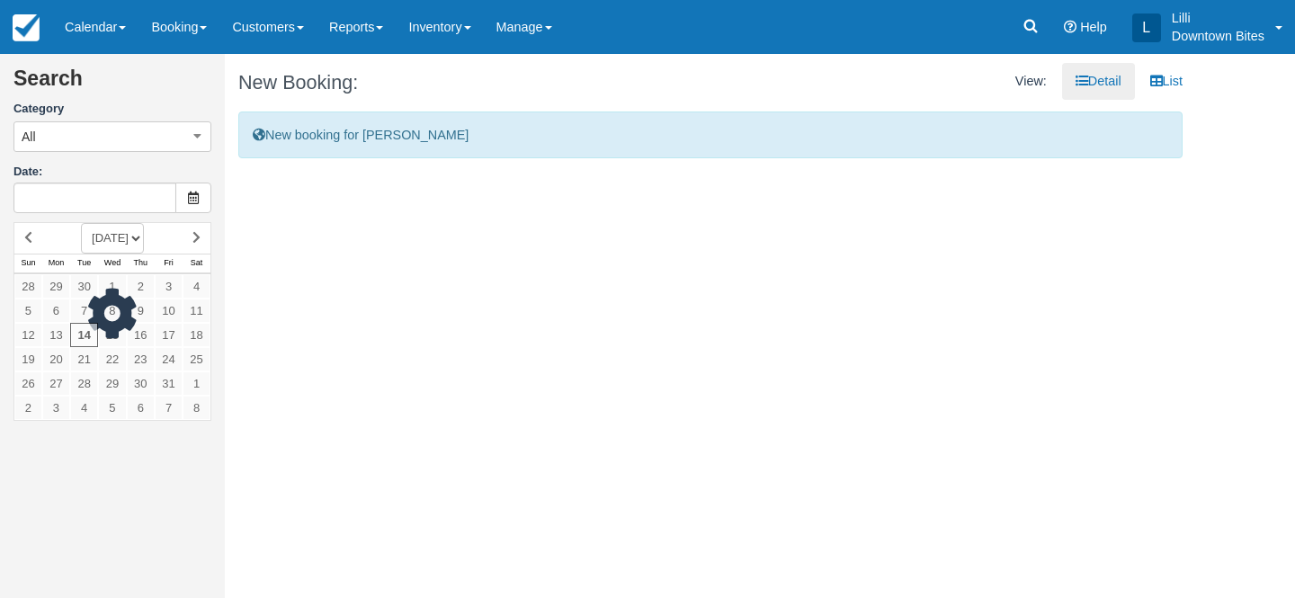
type input "[DATE]"
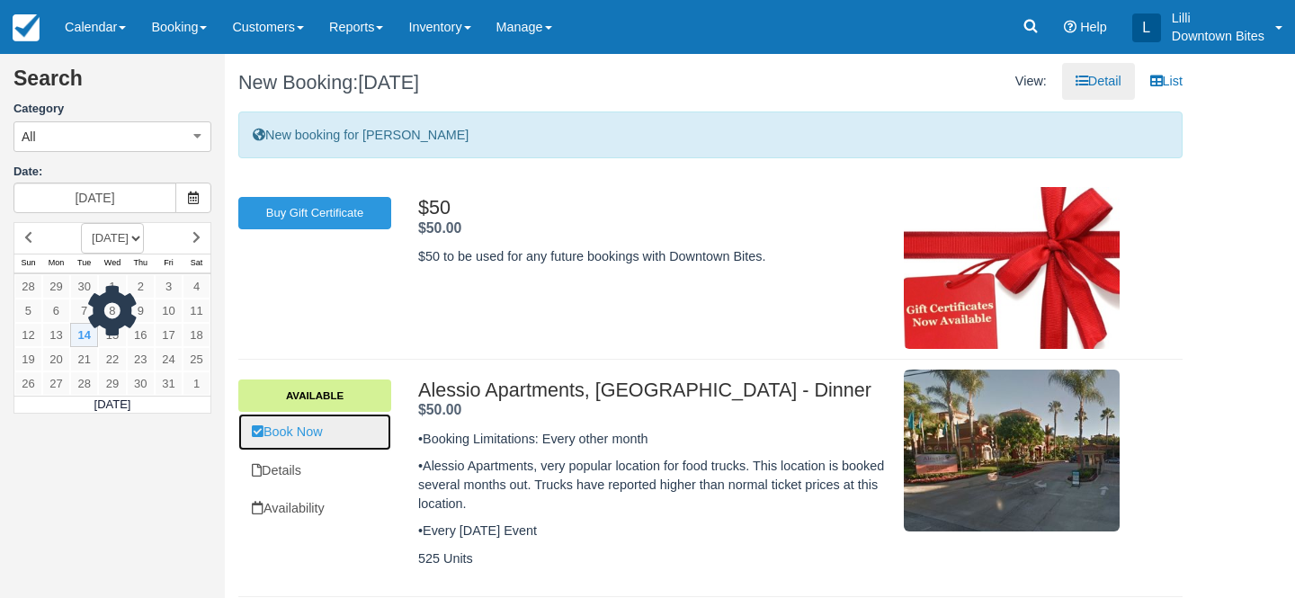
click at [326, 438] on link "Book Now" at bounding box center [314, 432] width 153 height 37
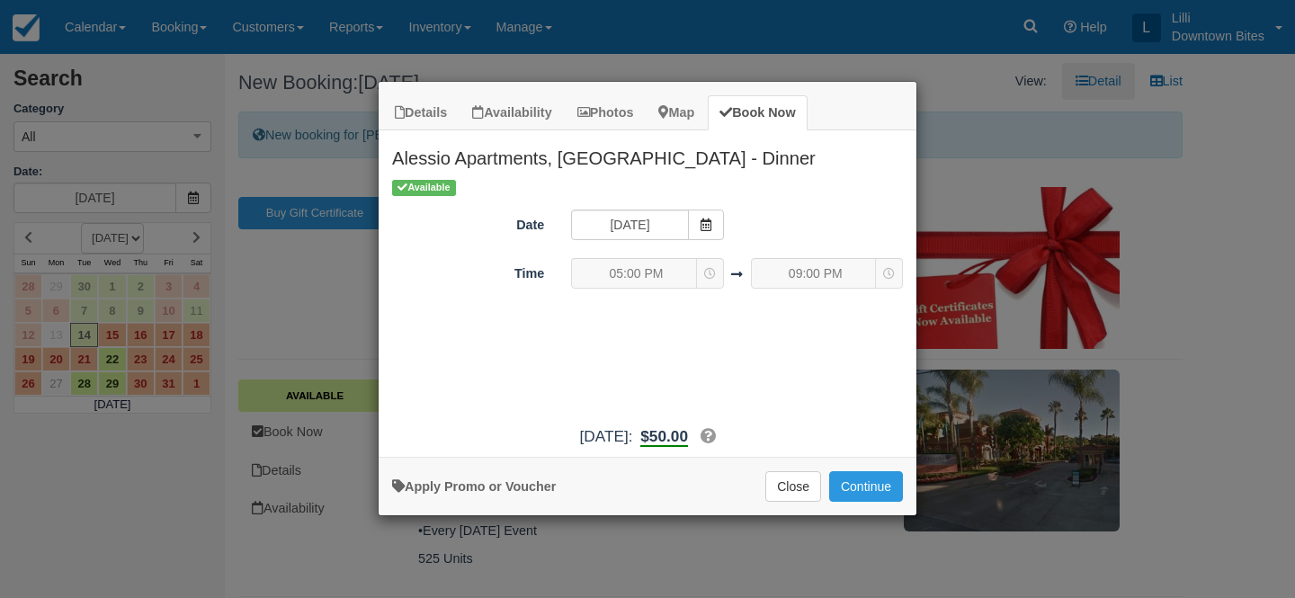
click at [905, 482] on div "Apply Promo or Voucher Close Continue Searching..." at bounding box center [648, 486] width 538 height 58
click at [879, 487] on button "Continue" at bounding box center [866, 486] width 74 height 31
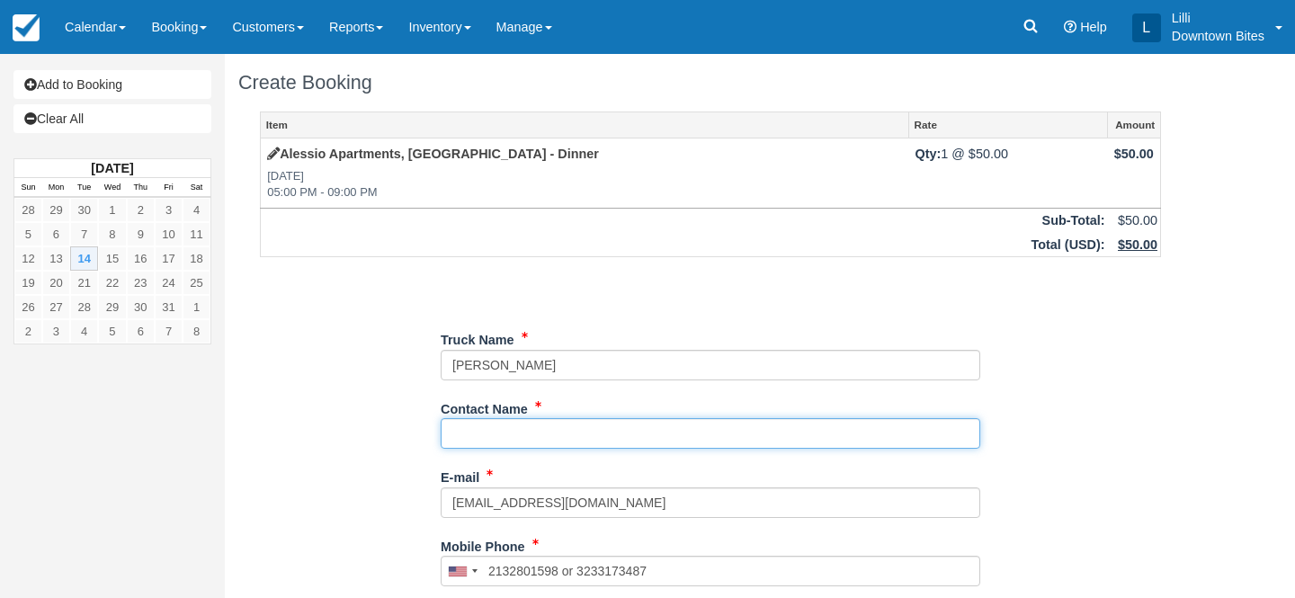
click at [491, 442] on input "Contact Name" at bounding box center [710, 433] width 539 height 31
type input "Hector Or Rosa"
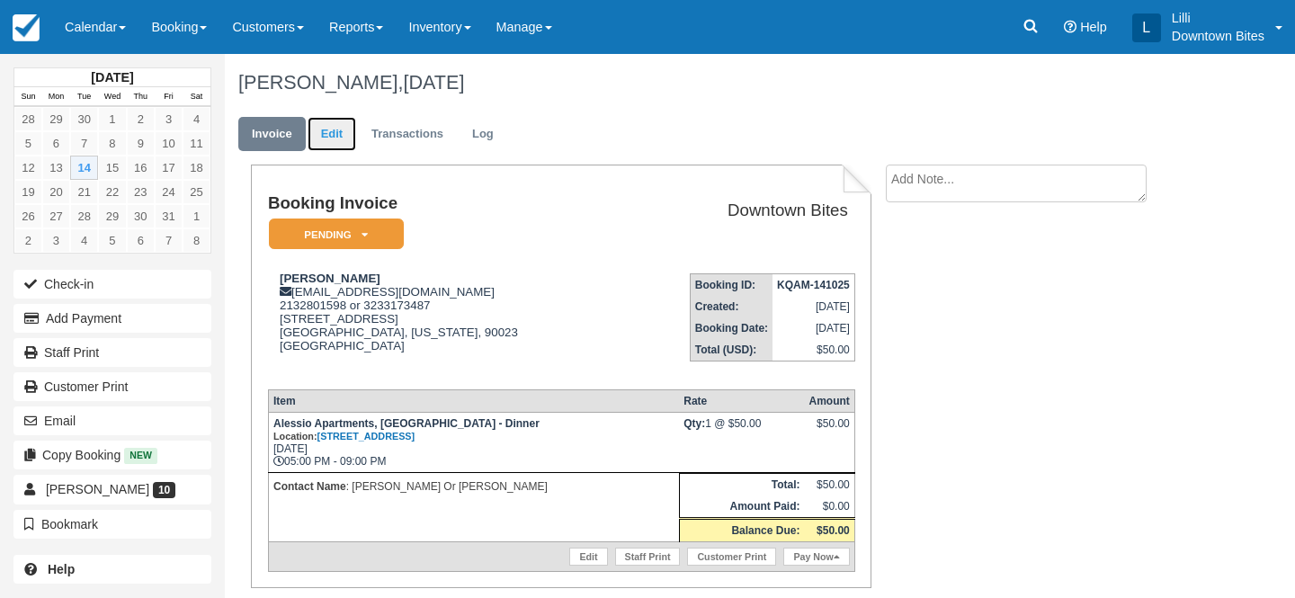
click at [332, 135] on link "Edit" at bounding box center [331, 134] width 49 height 35
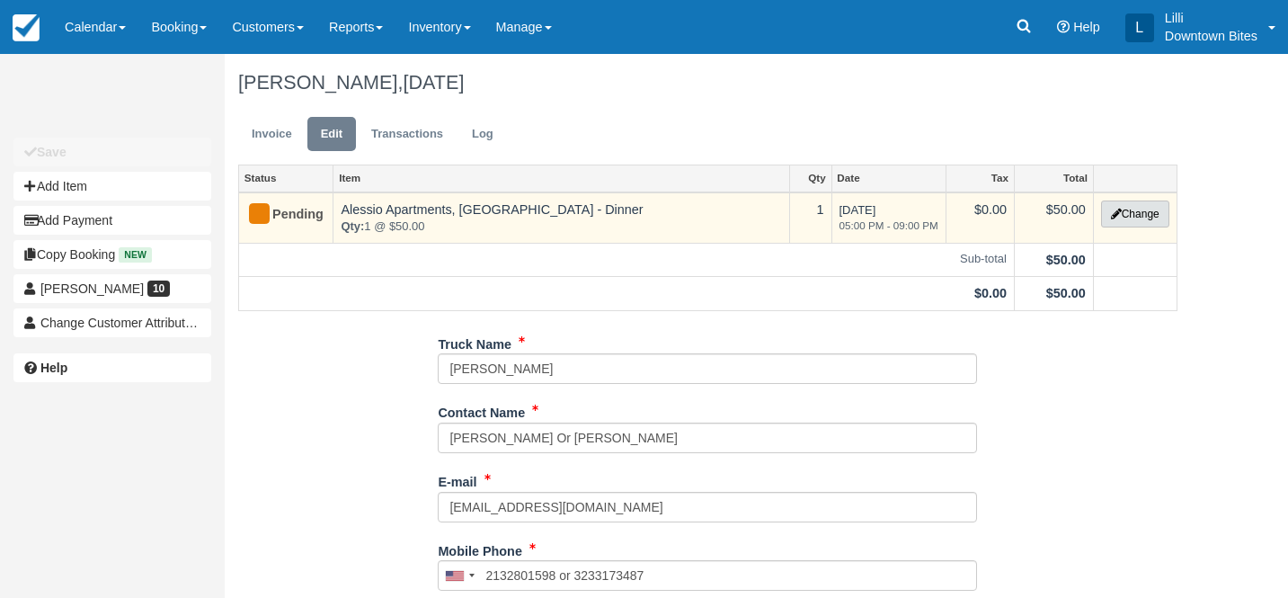
click at [1120, 211] on button "Change" at bounding box center [1135, 213] width 68 height 27
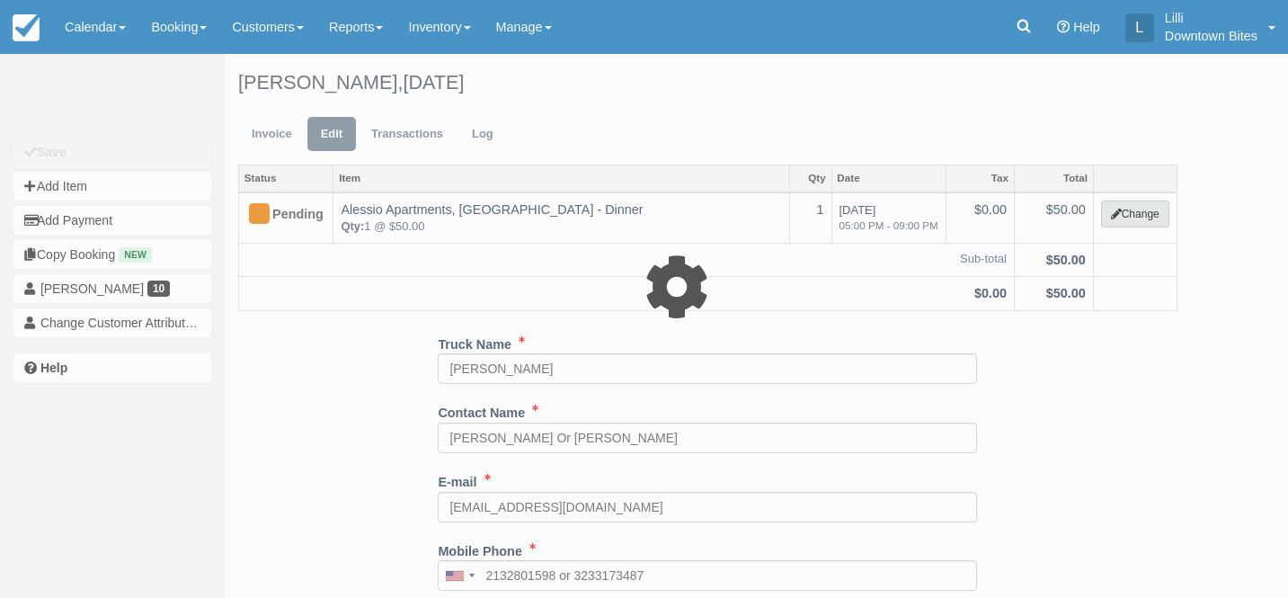
select select "2"
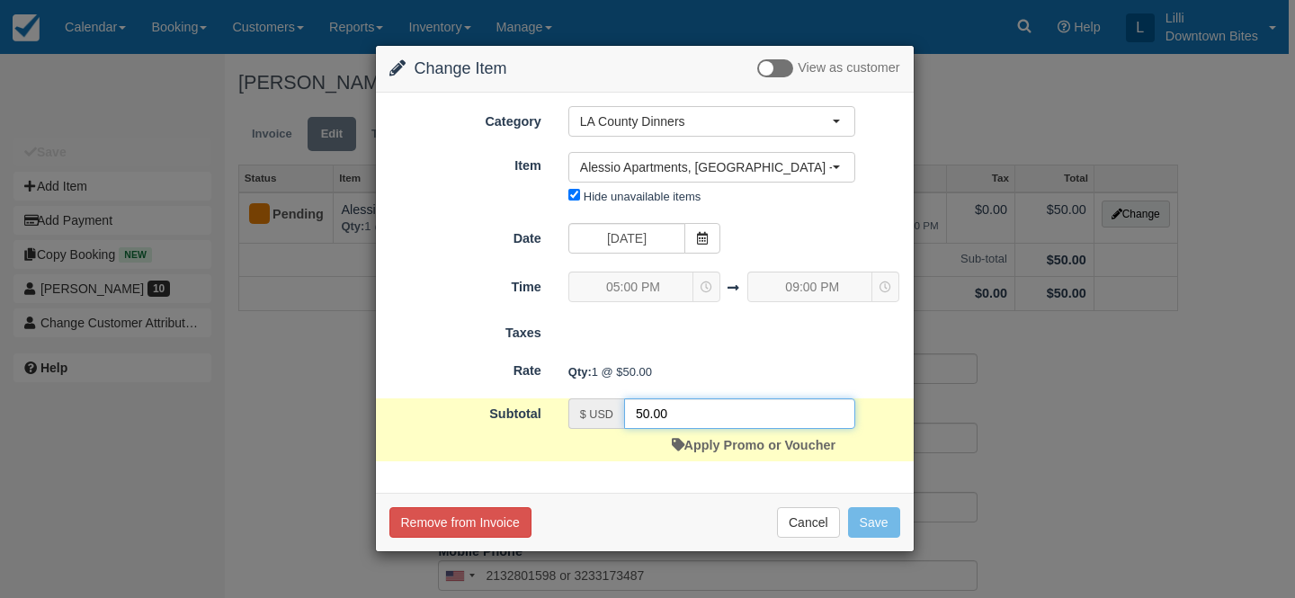
click at [639, 414] on input "50.00" at bounding box center [739, 413] width 231 height 31
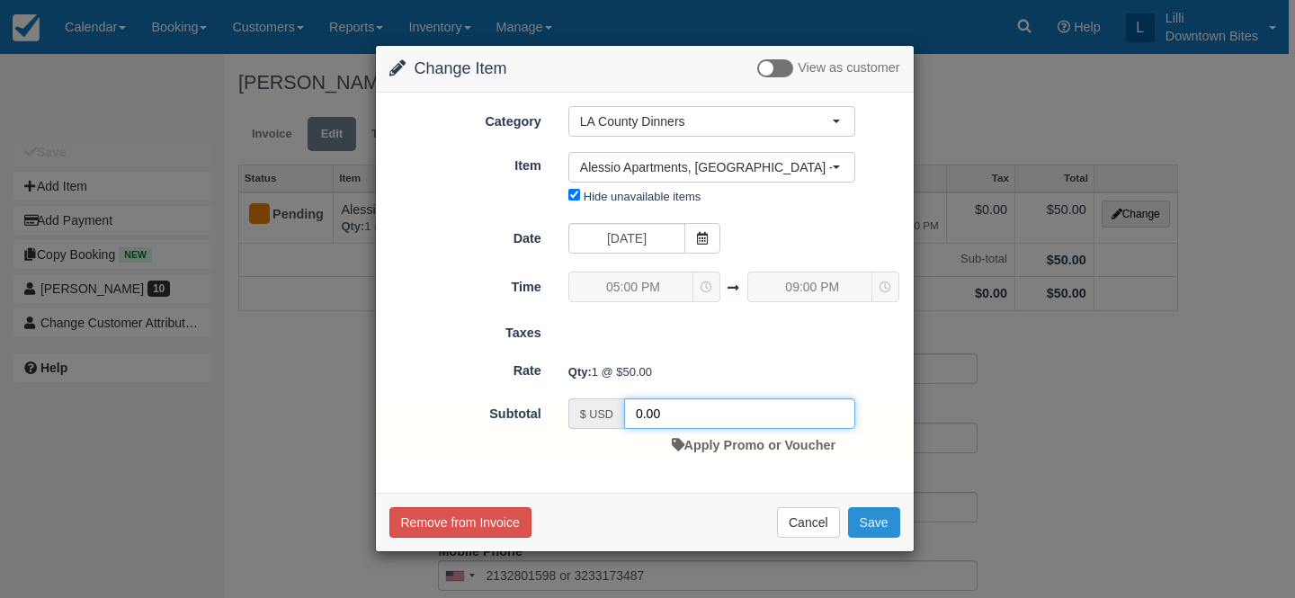
type input "0.00"
click at [868, 531] on button "Save" at bounding box center [874, 522] width 52 height 31
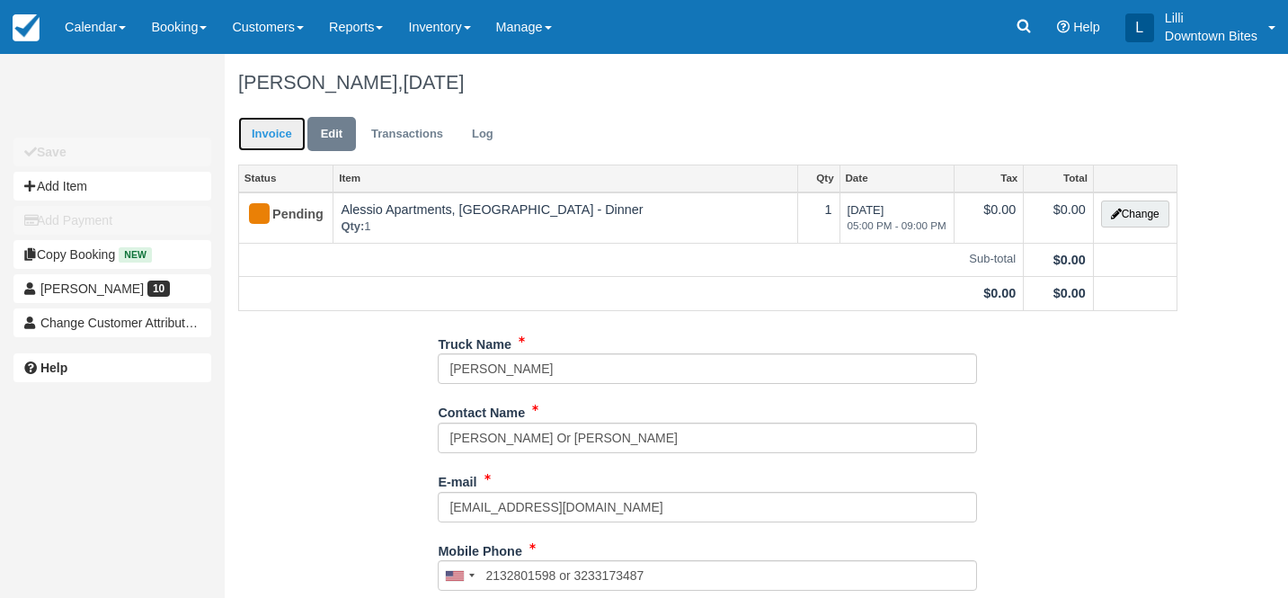
click at [266, 130] on link "Invoice" at bounding box center [271, 134] width 67 height 35
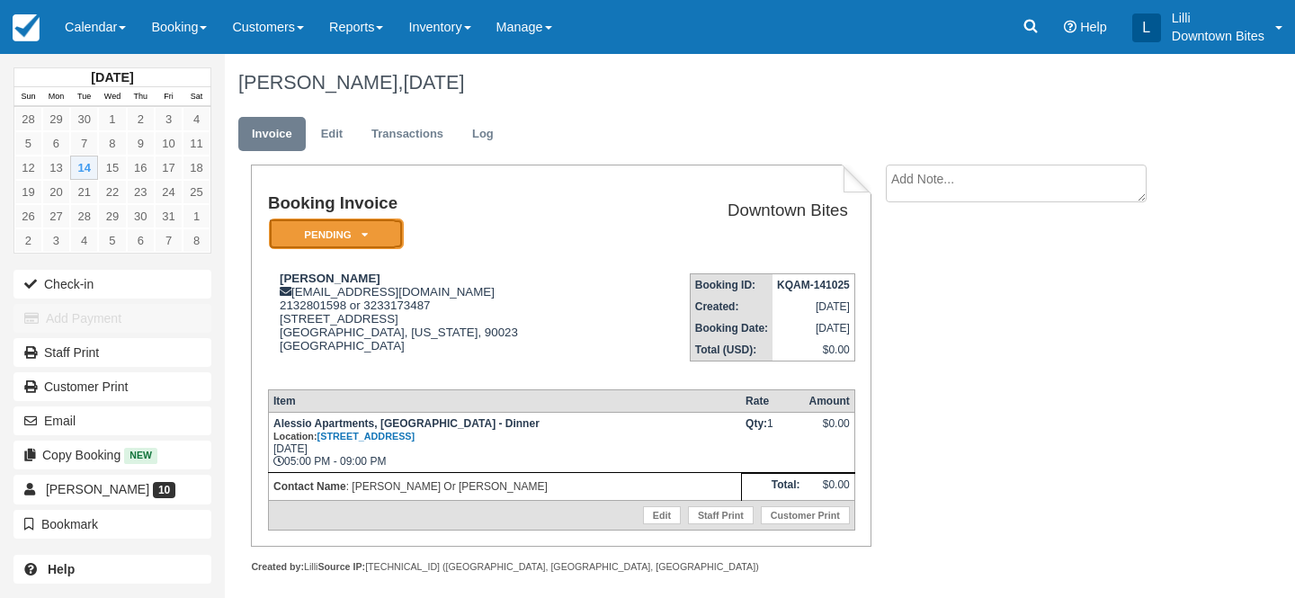
click at [320, 240] on em "Pending" at bounding box center [336, 233] width 135 height 31
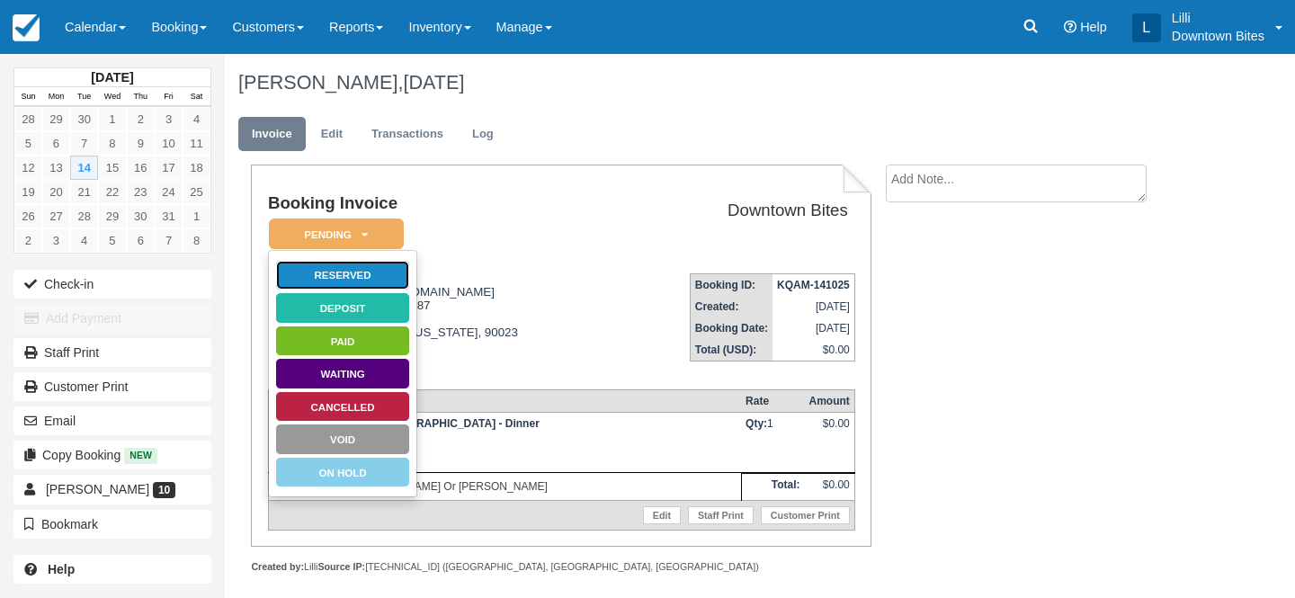
click at [334, 286] on link "Reserved" at bounding box center [342, 275] width 135 height 31
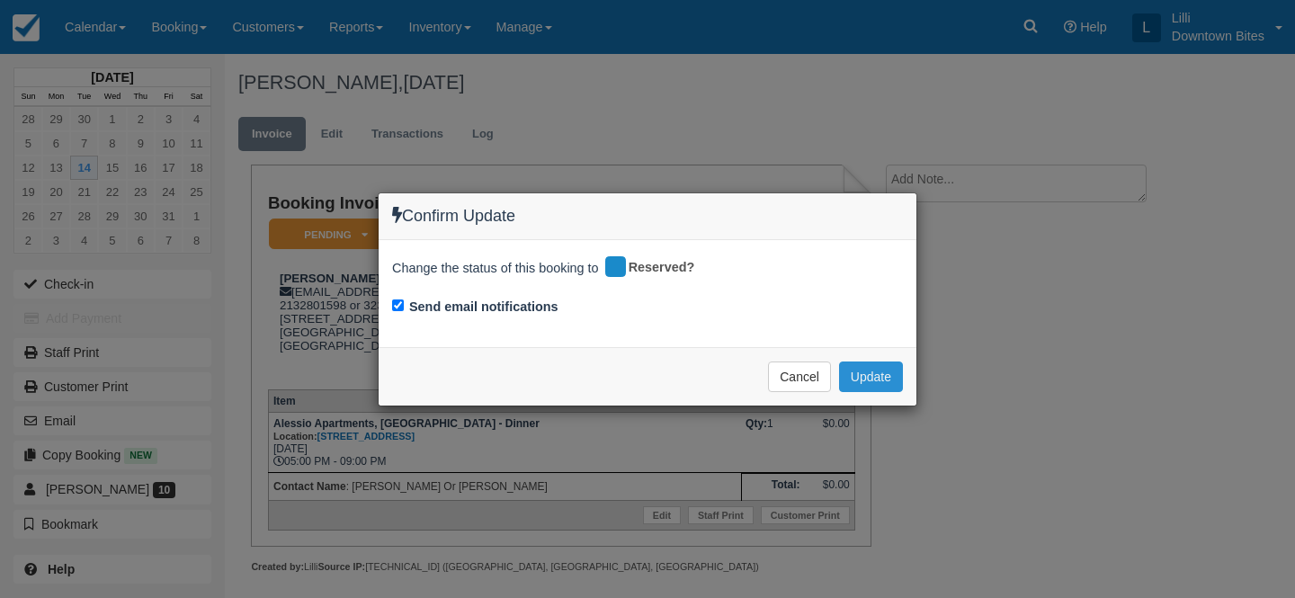
click at [851, 375] on button "Update" at bounding box center [871, 376] width 64 height 31
